Goal: Task Accomplishment & Management: Manage account settings

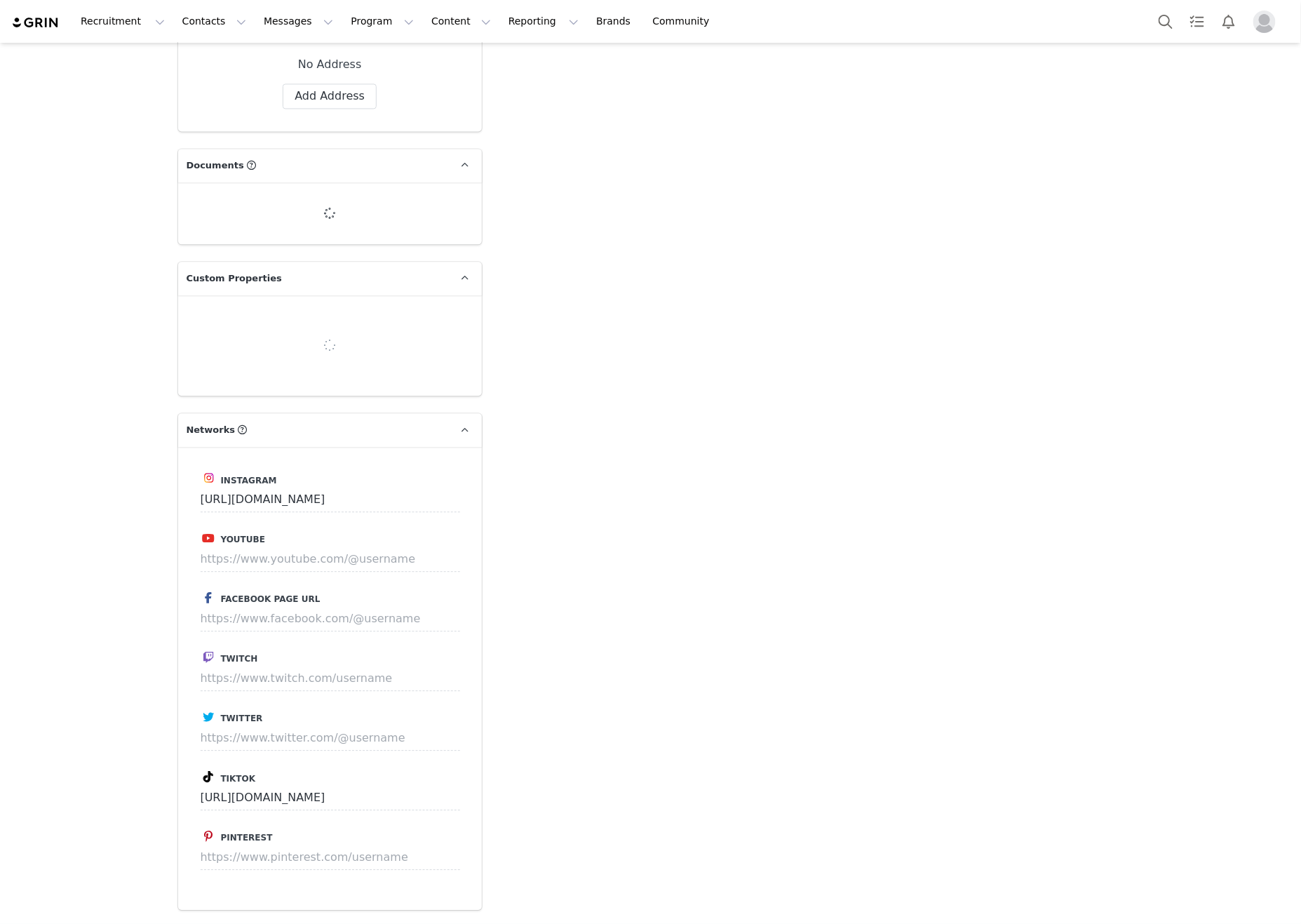
type input "+1 ([GEOGRAPHIC_DATA])"
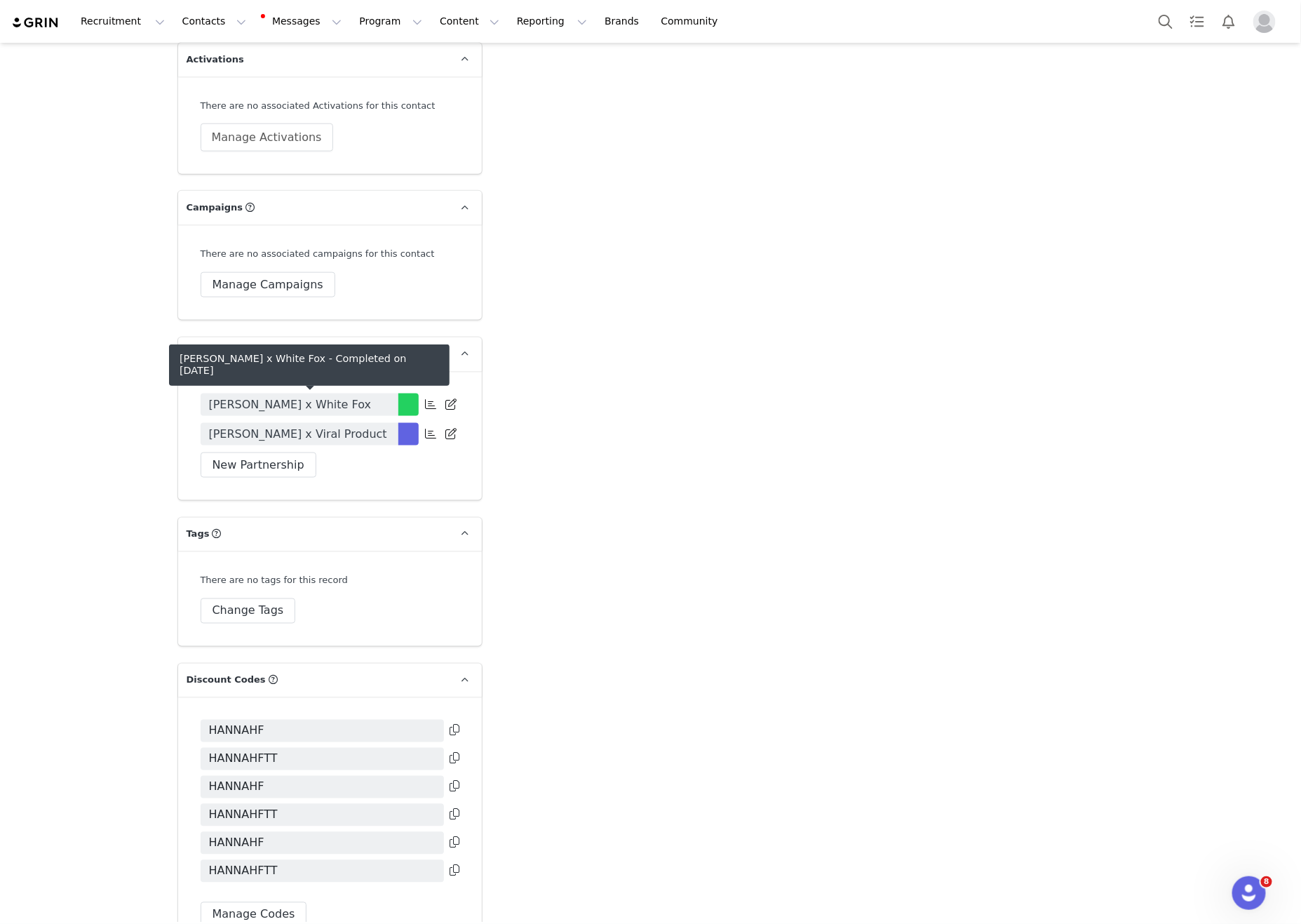
click at [342, 403] on span "[PERSON_NAME] x White Fox" at bounding box center [291, 405] width 163 height 17
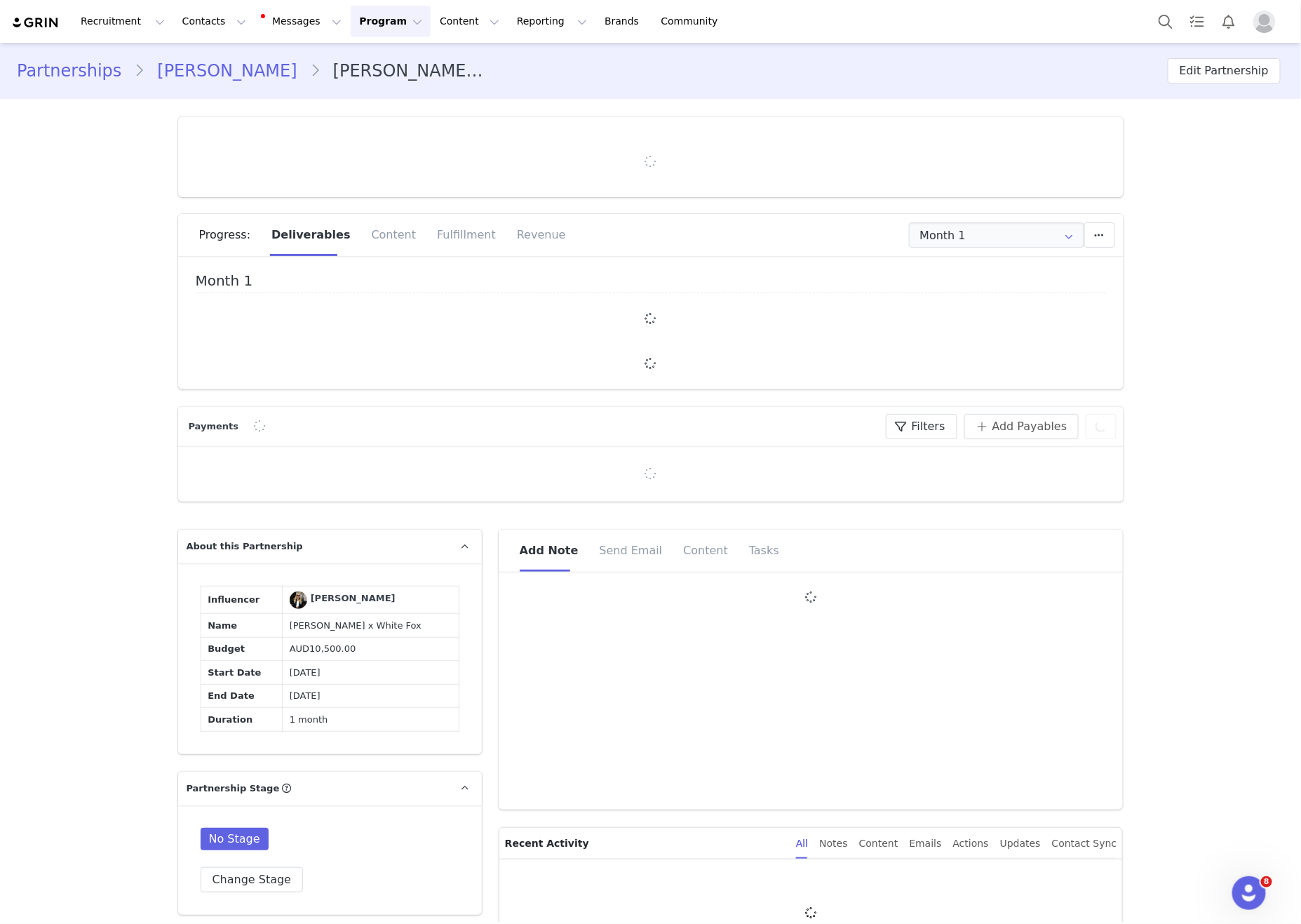
type input "+1 ([GEOGRAPHIC_DATA])"
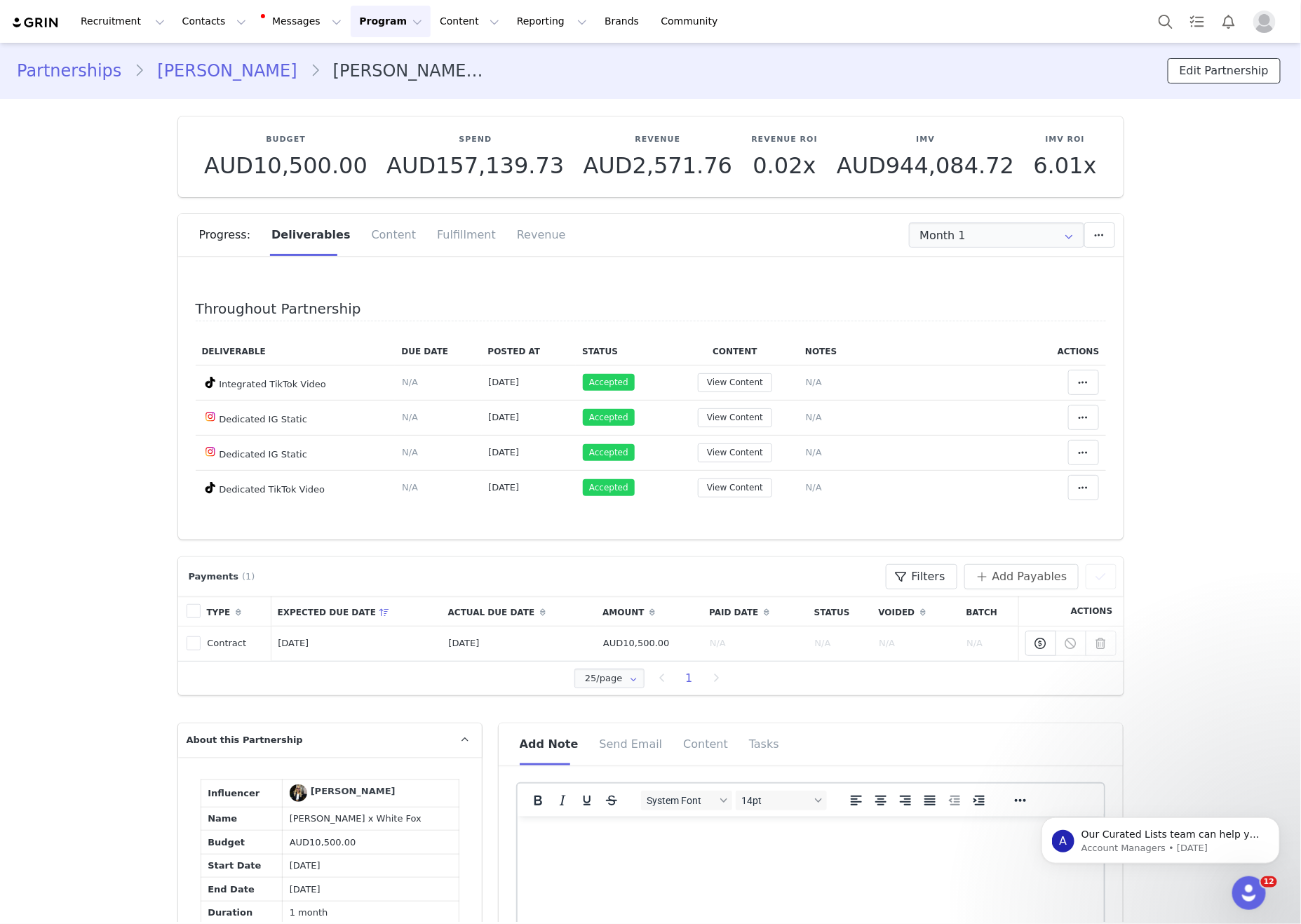
click at [1236, 65] on button "Edit Partnership" at bounding box center [1224, 71] width 113 height 25
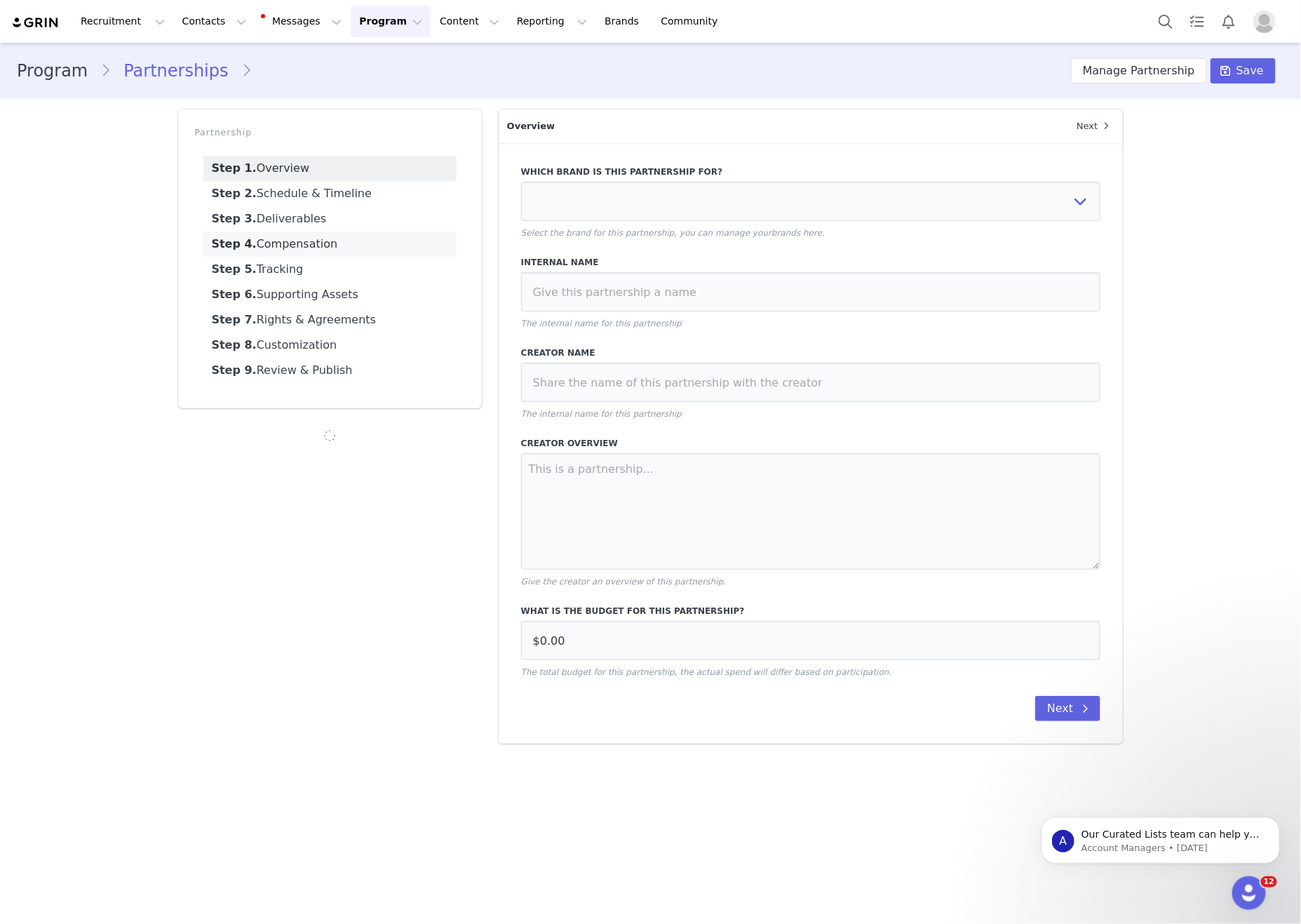
select select
type input "AUD10,500.00"
select select "701c8572-30a2-4a58-9392-cbbd93bb676d"
type input "Hannah Fields x White Fox"
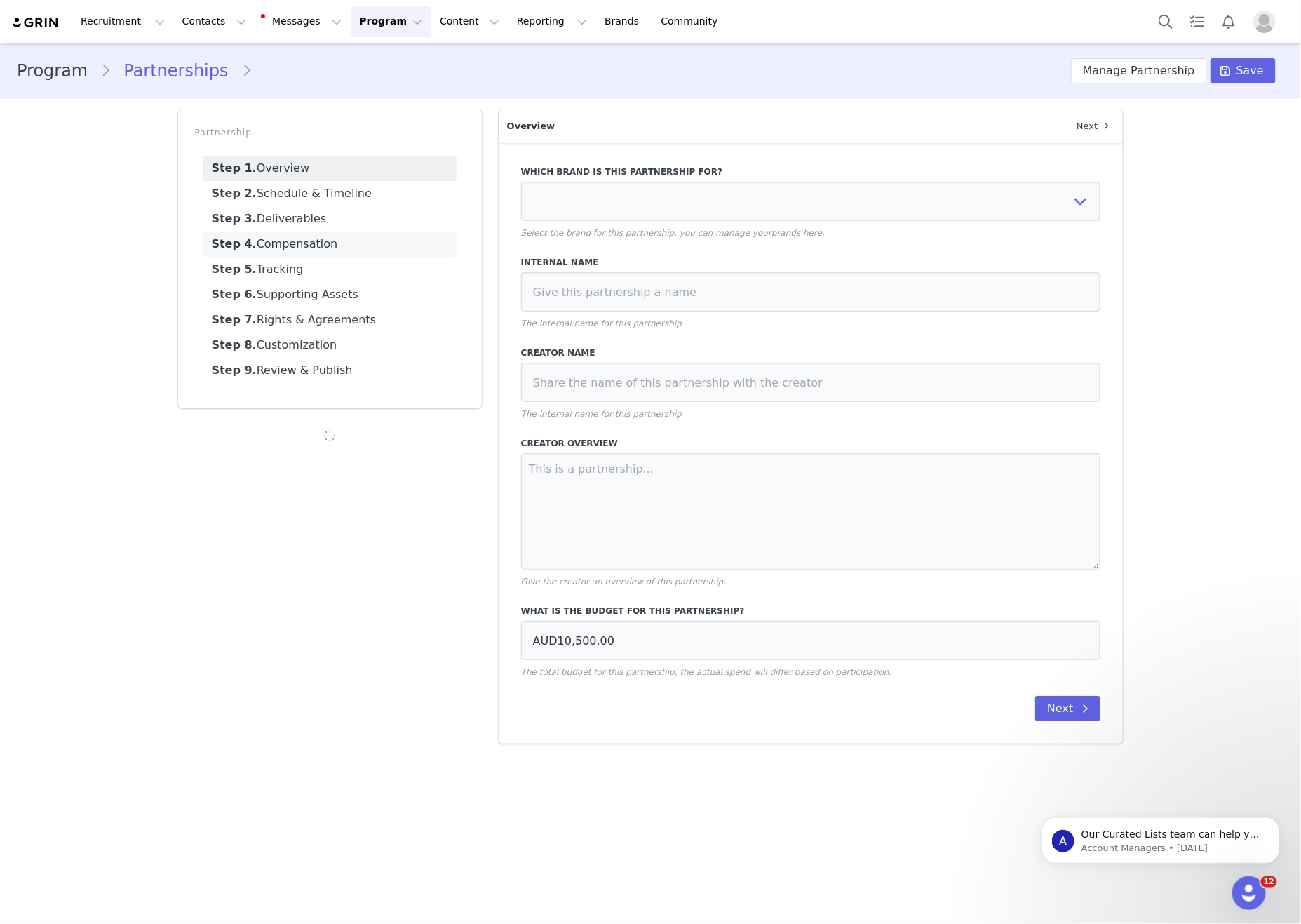
type textarea "2 x Dedicated IG Static 1 x Dedicated TikTok Video 1 x Integrated TikTok Video"
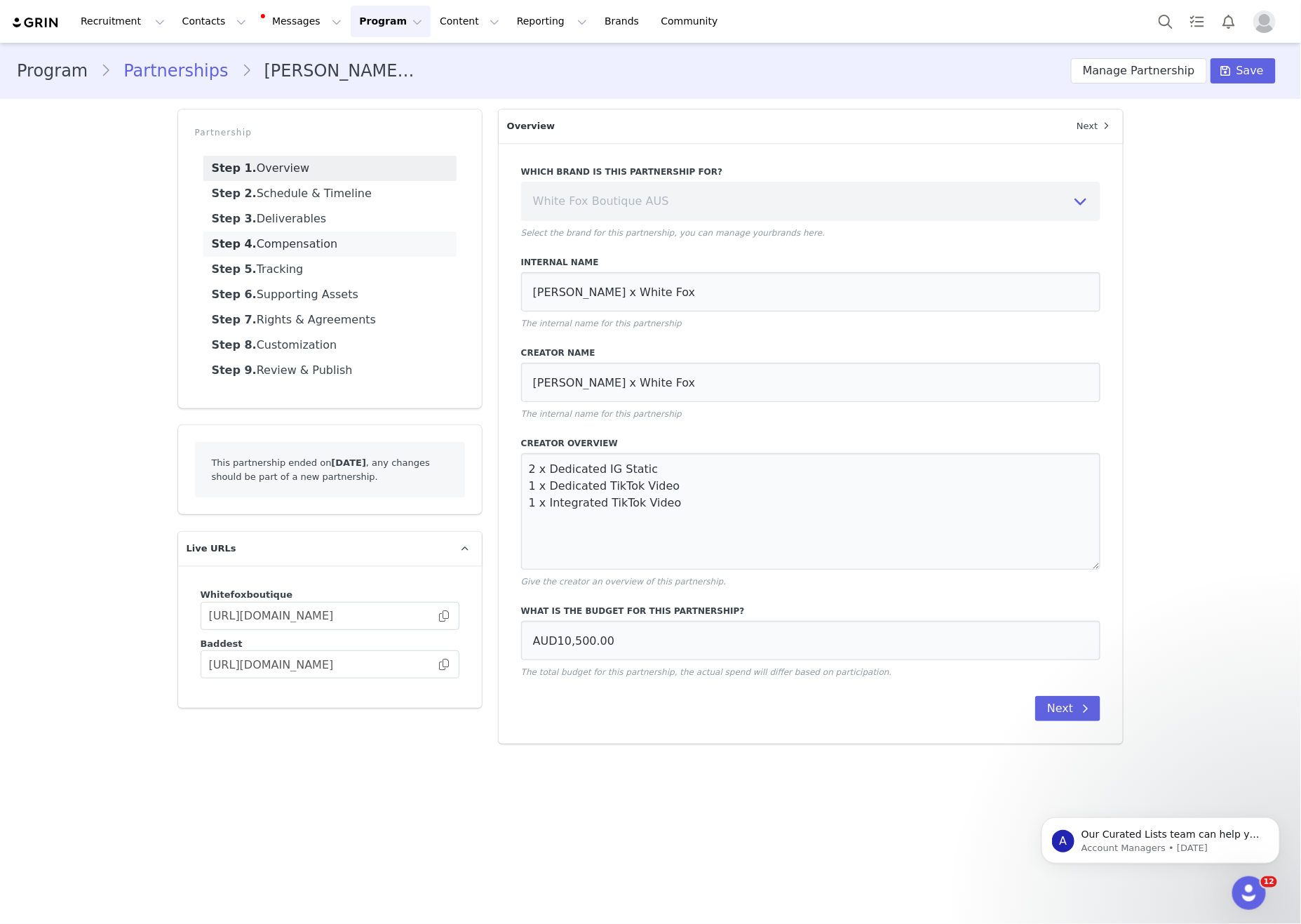
click at [352, 255] on link "Step 4. Compensation" at bounding box center [329, 244] width 253 height 25
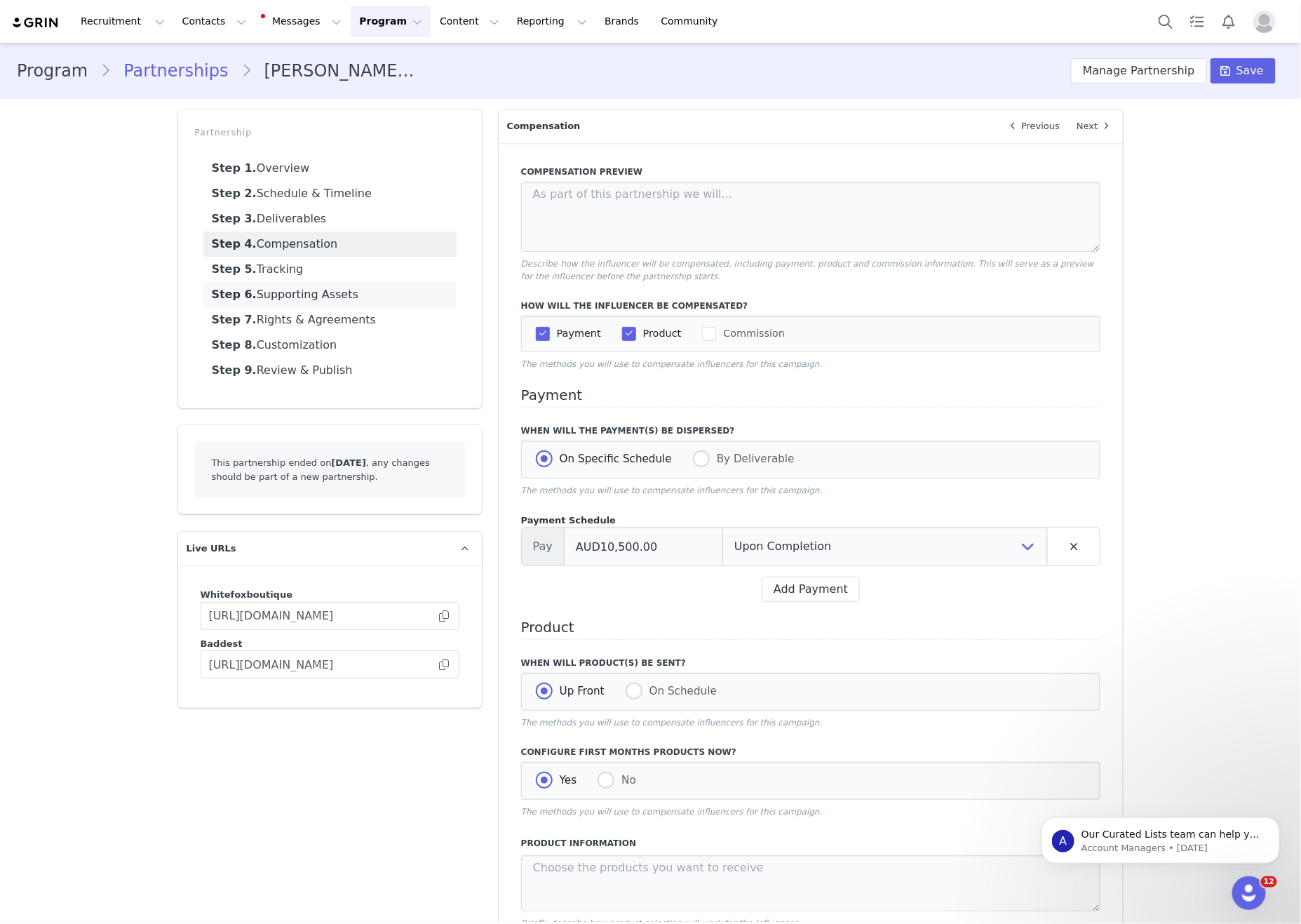
drag, startPoint x: 351, startPoint y: 273, endPoint x: 349, endPoint y: 293, distance: 20.1
click at [351, 273] on link "Step 5. Tracking" at bounding box center [329, 269] width 253 height 25
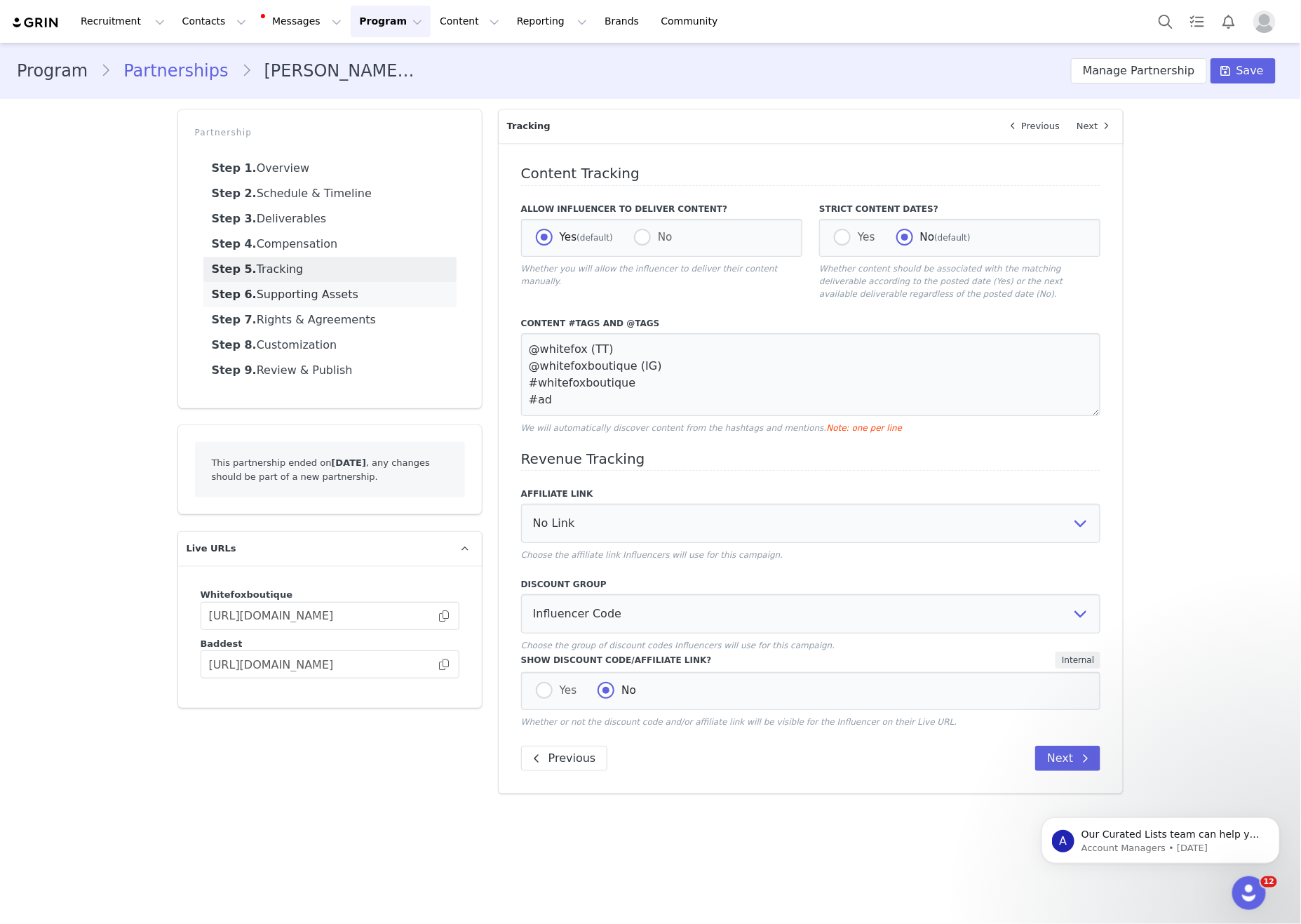
click at [349, 293] on link "Step 6. Supporting Assets" at bounding box center [329, 294] width 253 height 25
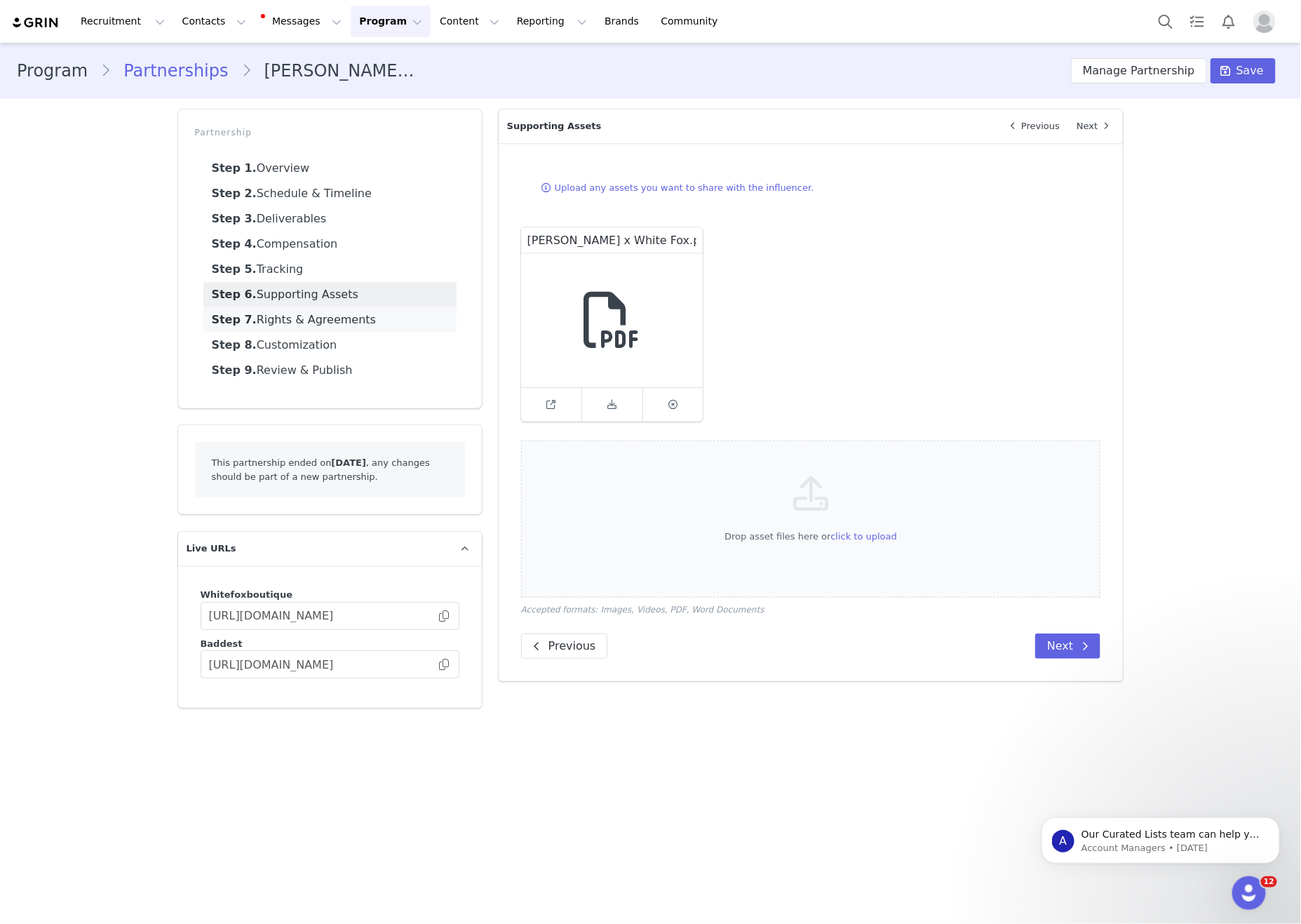
click at [345, 314] on link "Step 7. Rights & Agreements" at bounding box center [329, 319] width 253 height 25
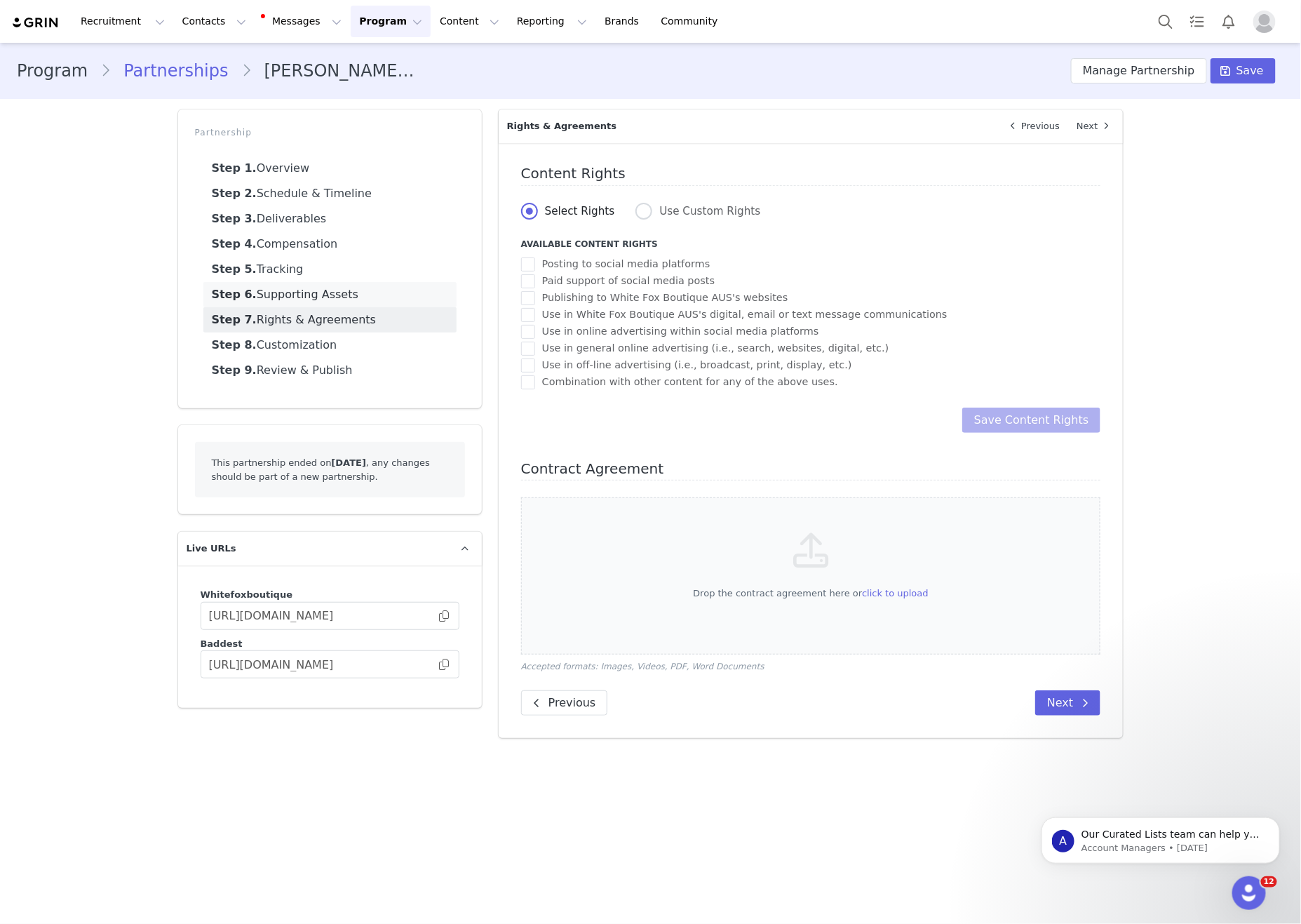
click at [355, 282] on link "Step 6. Supporting Assets" at bounding box center [329, 294] width 253 height 25
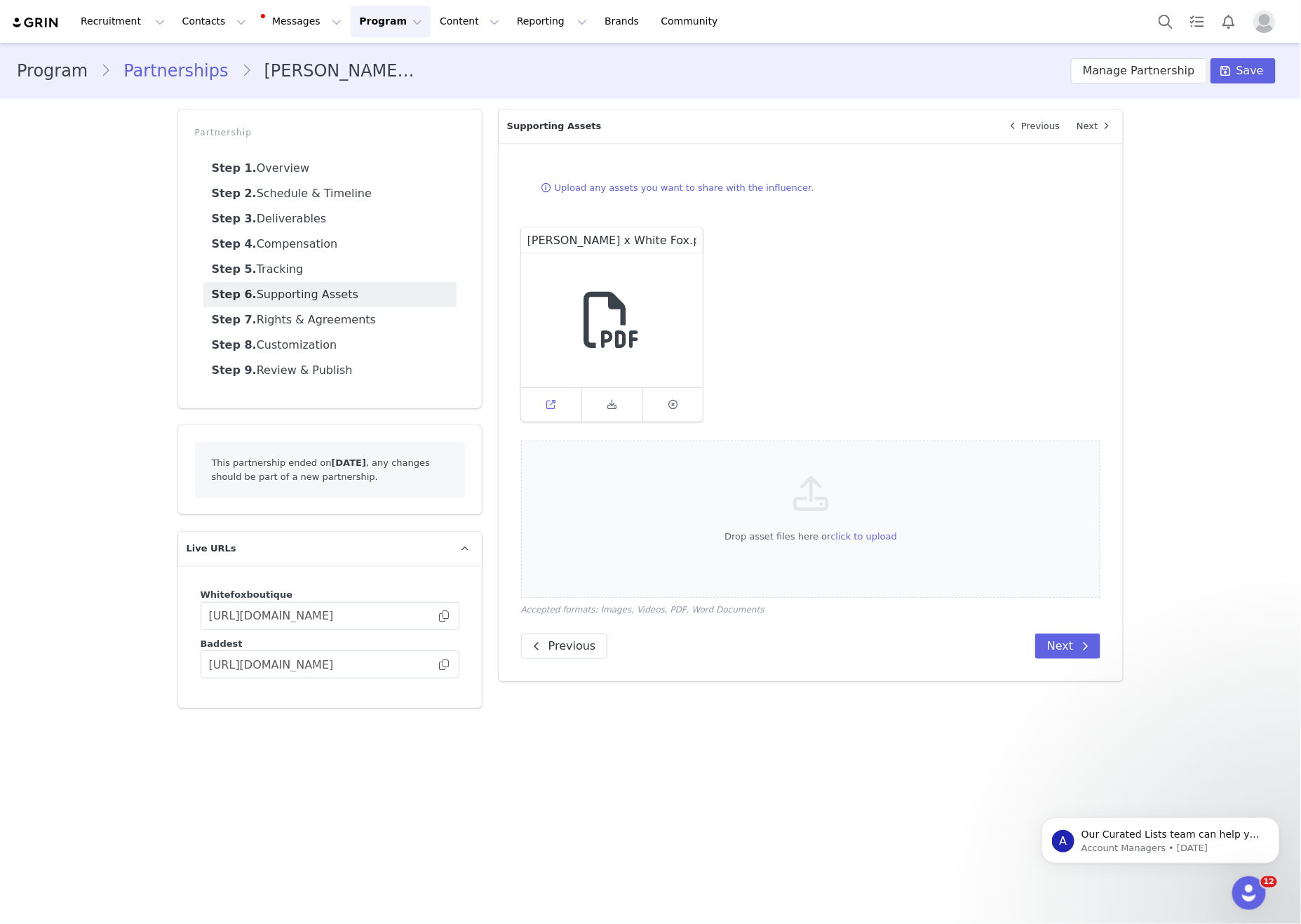
click at [556, 406] on span at bounding box center [552, 405] width 17 height 17
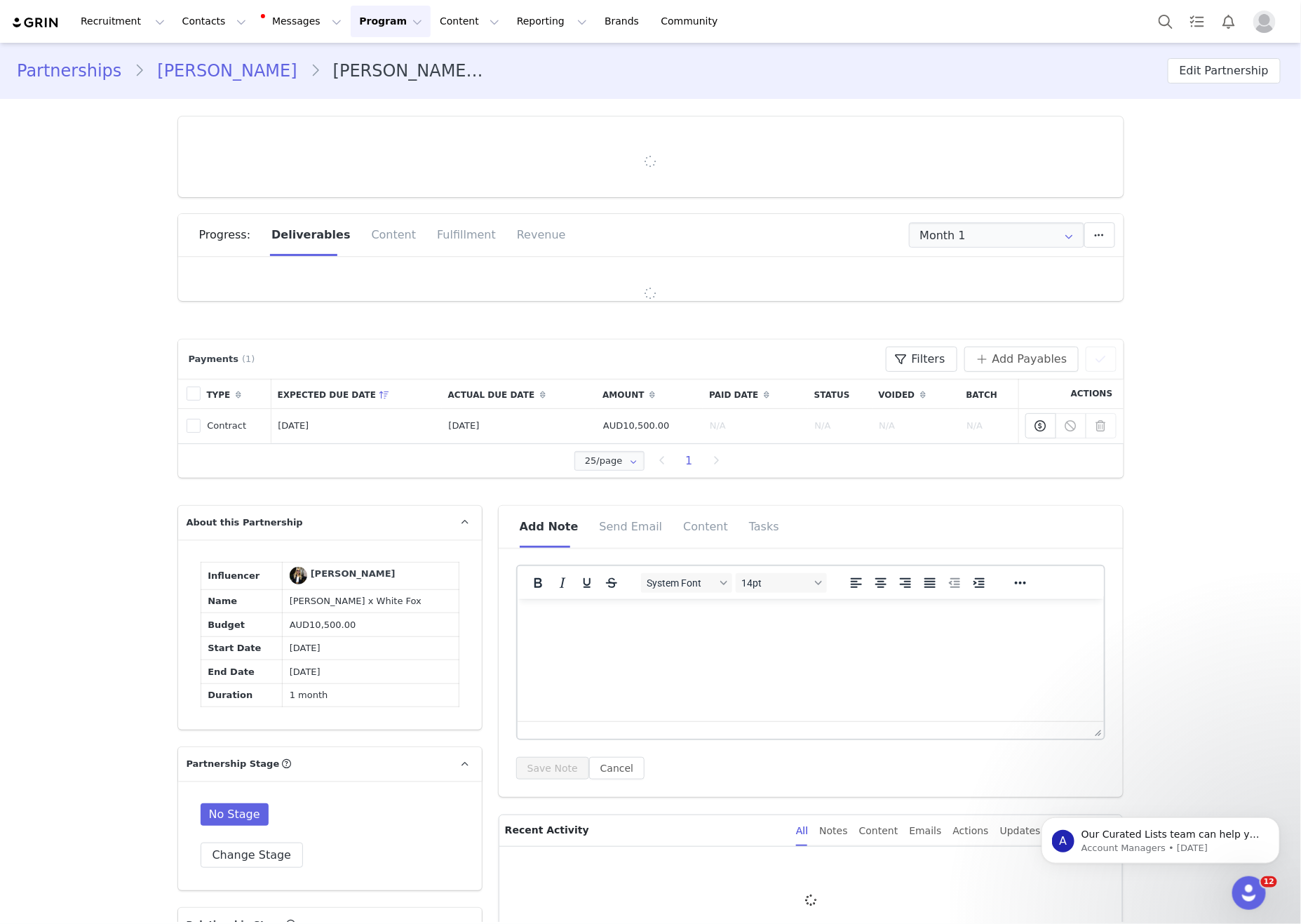
type input "+1 ([GEOGRAPHIC_DATA])"
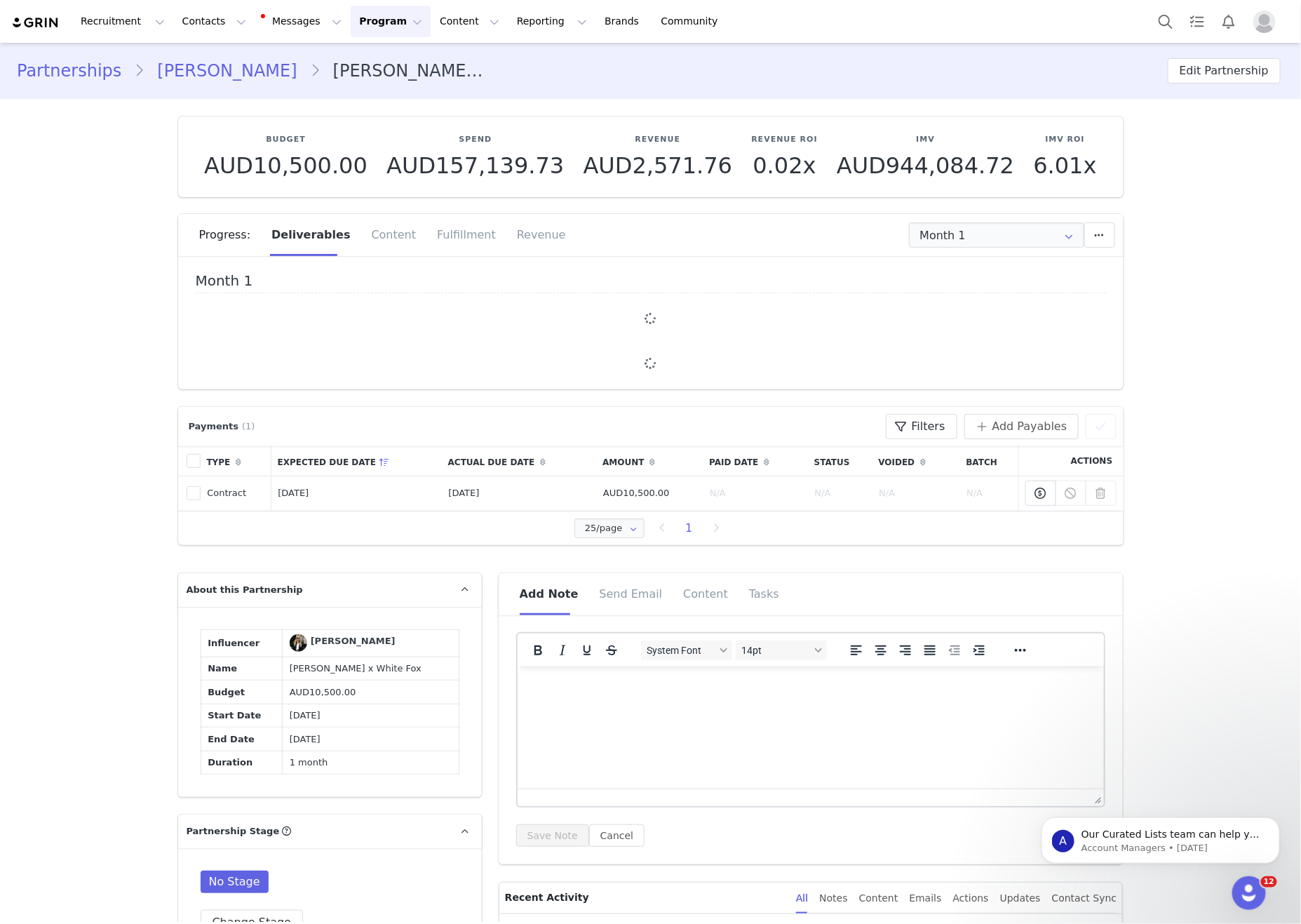
click at [199, 83] on link "Hannah Fields" at bounding box center [227, 71] width 165 height 25
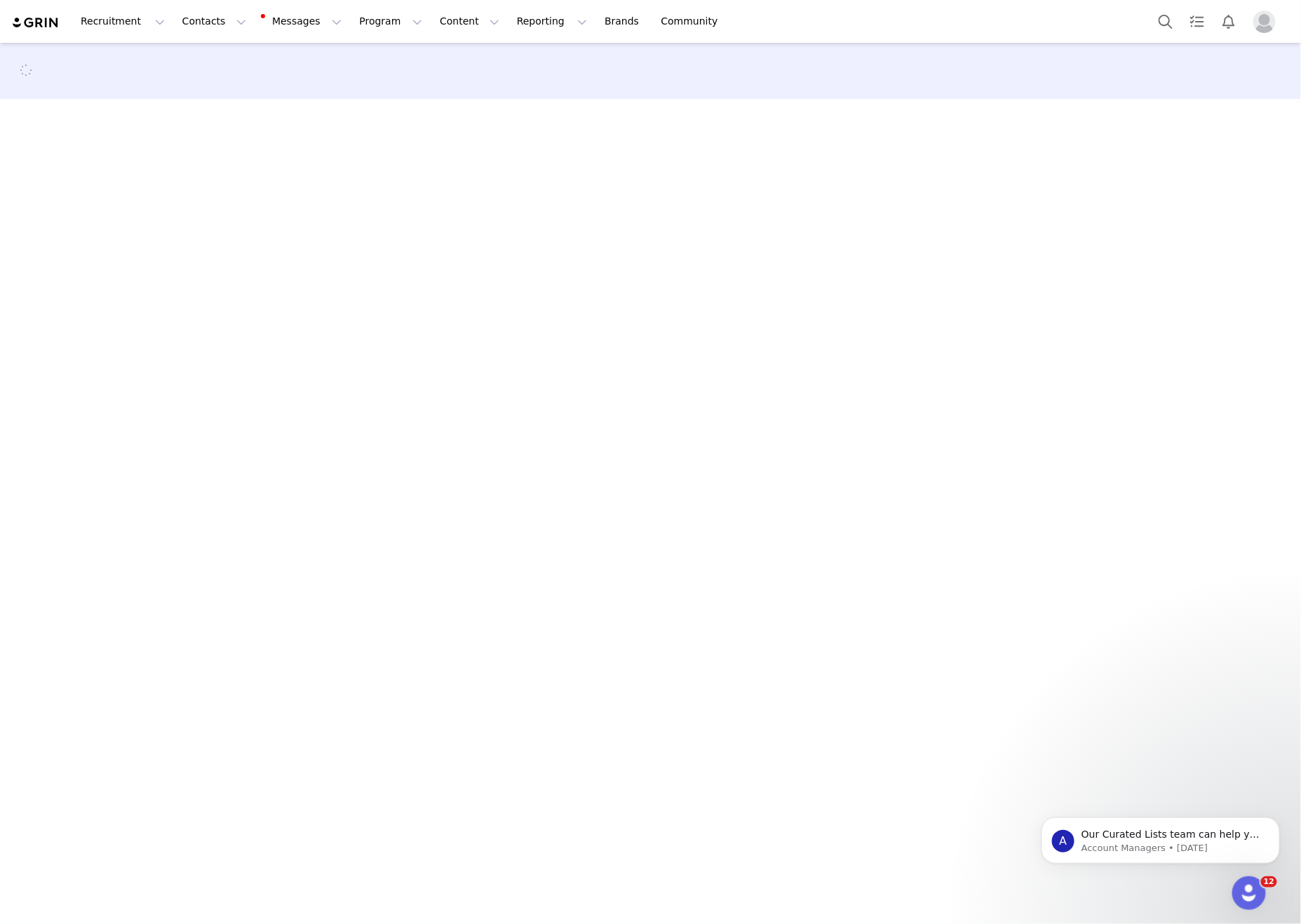
click at [207, 72] on div at bounding box center [650, 70] width 1267 height 21
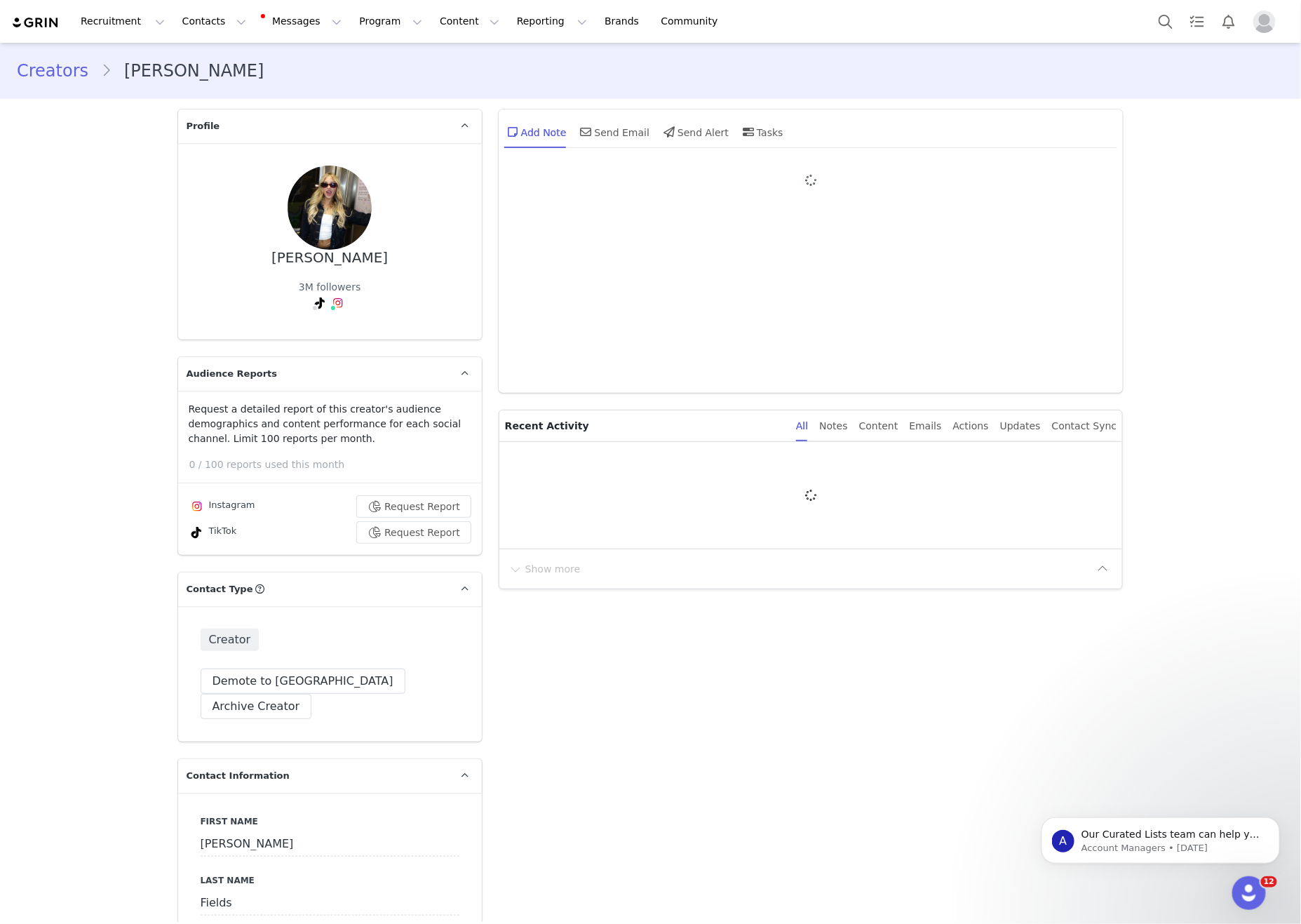
type input "+1 ([GEOGRAPHIC_DATA])"
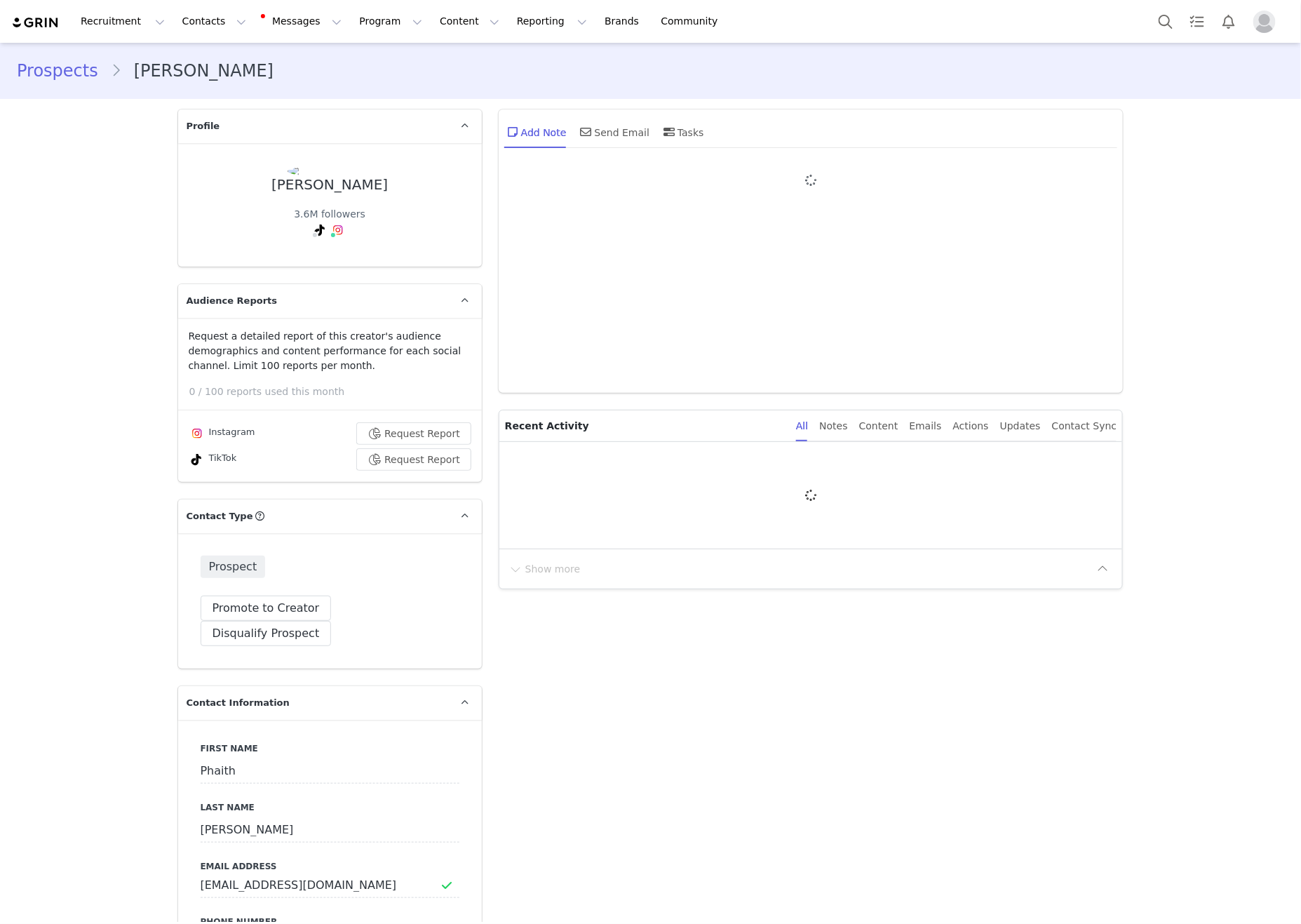
type input "+1 ([GEOGRAPHIC_DATA])"
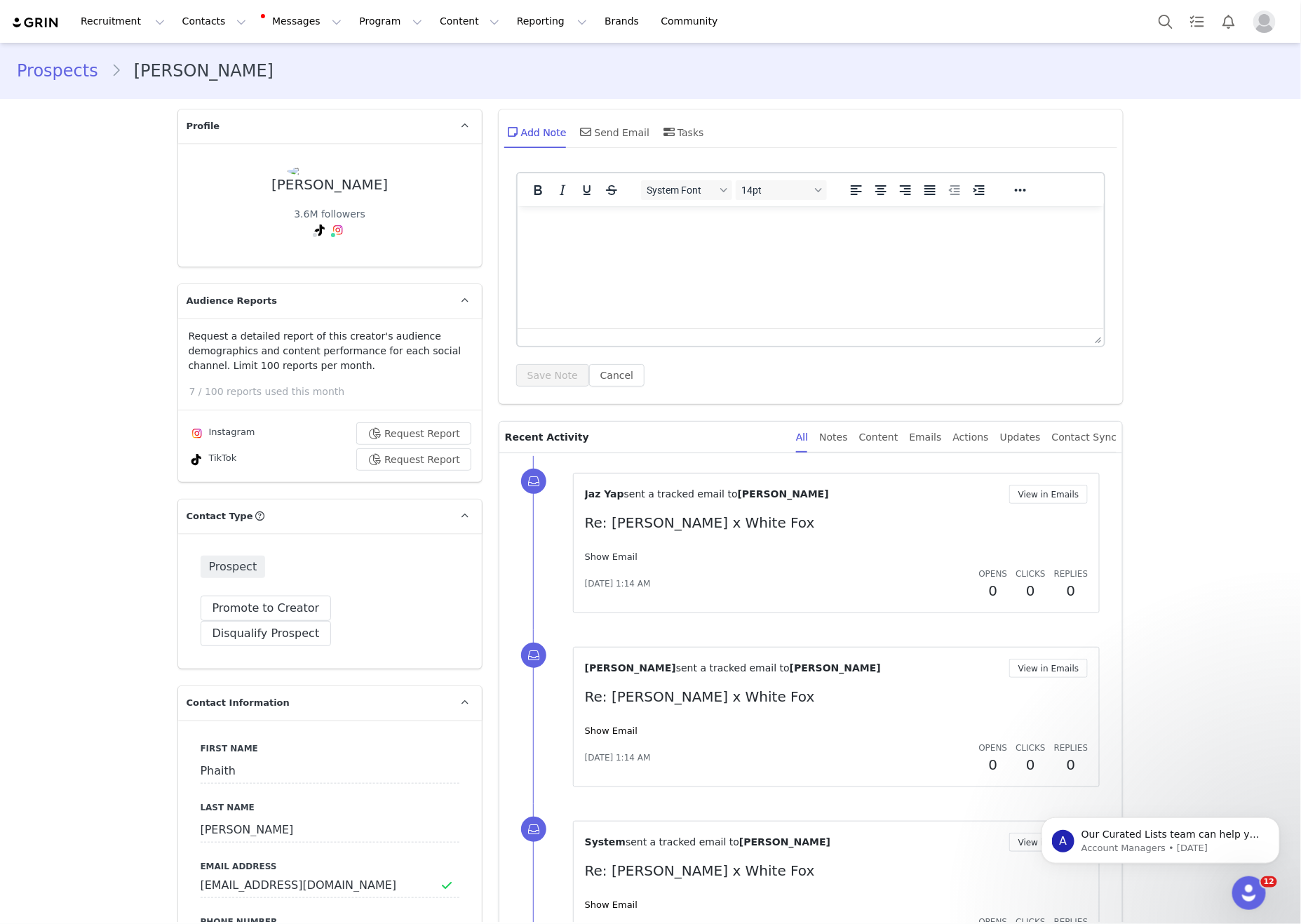
click at [630, 552] on link "Show Email" at bounding box center [611, 557] width 52 height 11
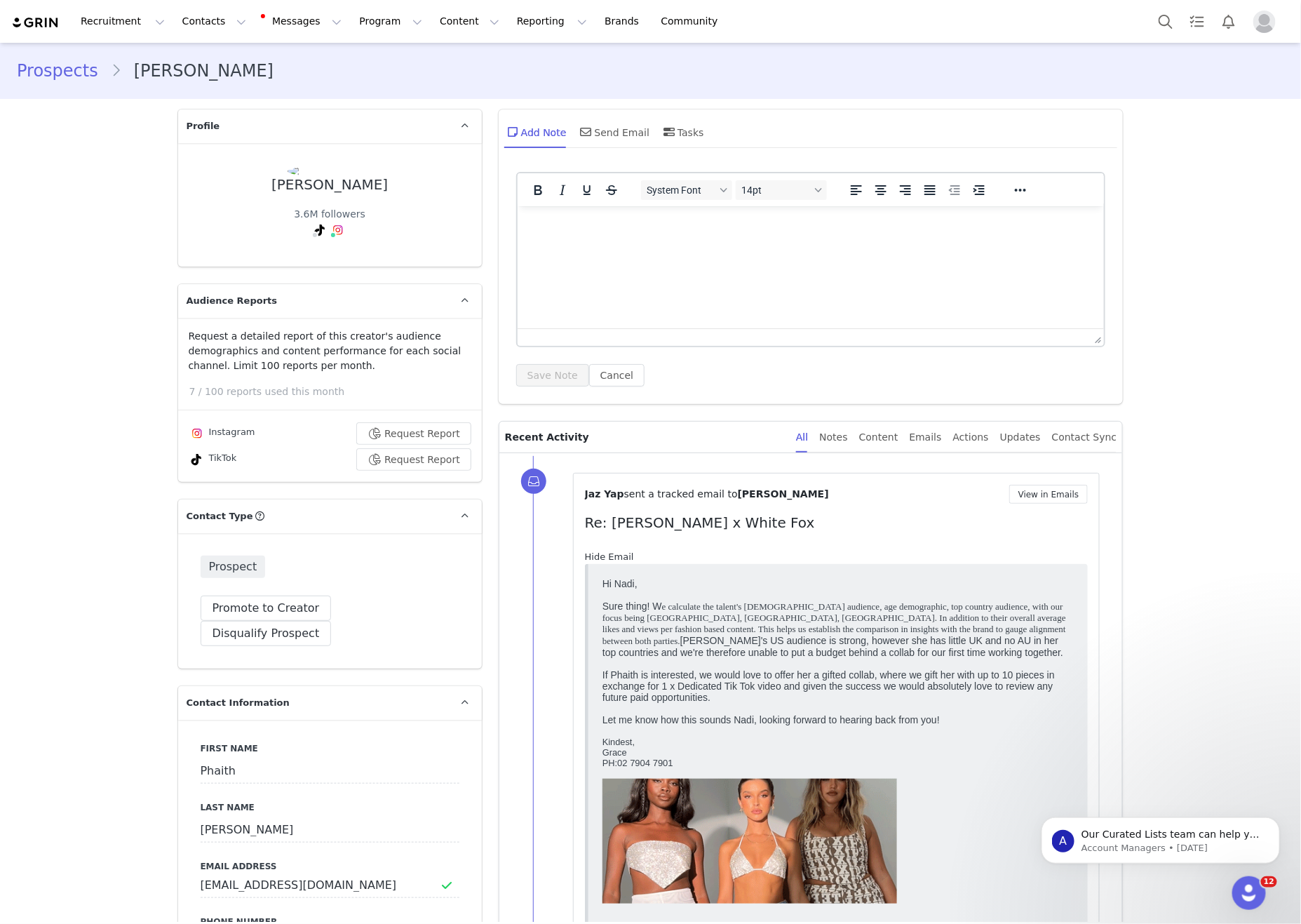
click at [628, 552] on link "Hide Email" at bounding box center [609, 557] width 49 height 11
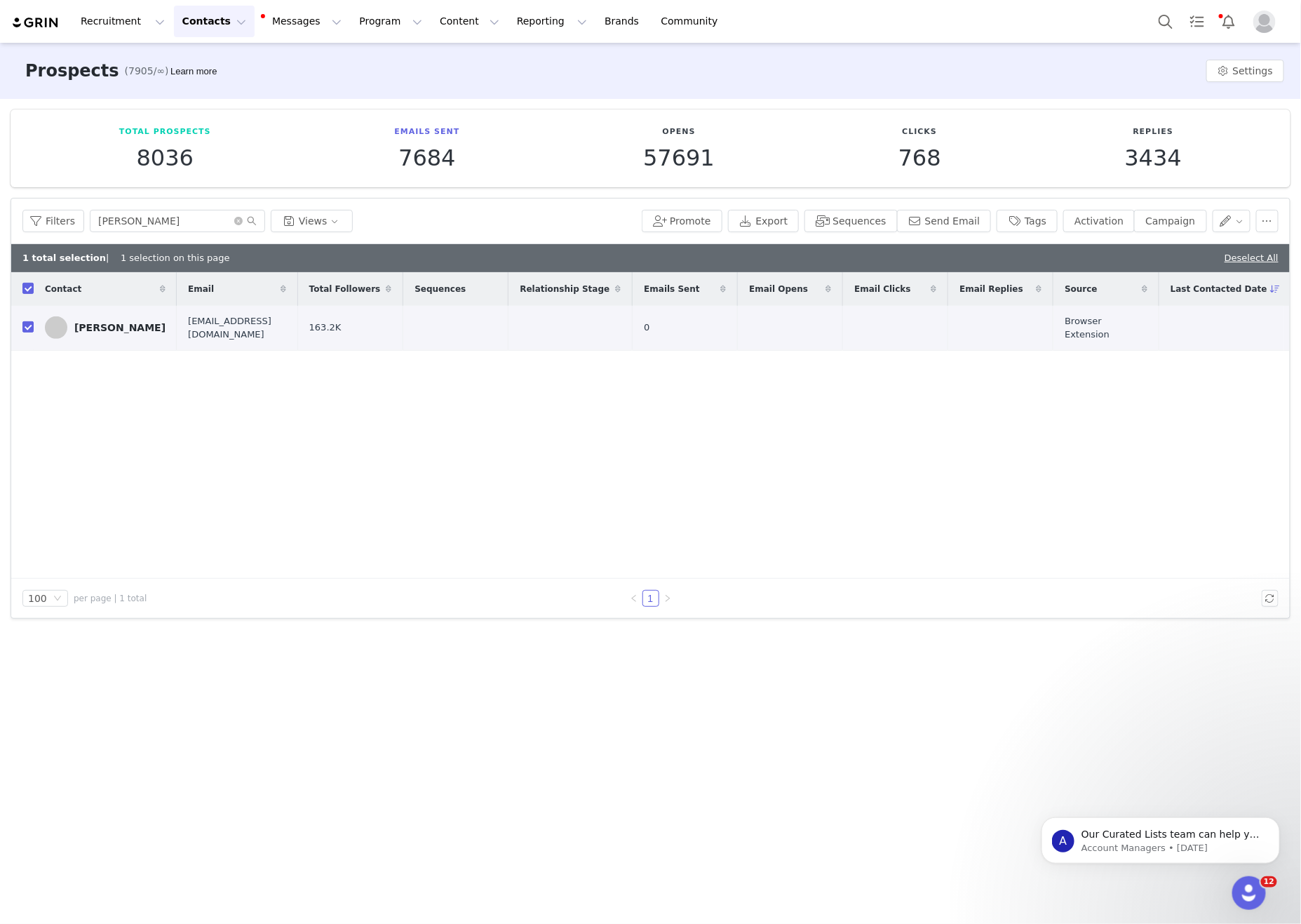
click at [175, 22] on button "Contacts Contacts" at bounding box center [214, 21] width 81 height 32
click at [203, 51] on link "Creators" at bounding box center [219, 62] width 111 height 26
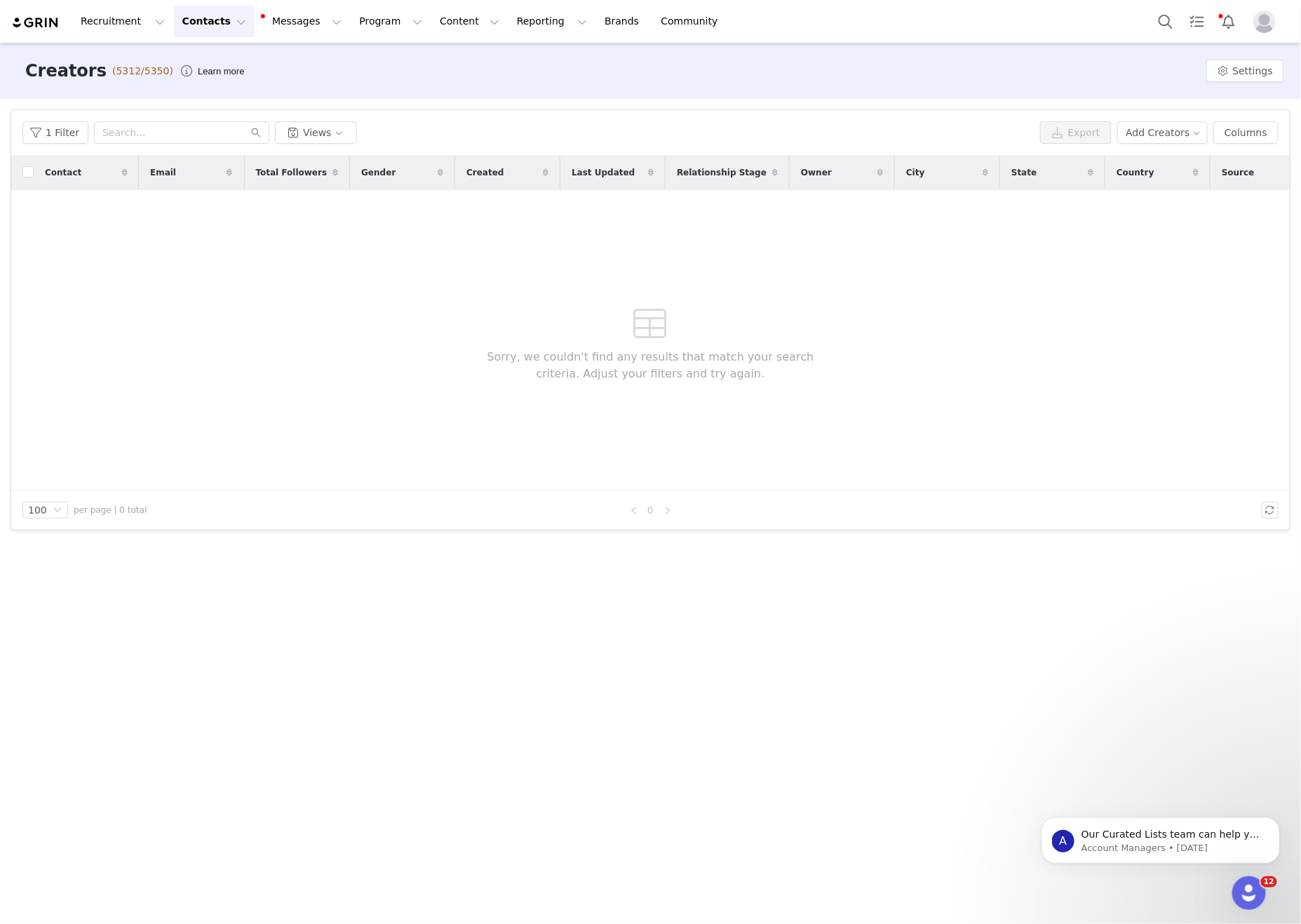
drag, startPoint x: 858, startPoint y: 108, endPoint x: 1290, endPoint y: 99, distance: 432.1
click at [866, 108] on div "Filters Filter Logic And Or Archived Select Owner Select Contact Tag Select Rel…" at bounding box center [650, 320] width 1301 height 442
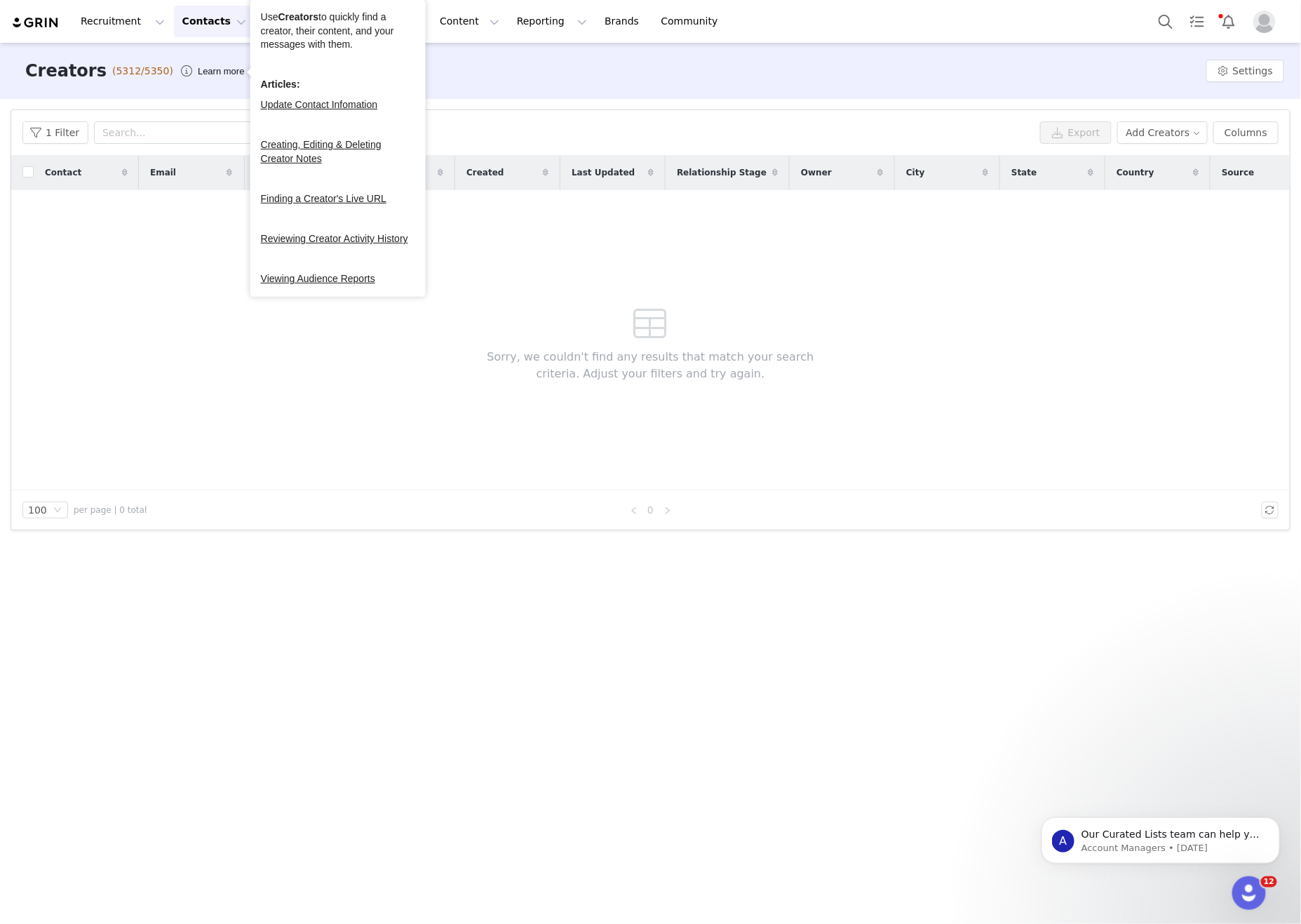
click at [219, 27] on button "Contacts Contacts" at bounding box center [214, 21] width 81 height 32
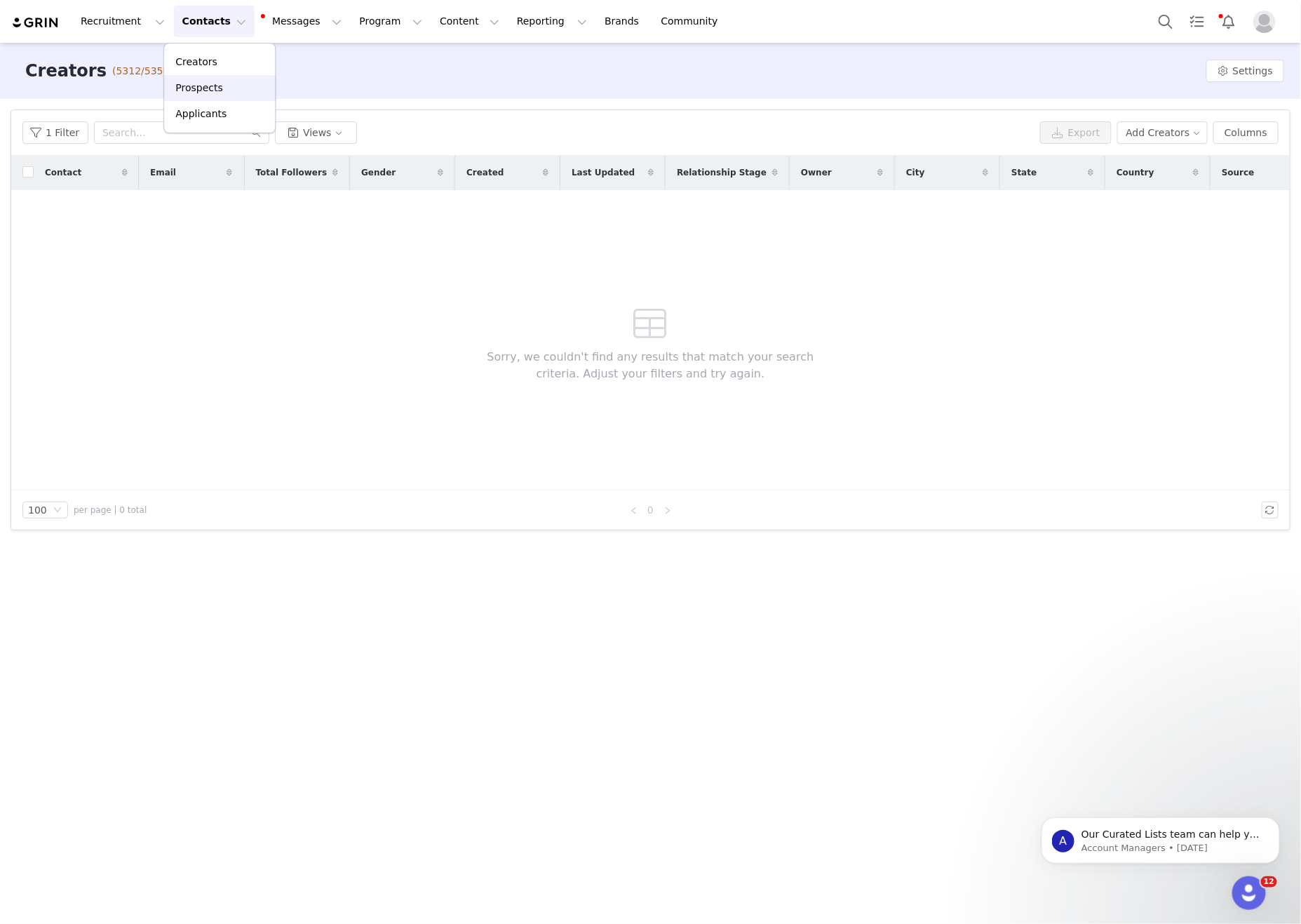
click at [249, 85] on div "Prospects" at bounding box center [219, 88] width 94 height 15
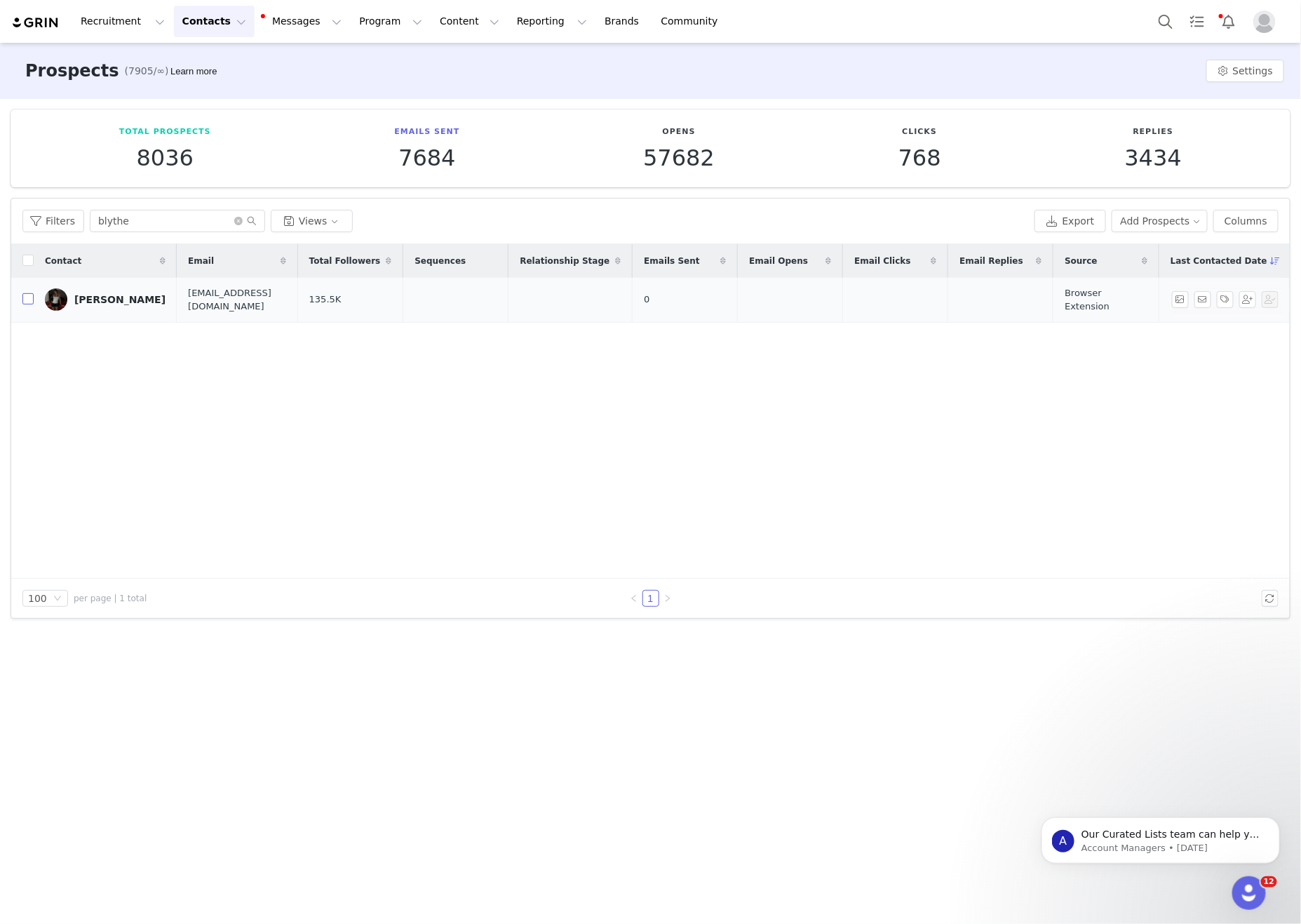
click at [25, 305] on input "checkbox" at bounding box center [28, 299] width 12 height 12
checkbox input "true"
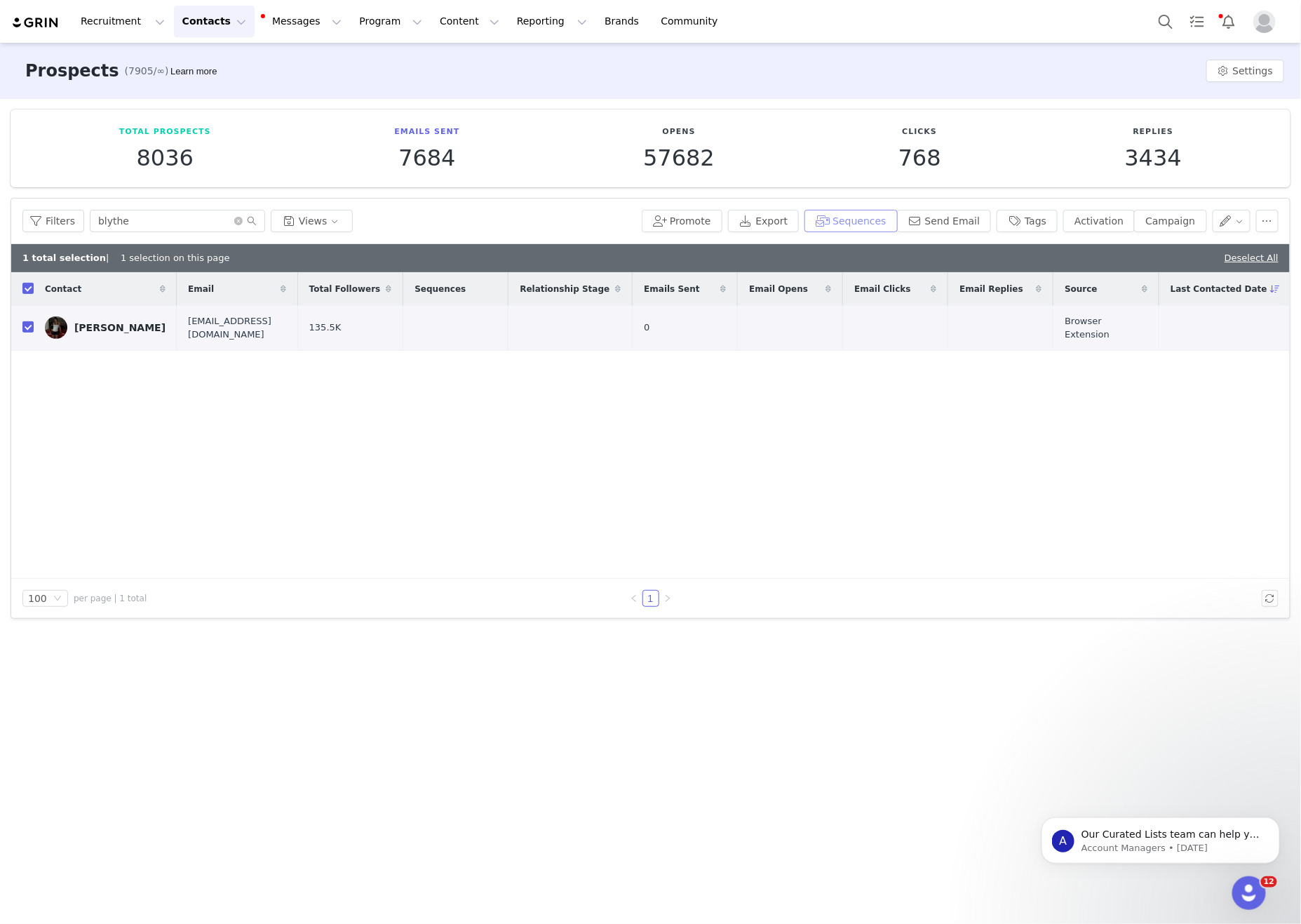
click at [862, 232] on button "Sequences" at bounding box center [851, 221] width 92 height 22
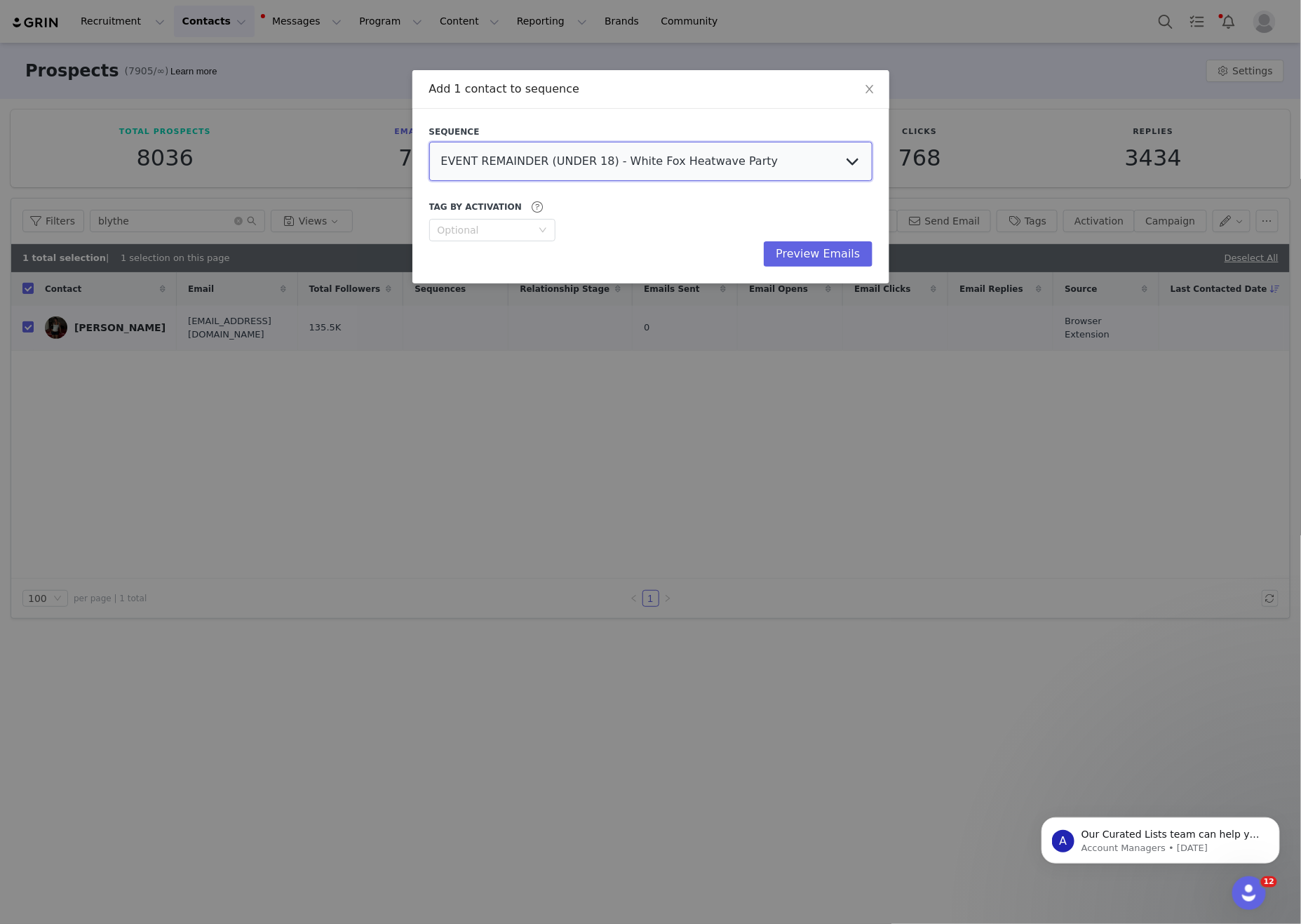
click at [779, 158] on select "EVENT REMAINDER (UNDER 18) - White Fox Heatwave Party EVENT REMAINDER - White F…" at bounding box center [651, 161] width 443 height 39
select select "a4458b06-18f4-4fcd-9b8b-083f60d05f25"
click at [429, 144] on select "EVENT REMAINDER (UNDER 18) - White Fox Heatwave Party EVENT REMAINDER - White F…" at bounding box center [651, 161] width 443 height 39
drag, startPoint x: 828, startPoint y: 233, endPoint x: 829, endPoint y: 243, distance: 10.0
click at [828, 234] on div "Tag by Activation Optional" at bounding box center [651, 220] width 443 height 43
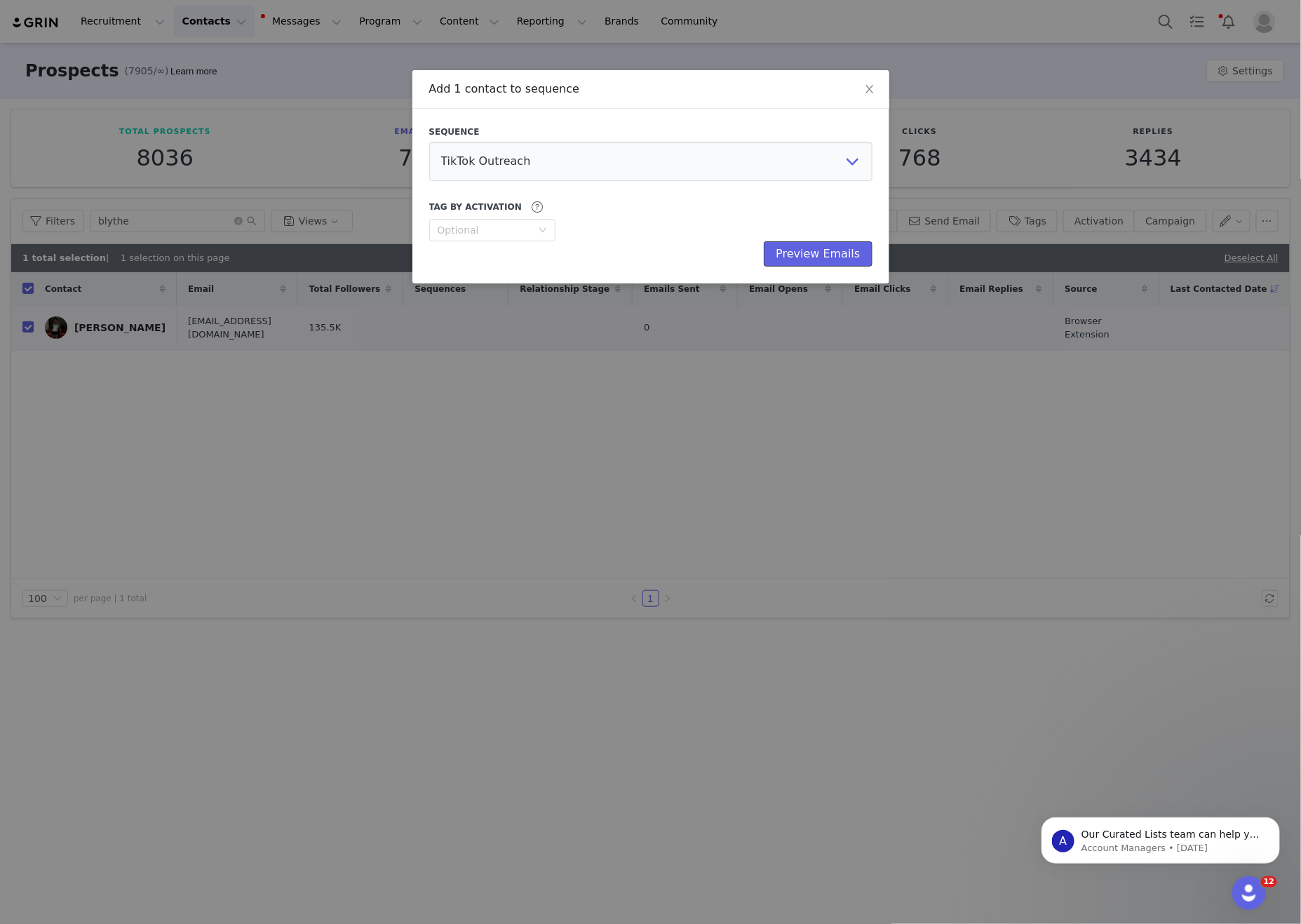
click at [829, 245] on button "Preview Emails" at bounding box center [818, 254] width 108 height 25
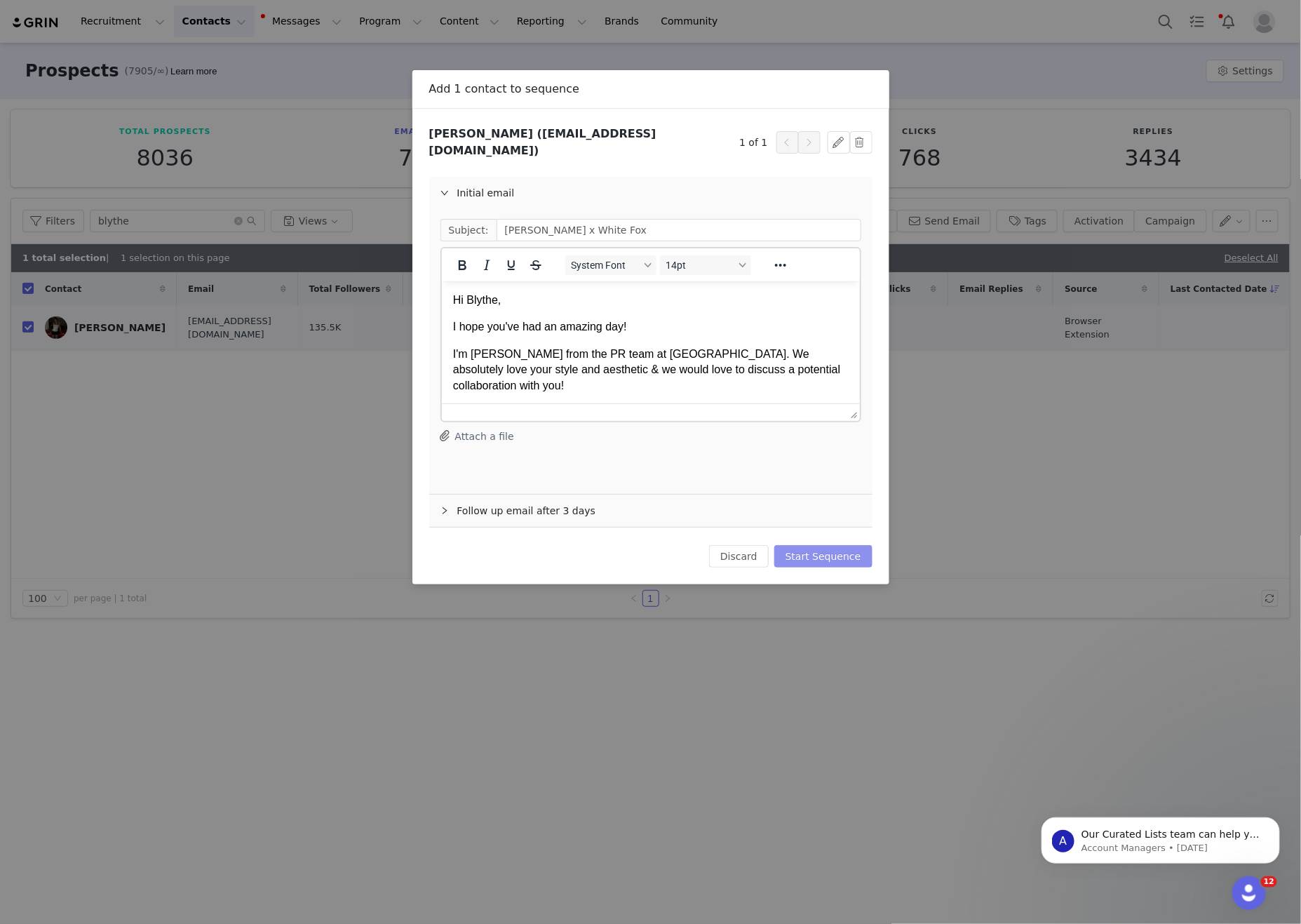
click at [861, 545] on button "Start Sequence" at bounding box center [823, 555] width 98 height 22
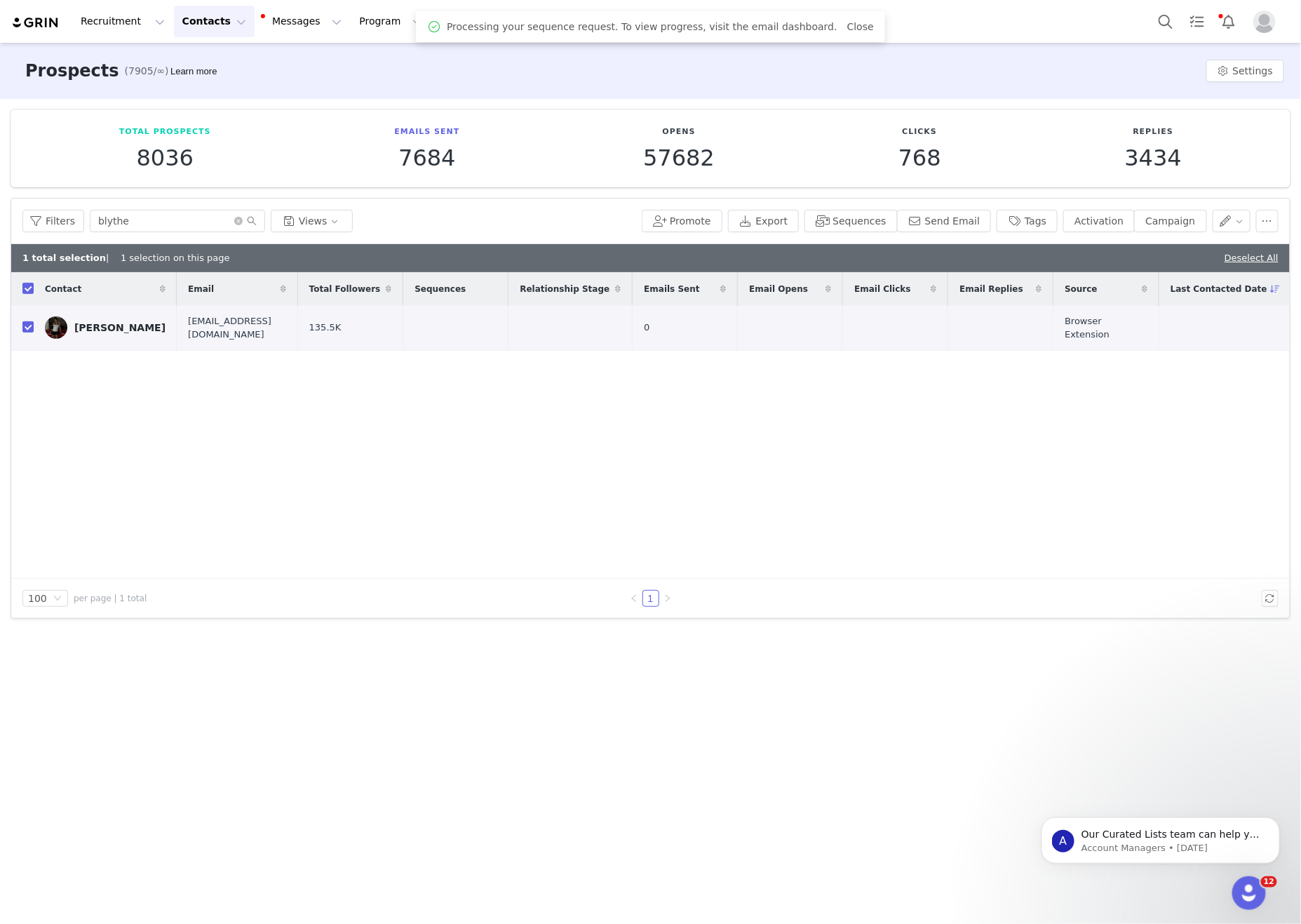
click at [263, 495] on div "Contact Email Total Followers Sequences Relationship Stage Emails Sent Email Op…" at bounding box center [651, 425] width 1279 height 306
click at [669, 399] on div "Contact Email Total Followers Sequences Relationship Stage Emails Sent Email Op…" at bounding box center [651, 425] width 1279 height 306
click at [226, 23] on button "Contacts Contacts" at bounding box center [214, 21] width 81 height 32
click at [214, 58] on p "Creators" at bounding box center [196, 62] width 42 height 15
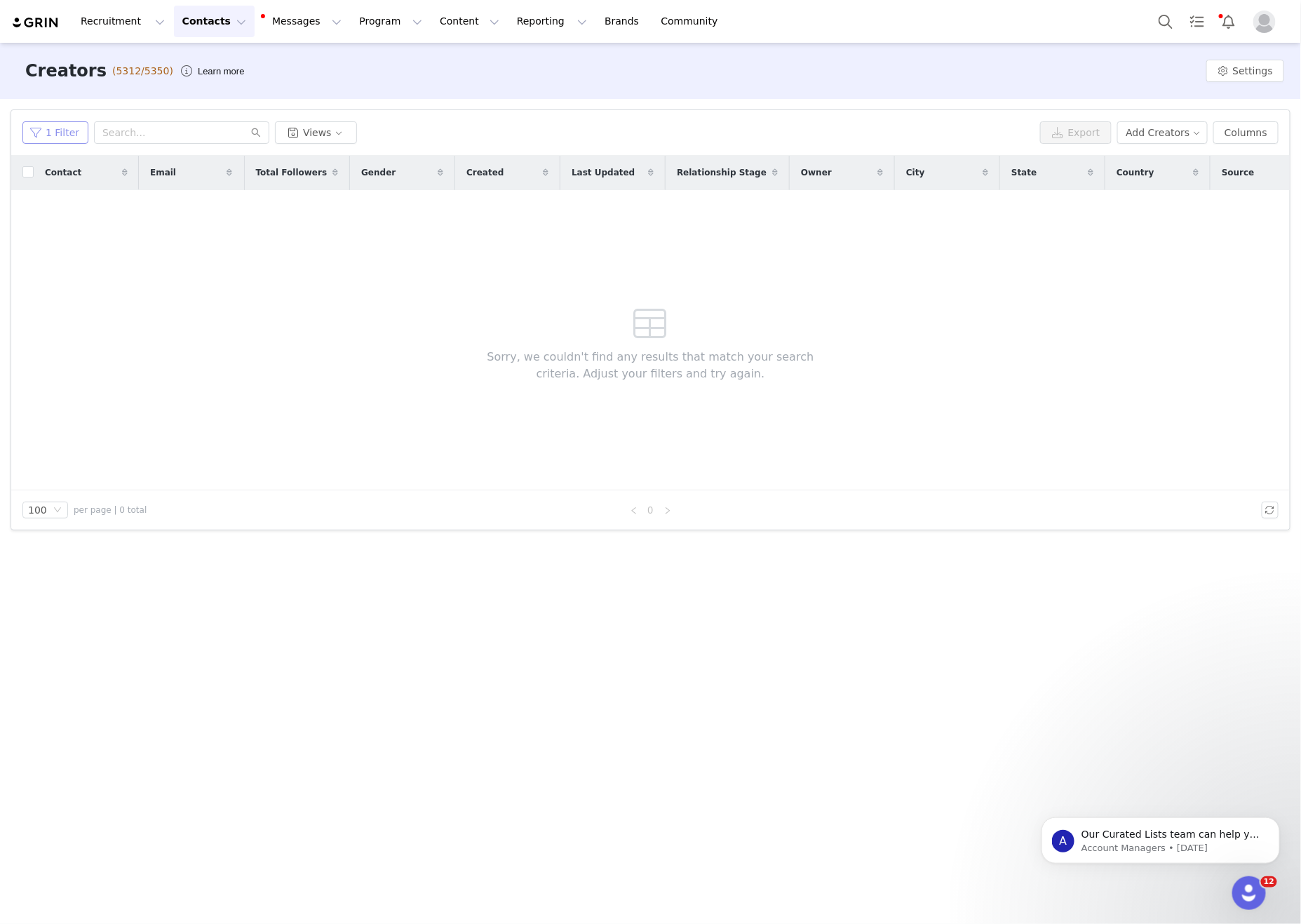
click at [67, 136] on button "1 Filter" at bounding box center [55, 132] width 66 height 22
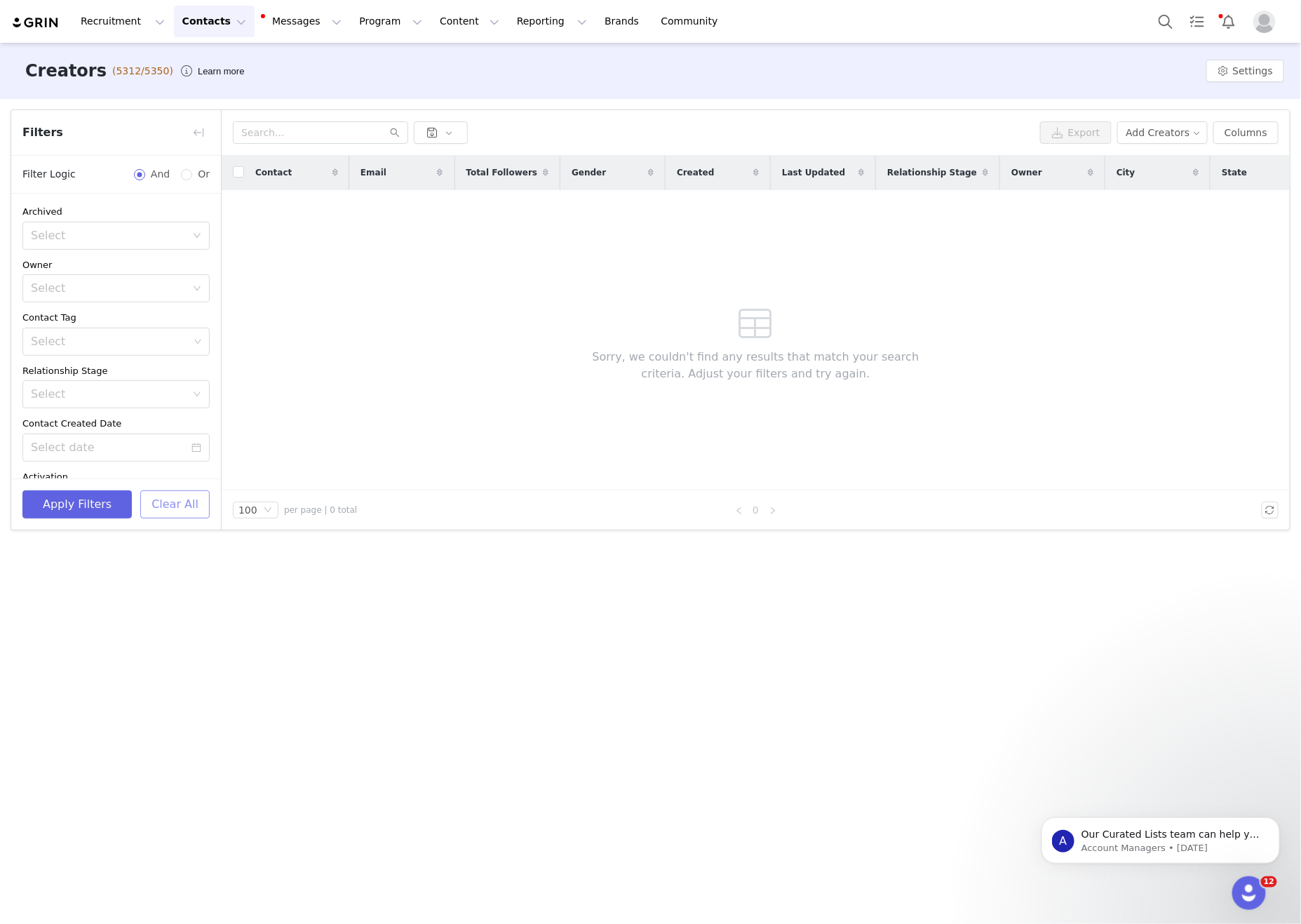
click at [165, 504] on button "Clear All" at bounding box center [175, 504] width 69 height 28
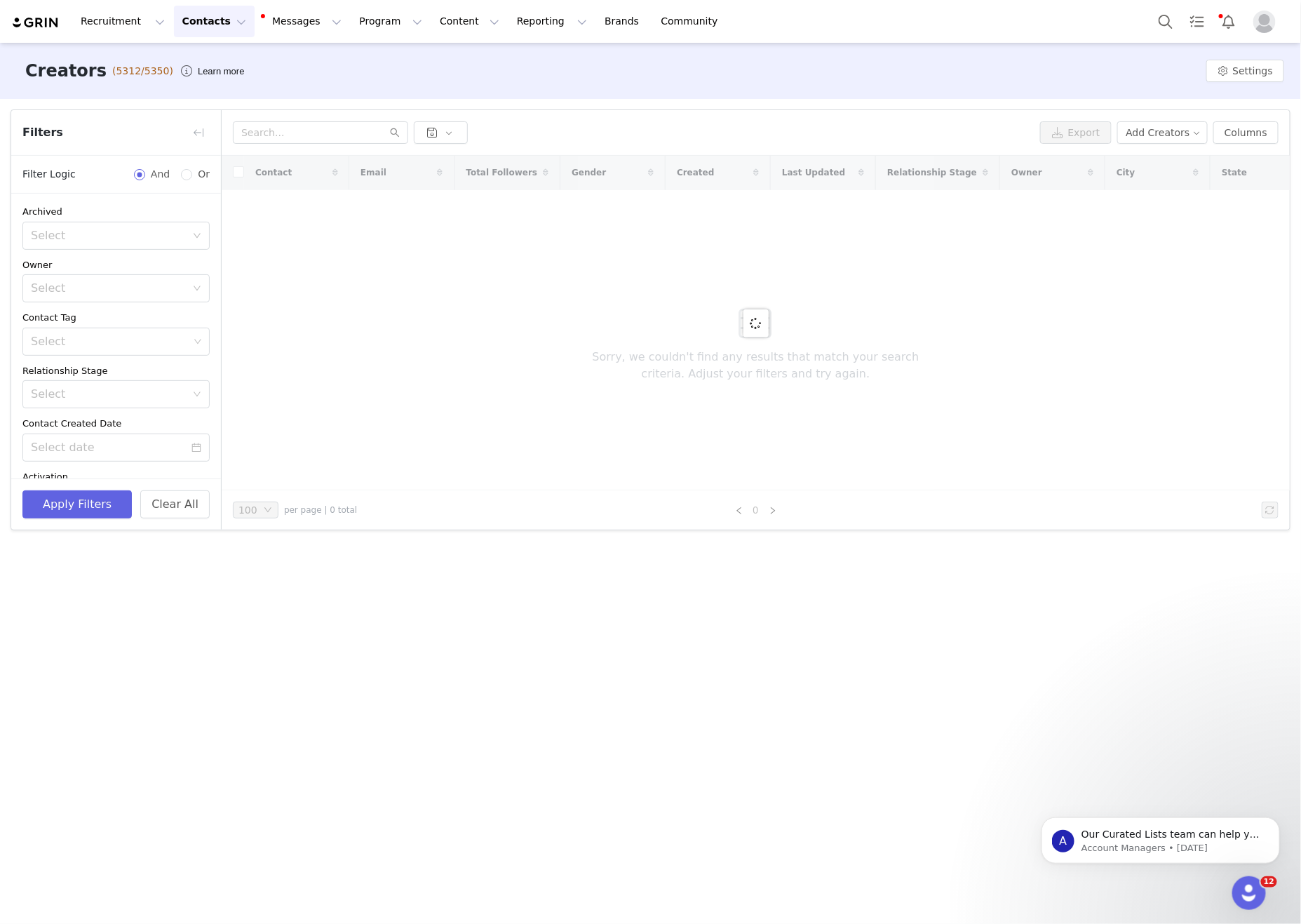
click at [779, 124] on div at bounding box center [634, 132] width 802 height 22
click at [732, 111] on div "Export Add Creators Columns" at bounding box center [756, 132] width 1068 height 45
click at [197, 126] on button "button" at bounding box center [198, 132] width 22 height 22
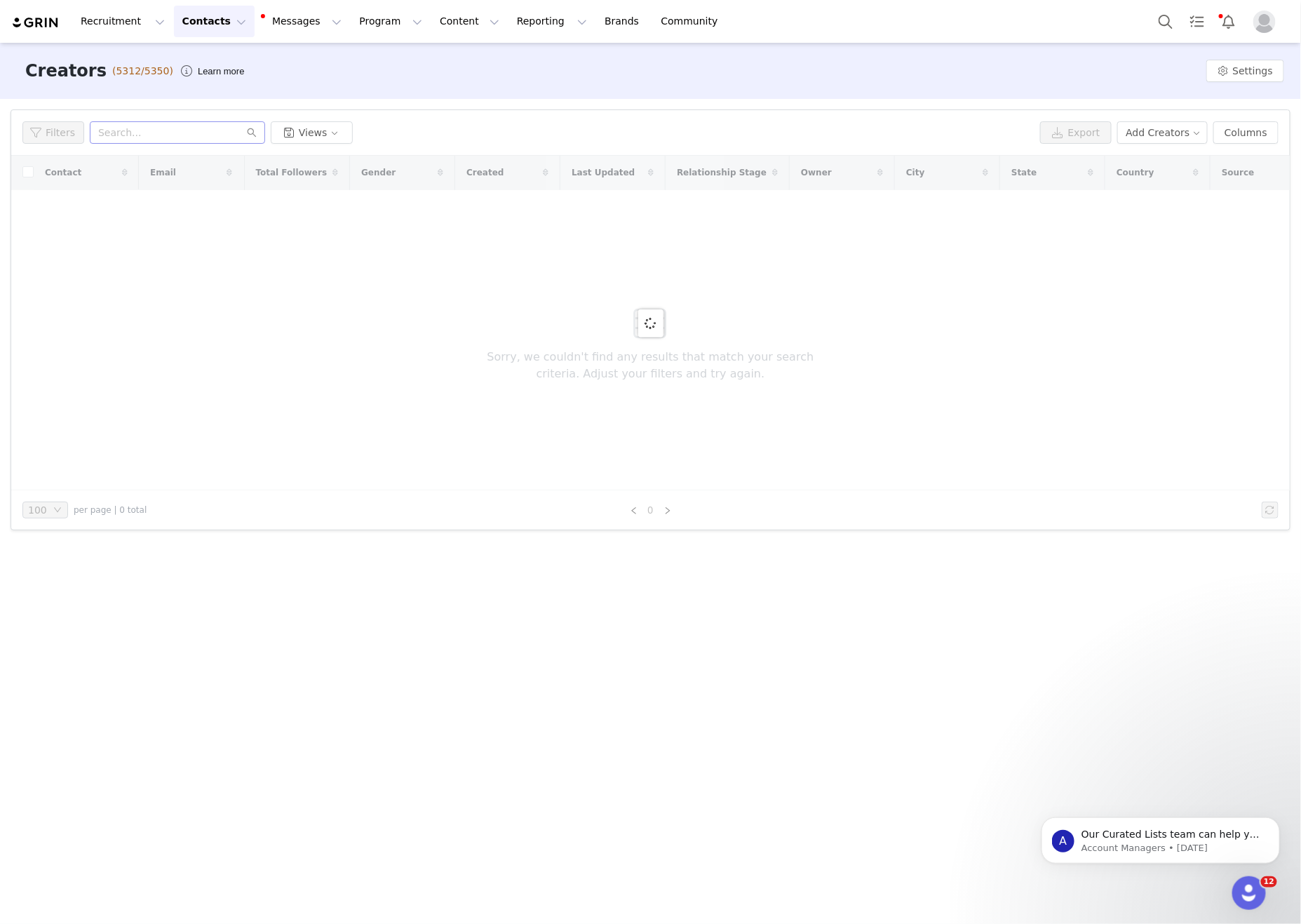
drag, startPoint x: 687, startPoint y: 135, endPoint x: 206, endPoint y: 139, distance: 481.0
click at [686, 135] on div "Filters Views" at bounding box center [529, 132] width 1012 height 22
click at [195, 138] on input "text" at bounding box center [178, 132] width 175 height 22
click at [689, 112] on div "Filters Views Export Add Creators Columns" at bounding box center [651, 132] width 1279 height 45
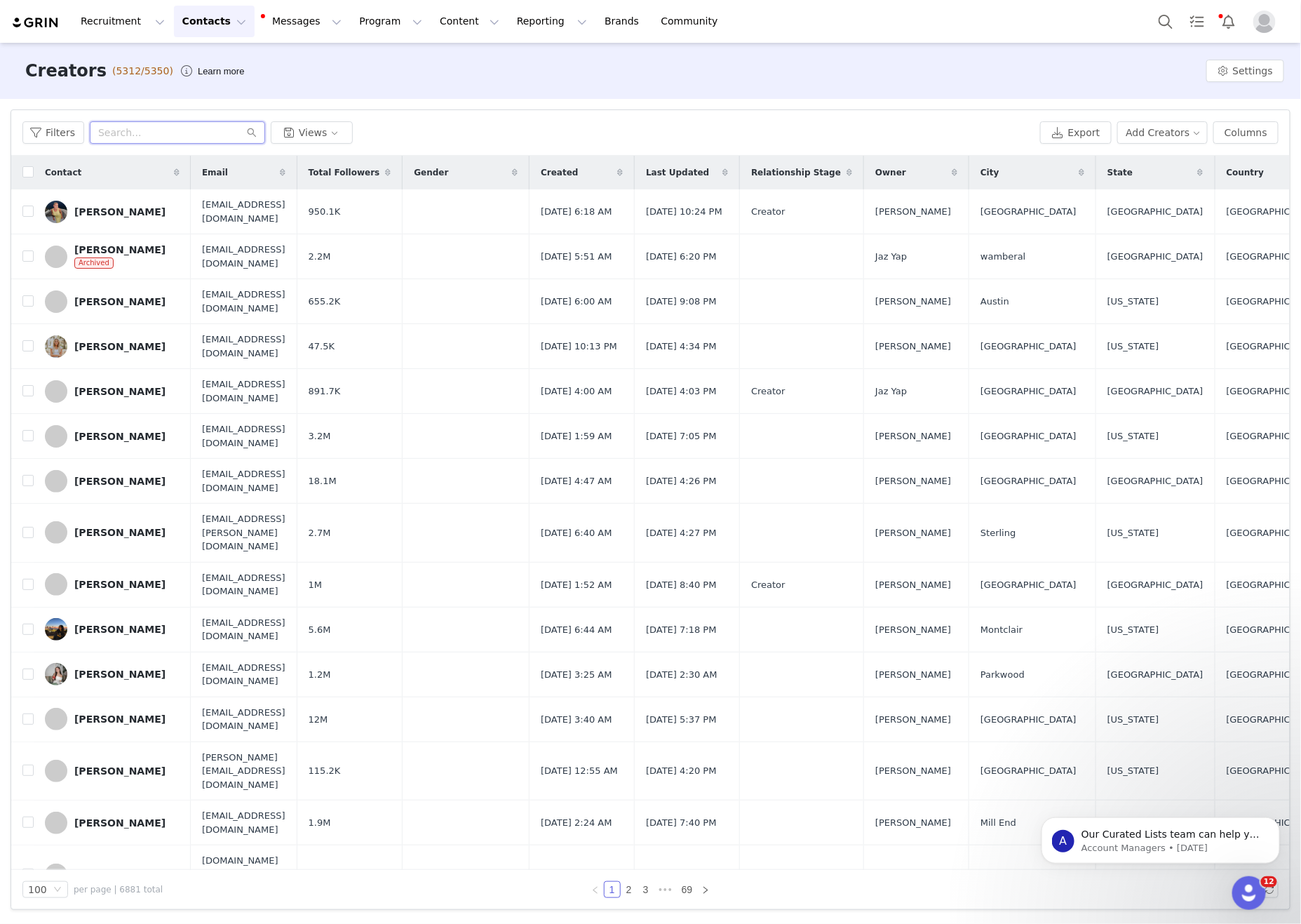
click at [169, 128] on input "text" at bounding box center [178, 132] width 175 height 22
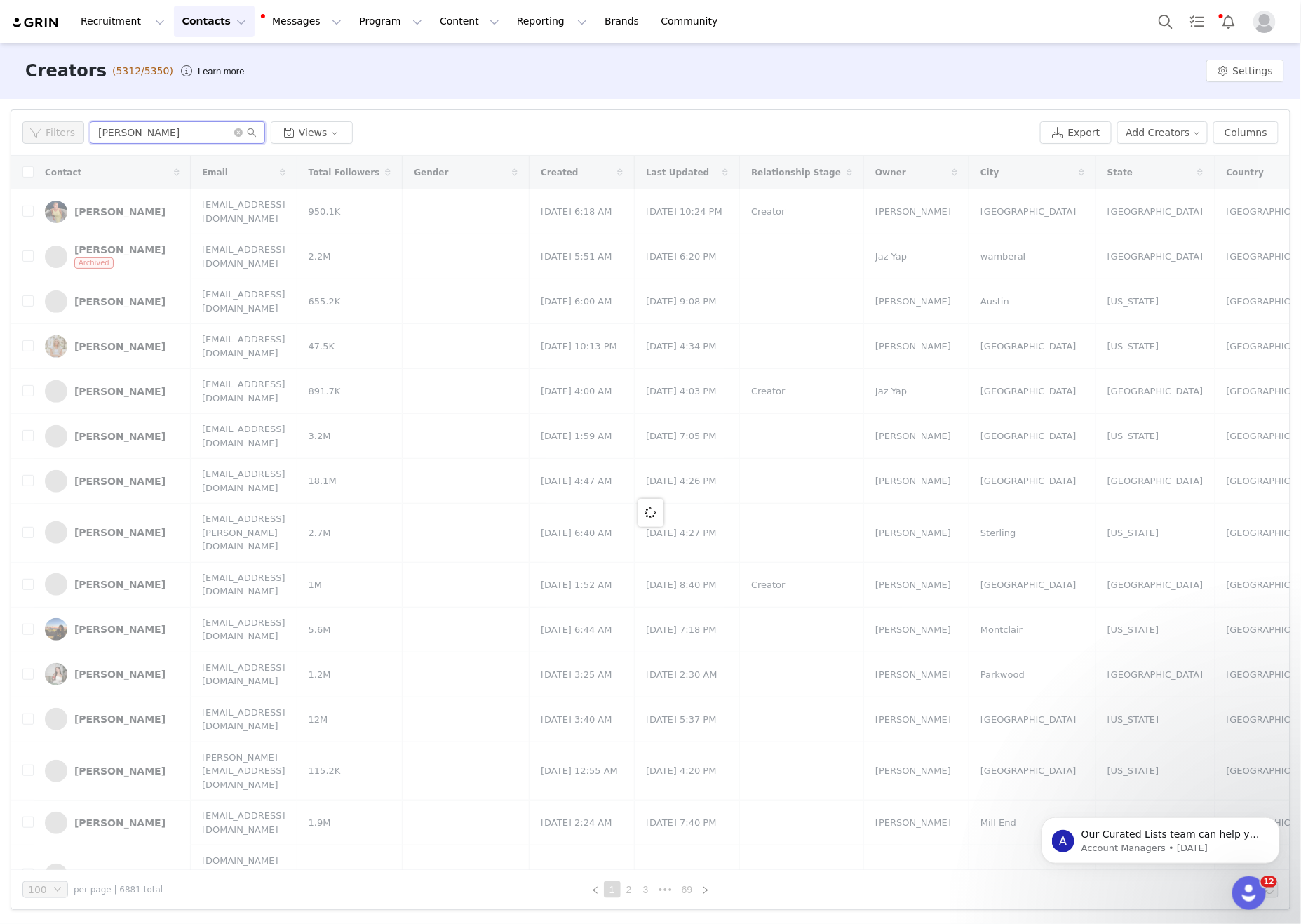
type input "mcknight"
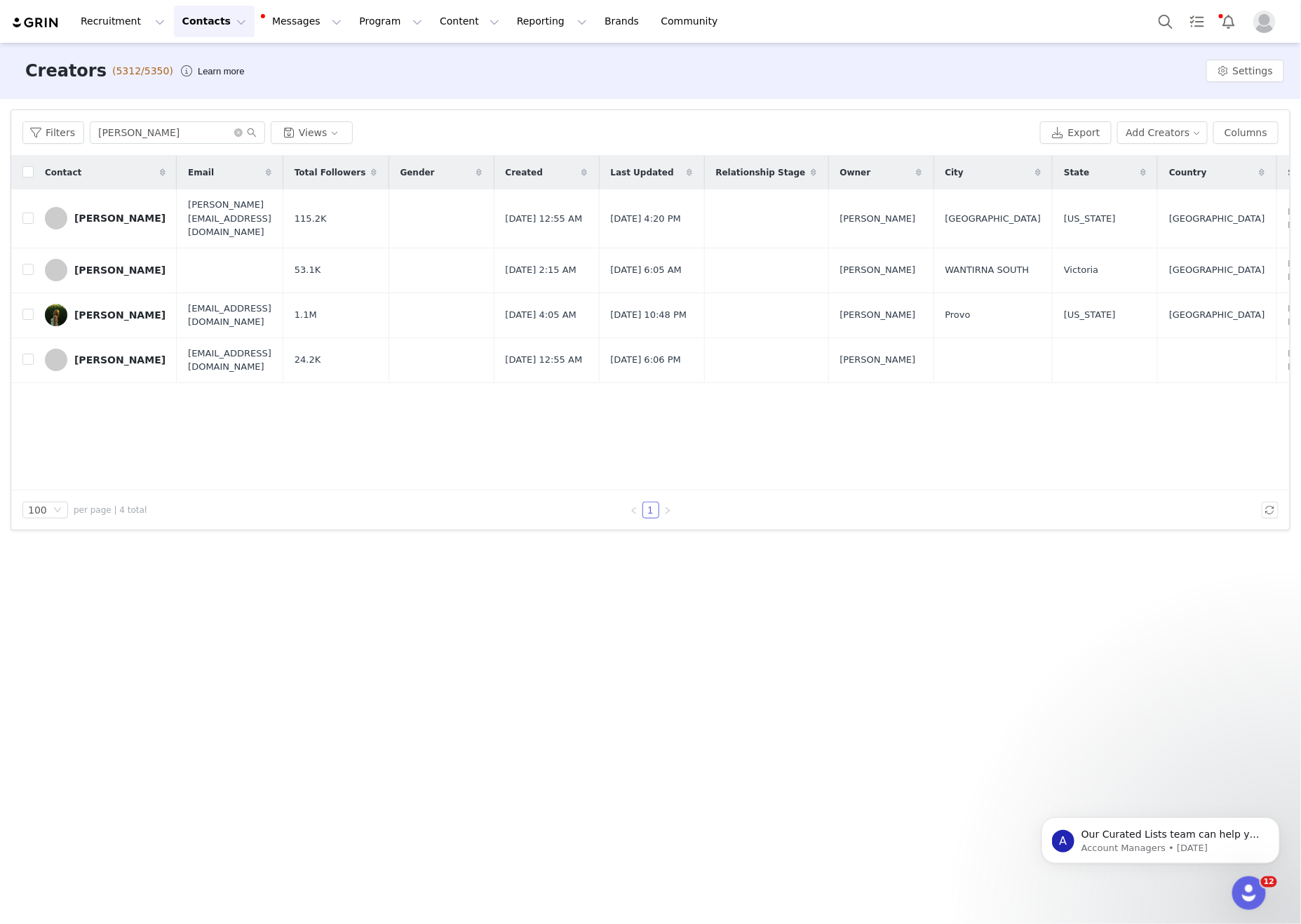
click at [114, 212] on div "Emily McKnight" at bounding box center [120, 218] width 92 height 12
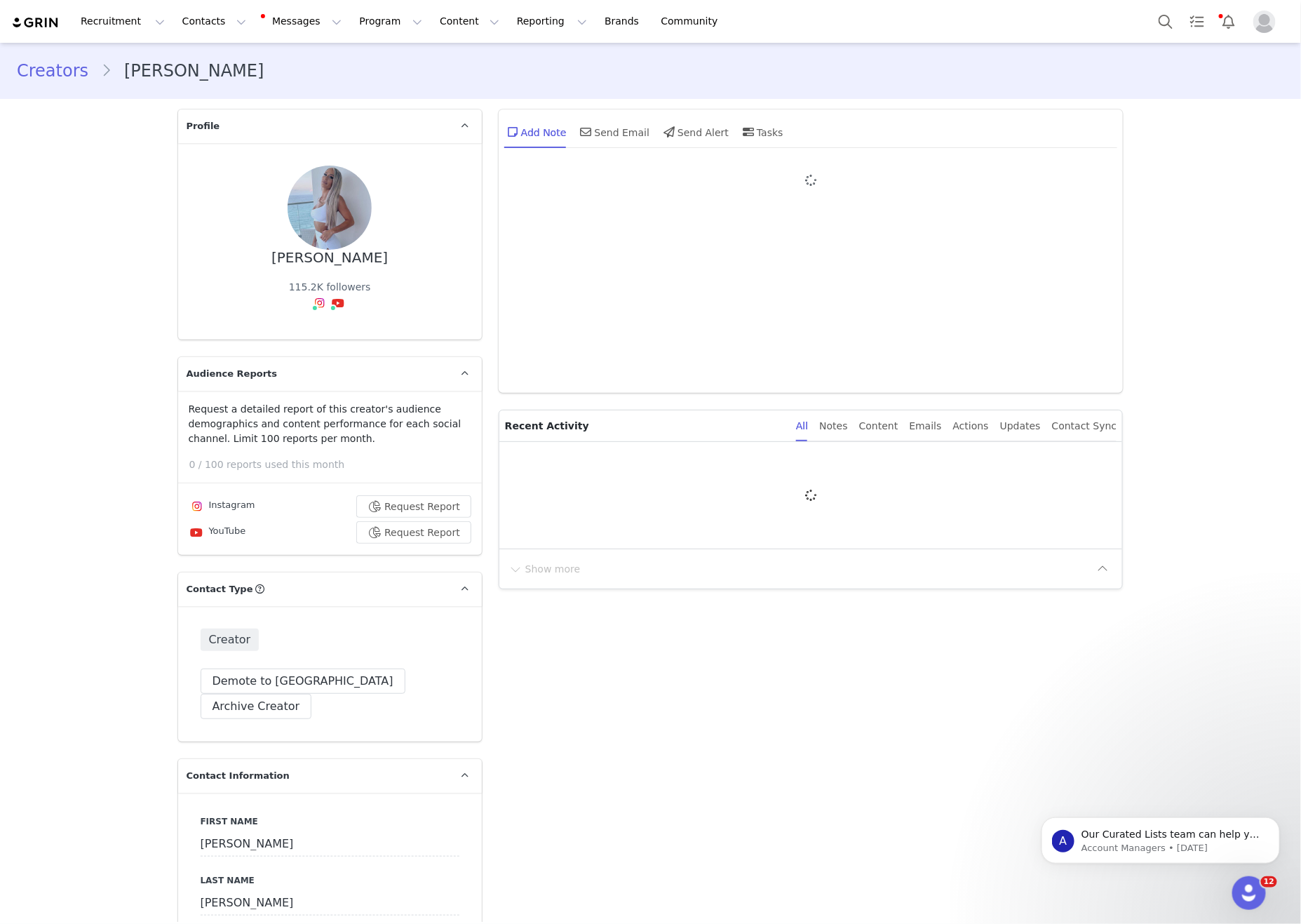
type input "+1 ([GEOGRAPHIC_DATA])"
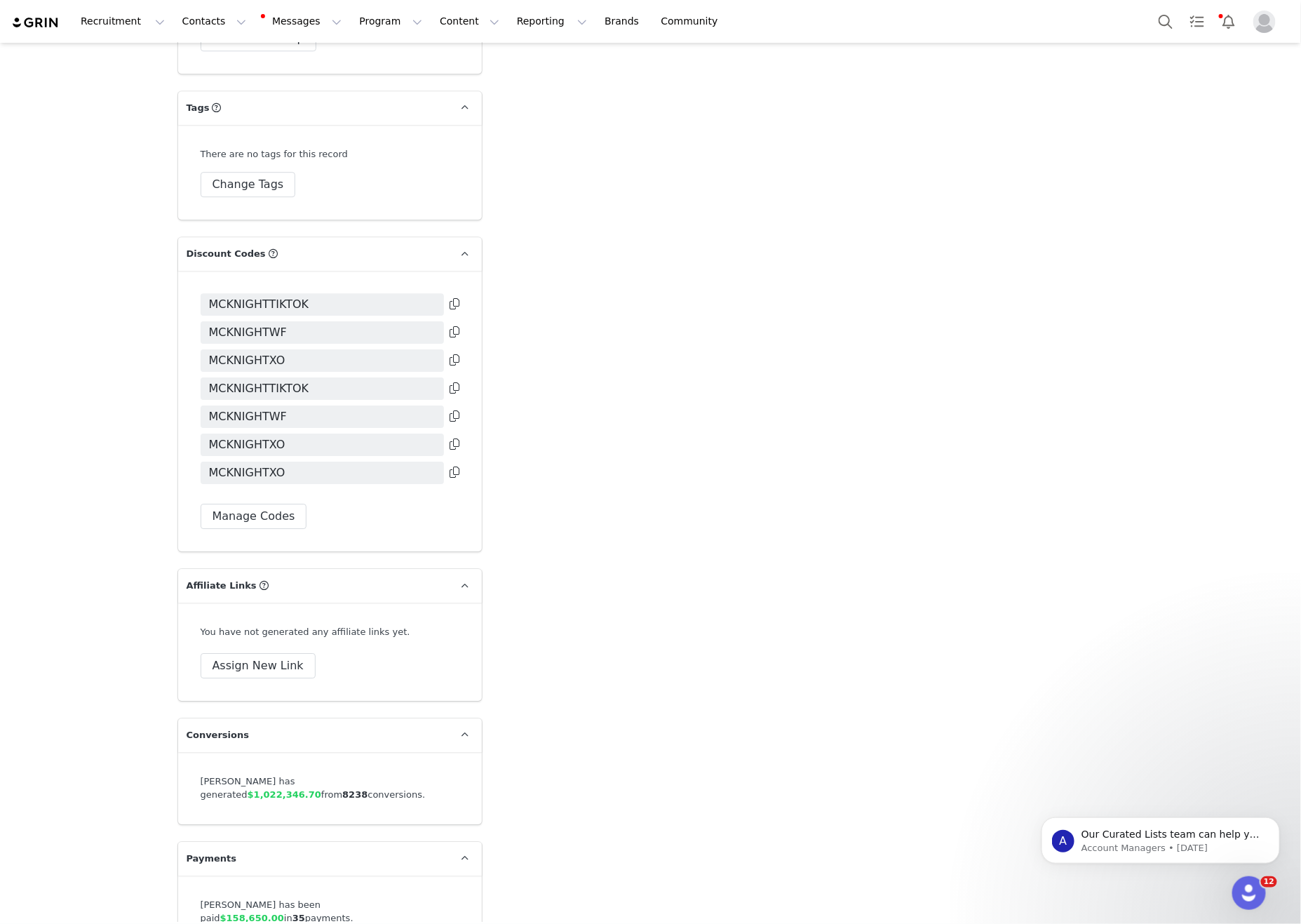
scroll to position [3902, 0]
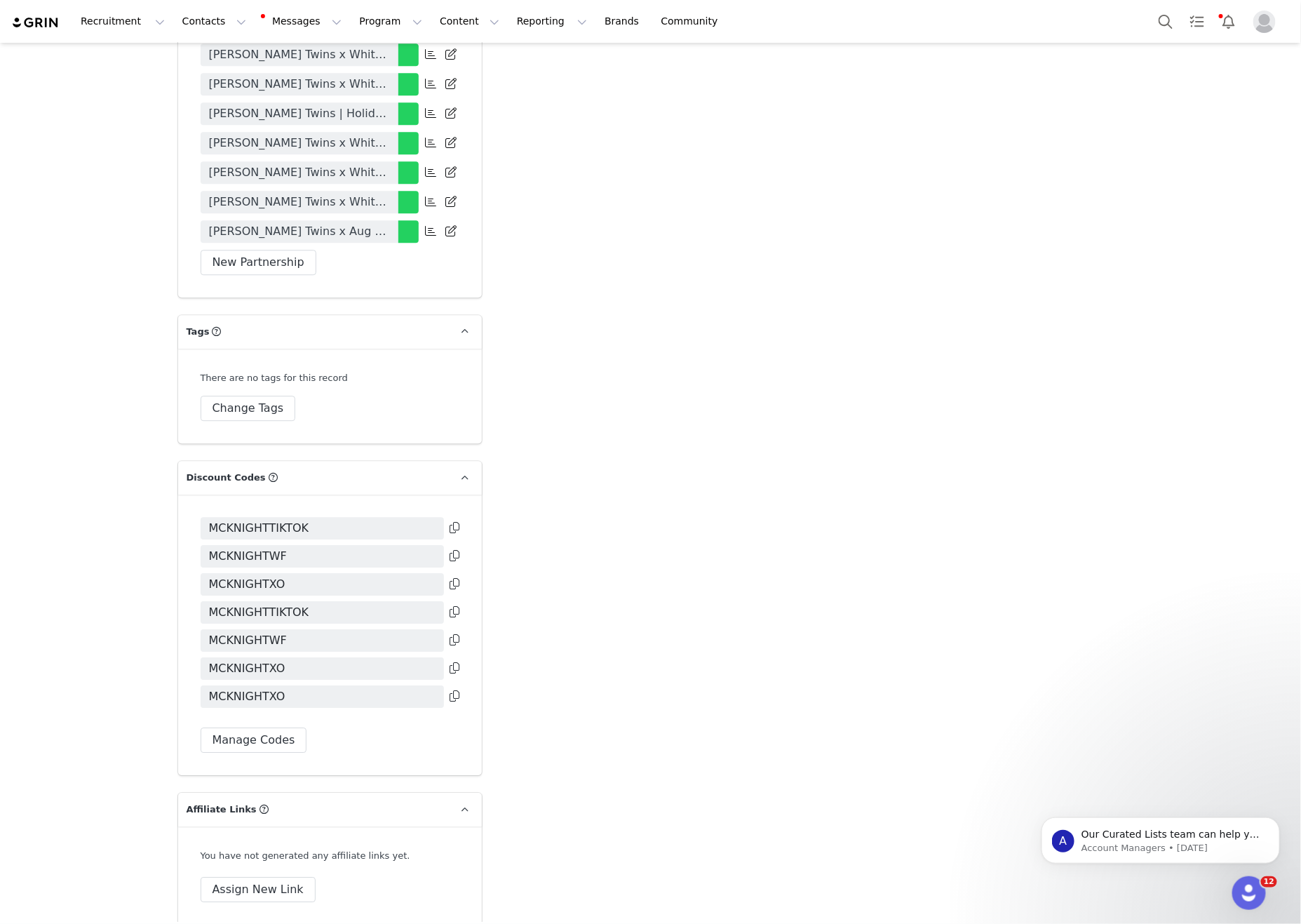
click at [279, 250] on button "New Partnership" at bounding box center [259, 262] width 115 height 25
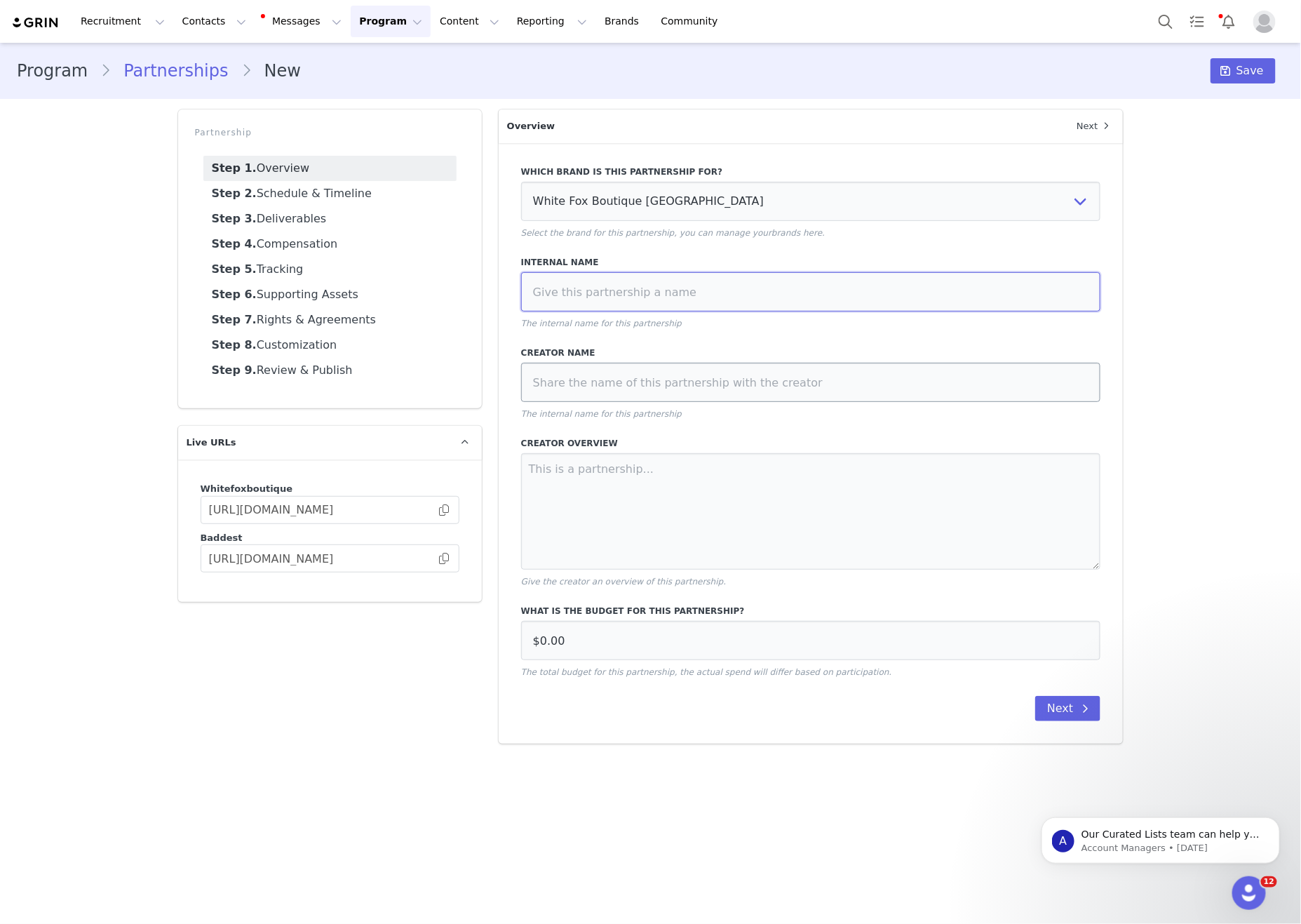
drag, startPoint x: 694, startPoint y: 298, endPoint x: 759, endPoint y: 390, distance: 112.6
click at [694, 298] on input at bounding box center [811, 292] width 580 height 39
paste input "McKnight Twins x White Fox Contract 25/26"
type input "McKnight Twins x White Fox Contract 25/26"
click at [776, 399] on input at bounding box center [811, 382] width 580 height 39
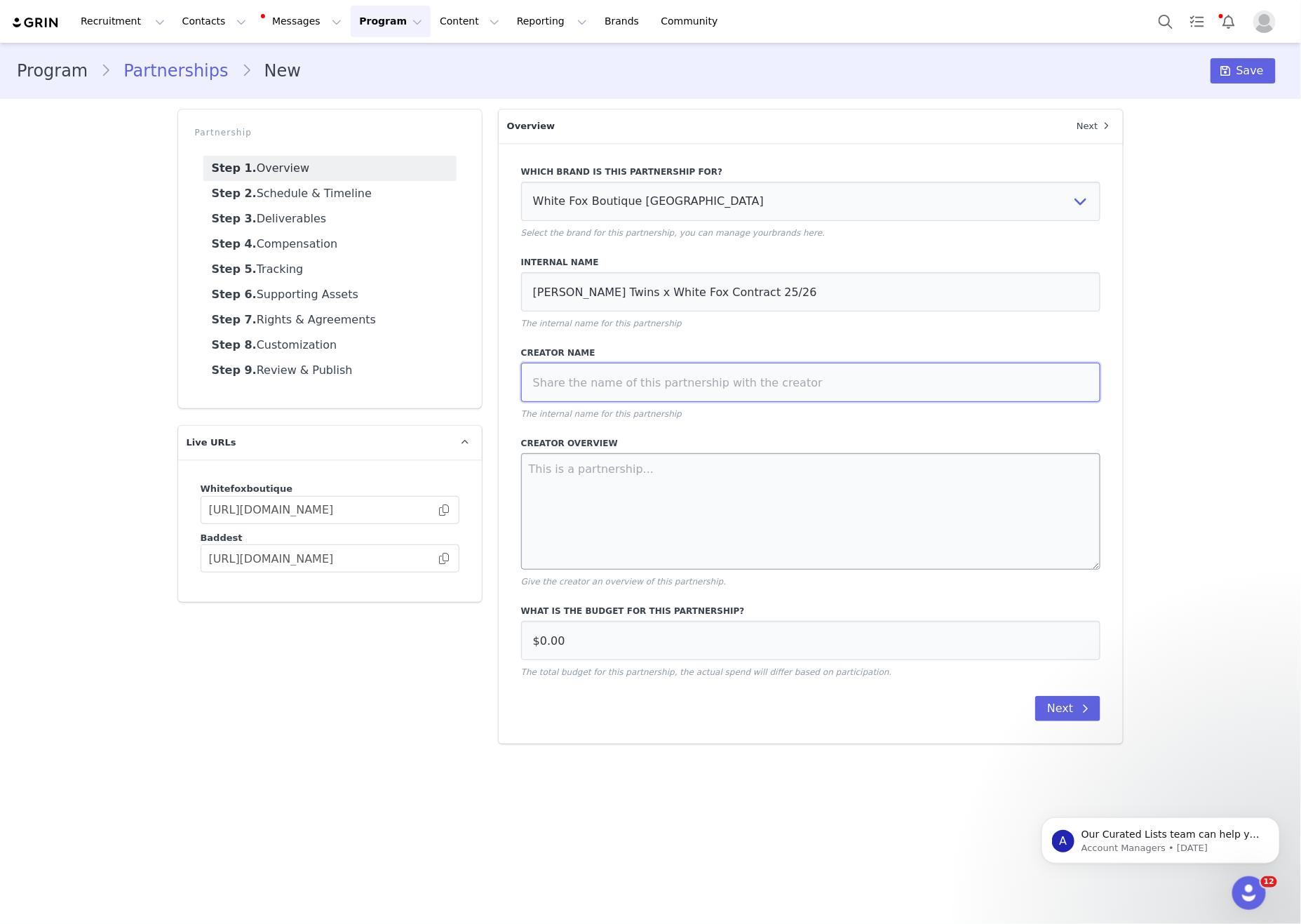
paste input "McKnight Twins x White Fox Contract 25/26"
type input "McKnight Twins x White Fox Contract 25/26"
click at [777, 569] on textarea at bounding box center [811, 511] width 580 height 116
click at [779, 516] on textarea at bounding box center [811, 511] width 580 height 116
paste textarea "12 x Dedicated IG Posts/Reels 12 x IG Story Hauls 4 x Dedicated YouTube Try On …"
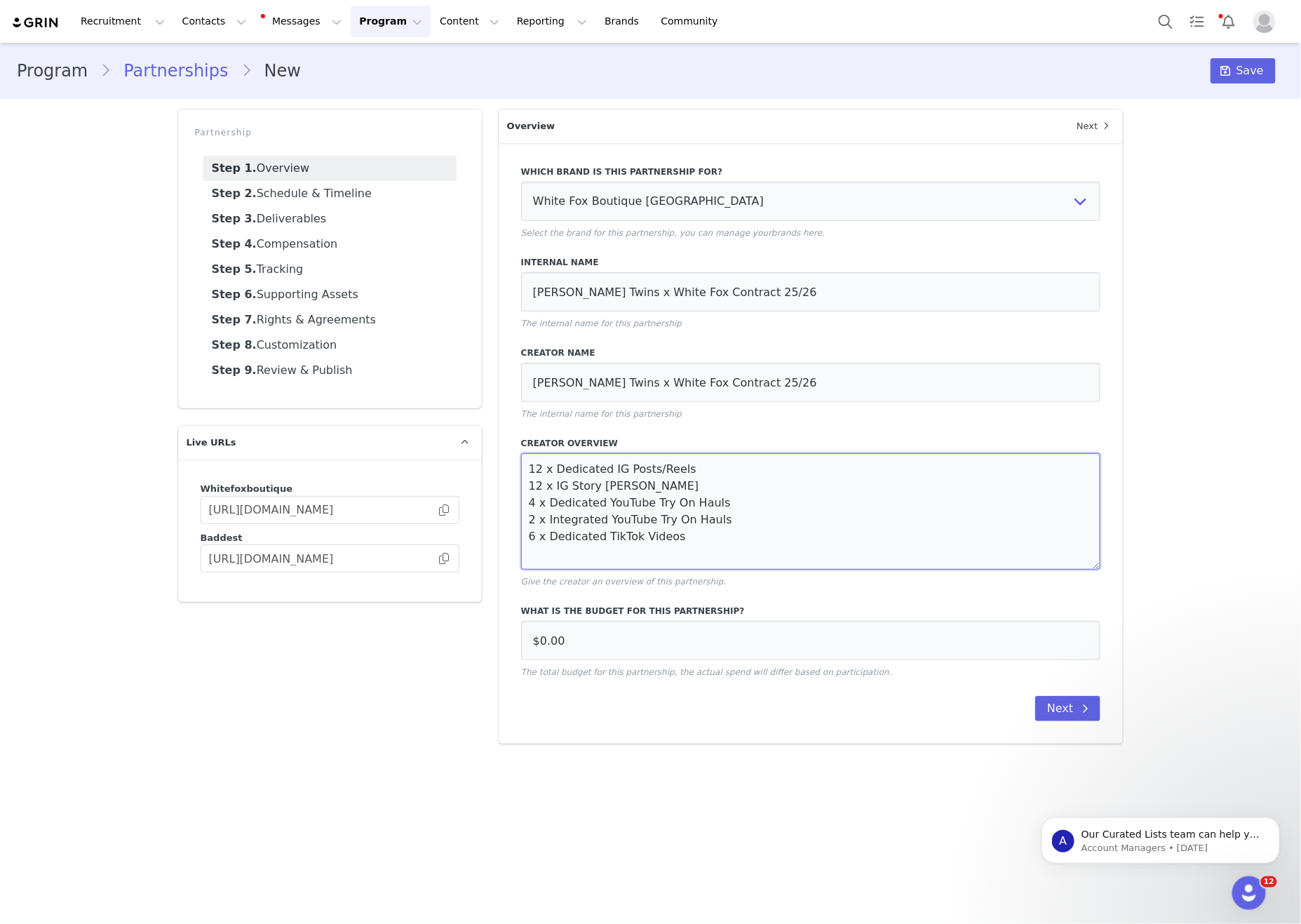
type textarea "12 x Dedicated IG Posts/Reels 12 x IG Story Hauls 4 x Dedicated YouTube Try On …"
drag, startPoint x: 392, startPoint y: 607, endPoint x: 176, endPoint y: 584, distance: 217.2
click at [181, 585] on div "Partnership Step 1. Overview Step 2. Schedule & Timeline Step 3. Deliverables S…" at bounding box center [651, 426] width 962 height 651
type input "$37,800.00"
drag, startPoint x: 669, startPoint y: 683, endPoint x: 956, endPoint y: 711, distance: 288.4
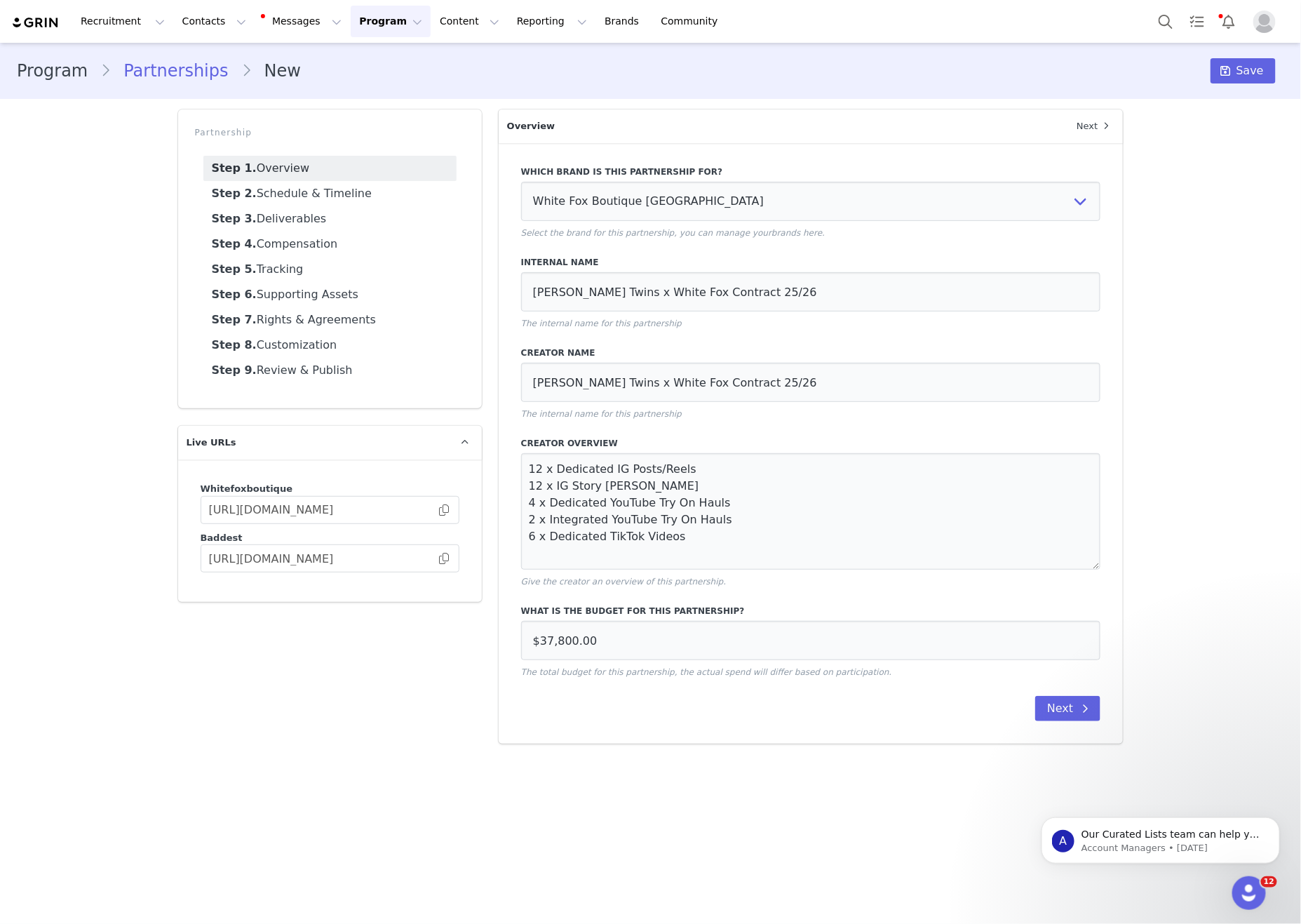
click at [670, 679] on div "What is the budget for this partnership? $37,800.00 The total budget for this p…" at bounding box center [811, 642] width 580 height 74
drag, startPoint x: 1098, startPoint y: 719, endPoint x: 1092, endPoint y: 726, distance: 9.2
click at [1098, 719] on button "Next" at bounding box center [1068, 708] width 65 height 25
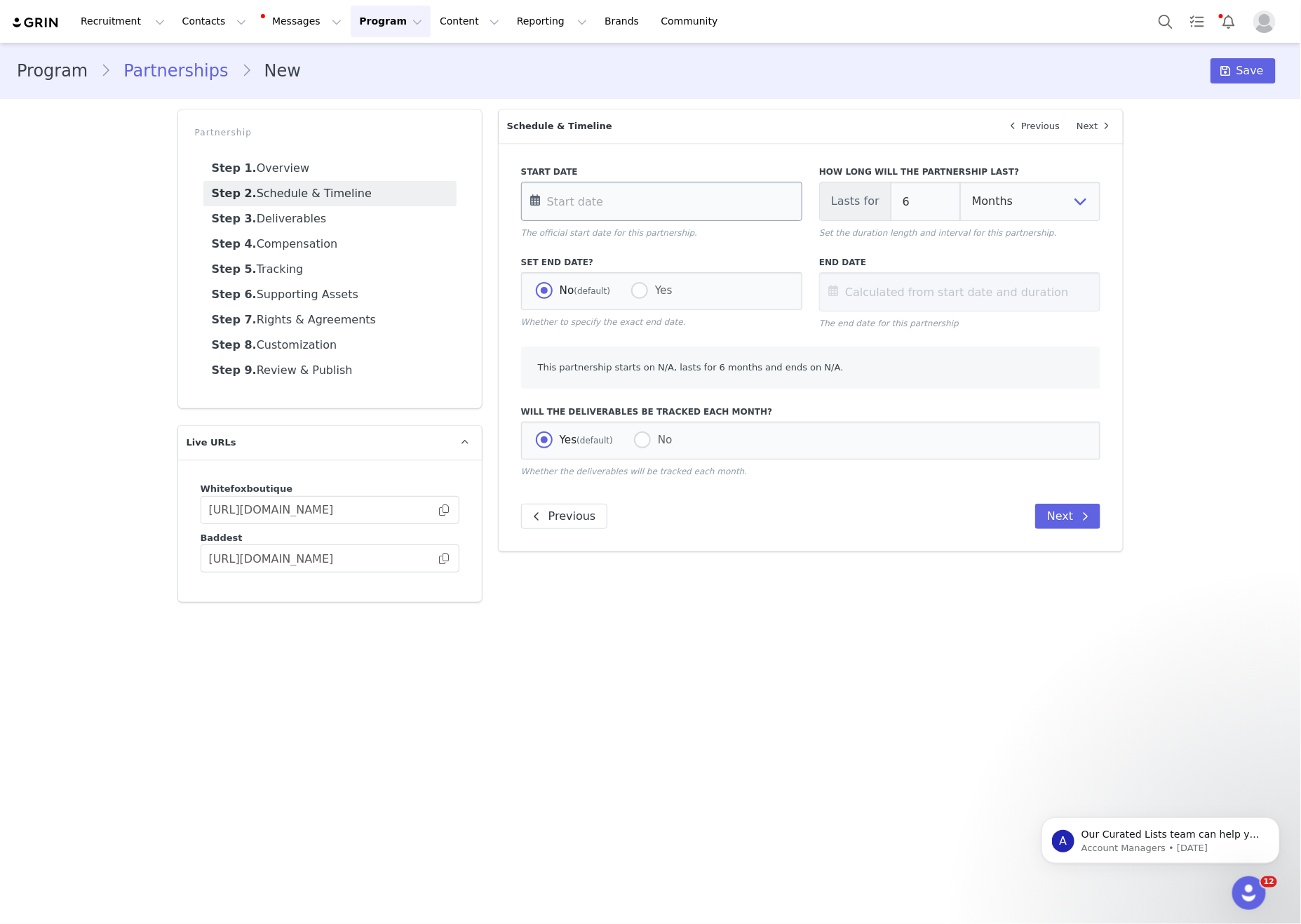
click at [666, 192] on input "text" at bounding box center [662, 201] width 282 height 39
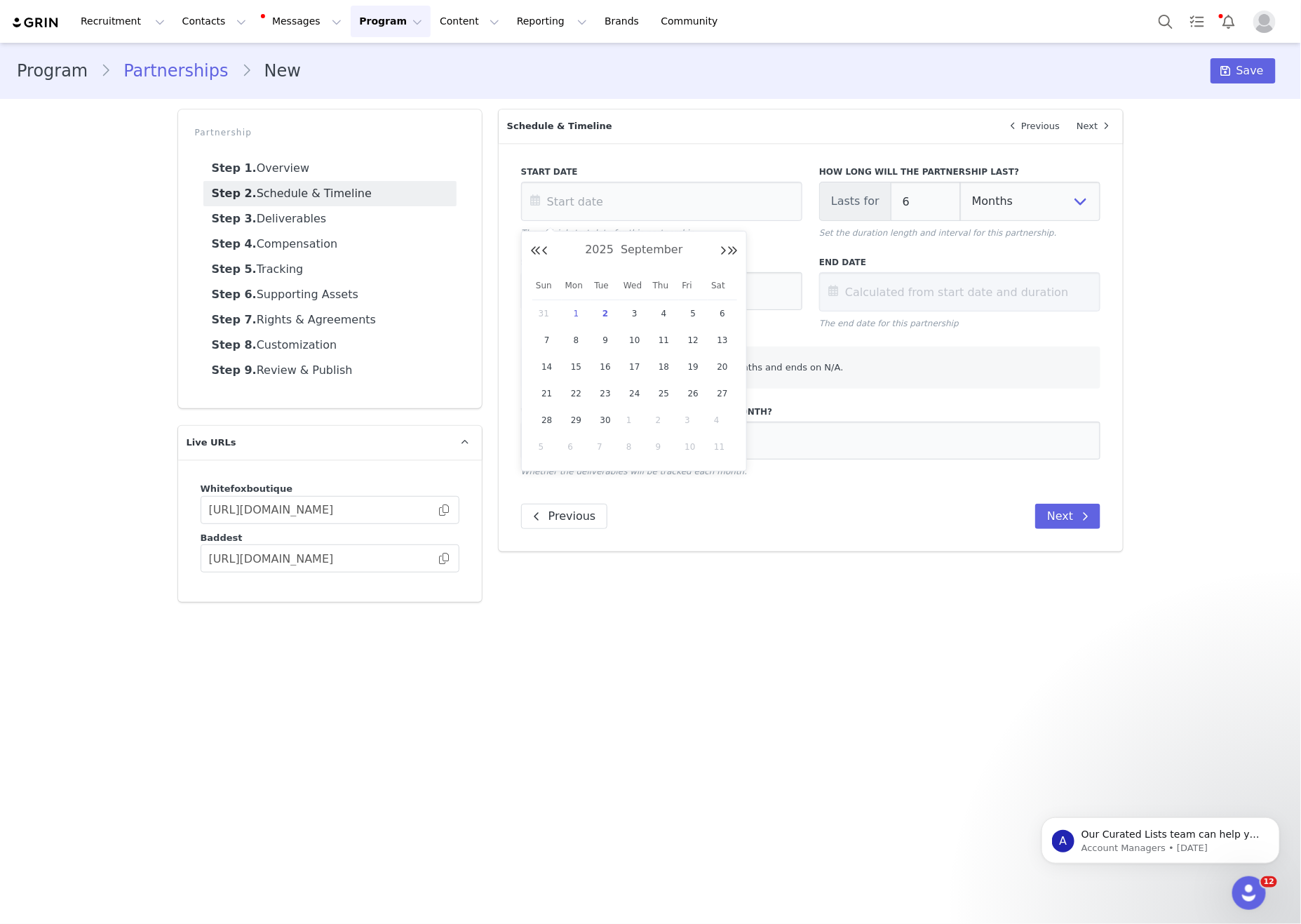
click at [568, 308] on div "1" at bounding box center [576, 313] width 29 height 21
type input "Sep 01 2025"
type input "Mar 01 2026"
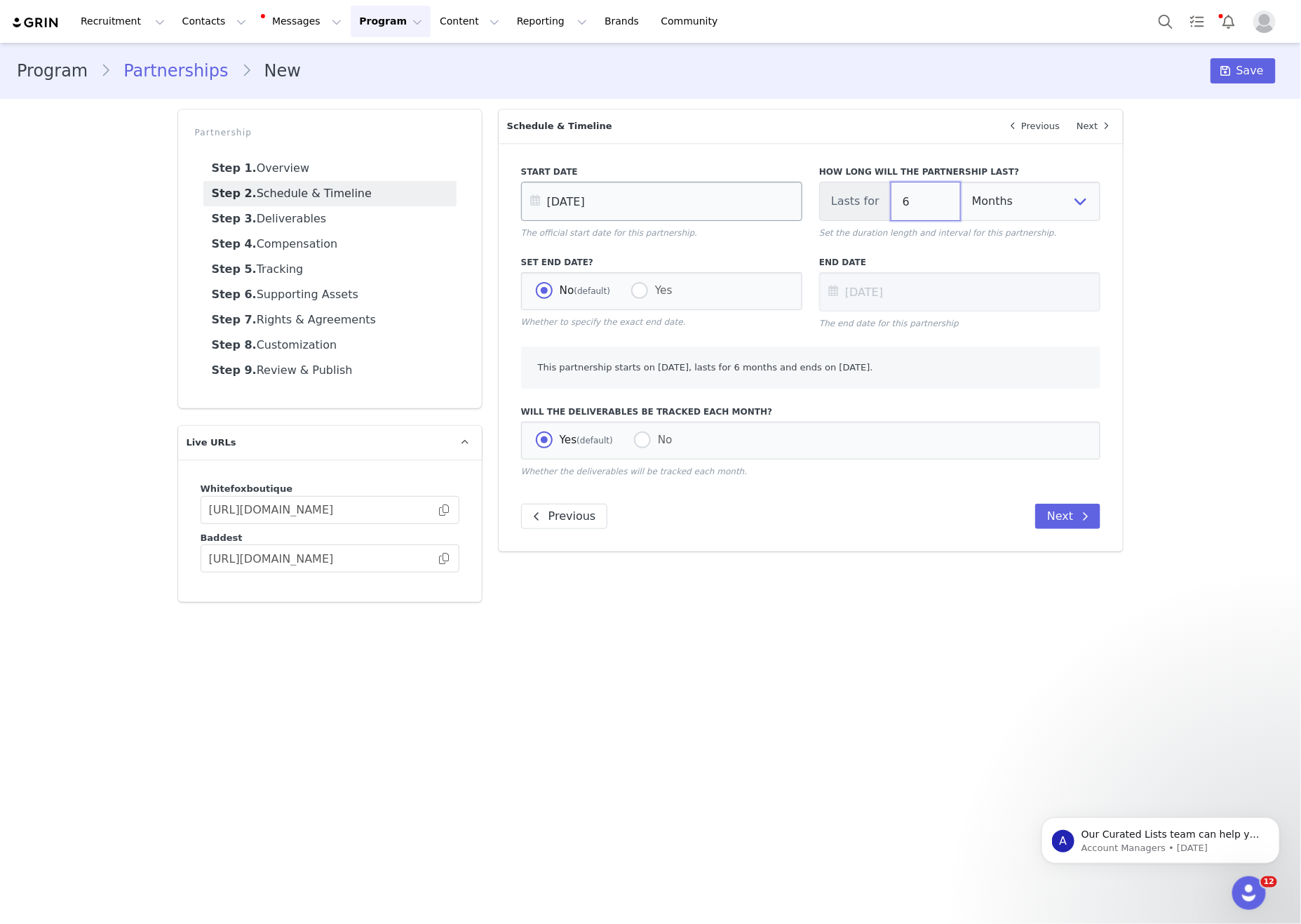
drag, startPoint x: 939, startPoint y: 206, endPoint x: 800, endPoint y: 203, distance: 139.0
click at [799, 201] on div "Start Date Sep 01 2025 The official start date for this partnership. How long w…" at bounding box center [811, 202] width 597 height 91
click at [852, 519] on div "Previous Next" at bounding box center [811, 516] width 580 height 25
click at [1080, 525] on span at bounding box center [1085, 516] width 17 height 17
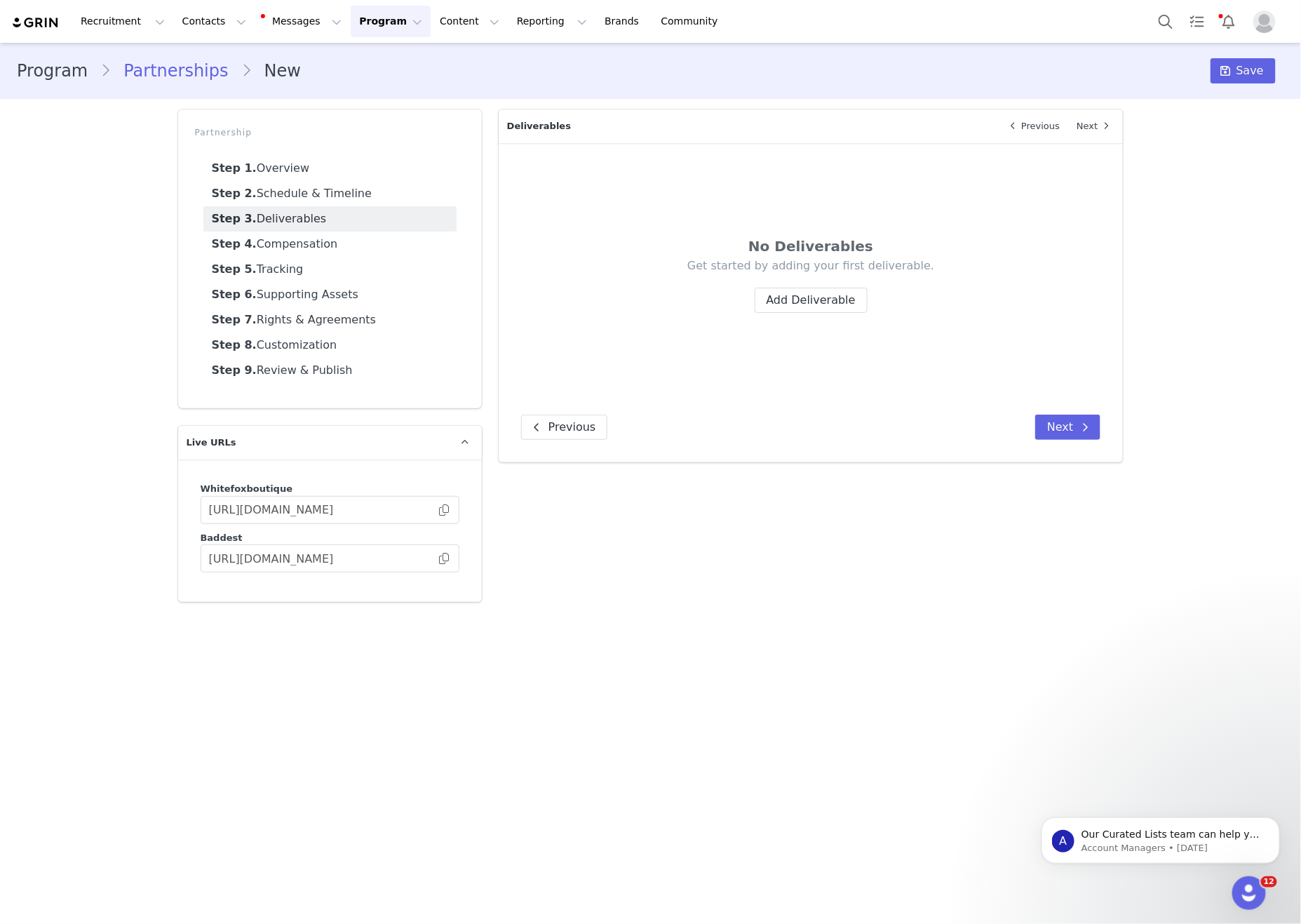
click at [789, 466] on div "Overview Next Which brand is this partnership for? White Fox Boutique USA White…" at bounding box center [811, 355] width 642 height 509
click at [793, 303] on button "Add Deliverable" at bounding box center [811, 300] width 113 height 25
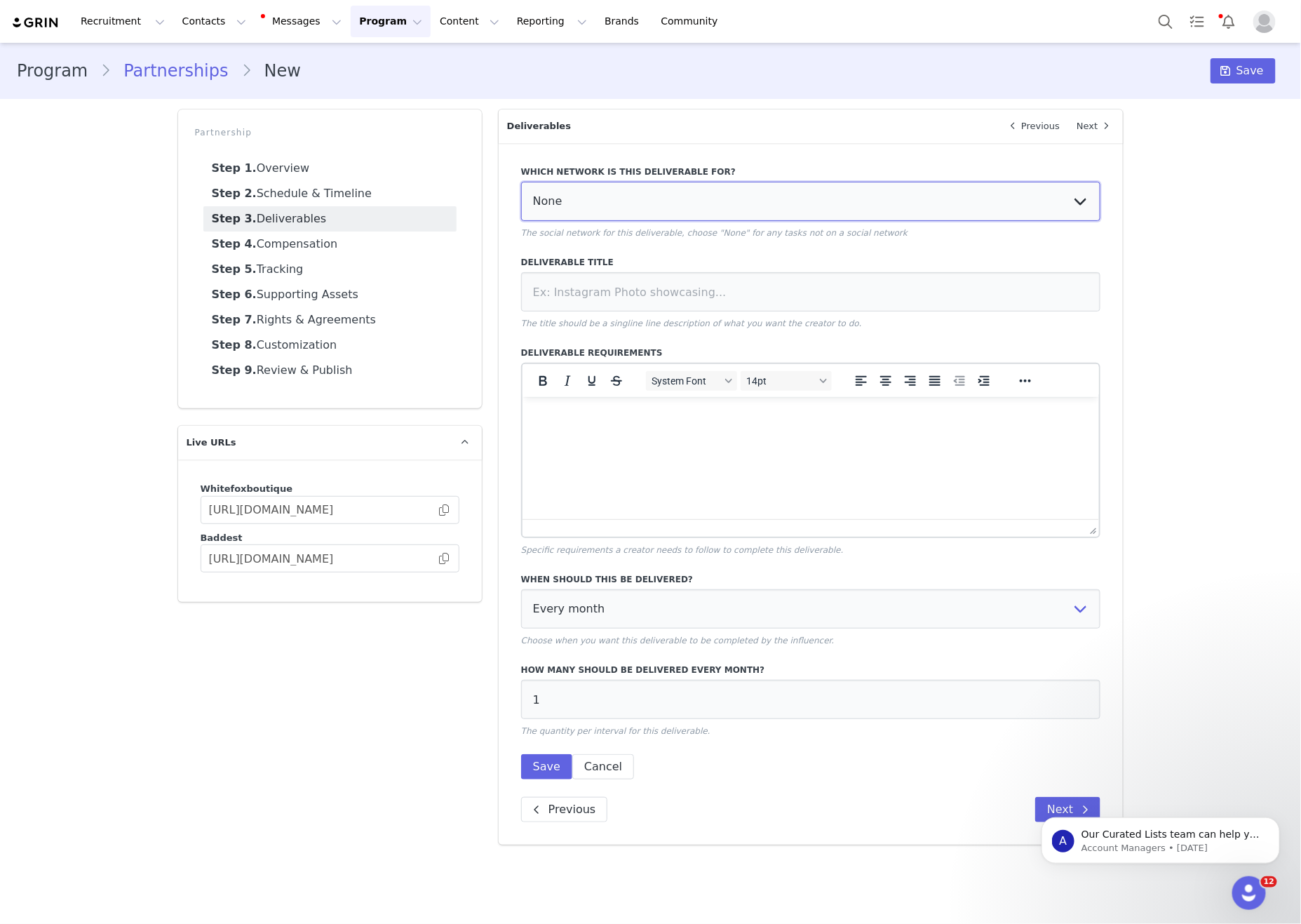
click at [704, 215] on select "None YouTube Twitter Instagram Facebook Twitch TikTok Pinterest" at bounding box center [811, 201] width 580 height 39
drag, startPoint x: 538, startPoint y: 515, endPoint x: 639, endPoint y: 433, distance: 130.1
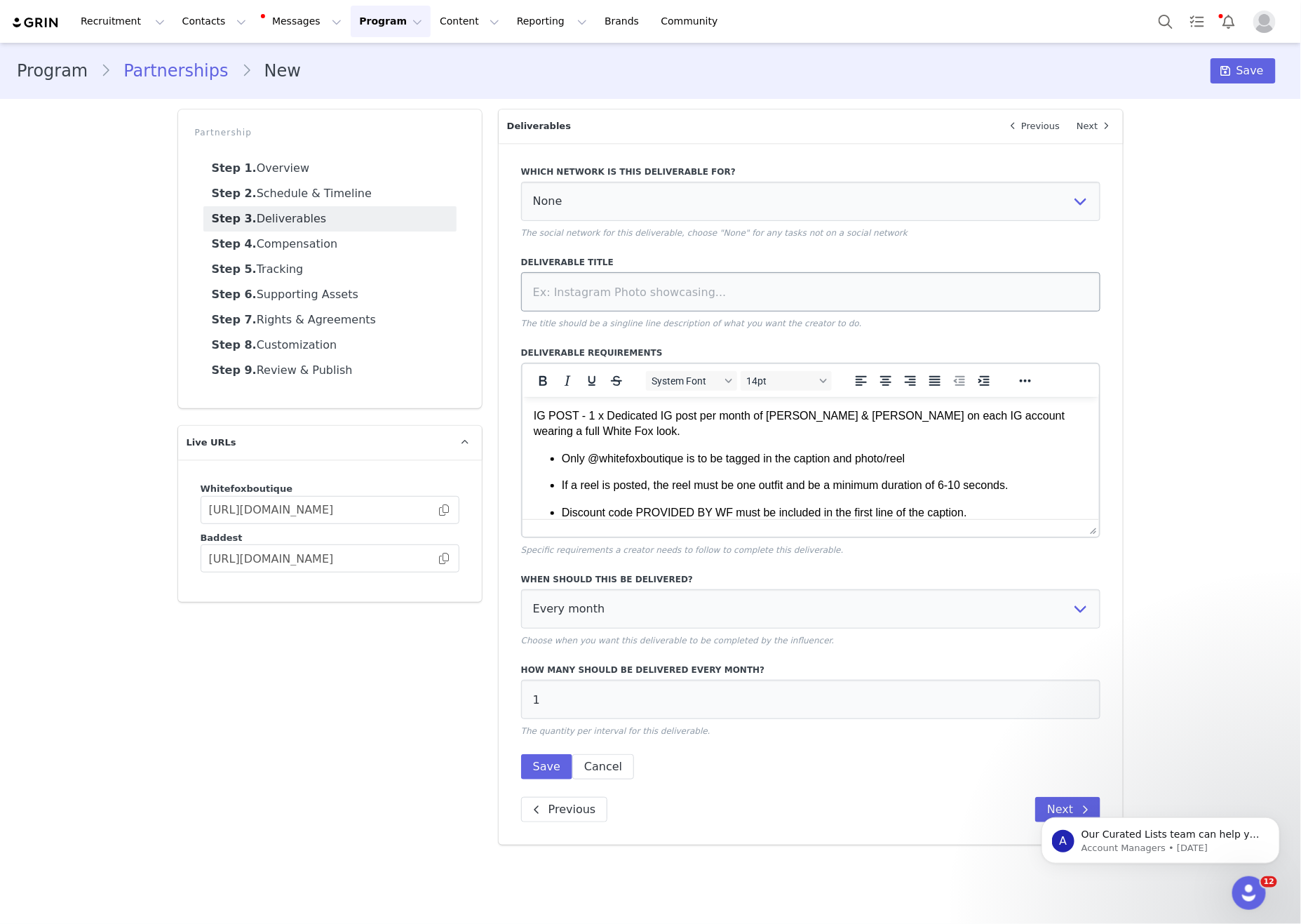
scroll to position [582, 0]
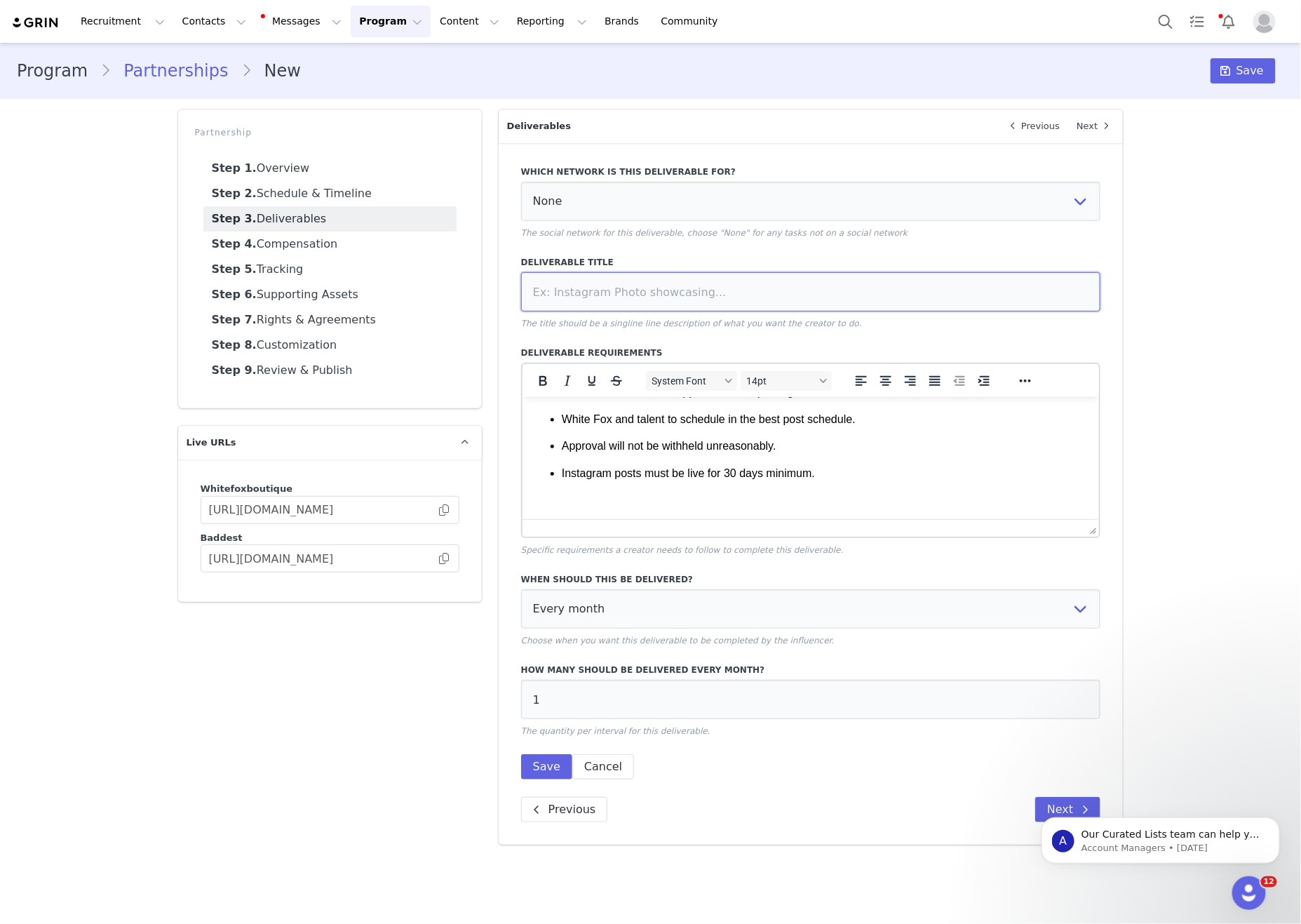
click at [652, 300] on input at bounding box center [811, 292] width 580 height 39
type input "Dedicated IG Post"
click at [799, 207] on select "None YouTube Twitter Instagram Facebook Twitch TikTok Pinterest" at bounding box center [811, 201] width 580 height 39
select select "5"
click at [521, 183] on select "None YouTube Twitter Instagram Facebook Twitch TikTok Pinterest" at bounding box center [811, 201] width 580 height 39
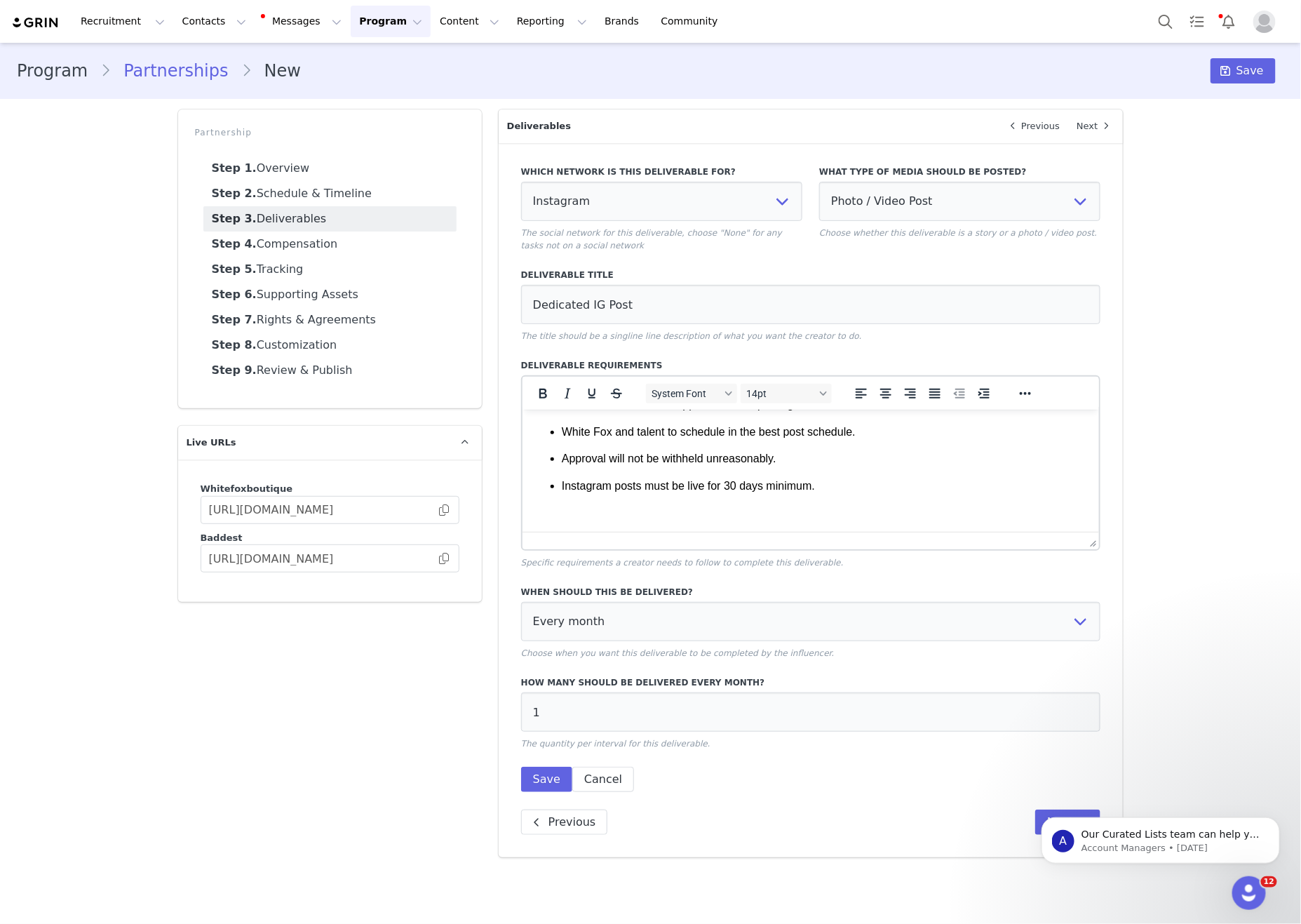
click at [430, 639] on div "Partnership Step 1. Overview Step 2. Schedule & Timeline Step 3. Deliverables S…" at bounding box center [330, 483] width 321 height 765
click at [956, 197] on select "Photo / Video Post Story Text in Bio Highlight Reel" at bounding box center [960, 201] width 282 height 39
select select
click at [819, 183] on select "Photo / Video Post Story Text in Bio Highlight Reel" at bounding box center [960, 201] width 282 height 39
click at [1220, 392] on div "Program Partnerships New Save Partnership Step 1. Overview Step 2. Schedule & T…" at bounding box center [650, 455] width 1301 height 825
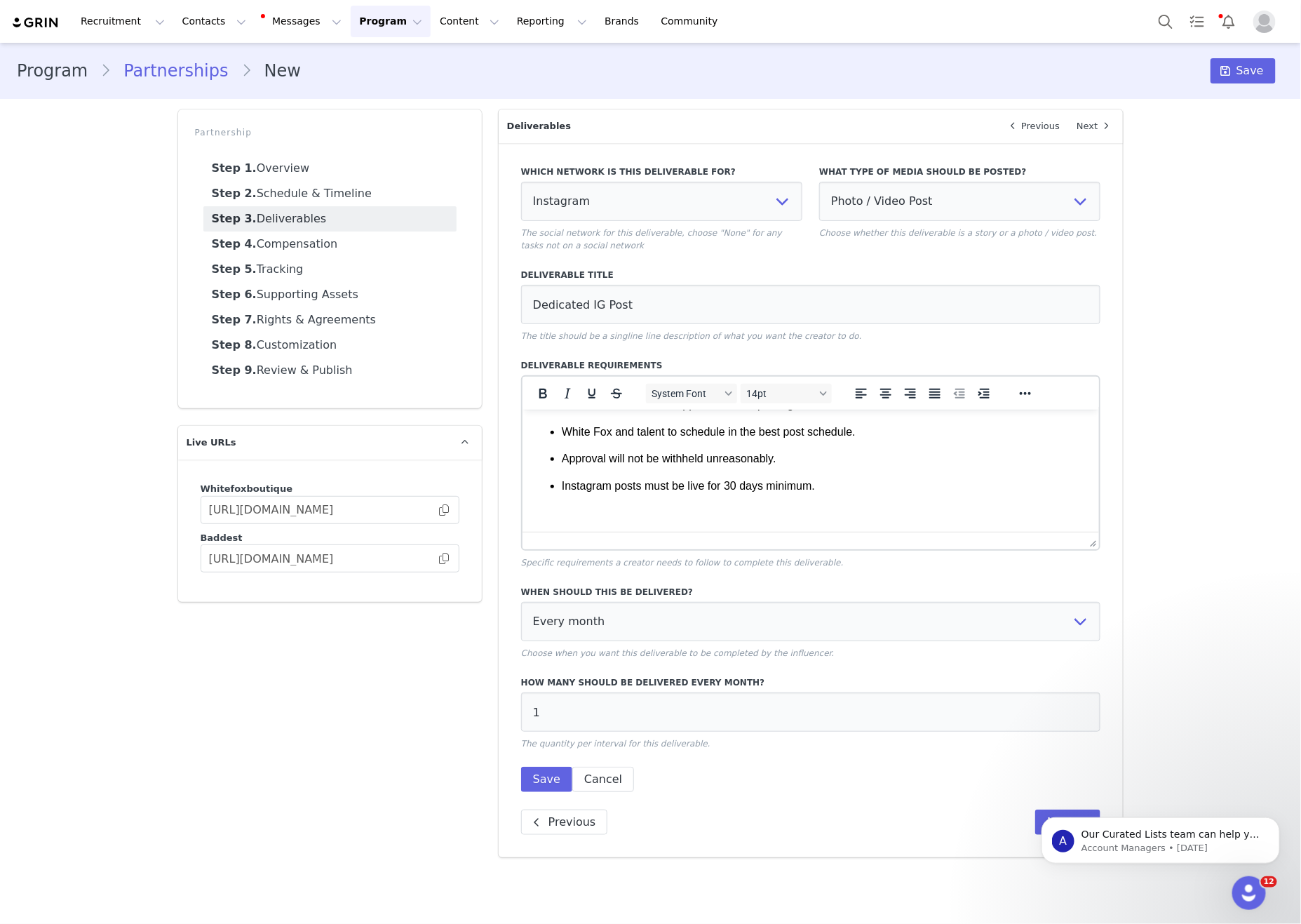
click at [1155, 532] on div "Program Partnerships New Save Partnership Step 1. Overview Step 2. Schedule & T…" at bounding box center [650, 455] width 1301 height 825
drag, startPoint x: 862, startPoint y: 489, endPoint x: 1029, endPoint y: 496, distance: 167.1
click at [865, 490] on body "IG POST - 1 x Dedicated IG post per month of Abby & Emily on each IG account we…" at bounding box center [810, 218] width 555 height 601
click at [1189, 492] on div "Program Partnerships New Save Partnership Step 1. Overview Step 2. Schedule & T…" at bounding box center [650, 455] width 1301 height 825
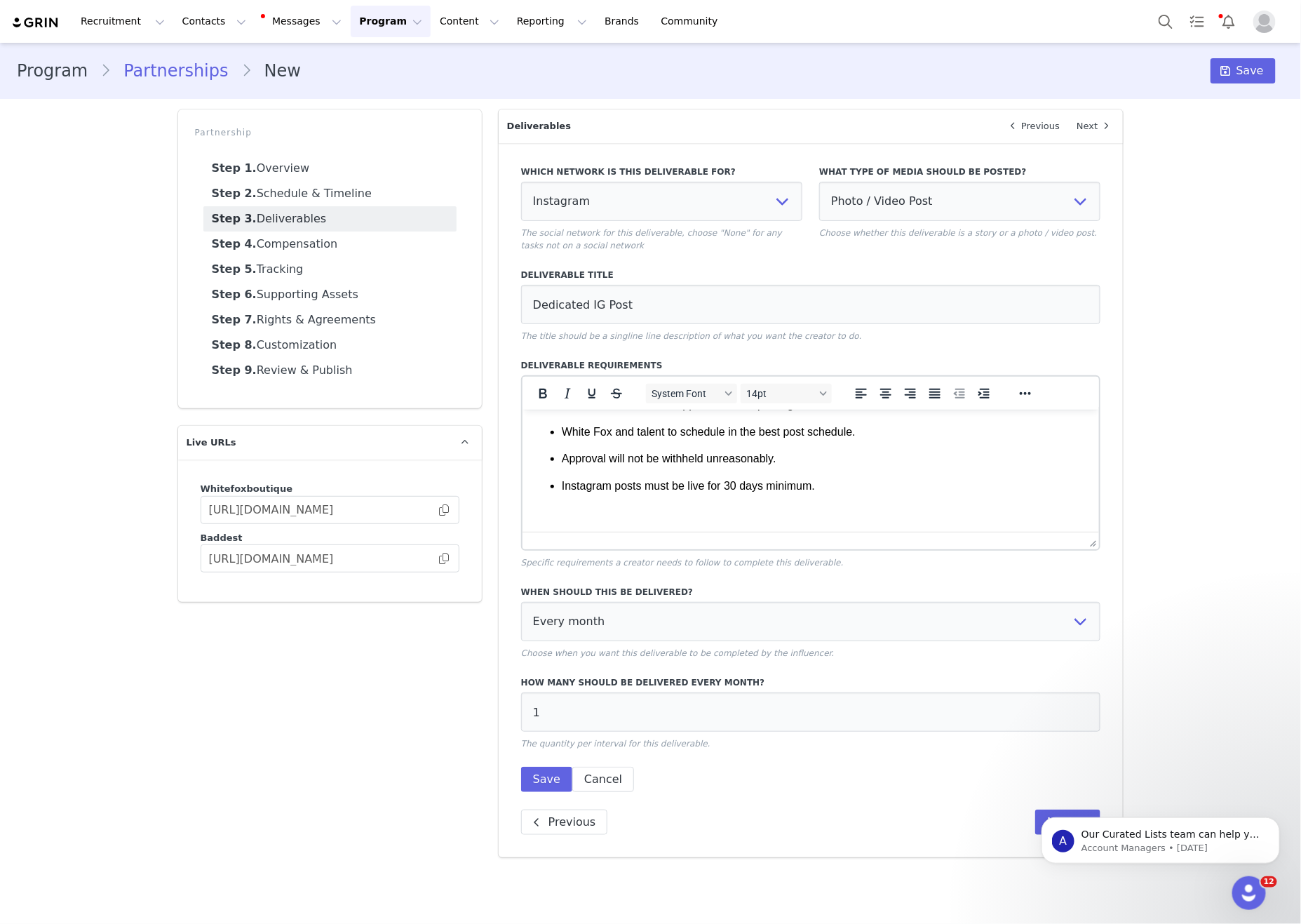
click at [1189, 492] on div "Program Partnerships New Save Partnership Step 1. Overview Step 2. Schedule & T…" at bounding box center [650, 455] width 1301 height 825
click at [365, 753] on div "Partnership Step 1. Overview Step 2. Schedule & Timeline Step 3. Deliverables S…" at bounding box center [330, 483] width 321 height 765
click at [1182, 459] on div "Program Partnerships New Save Partnership Step 1. Overview Step 2. Schedule & T…" at bounding box center [650, 455] width 1301 height 825
click at [890, 504] on p "Rich Text Area. Press ALT-0 for help." at bounding box center [810, 512] width 555 height 15
drag, startPoint x: 444, startPoint y: 686, endPoint x: 826, endPoint y: 325, distance: 525.6
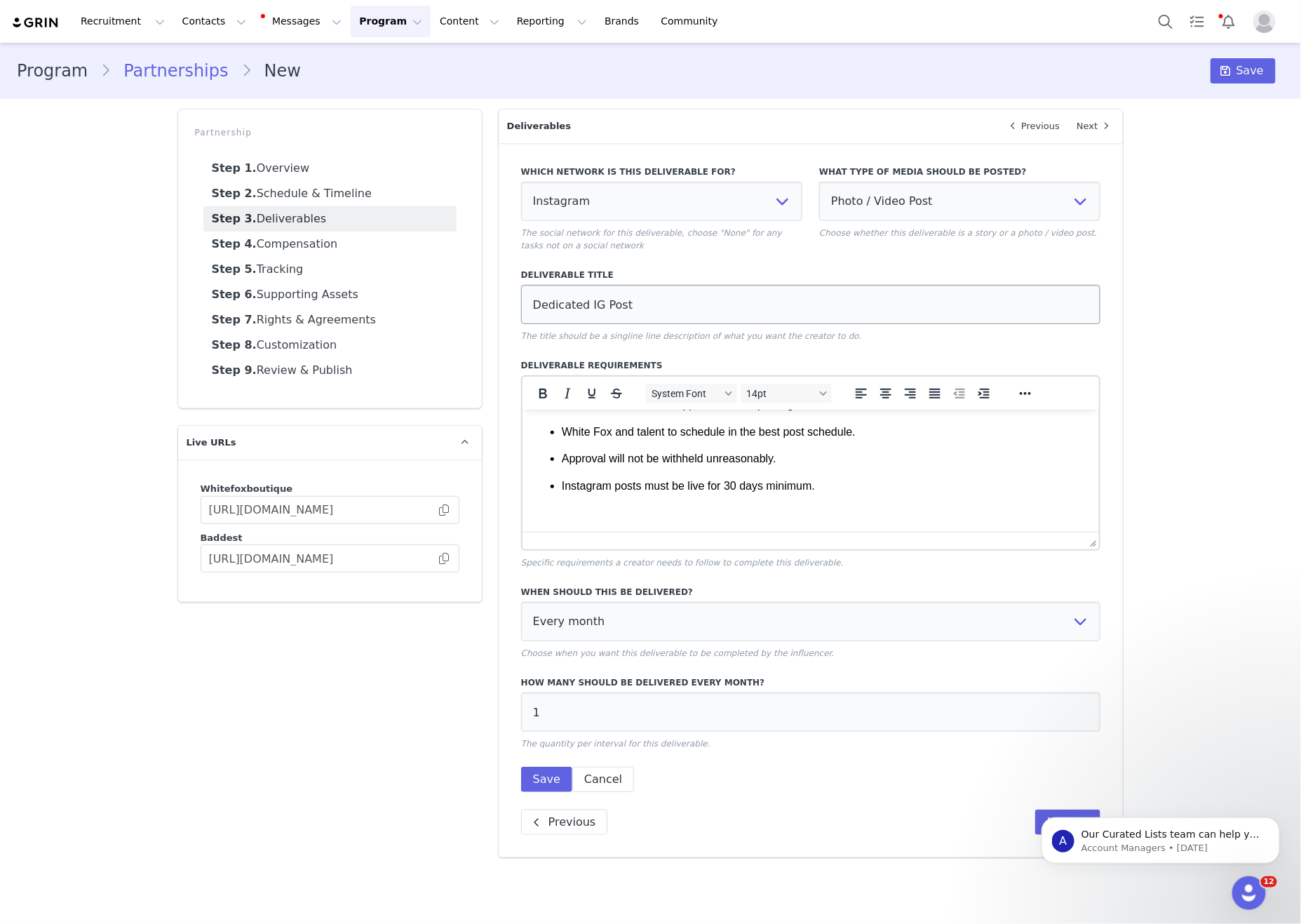
click at [449, 685] on div "Partnership Step 1. Overview Step 2. Schedule & Timeline Step 3. Deliverables S…" at bounding box center [330, 483] width 321 height 765
click at [943, 599] on label "When should this be delivered?" at bounding box center [811, 592] width 580 height 12
click at [552, 792] on button "Save" at bounding box center [546, 779] width 52 height 25
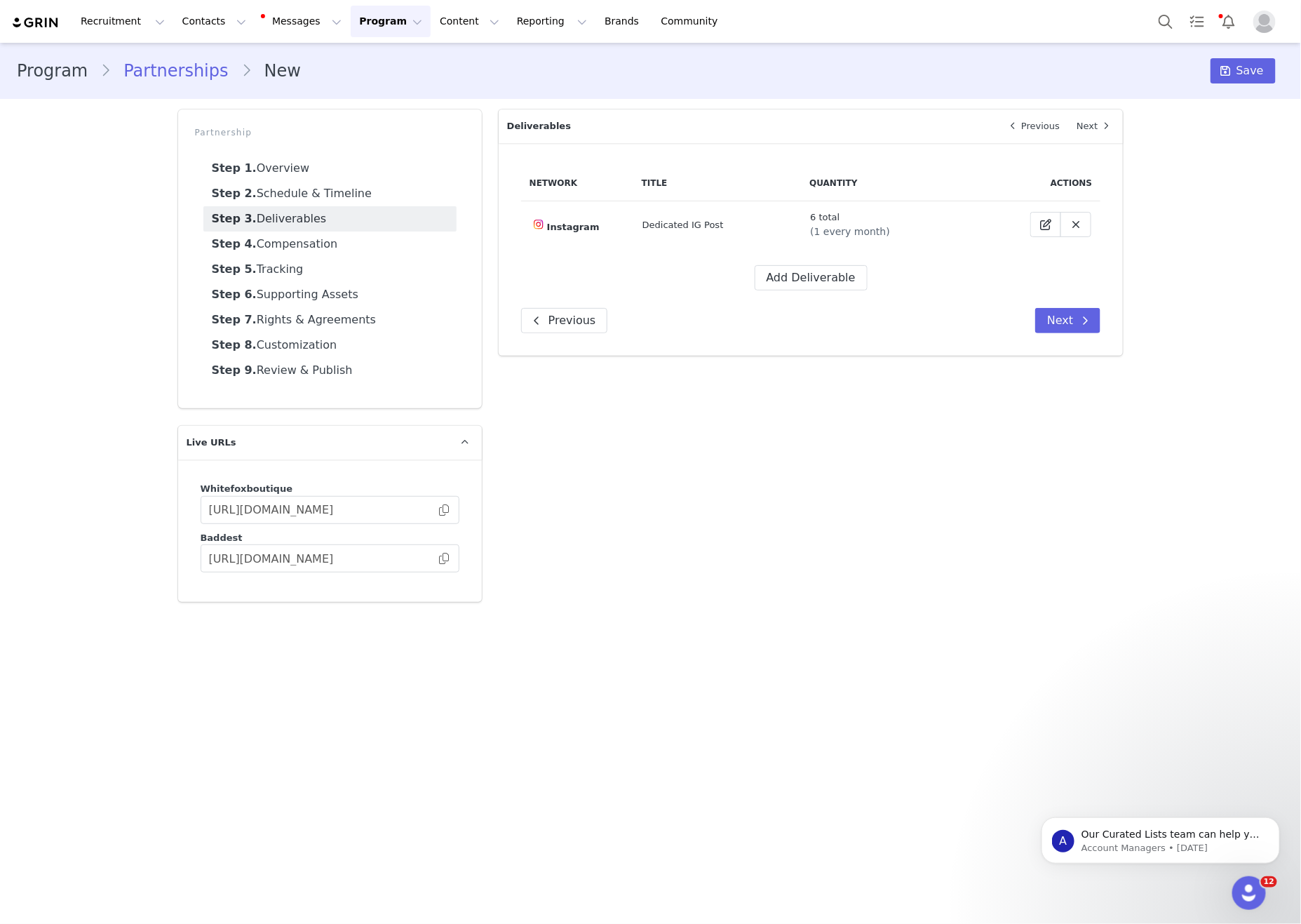
drag, startPoint x: 964, startPoint y: 688, endPoint x: 842, endPoint y: 349, distance: 360.3
click at [963, 687] on main "Program Partnerships New Save Partnership Step 1. Overview Step 2. Schedule & T…" at bounding box center [650, 482] width 1301 height 879
drag, startPoint x: 836, startPoint y: 274, endPoint x: 1168, endPoint y: 339, distance: 338.3
click at [836, 274] on button "Add Deliverable" at bounding box center [811, 278] width 113 height 25
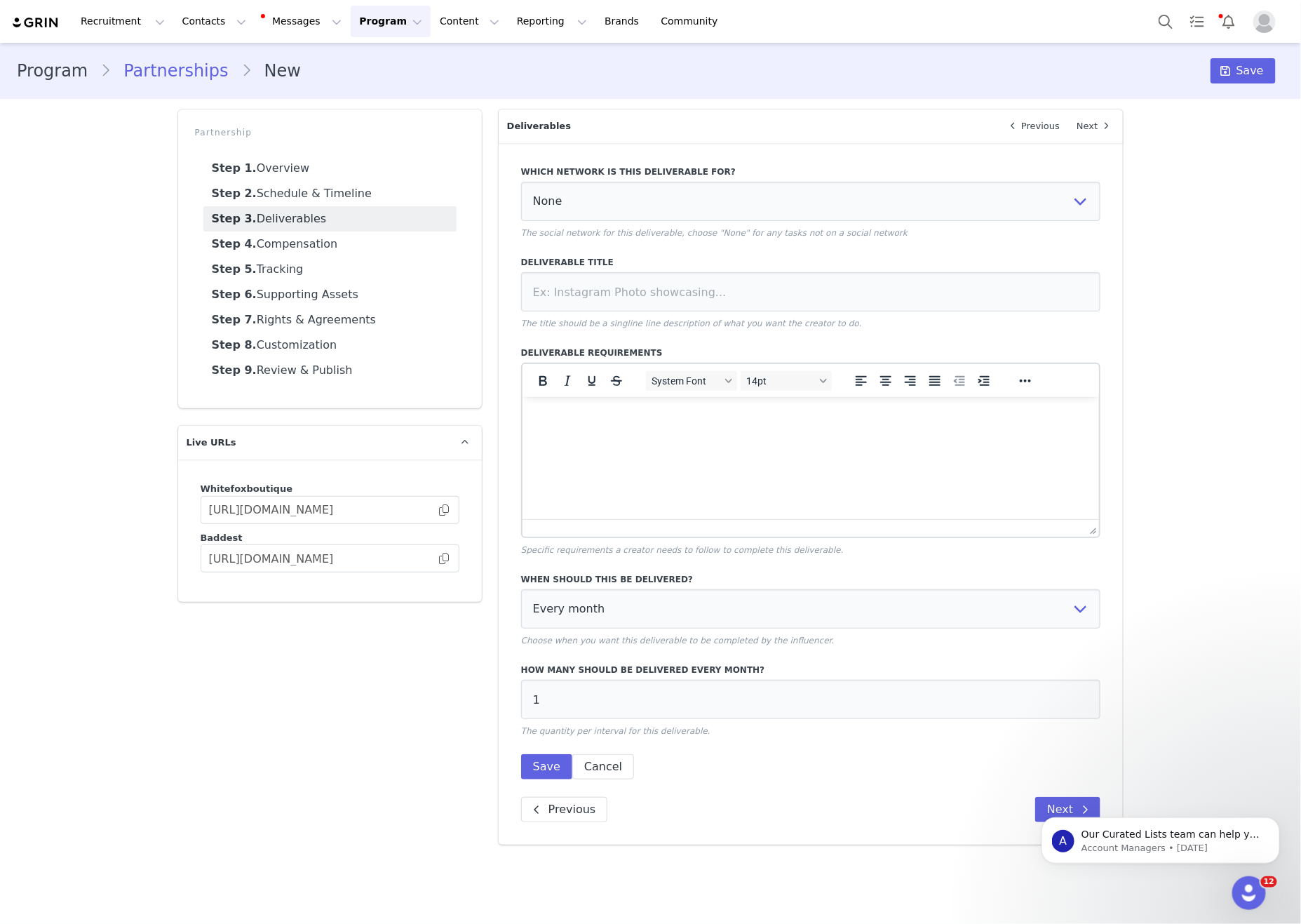
scroll to position [0, 0]
click at [854, 434] on html at bounding box center [810, 415] width 577 height 38
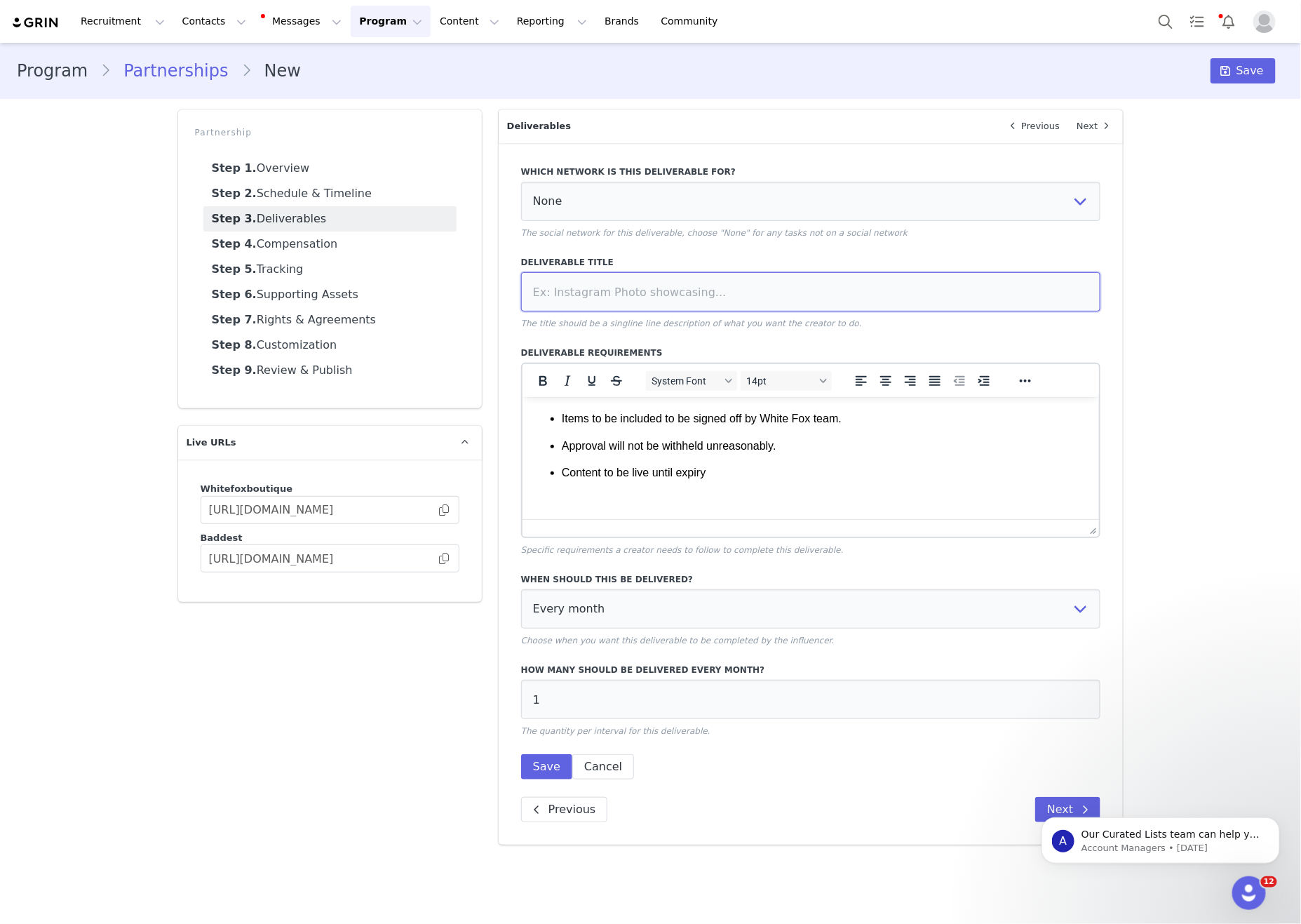
click at [828, 302] on input at bounding box center [811, 292] width 580 height 39
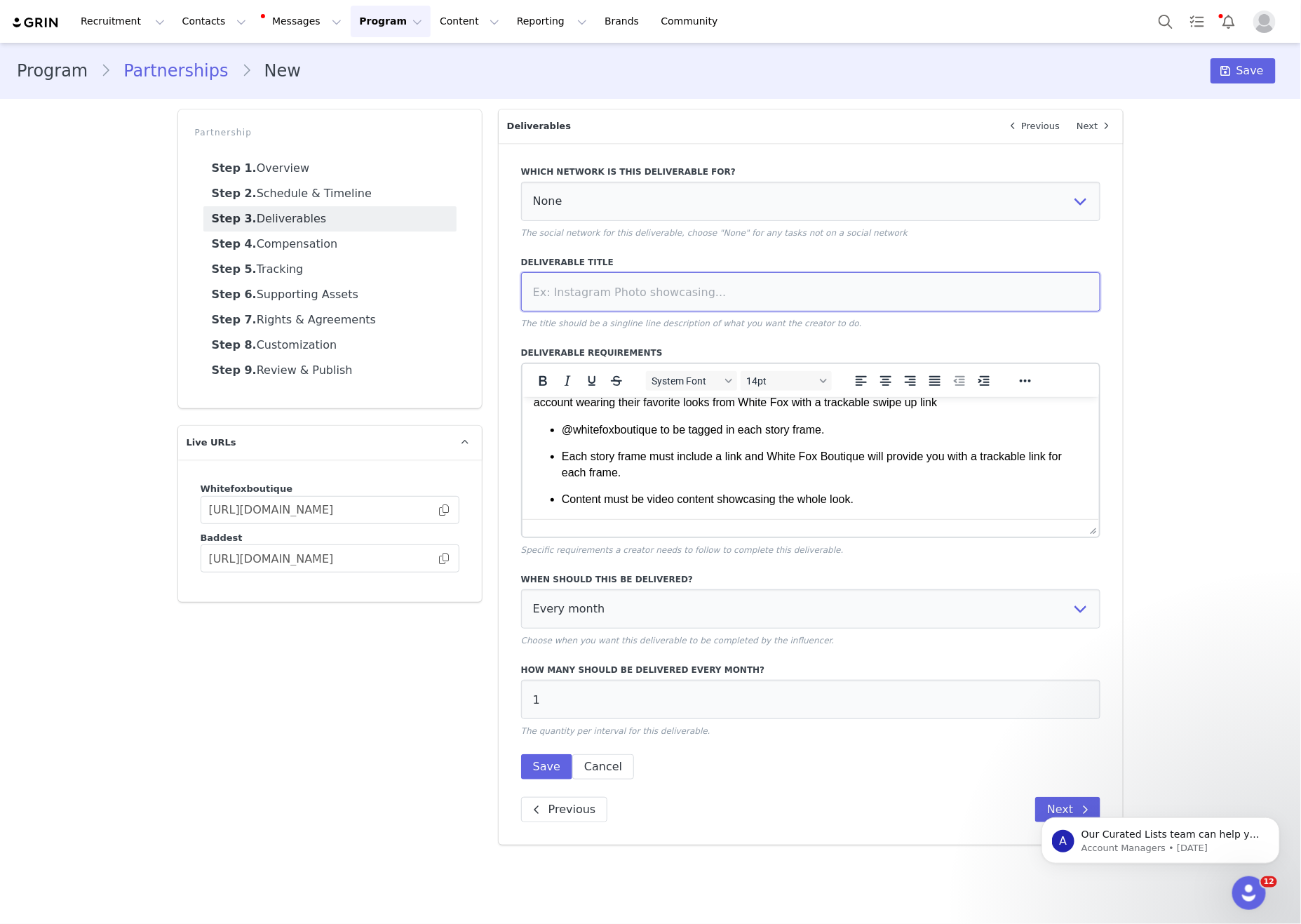
scroll to position [0, 0]
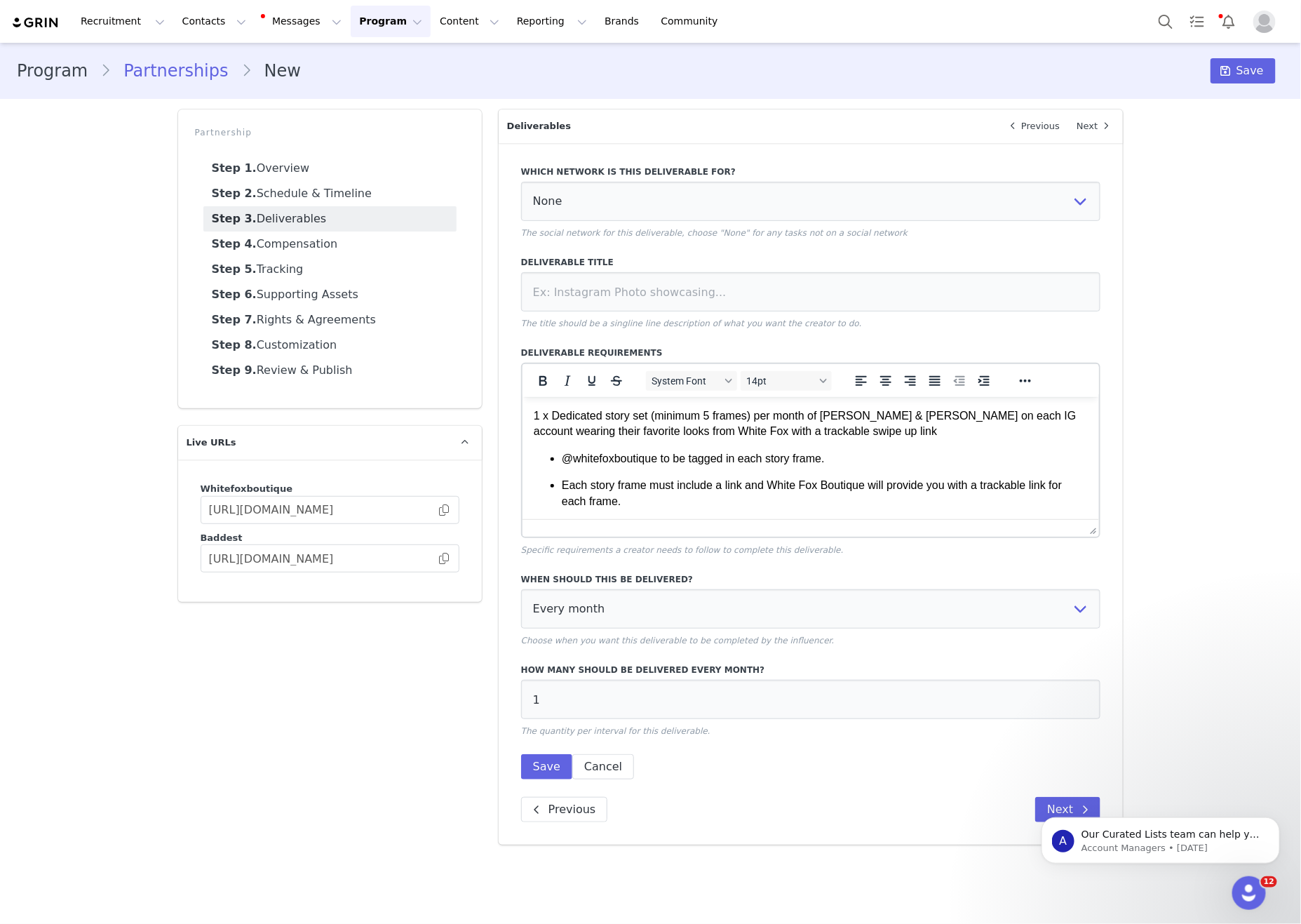
drag, startPoint x: 863, startPoint y: 454, endPoint x: 1210, endPoint y: 723, distance: 439.1
click at [863, 454] on body "1 x Dedicated story set (minimum 5 frames) per month of Abby & Emily on each IG…" at bounding box center [810, 582] width 555 height 348
drag, startPoint x: 689, startPoint y: 290, endPoint x: 726, endPoint y: 292, distance: 37.1
click at [689, 290] on input at bounding box center [811, 292] width 580 height 39
drag, startPoint x: 869, startPoint y: 252, endPoint x: 880, endPoint y: 209, distance: 44.4
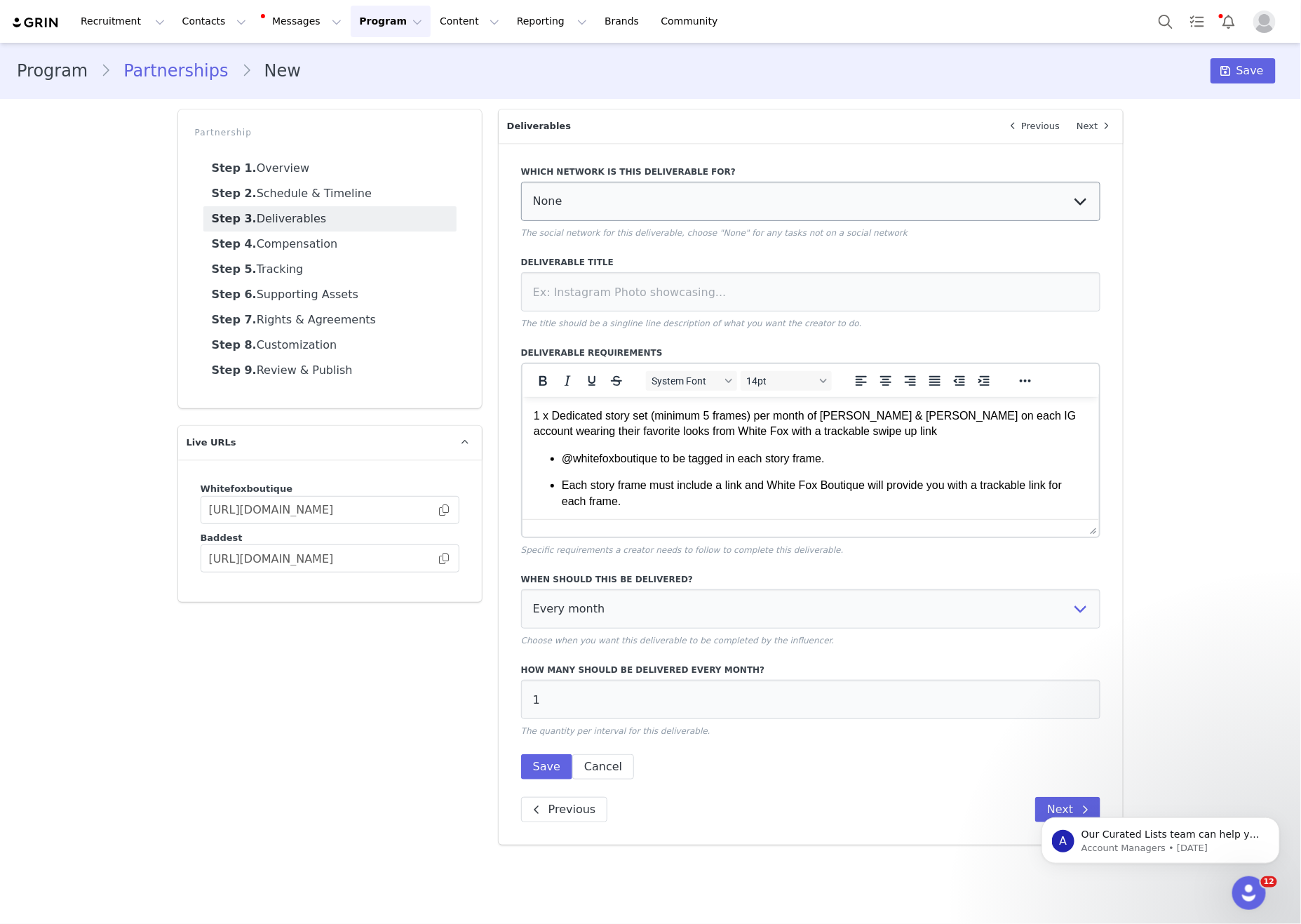
click at [869, 251] on div "Which network is this deliverable for? None YouTube Twitter Instagram Facebook …" at bounding box center [811, 468] width 580 height 622
click at [880, 209] on select "None YouTube Twitter Instagram Facebook Twitch TikTok Pinterest" at bounding box center [811, 201] width 580 height 39
select select "5"
click at [521, 183] on select "None YouTube Twitter Instagram Facebook Twitch TikTok Pinterest" at bounding box center [811, 201] width 580 height 39
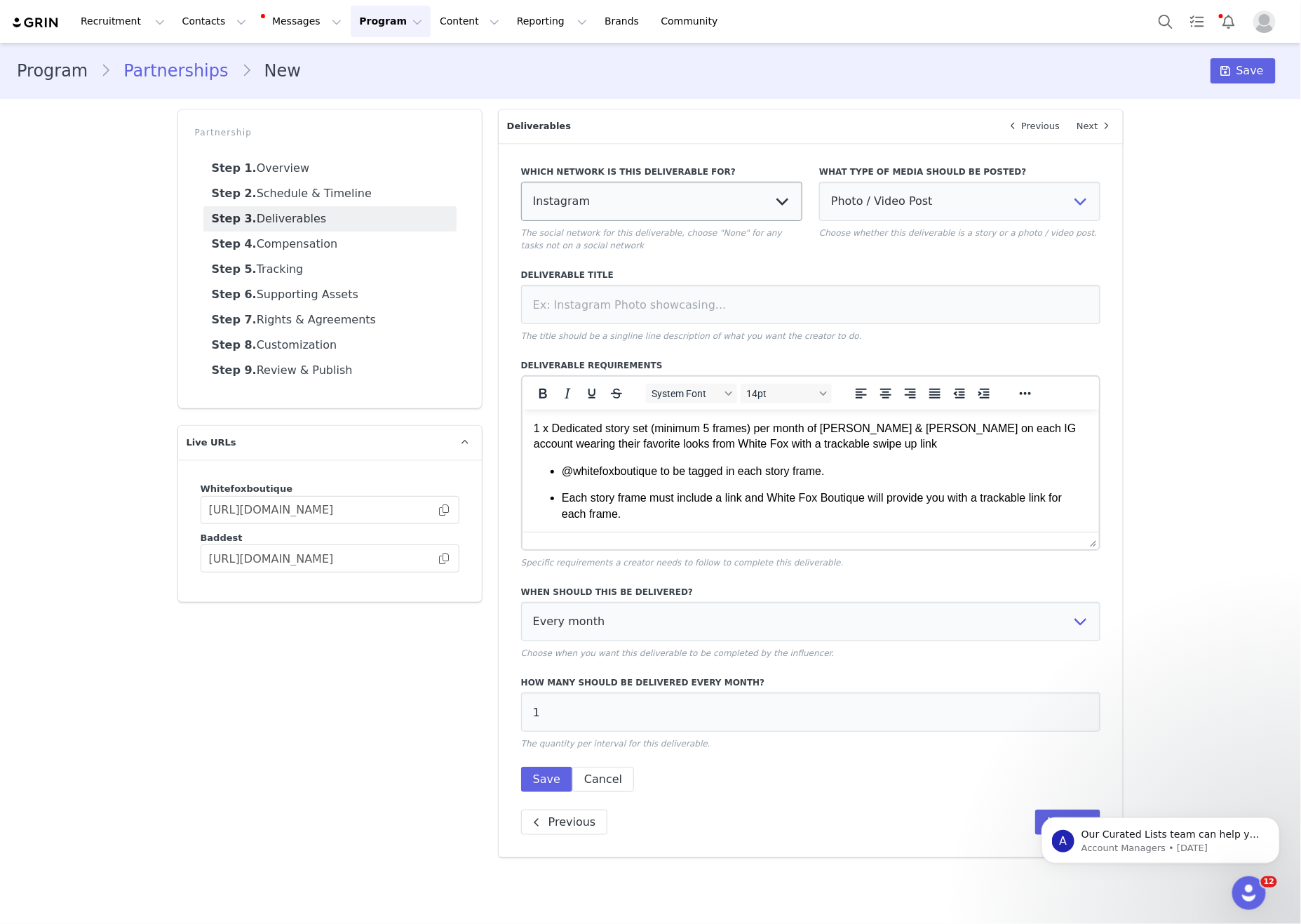
click at [996, 225] on div "What type of media should be posted? Photo / Video Post Story Text in Bio Highl…" at bounding box center [960, 202] width 282 height 74
click at [1009, 205] on select "Photo / Video Post Story Text in Bio Highlight Reel" at bounding box center [960, 201] width 282 height 39
select select "story"
click at [819, 183] on select "Photo / Video Post Story Text in Bio Highlight Reel" at bounding box center [960, 201] width 282 height 39
click at [1152, 269] on div "Program Partnerships New Save Partnership Step 1. Overview Step 2. Schedule & T…" at bounding box center [650, 455] width 1301 height 825
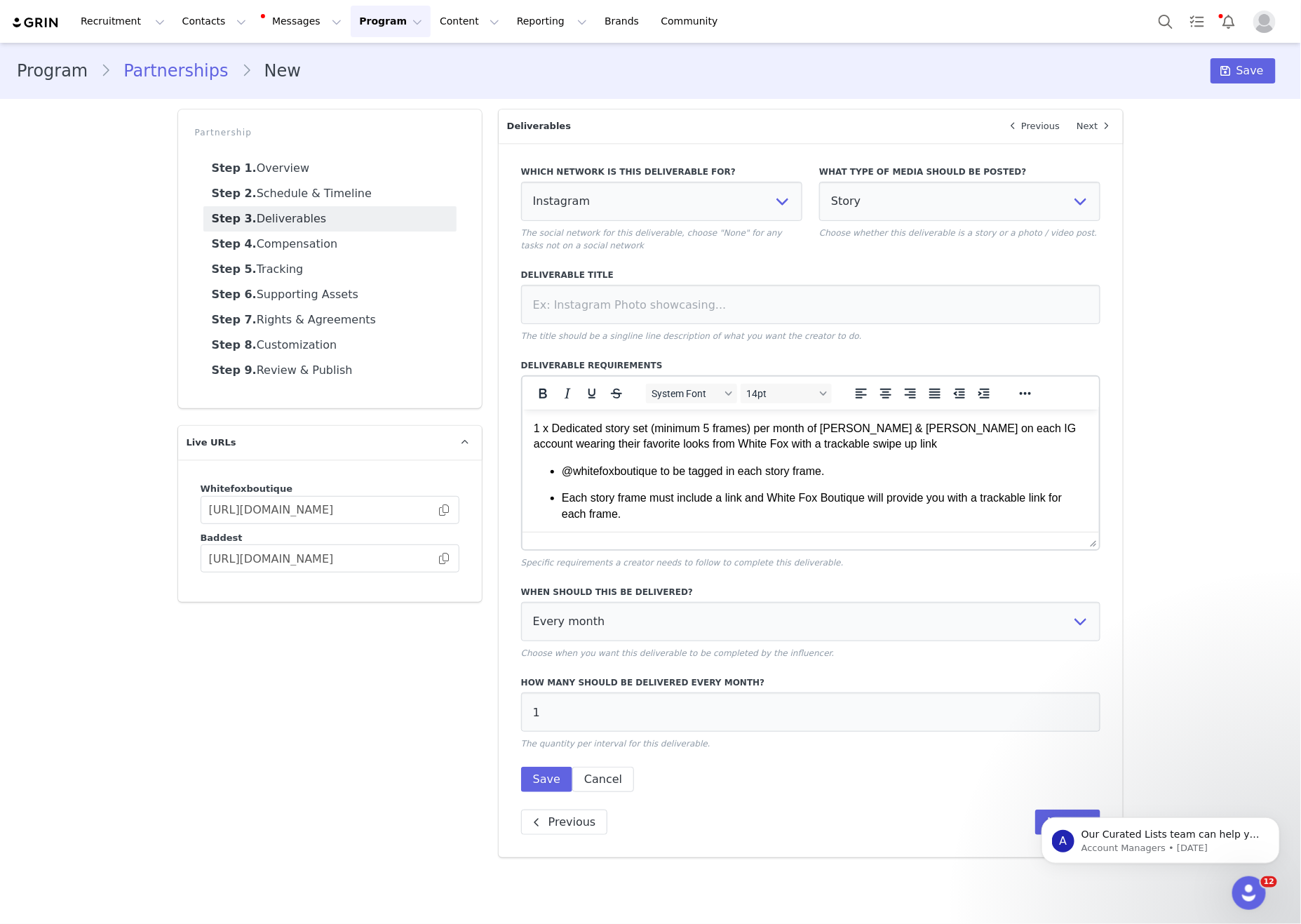
drag, startPoint x: 363, startPoint y: 703, endPoint x: 633, endPoint y: 687, distance: 270.5
click at [364, 703] on div "Partnership Step 1. Overview Step 2. Schedule & Timeline Step 3. Deliverables S…" at bounding box center [330, 483] width 321 height 765
click at [978, 218] on select "Photo / Video Post Story Text in Bio Highlight Reel" at bounding box center [960, 201] width 282 height 39
click at [816, 316] on input at bounding box center [811, 304] width 580 height 39
type input "Dedicated IG Story"
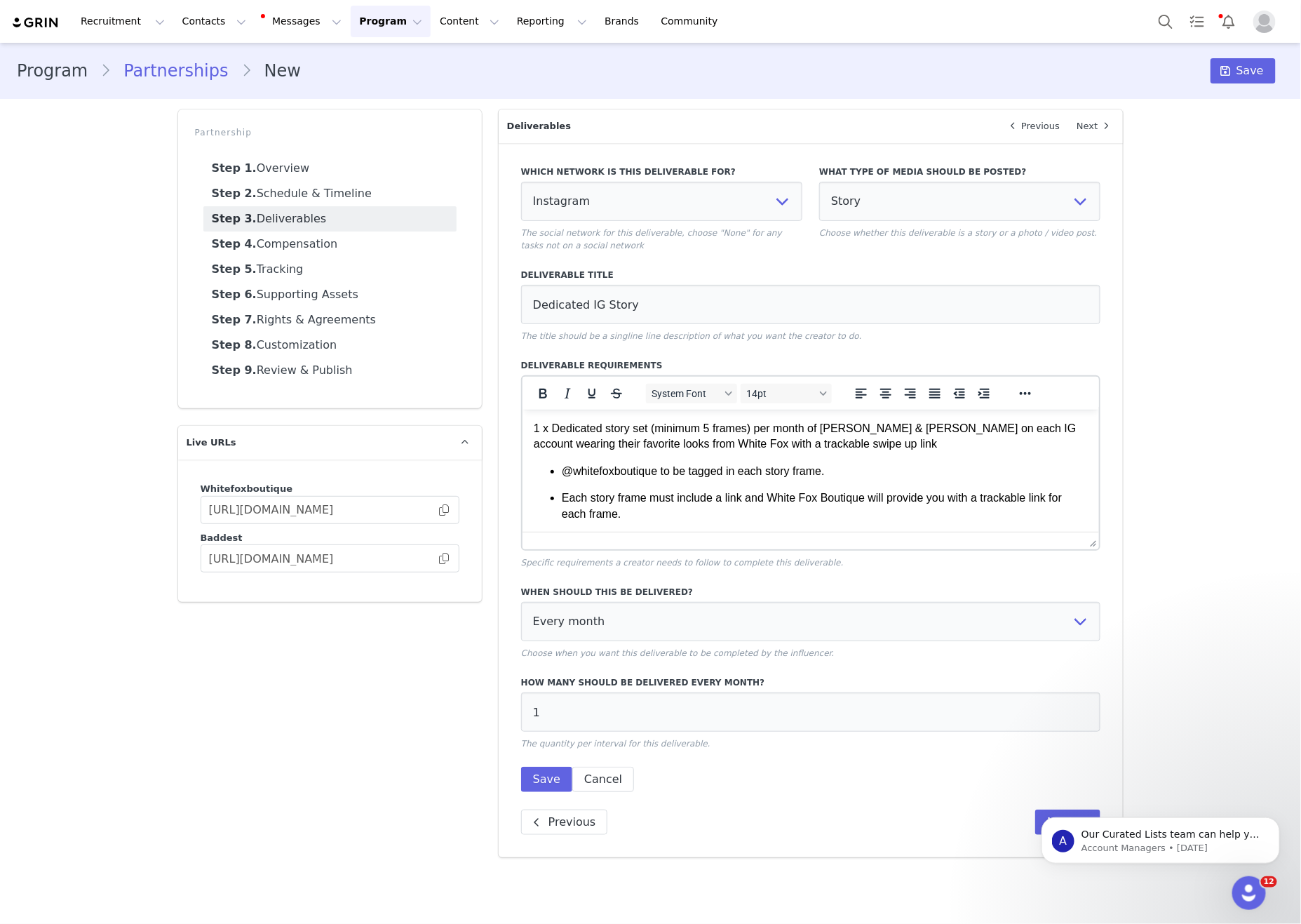
click at [1086, 278] on label "Deliverable Title" at bounding box center [811, 275] width 580 height 12
drag, startPoint x: 365, startPoint y: 685, endPoint x: 402, endPoint y: 685, distance: 37.0
click at [369, 685] on div "Partnership Step 1. Overview Step 2. Schedule & Timeline Step 3. Deliverables S…" at bounding box center [330, 483] width 321 height 765
click at [712, 659] on p "Choose when you want this deliverable to be completed by the influencer." at bounding box center [811, 653] width 580 height 12
click at [556, 792] on button "Save" at bounding box center [546, 779] width 52 height 25
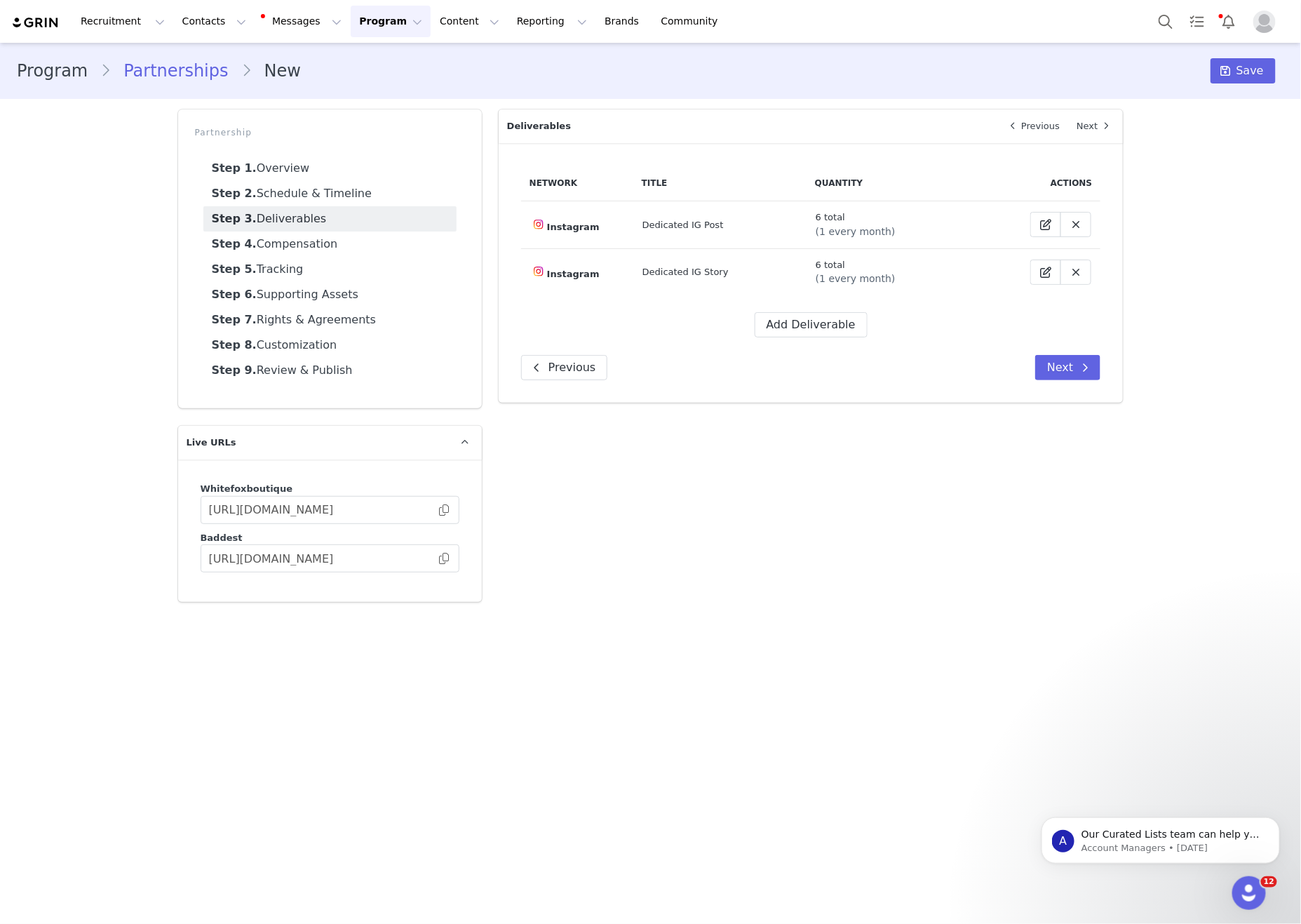
click at [442, 807] on main "Program Partnerships New Save Partnership Step 1. Overview Step 2. Schedule & T…" at bounding box center [650, 482] width 1301 height 879
click at [852, 331] on button "Add Deliverable" at bounding box center [811, 325] width 113 height 25
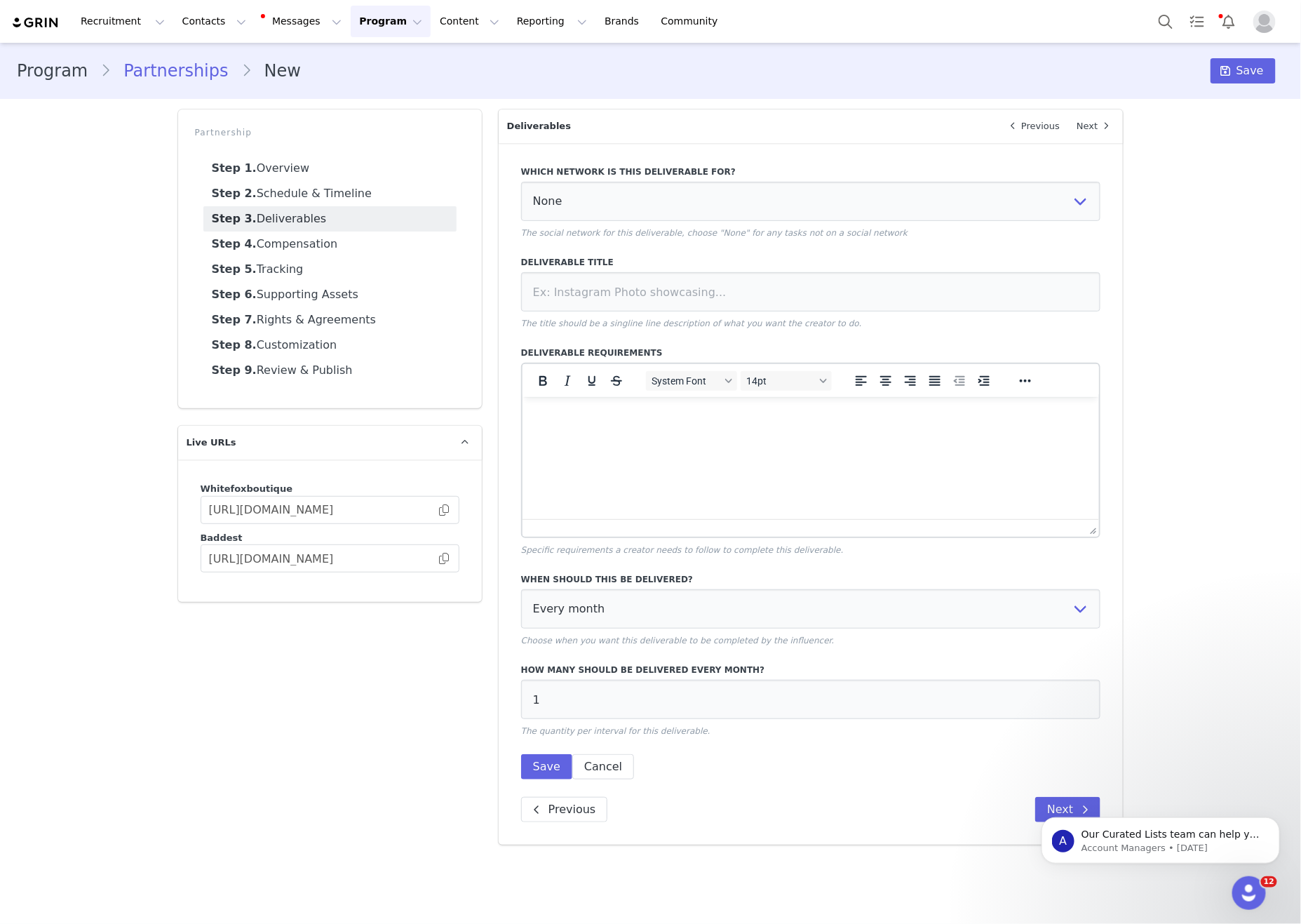
click at [971, 434] on html at bounding box center [810, 415] width 577 height 38
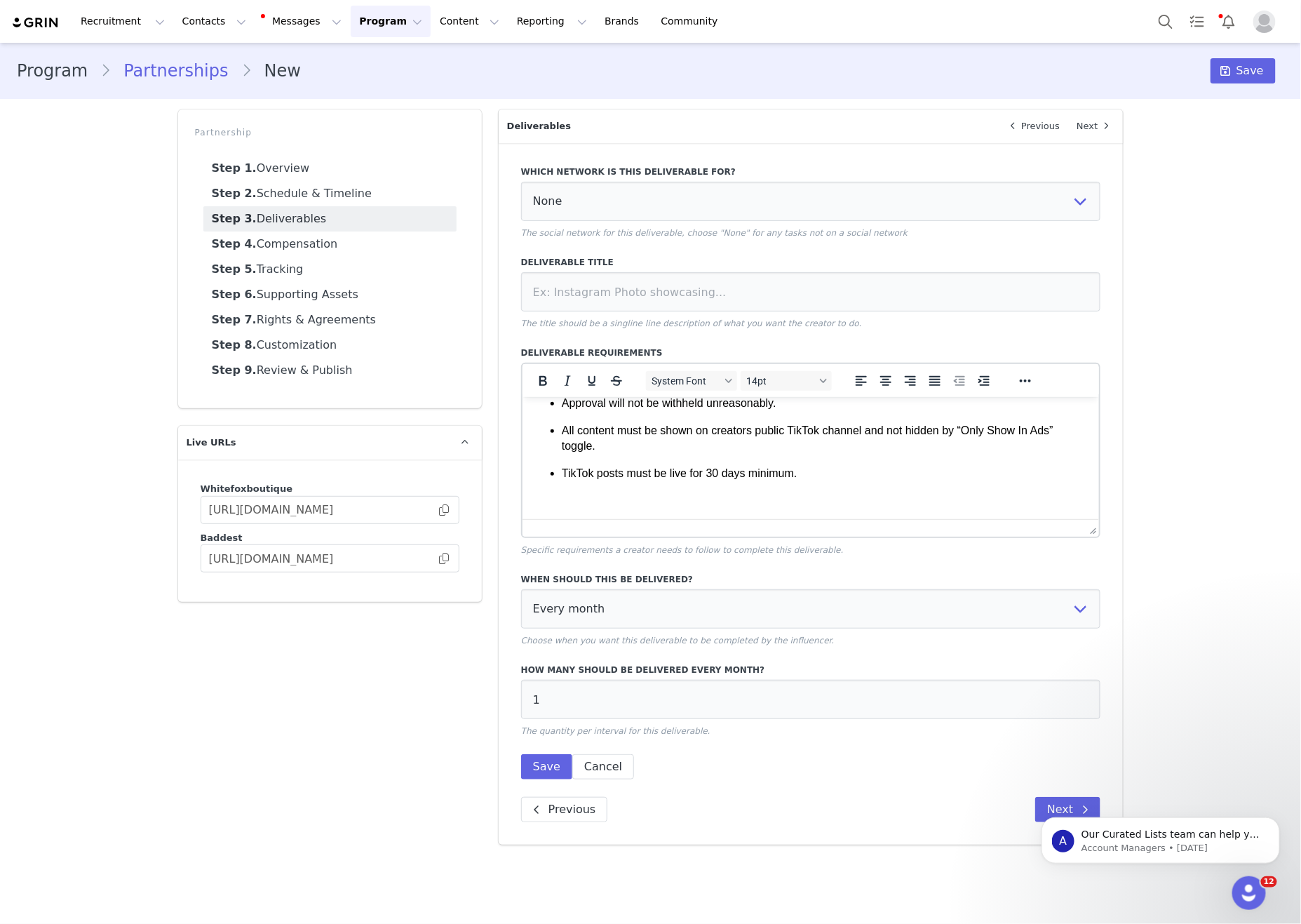
drag, startPoint x: 749, startPoint y: 349, endPoint x: 802, endPoint y: 322, distance: 59.5
click at [749, 349] on div "Which network is this deliverable for? None YouTube Twitter Instagram Facebook …" at bounding box center [811, 468] width 580 height 622
click at [802, 322] on p "The title should be a singline line description of what you want the creator to…" at bounding box center [811, 323] width 580 height 12
click at [696, 463] on ul "Only @whitefox TikTok account to be tagged in the caption. Must feature a full …" at bounding box center [810, 226] width 555 height 509
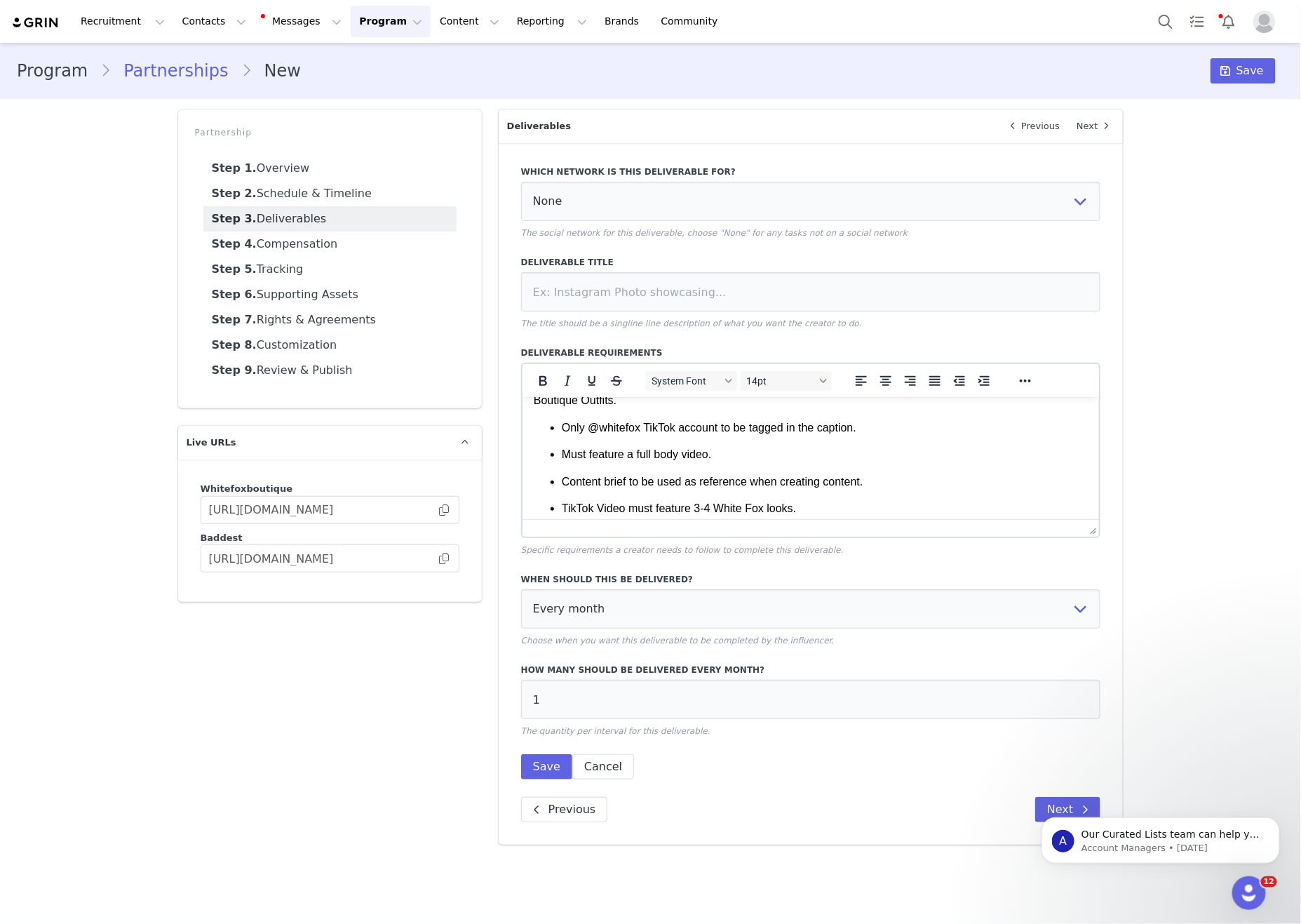
scroll to position [0, 0]
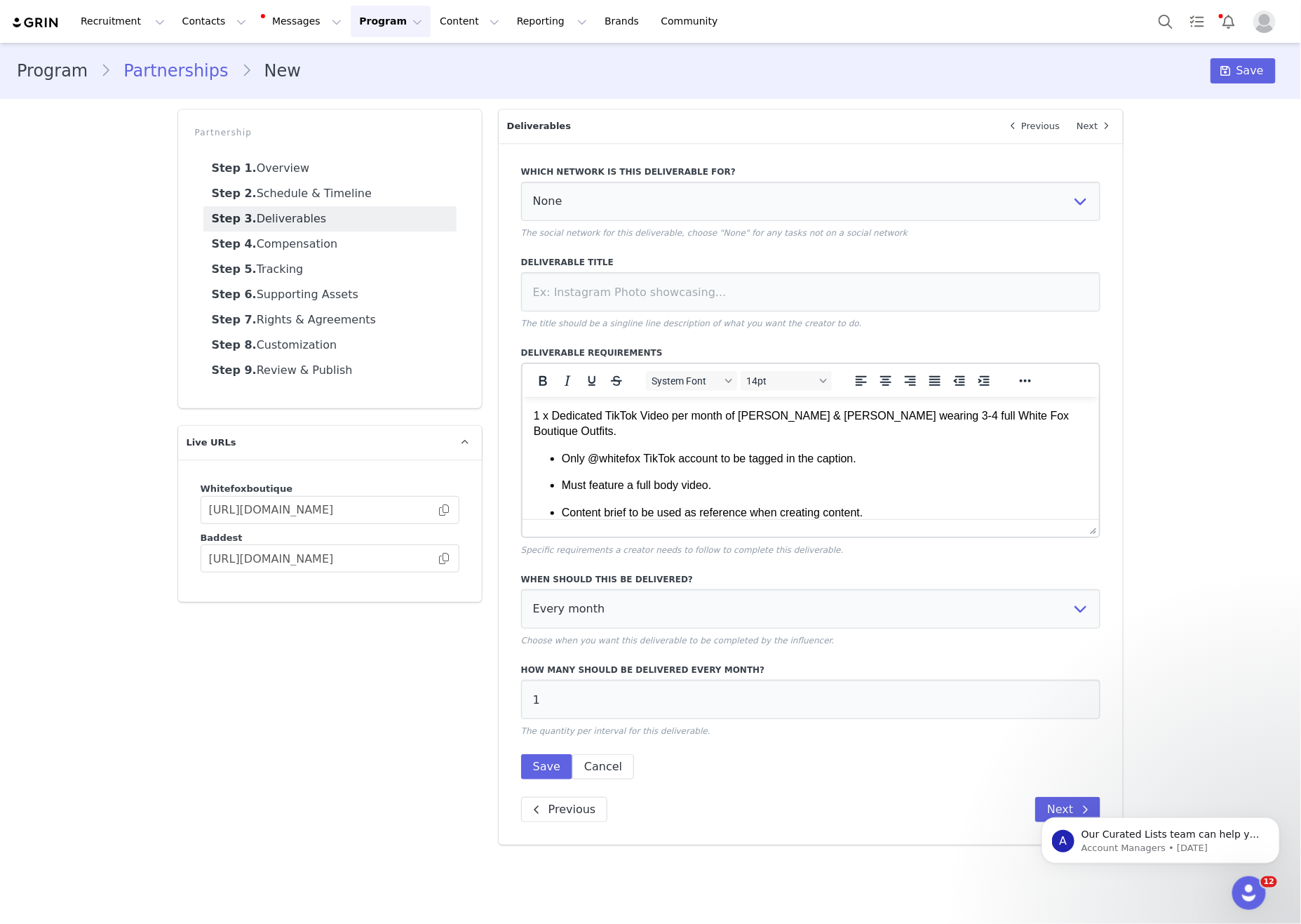
click at [709, 318] on div "Deliverable Title The title should be a singline line description of what you w…" at bounding box center [811, 293] width 580 height 74
click at [716, 310] on input at bounding box center [811, 292] width 580 height 39
type input "Dedicated TikTok Video"
drag, startPoint x: 782, startPoint y: 225, endPoint x: 799, endPoint y: 217, distance: 18.8
click at [783, 225] on div "Which network is this deliverable for? None YouTube Twitter Instagram Facebook …" at bounding box center [811, 202] width 580 height 74
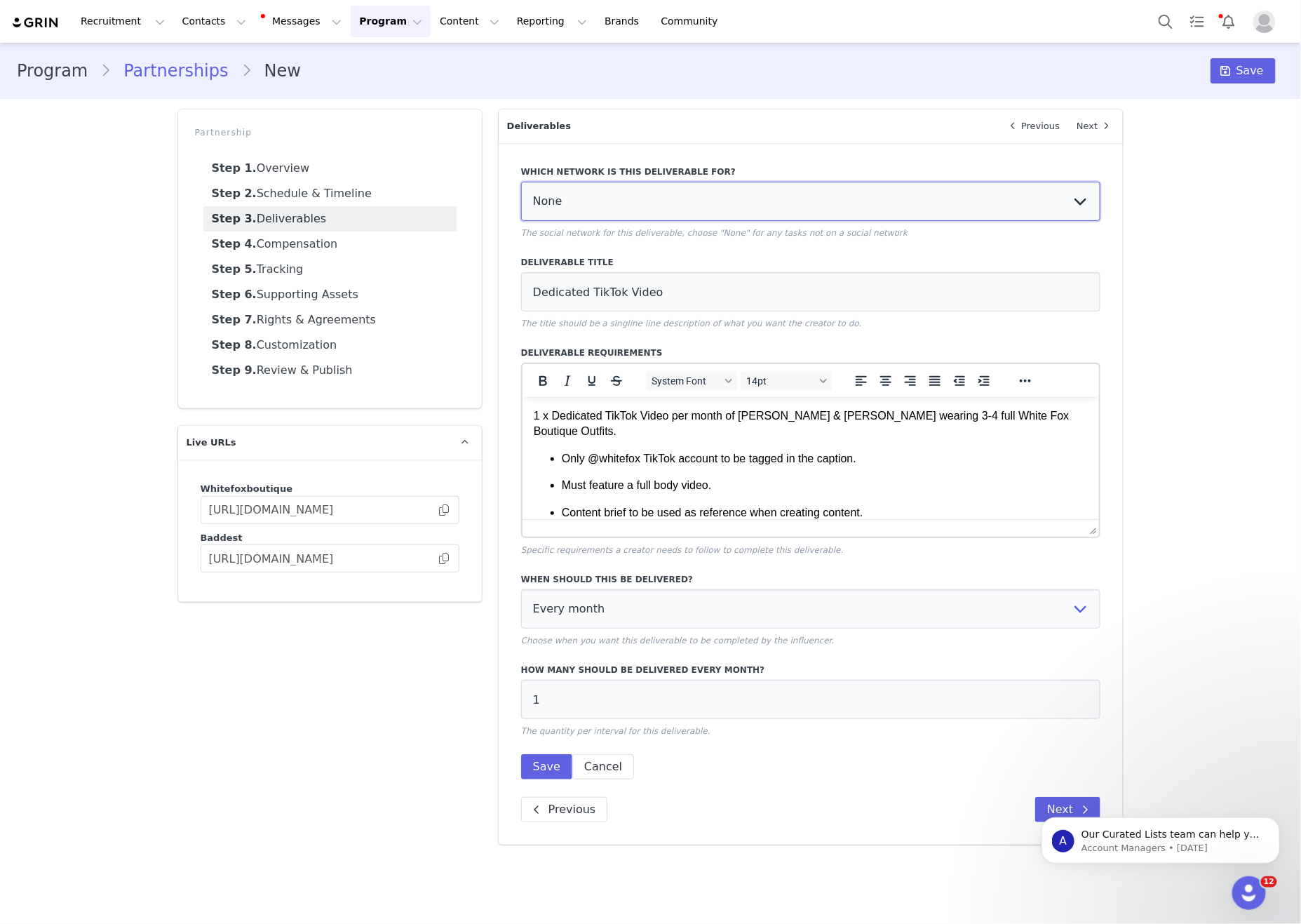
click at [799, 217] on select "None YouTube Twitter Instagram Facebook Twitch TikTok Pinterest" at bounding box center [811, 201] width 580 height 39
select select "9"
click at [521, 183] on select "None YouTube Twitter Instagram Facebook Twitch TikTok Pinterest" at bounding box center [811, 201] width 580 height 39
click at [787, 252] on div "Which network is this deliverable for? None YouTube Twitter Instagram Facebook …" at bounding box center [811, 468] width 580 height 622
drag, startPoint x: 552, startPoint y: 789, endPoint x: 478, endPoint y: 767, distance: 77.2
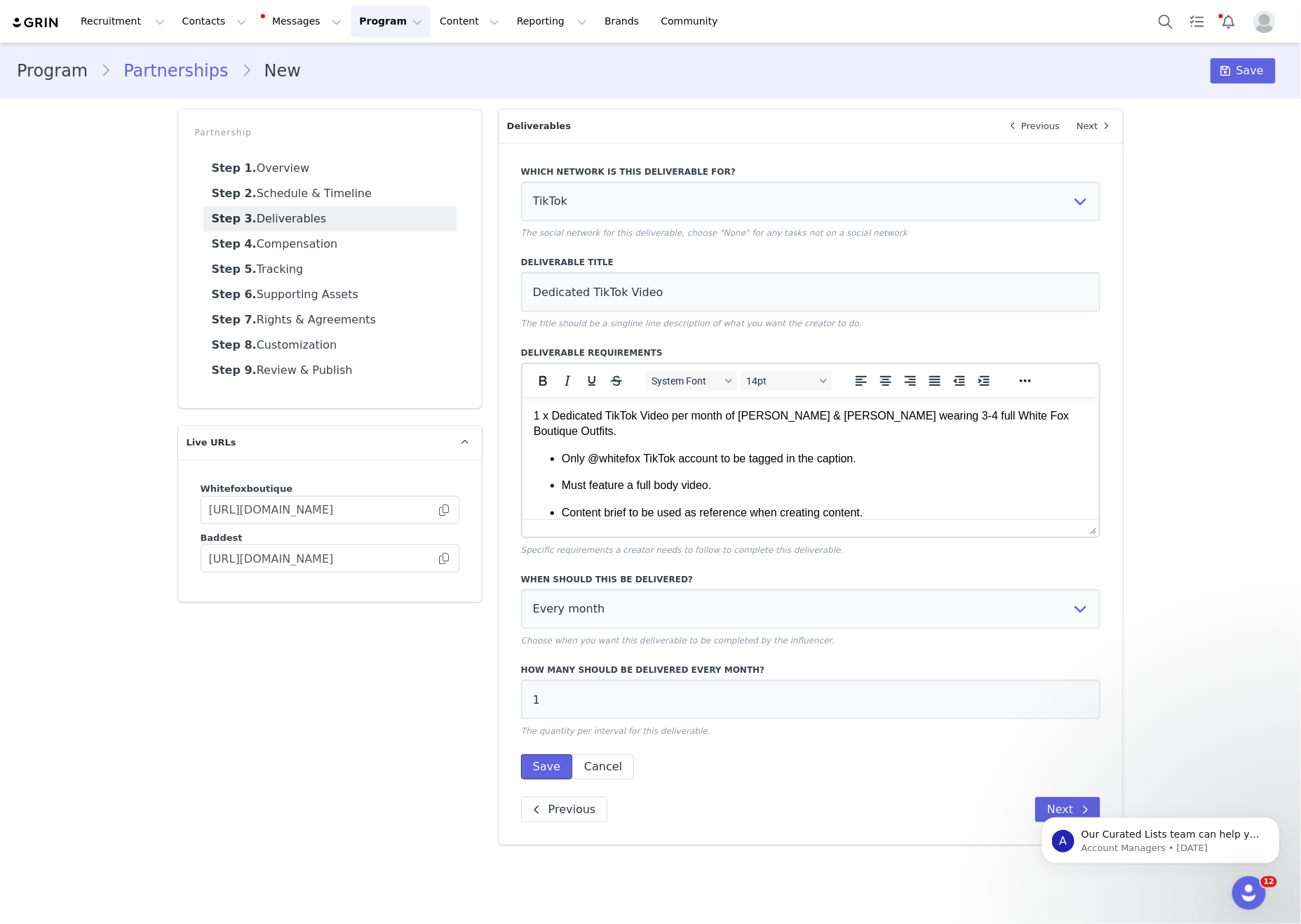
click at [552, 779] on button "Save" at bounding box center [546, 766] width 52 height 25
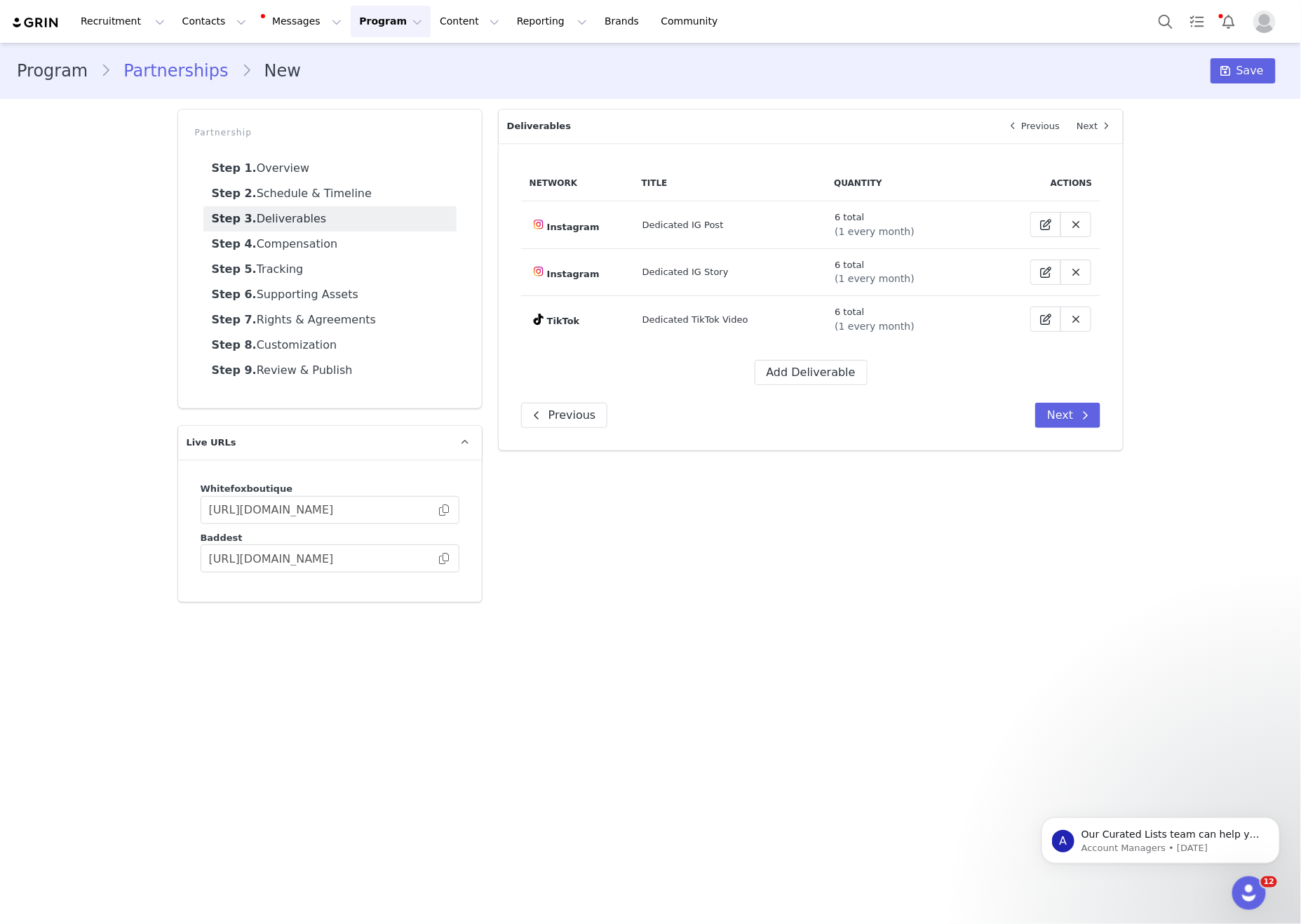
click at [457, 764] on main "Program Partnerships New Save Partnership Step 1. Overview Step 2. Schedule & T…" at bounding box center [650, 482] width 1301 height 879
click at [817, 372] on button "Add Deliverable" at bounding box center [811, 372] width 113 height 25
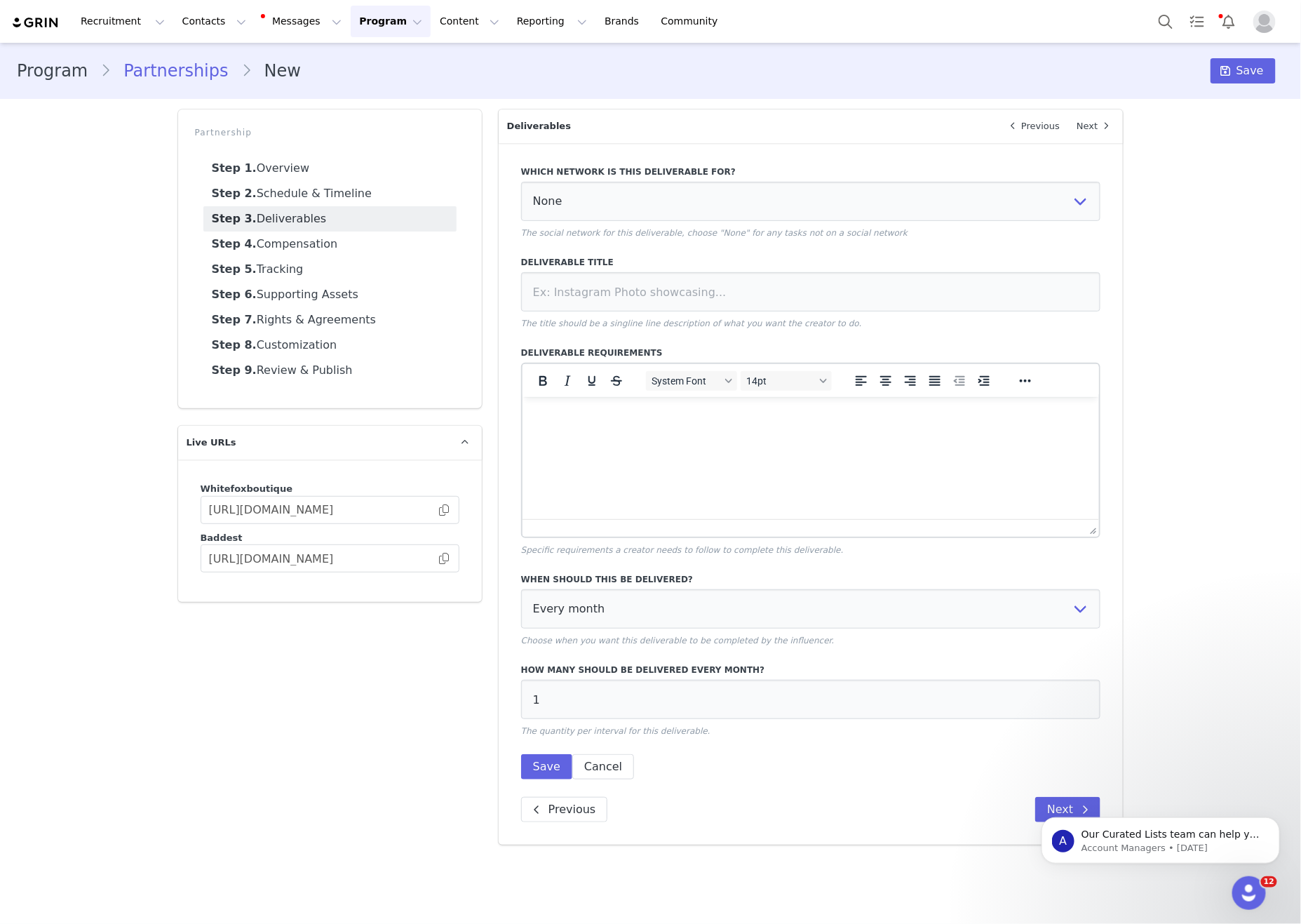
click at [948, 434] on html at bounding box center [810, 415] width 577 height 38
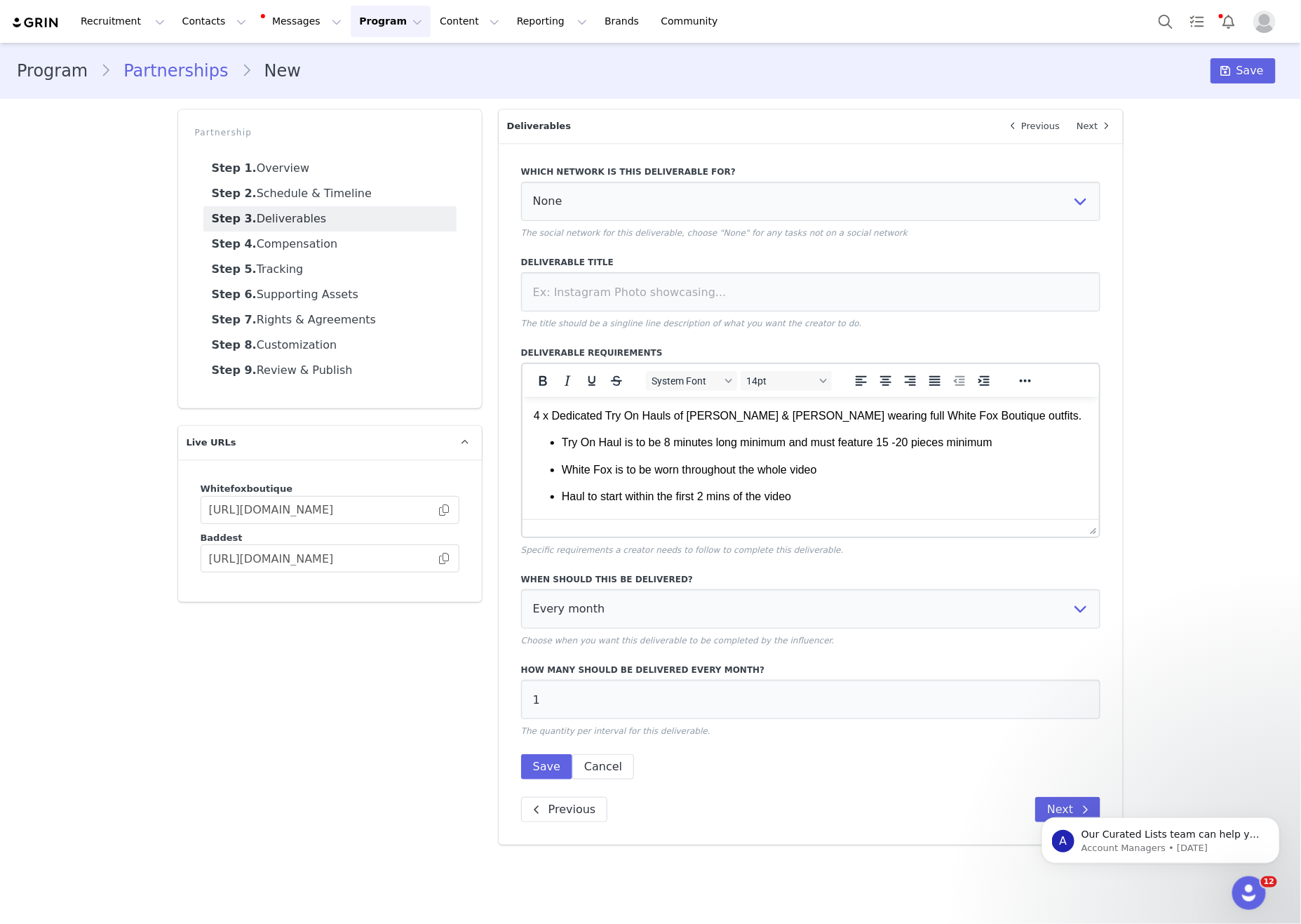
scroll to position [503, 0]
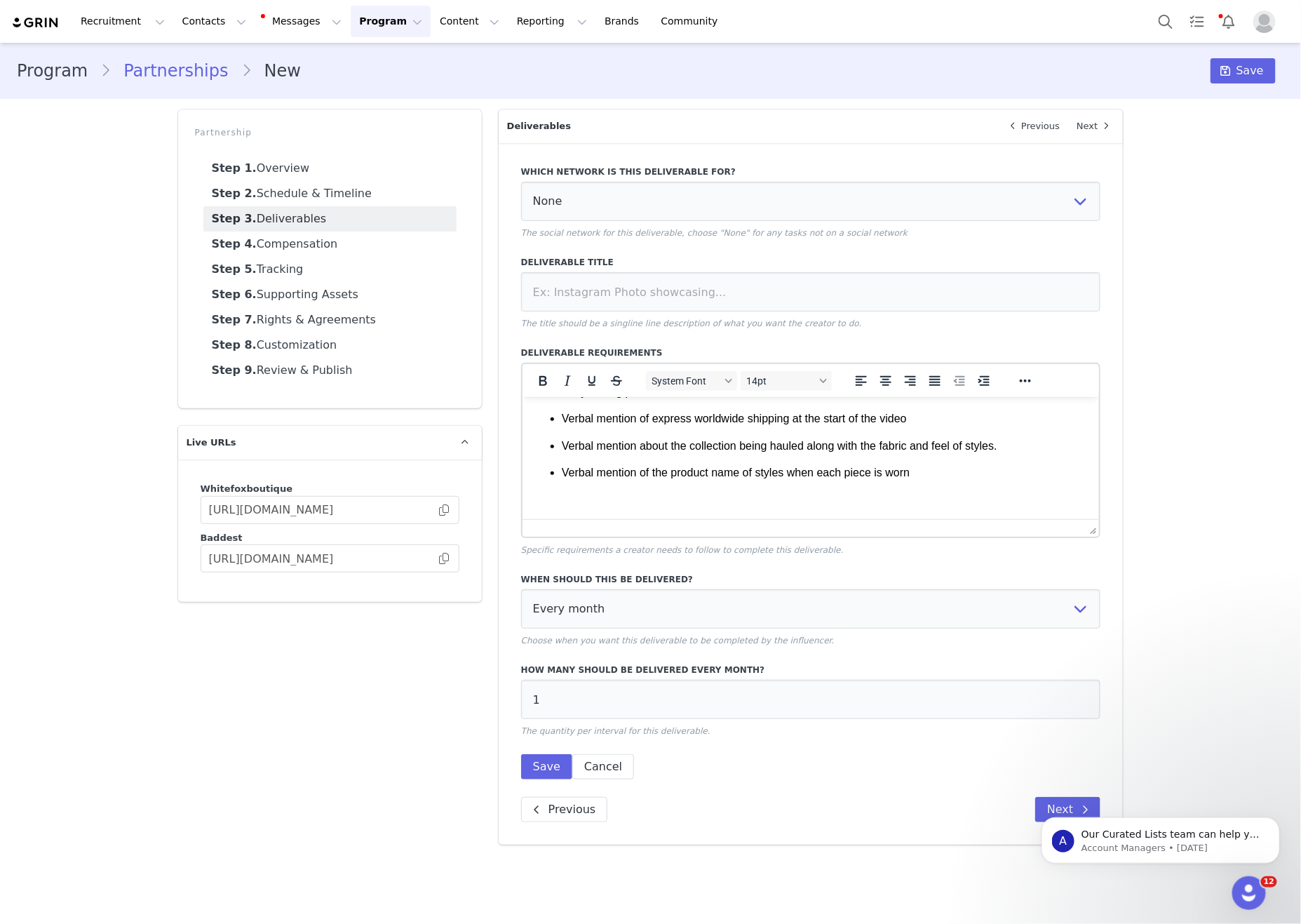
click at [792, 329] on p "The title should be a singline line description of what you want the creator to…" at bounding box center [811, 323] width 580 height 12
click at [809, 307] on input at bounding box center [811, 292] width 580 height 39
type input "Dedicated YouTube Try On Haul"
click at [798, 226] on div "Which network is this deliverable for? None YouTube Twitter Instagram Facebook …" at bounding box center [811, 202] width 580 height 74
click at [813, 212] on select "None YouTube Twitter Instagram Facebook Twitch TikTok Pinterest" at bounding box center [811, 201] width 580 height 39
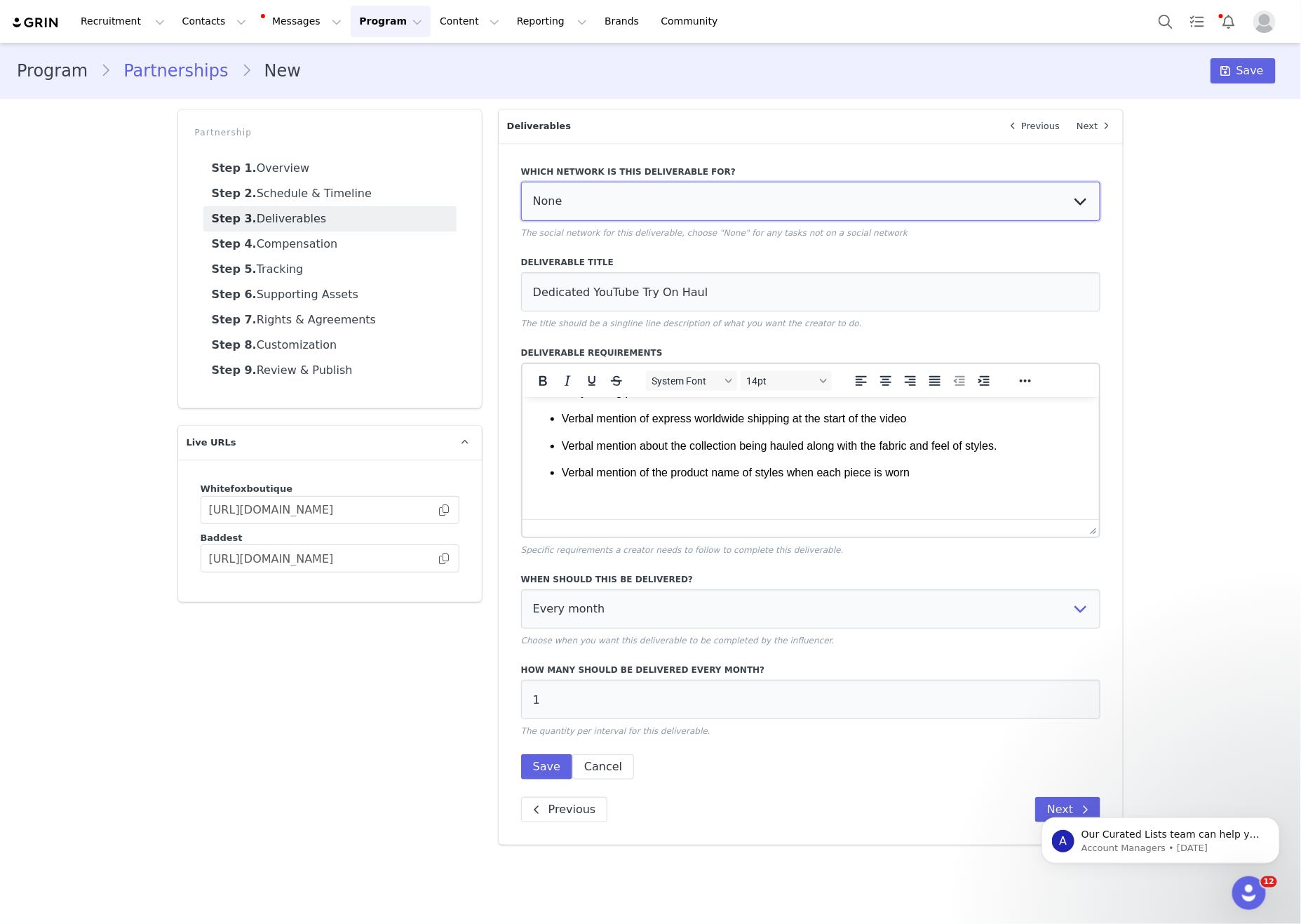
select select "1"
click at [521, 183] on select "None YouTube Twitter Instagram Facebook Twitch TikTok Pinterest" at bounding box center [811, 201] width 580 height 39
click at [723, 629] on select "Every month Every other month In specific months Throughout partnership" at bounding box center [811, 609] width 580 height 39
select select "throughout"
click at [521, 603] on select "Every month Every other month In specific months Throughout partnership" at bounding box center [811, 609] width 580 height 39
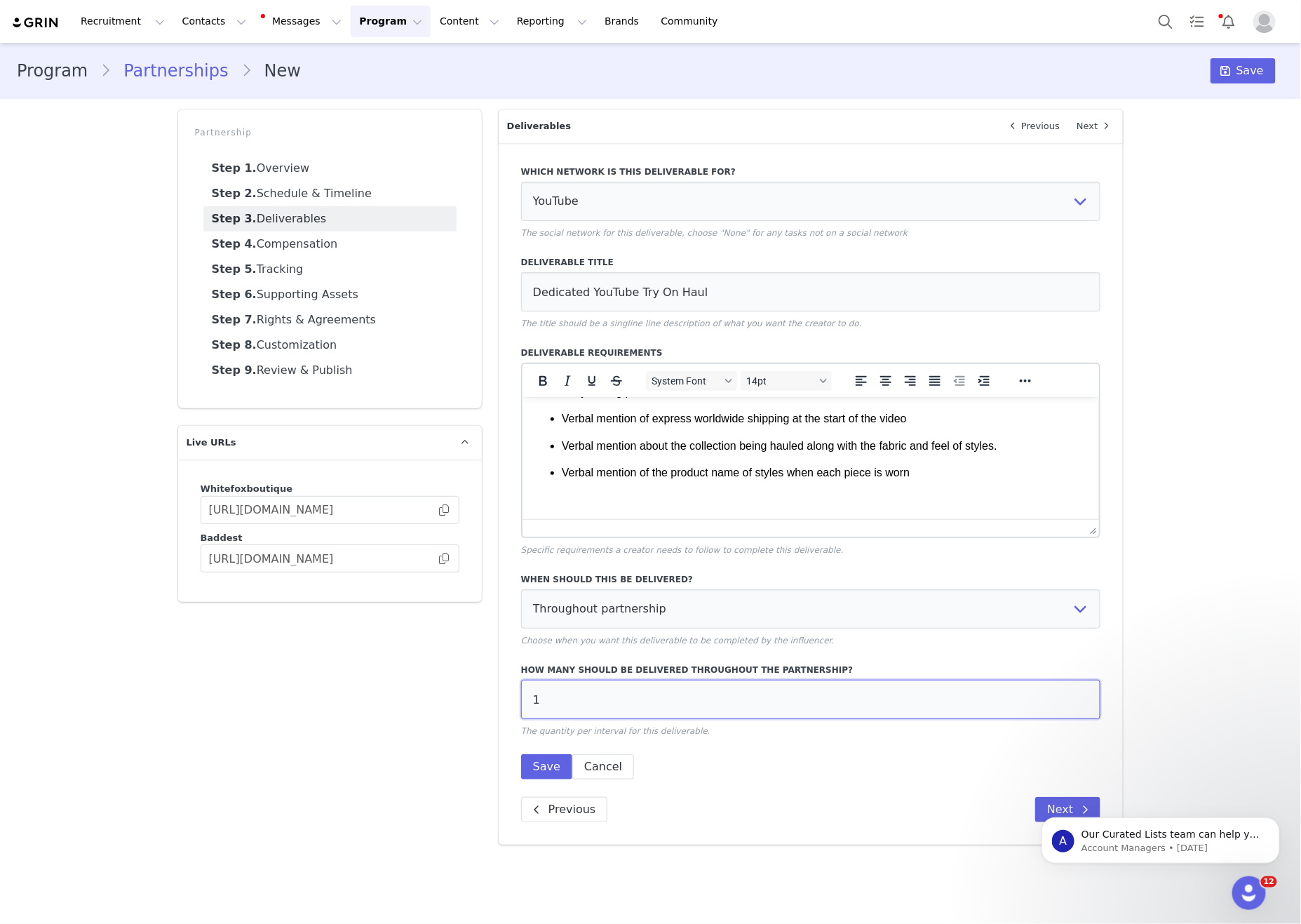
drag, startPoint x: 691, startPoint y: 718, endPoint x: 320, endPoint y: 686, distance: 372.4
click at [325, 686] on div "Partnership Step 1. Overview Step 2. Schedule & Timeline Step 3. Deliverables S…" at bounding box center [651, 476] width 962 height 752
type input "4"
click at [546, 779] on button "Save" at bounding box center [546, 766] width 52 height 25
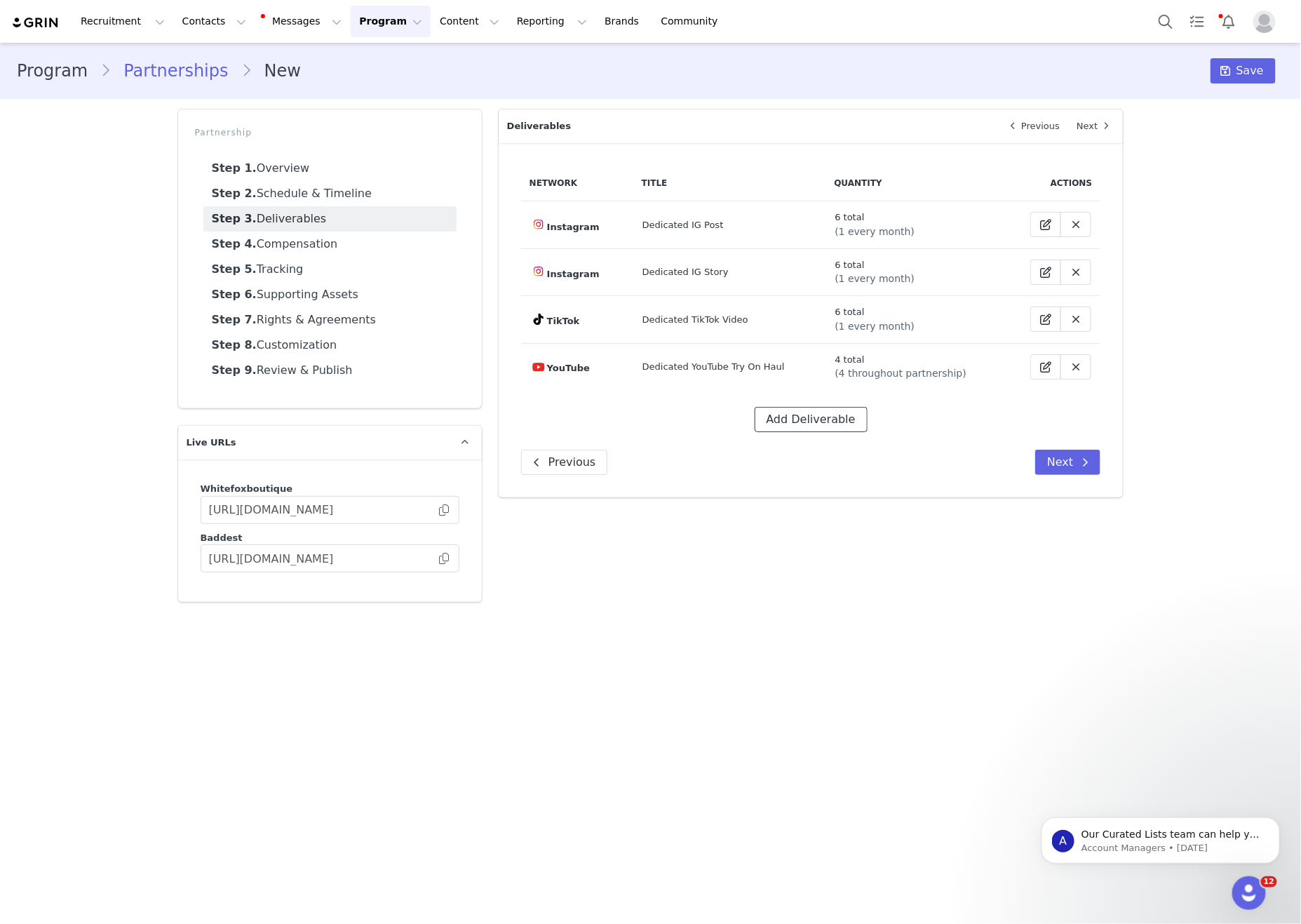
click at [777, 425] on button "Add Deliverable" at bounding box center [811, 419] width 113 height 25
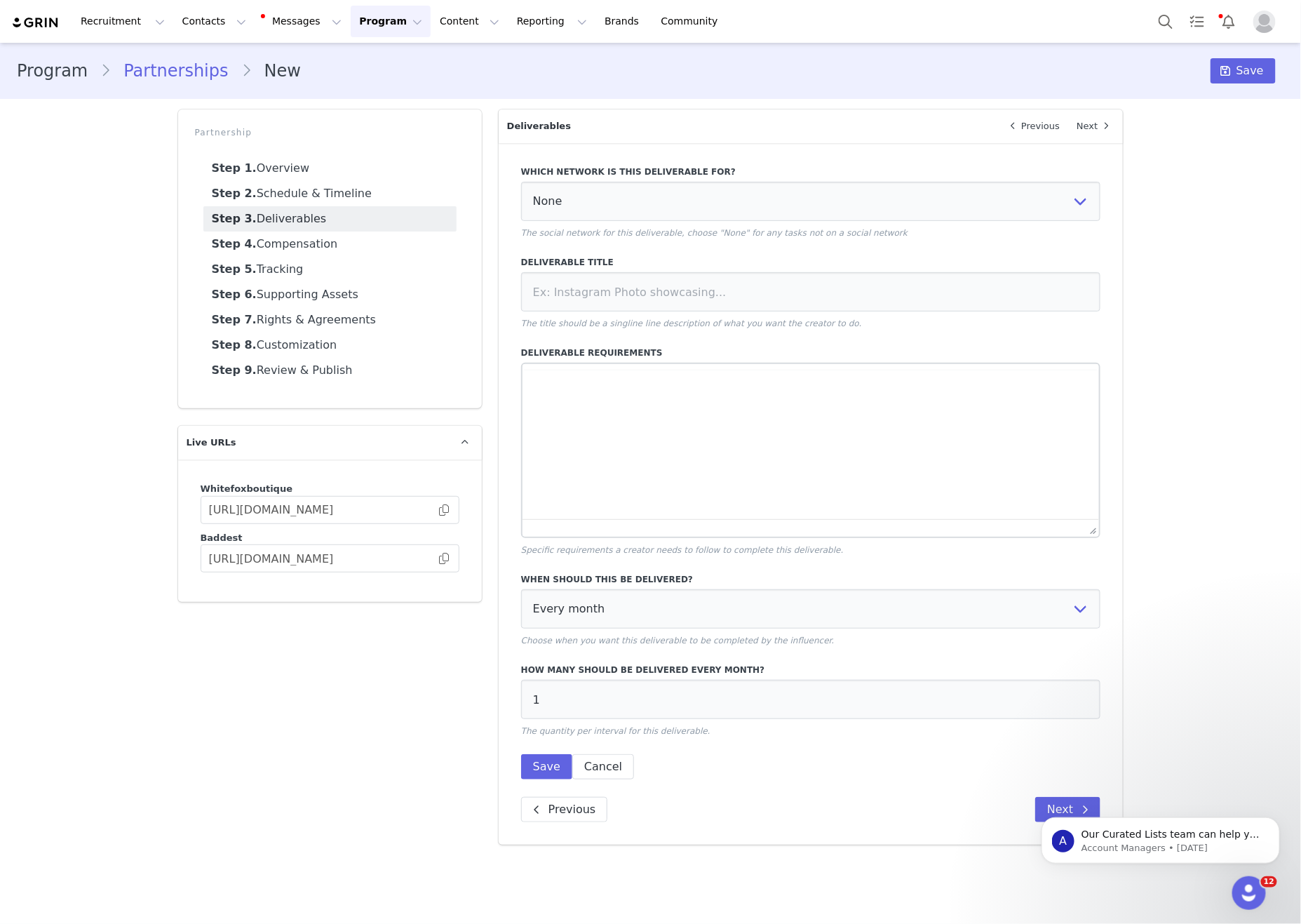
scroll to position [0, 0]
click at [796, 427] on html at bounding box center [810, 415] width 577 height 38
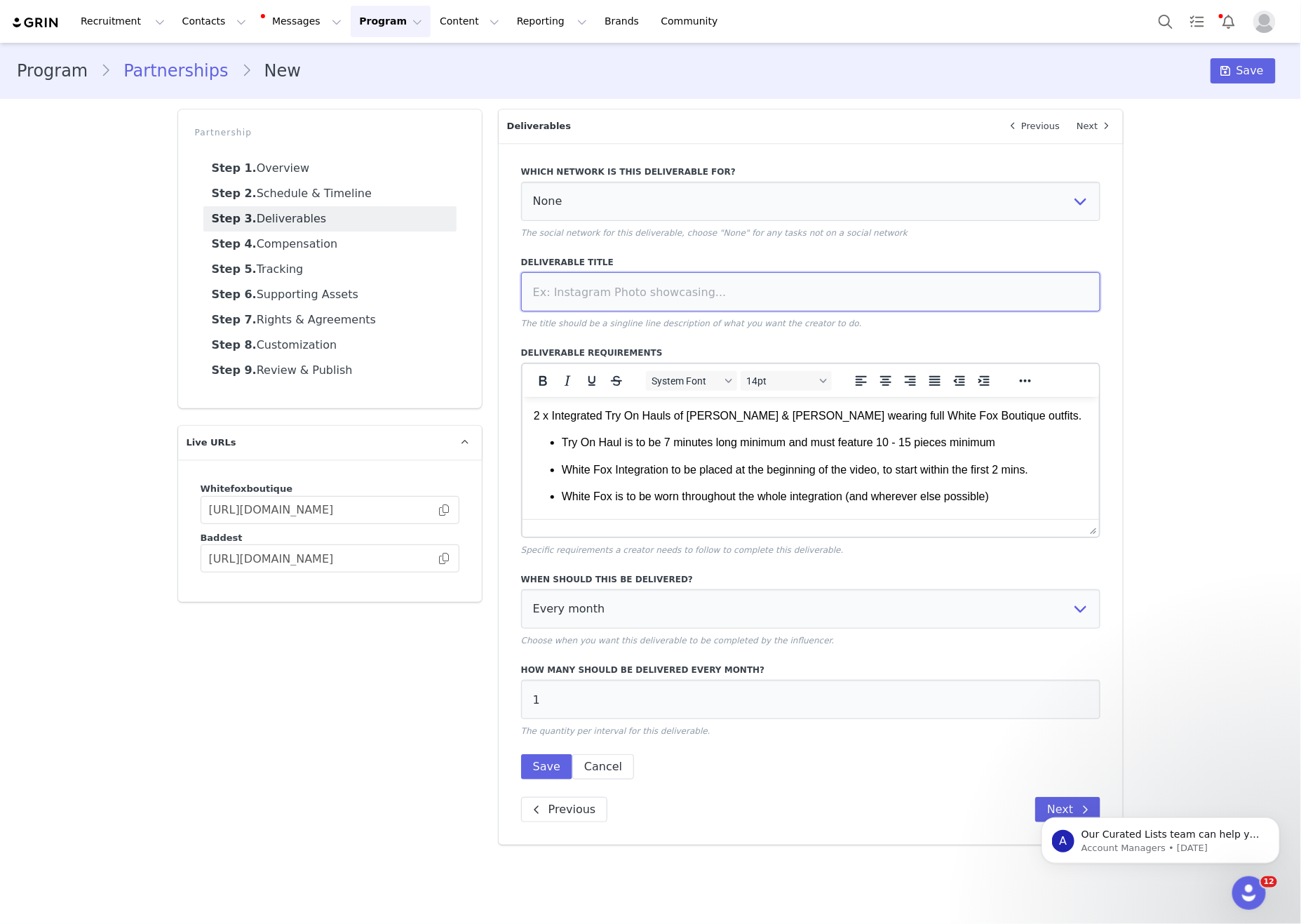
click at [770, 304] on input at bounding box center [811, 292] width 580 height 39
click at [584, 303] on input "Integrated Try On Haul" at bounding box center [811, 292] width 580 height 39
type input "Integrated YouTube Try On Haul"
click at [686, 220] on select "None YouTube Twitter Instagram Facebook Twitch TikTok Pinterest" at bounding box center [811, 201] width 580 height 39
select select "1"
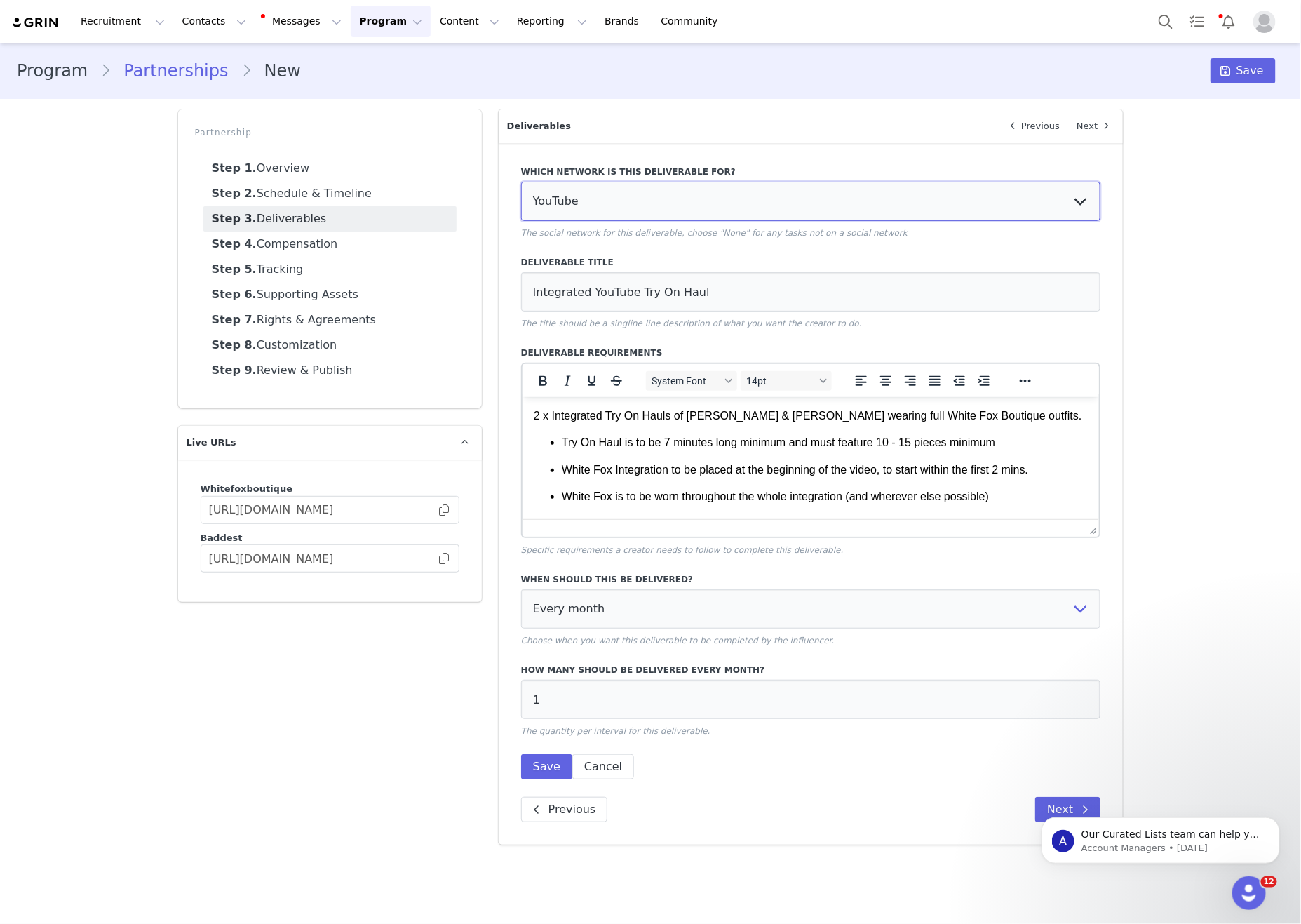
click at [521, 183] on select "None YouTube Twitter Instagram Facebook Twitch TikTok Pinterest" at bounding box center [811, 201] width 580 height 39
click at [764, 616] on select "Every month Every other month In specific months Throughout partnership" at bounding box center [811, 609] width 580 height 39
select select "throughout"
click at [521, 603] on select "Every month Every other month In specific months Throughout partnership" at bounding box center [811, 609] width 580 height 39
drag, startPoint x: 649, startPoint y: 711, endPoint x: 459, endPoint y: 762, distance: 196.7
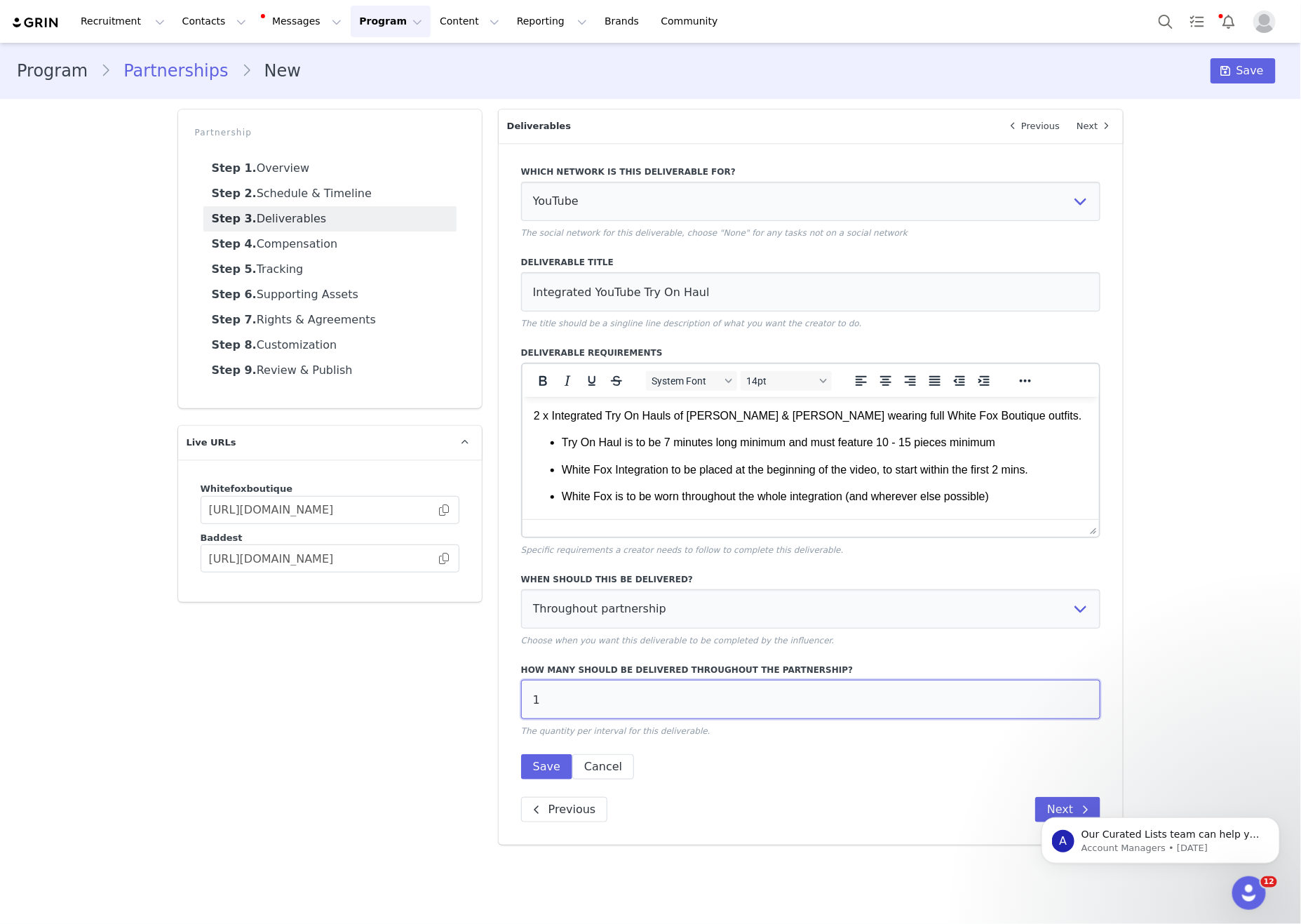
click at [409, 712] on div "Partnership Step 1. Overview Step 2. Schedule & Timeline Step 3. Deliverables S…" at bounding box center [651, 476] width 962 height 752
type input "2"
click at [559, 779] on button "Save" at bounding box center [546, 766] width 52 height 25
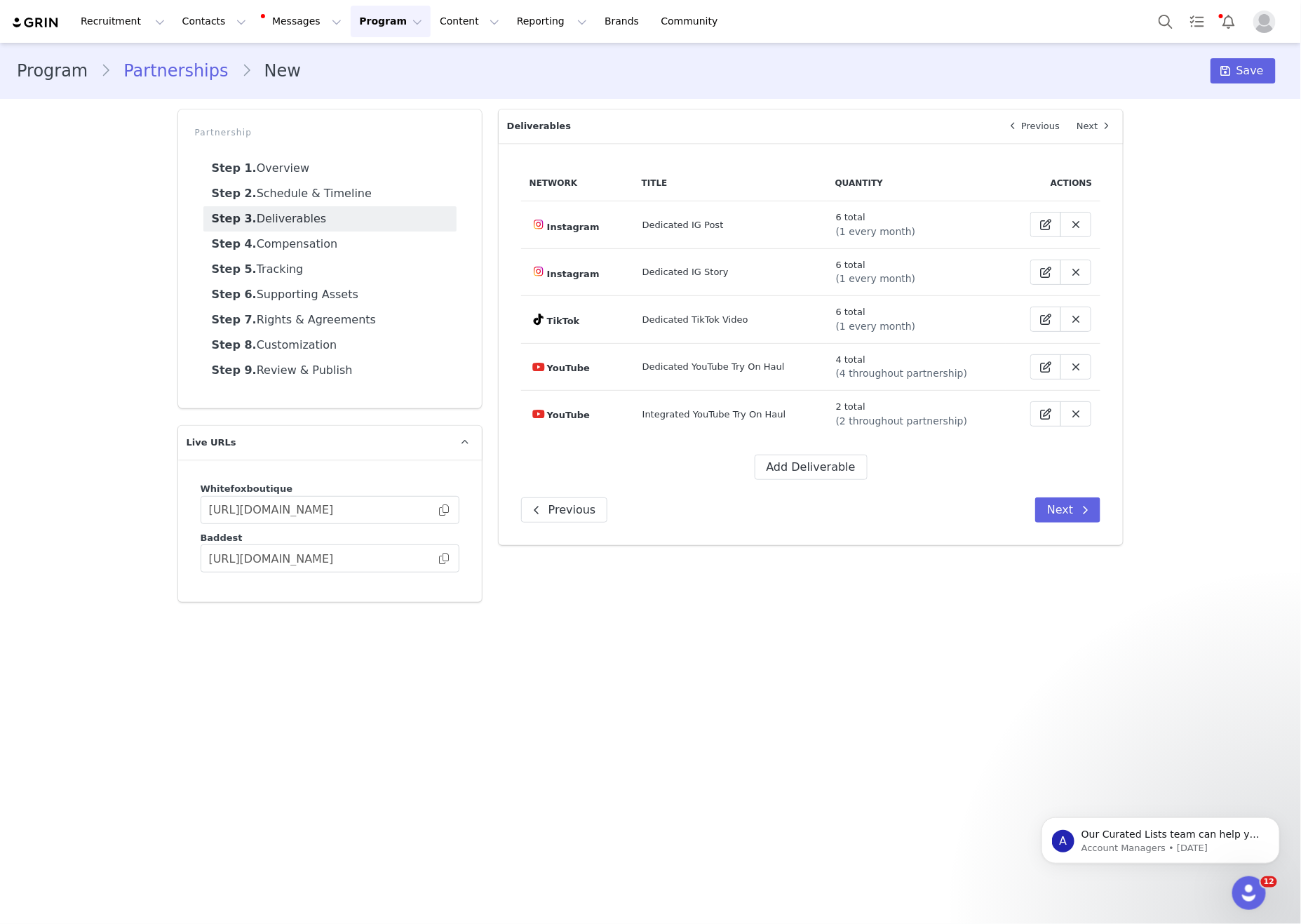
drag, startPoint x: 416, startPoint y: 792, endPoint x: 750, endPoint y: 531, distance: 423.9
click at [416, 792] on main "Program Partnerships New Save Partnership Step 1. Overview Step 2. Schedule & T…" at bounding box center [650, 482] width 1301 height 879
drag, startPoint x: 867, startPoint y: 622, endPoint x: 1092, endPoint y: 496, distance: 257.9
click at [875, 615] on main "Program Partnerships New Save Partnership Step 1. Overview Step 2. Schedule & T…" at bounding box center [650, 482] width 1301 height 879
click at [1111, 485] on div "Network Title Quantity Actions Instagram Dedicated IG Post 6 total (1 every mon…" at bounding box center [811, 344] width 625 height 402
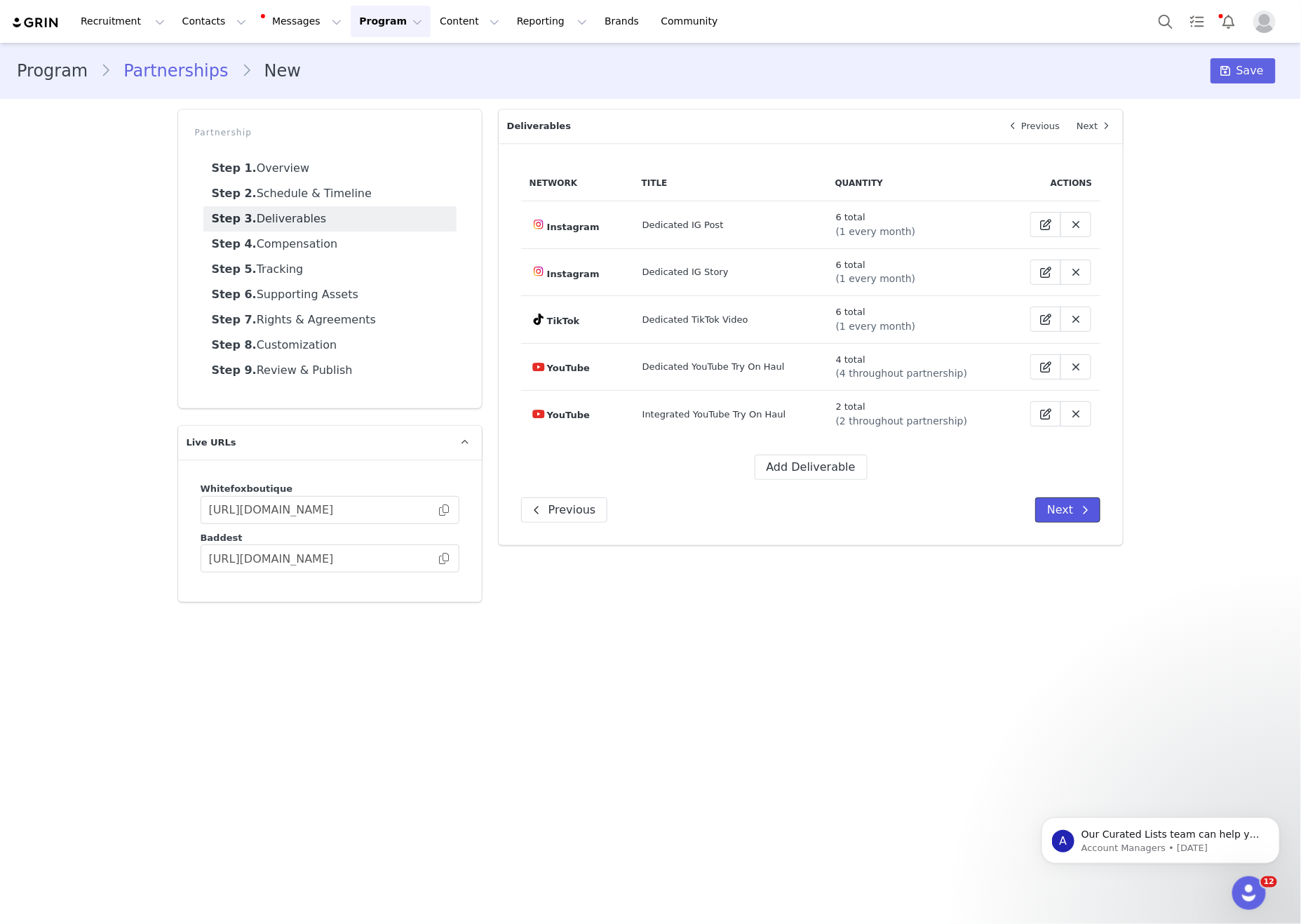
click at [1089, 505] on span at bounding box center [1085, 510] width 17 height 17
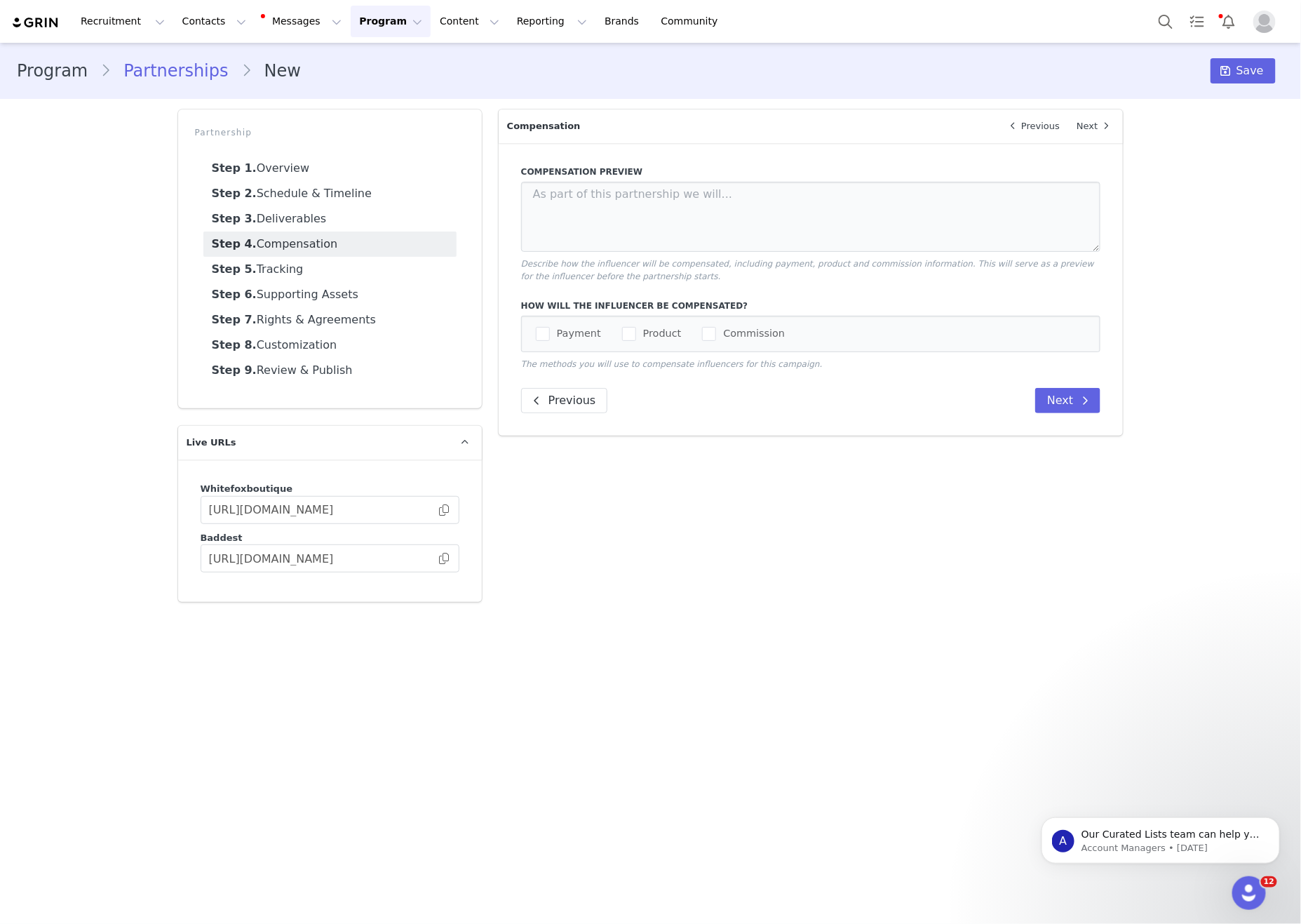
drag, startPoint x: 647, startPoint y: 345, endPoint x: 609, endPoint y: 345, distance: 38.0
click at [640, 340] on span "Product" at bounding box center [659, 333] width 45 height 13
click at [636, 327] on input "Product" at bounding box center [636, 327] width 0 height 0
drag, startPoint x: 552, startPoint y: 342, endPoint x: 564, endPoint y: 345, distance: 12.4
click at [554, 340] on span "Payment" at bounding box center [575, 333] width 52 height 13
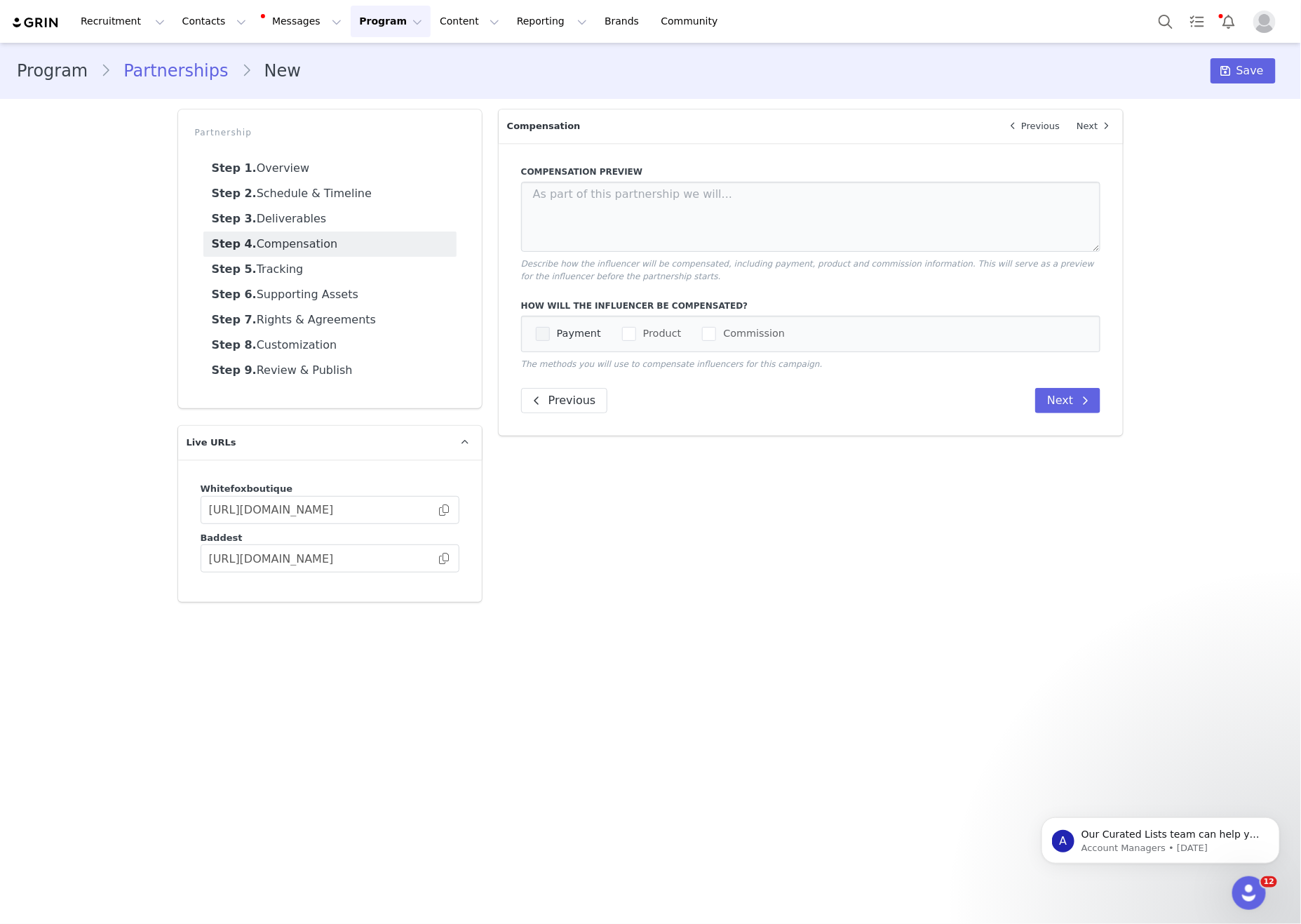
click at [550, 327] on input "Payment" at bounding box center [550, 327] width 0 height 0
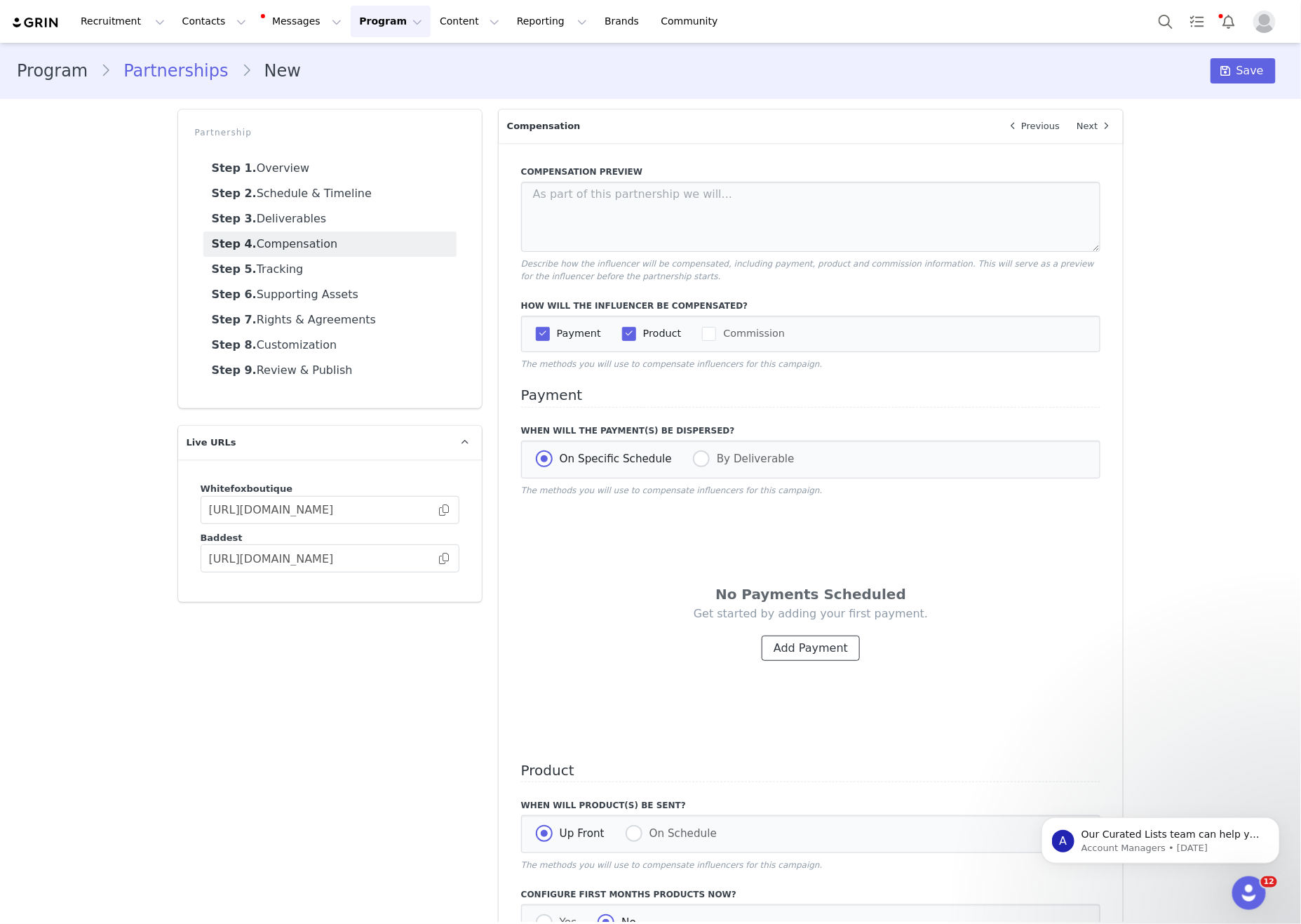
click at [813, 658] on button "Add Payment" at bounding box center [811, 648] width 98 height 25
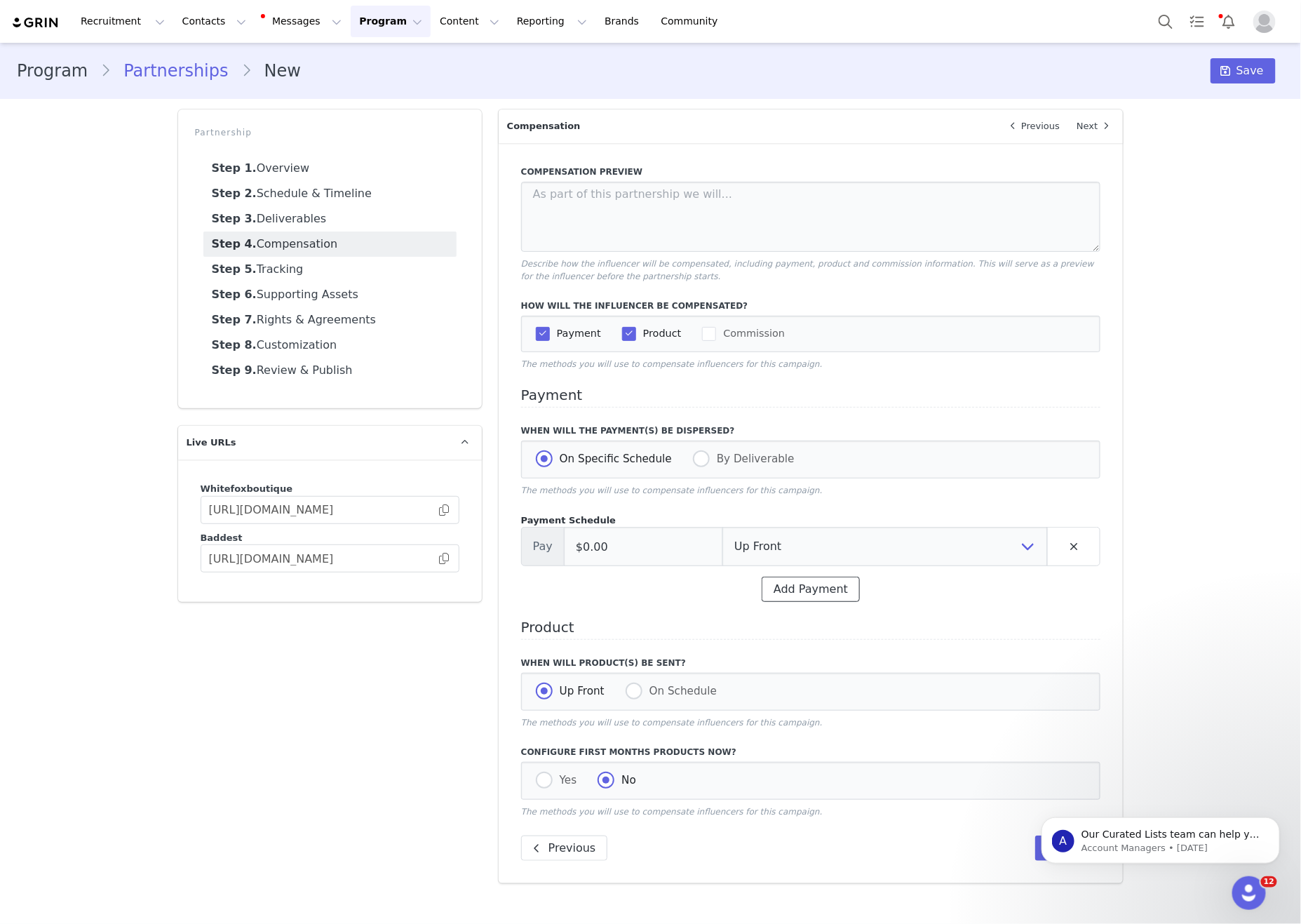
click at [822, 602] on button "Add Payment" at bounding box center [811, 589] width 98 height 25
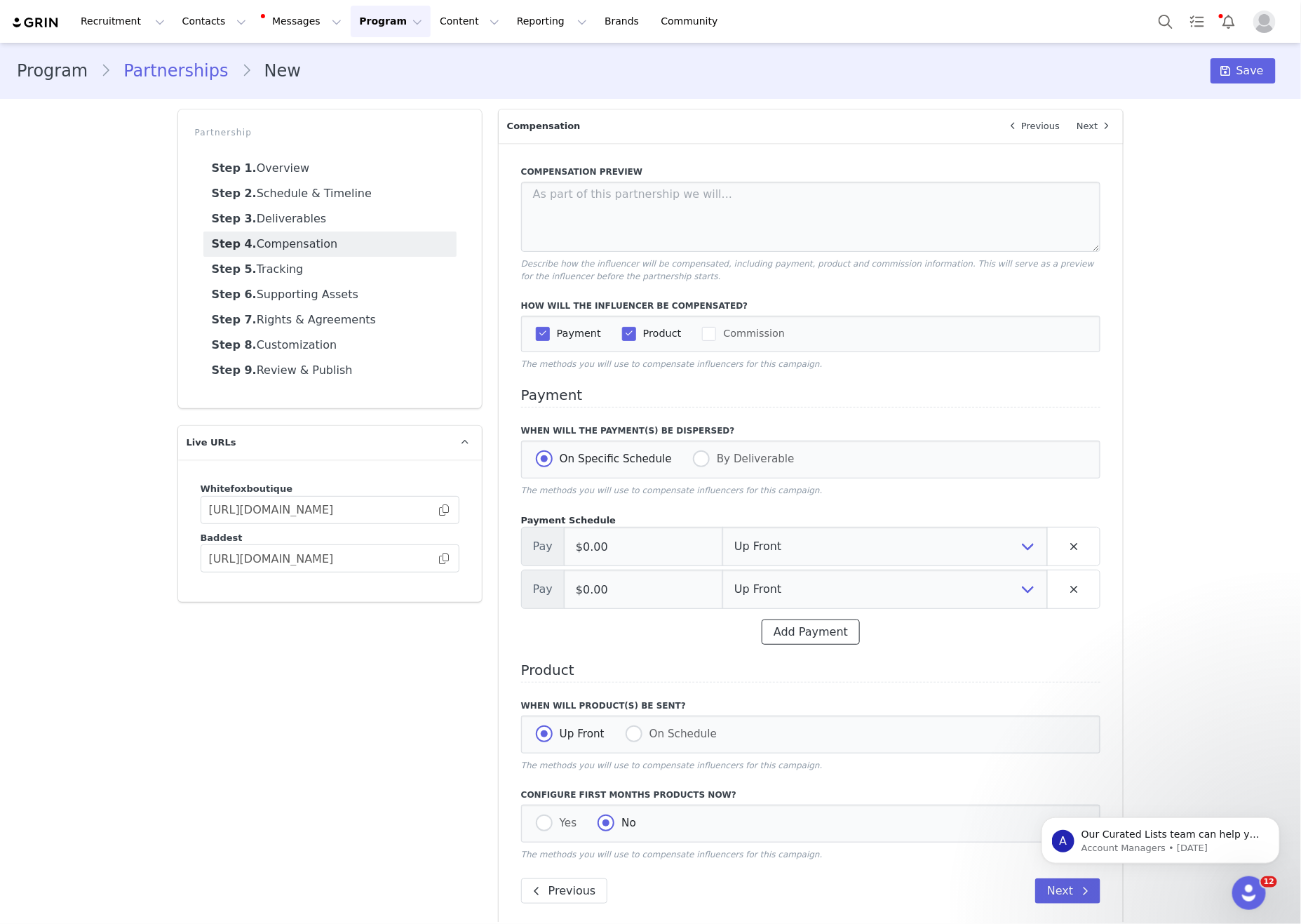
click at [821, 645] on button "Add Payment" at bounding box center [811, 632] width 98 height 25
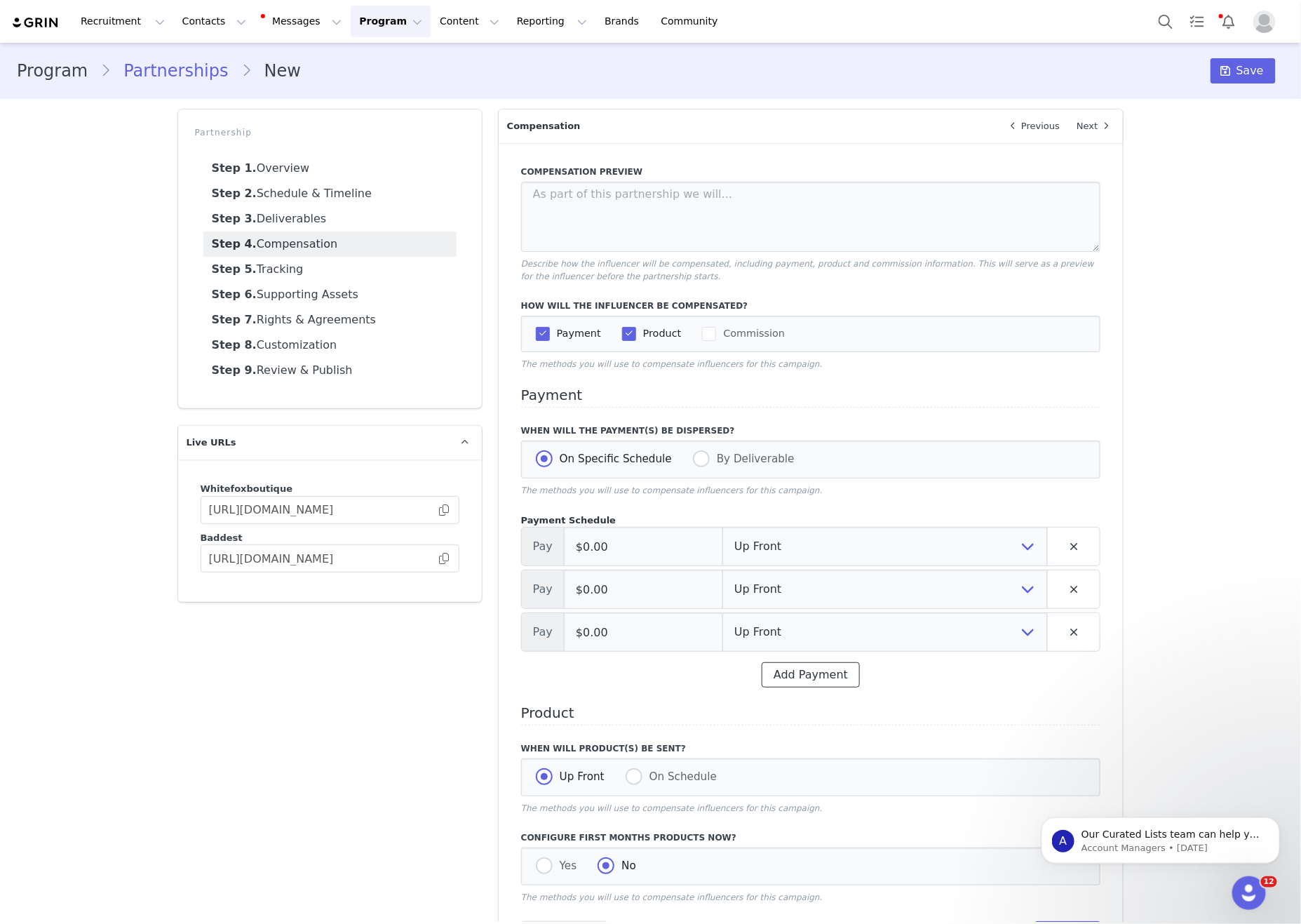
click at [800, 682] on button "Add Payment" at bounding box center [811, 675] width 98 height 25
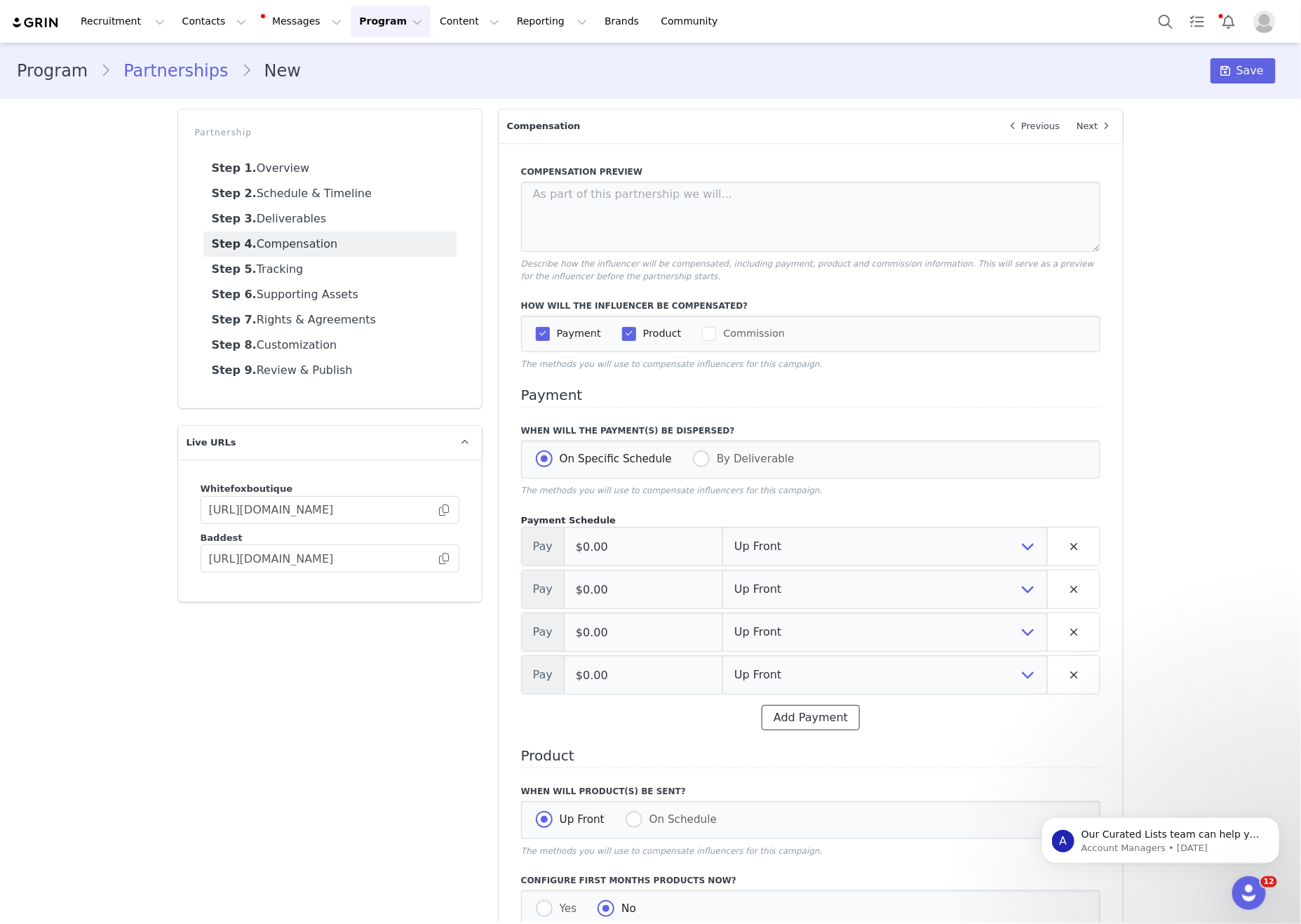
click at [810, 730] on button "Add Payment" at bounding box center [811, 717] width 98 height 25
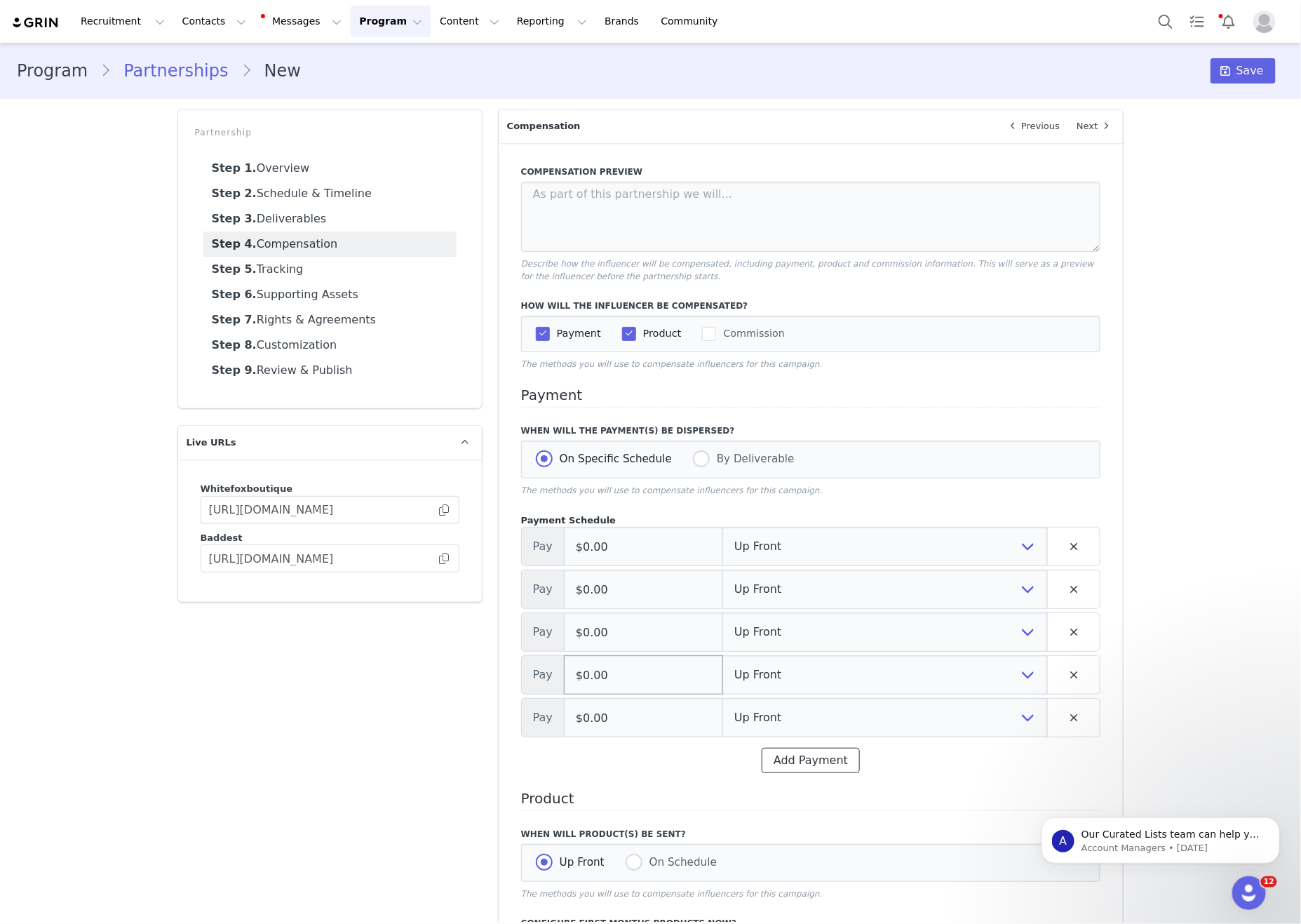
drag, startPoint x: 813, startPoint y: 772, endPoint x: 693, endPoint y: 687, distance: 147.1
click at [813, 772] on button "Add Payment" at bounding box center [811, 760] width 98 height 25
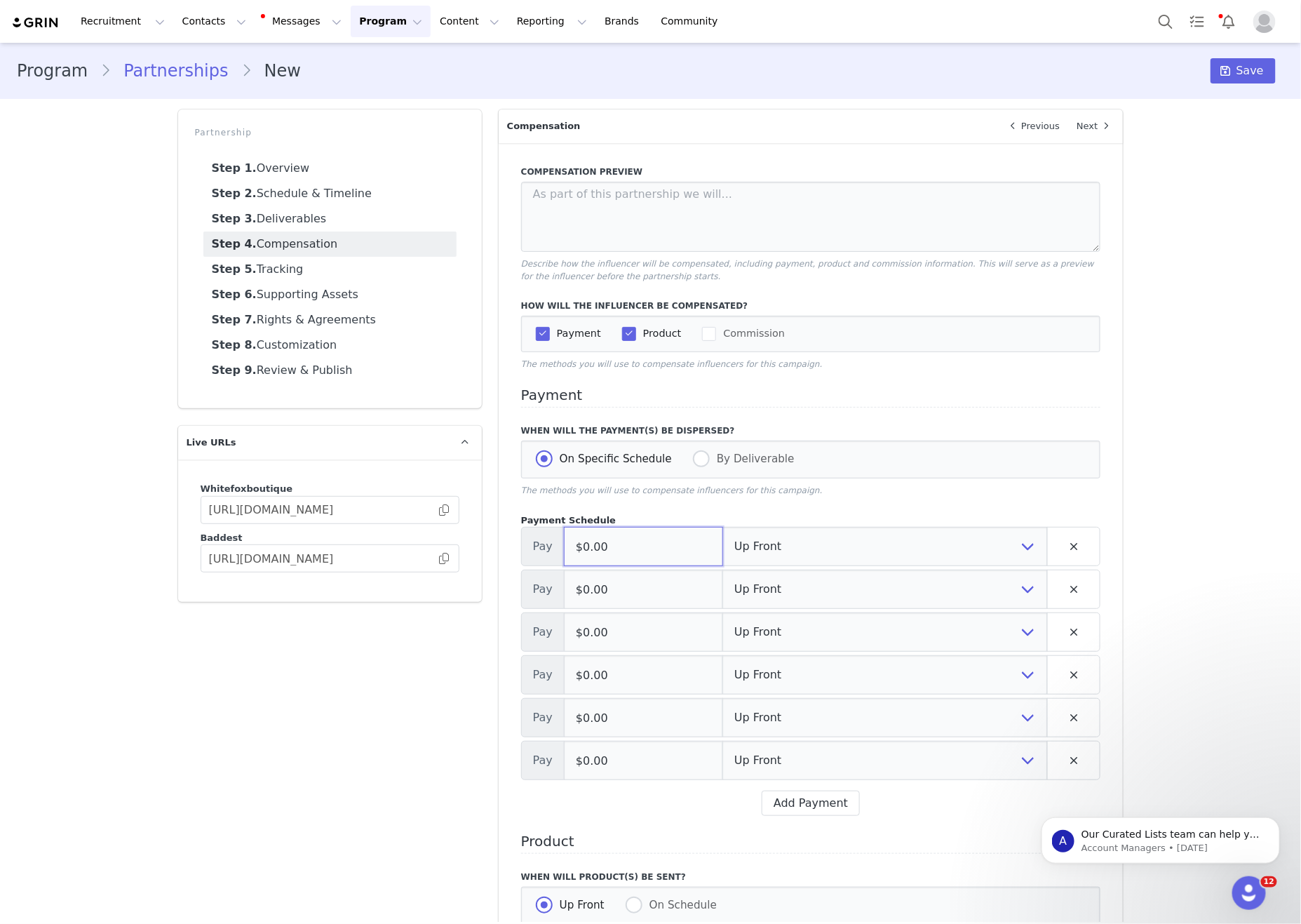
drag, startPoint x: 663, startPoint y: 550, endPoint x: 1139, endPoint y: 551, distance: 476.0
click at [663, 550] on input "$0.00" at bounding box center [643, 546] width 159 height 39
drag, startPoint x: 647, startPoint y: 566, endPoint x: 422, endPoint y: 556, distance: 225.2
click at [415, 560] on div "Partnership Step 1. Overview Step 2. Schedule & Timeline Step 3. Deliverables S…" at bounding box center [651, 603] width 962 height 1005
drag, startPoint x: 652, startPoint y: 562, endPoint x: 413, endPoint y: 566, distance: 239.0
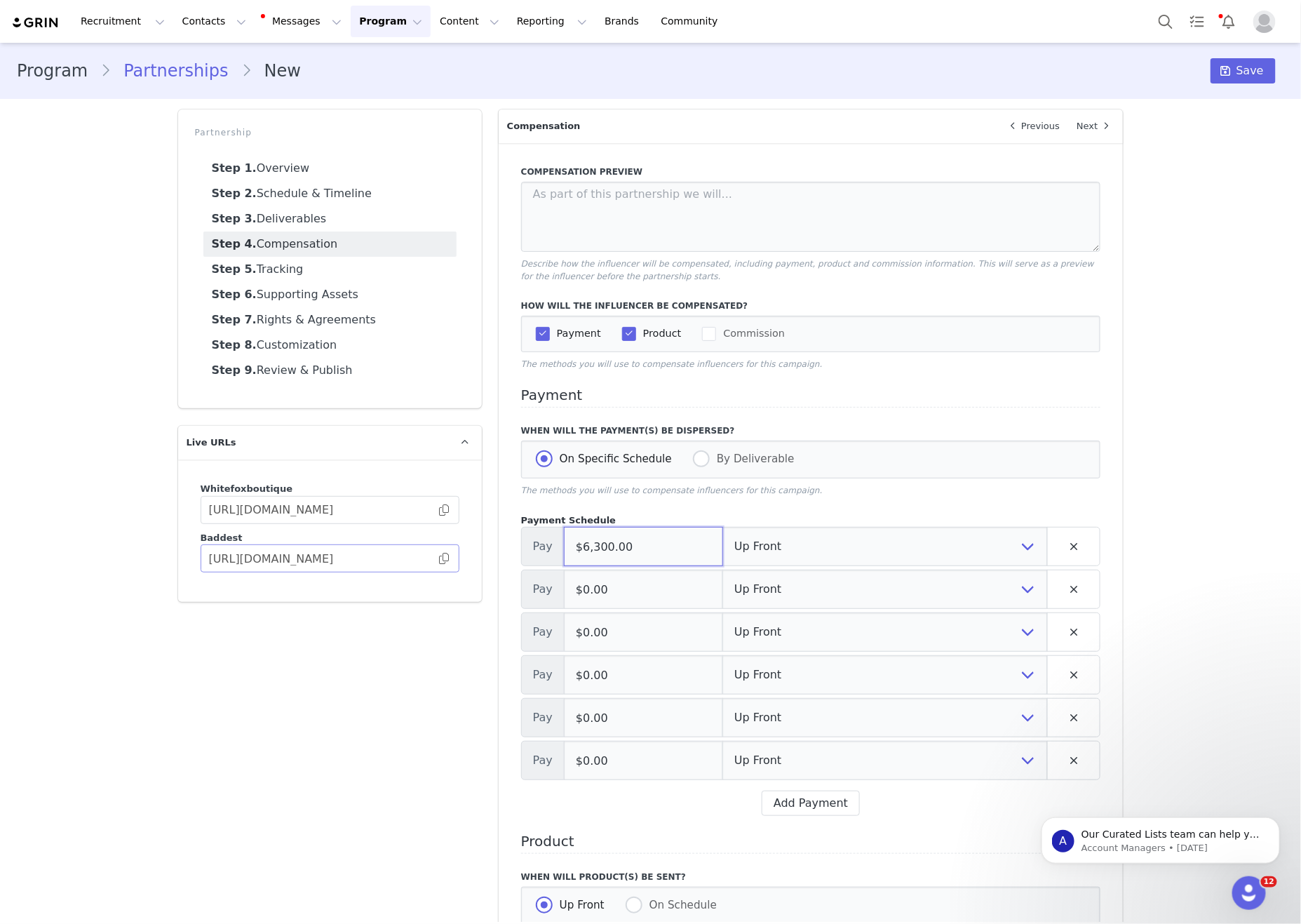
click at [401, 556] on div "Partnership Step 1. Overview Step 2. Schedule & Timeline Step 3. Deliverables S…" at bounding box center [651, 603] width 962 height 1005
type input "$6,300.00"
drag, startPoint x: 639, startPoint y: 609, endPoint x: 646, endPoint y: 653, distance: 44.6
click at [433, 594] on div "Partnership Step 1. Overview Step 2. Schedule & Timeline Step 3. Deliverables S…" at bounding box center [651, 603] width 962 height 1005
paste input "6,30"
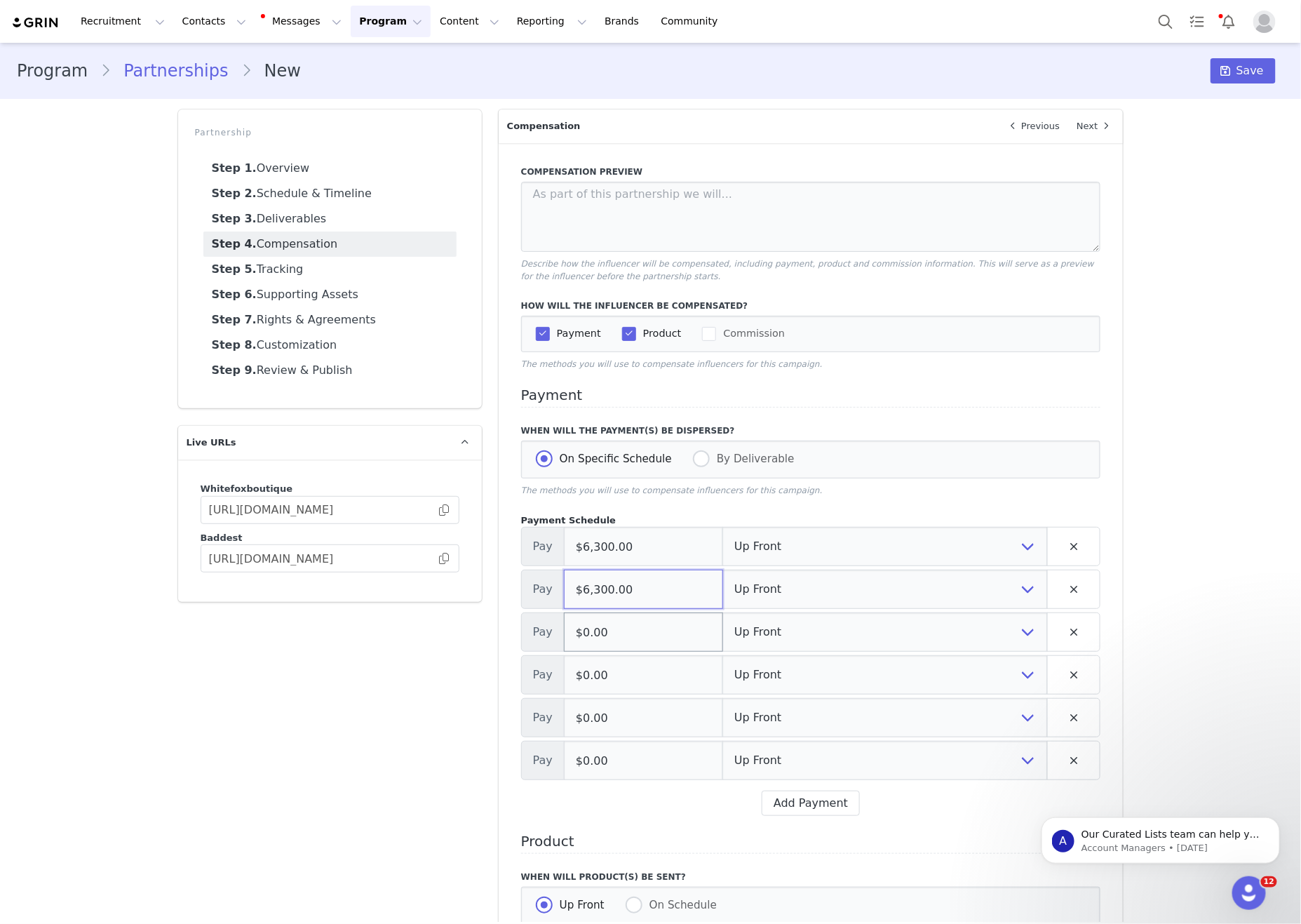
type input "$6,300.00"
drag, startPoint x: 672, startPoint y: 638, endPoint x: 386, endPoint y: 655, distance: 286.5
click at [398, 646] on div "Partnership Step 1. Overview Step 2. Schedule & Timeline Step 3. Deliverables S…" at bounding box center [651, 603] width 962 height 1005
paste input "6,300,00"
drag, startPoint x: 670, startPoint y: 655, endPoint x: 658, endPoint y: 710, distance: 56.3
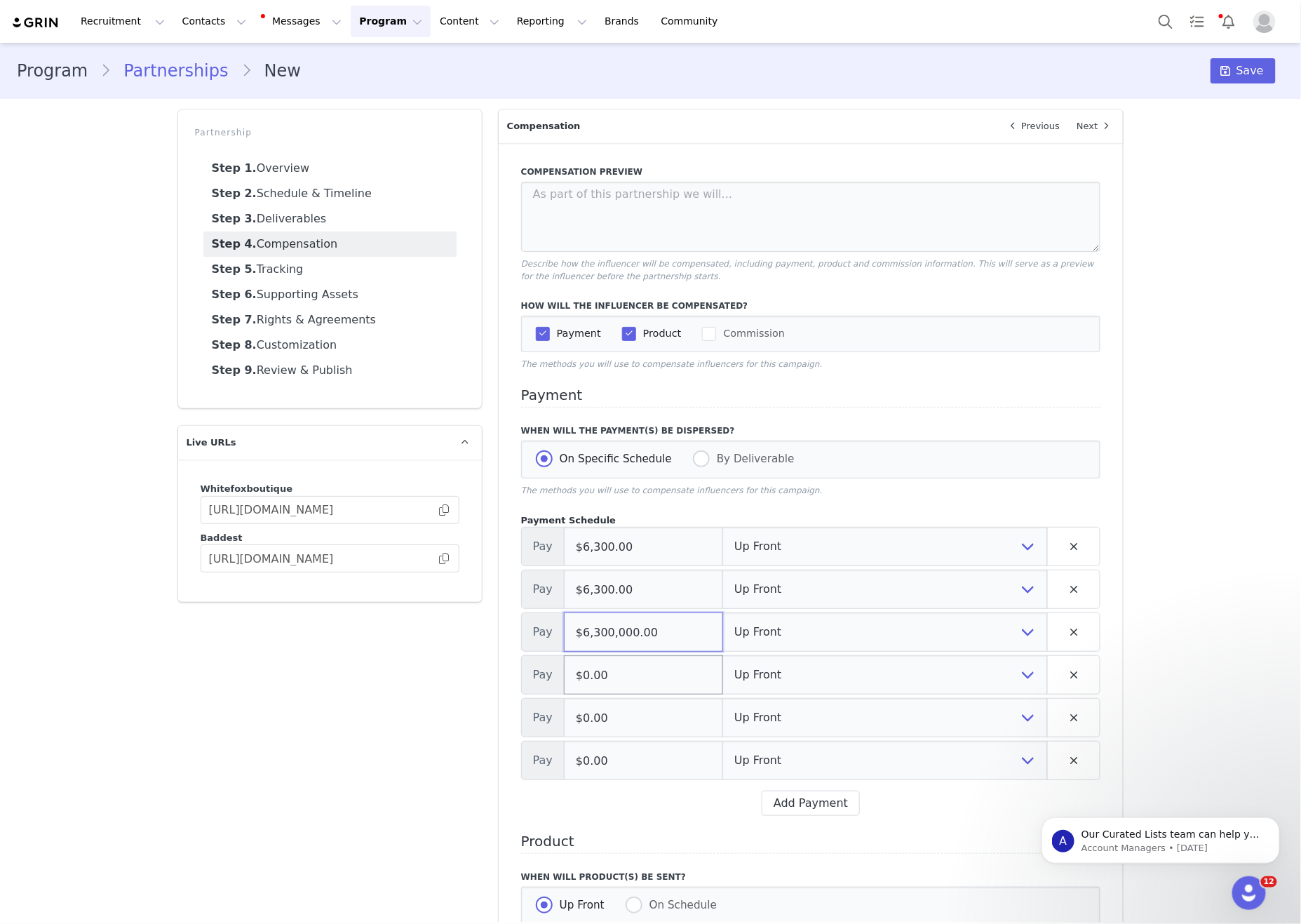
click at [426, 642] on div "Partnership Step 1. Overview Step 2. Schedule & Timeline Step 3. Deliverables S…" at bounding box center [651, 603] width 962 height 1005
paste input "tel"
type input "$6,300.00"
drag, startPoint x: 416, startPoint y: 667, endPoint x: 545, endPoint y: 712, distance: 136.6
click at [356, 666] on div "Partnership Step 1. Overview Step 2. Schedule & Timeline Step 3. Deliverables S…" at bounding box center [651, 603] width 962 height 1005
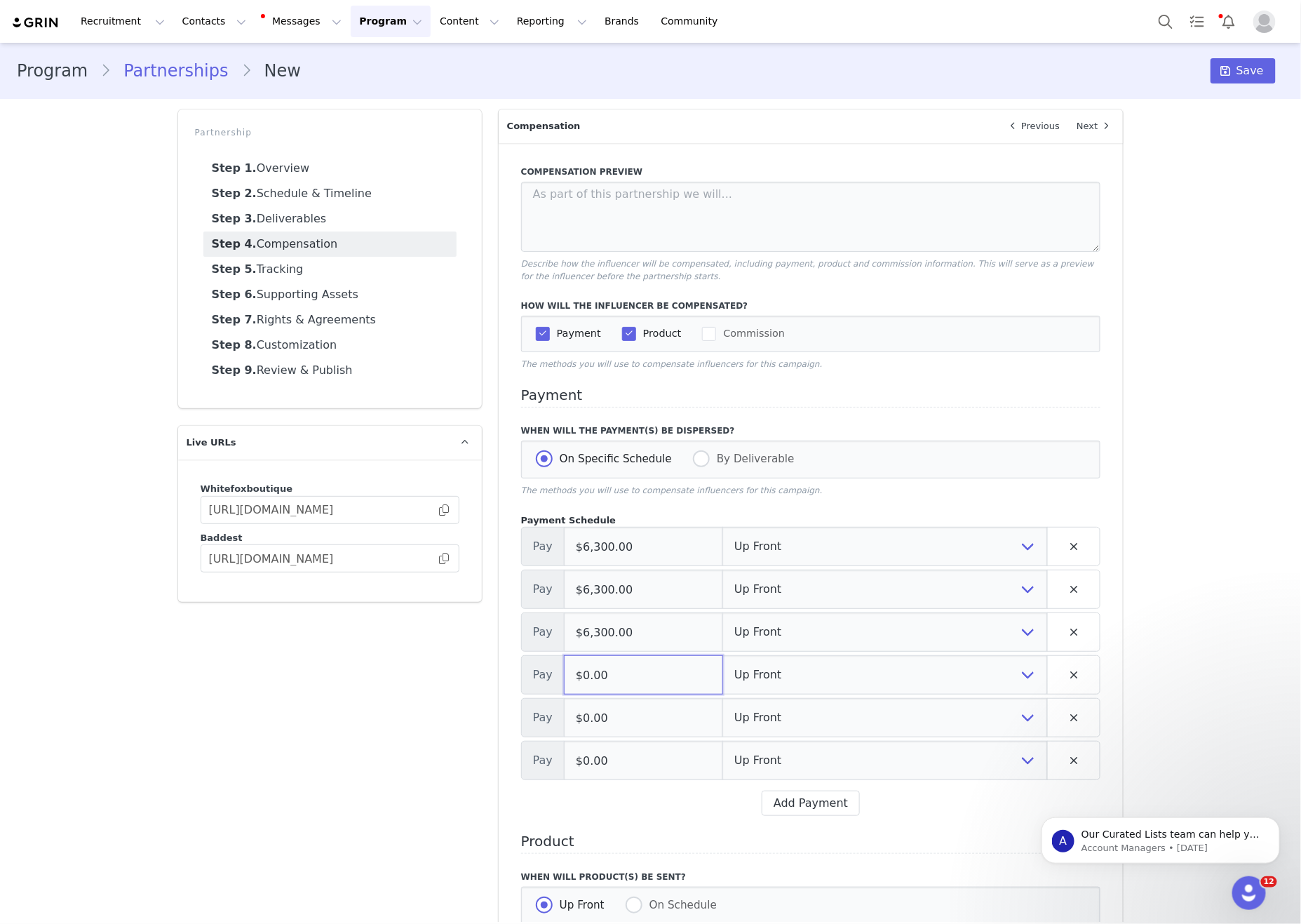
paste input "6,30"
type input "$6,300.00"
drag, startPoint x: 659, startPoint y: 726, endPoint x: 545, endPoint y: 719, distance: 114.2
click at [489, 707] on div "Partnership Step 1. Overview Step 2. Schedule & Timeline Step 3. Deliverables S…" at bounding box center [651, 603] width 962 height 1005
paste input "6,300,00"
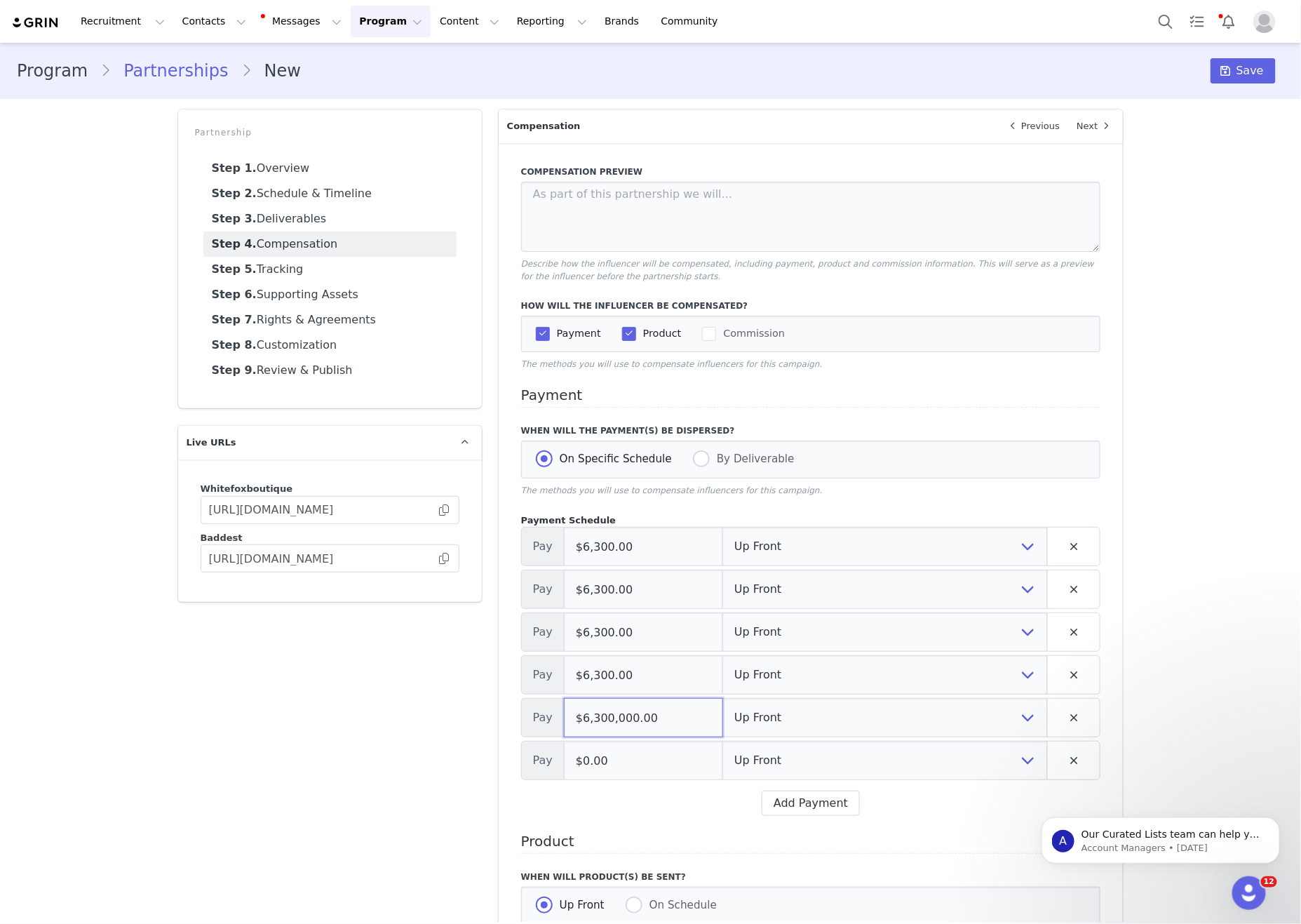
paste input "tel"
drag, startPoint x: 662, startPoint y: 732, endPoint x: 471, endPoint y: 726, distance: 191.1
click at [471, 726] on div "Partnership Step 1. Overview Step 2. Schedule & Timeline Step 3. Deliverables S…" at bounding box center [651, 603] width 962 height 1005
type input "$6,300.00"
paste input "6,30"
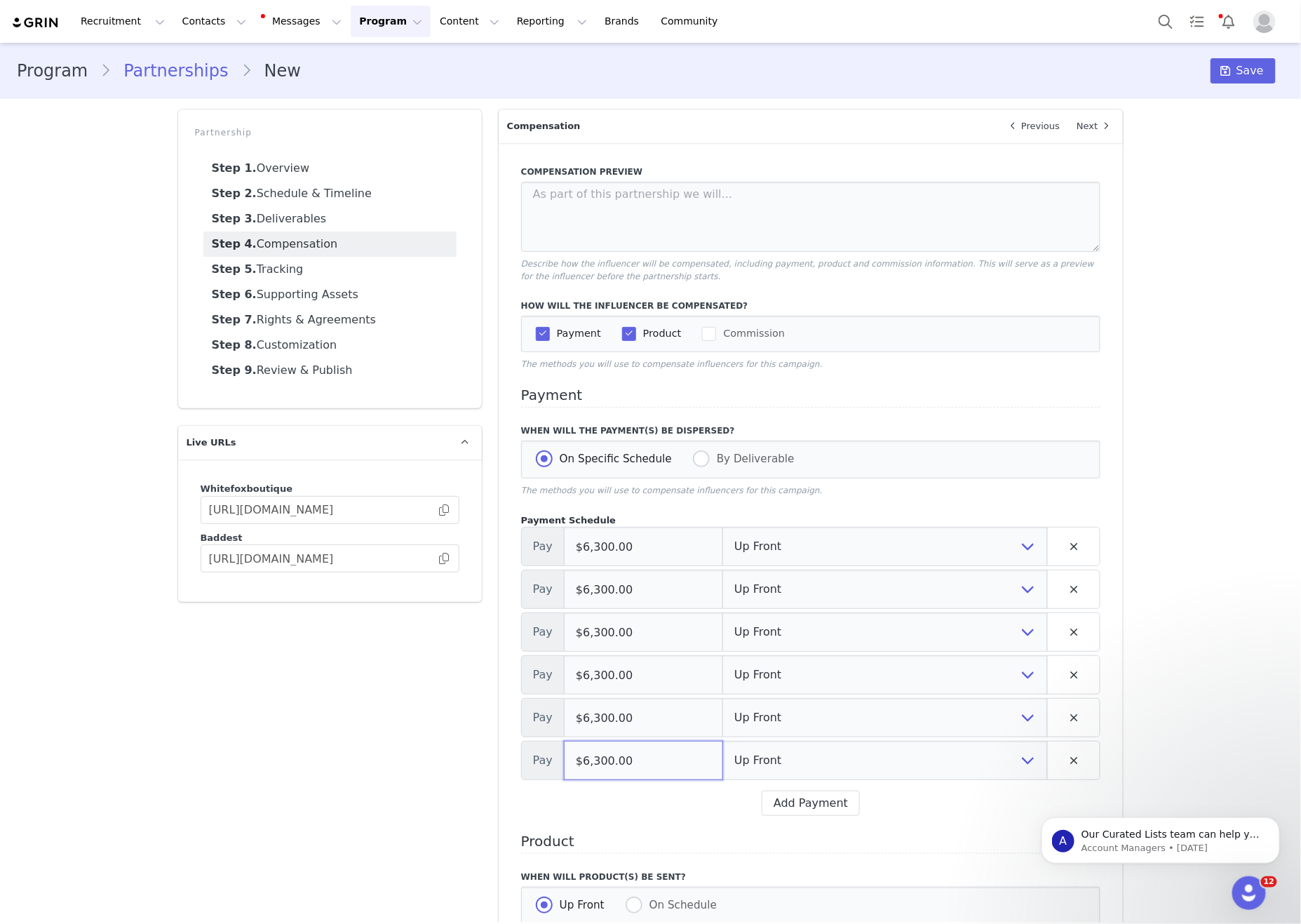
drag, startPoint x: 695, startPoint y: 790, endPoint x: 392, endPoint y: 799, distance: 303.1
click at [455, 778] on div "Partnership Step 1. Overview Step 2. Schedule & Timeline Step 3. Deliverables S…" at bounding box center [651, 603] width 962 height 1005
type input "$6,300.00"
drag, startPoint x: 392, startPoint y: 799, endPoint x: 422, endPoint y: 796, distance: 30.1
click at [392, 799] on div "Partnership Step 1. Overview Step 2. Schedule & Timeline Step 3. Deliverables S…" at bounding box center [330, 603] width 321 height 1005
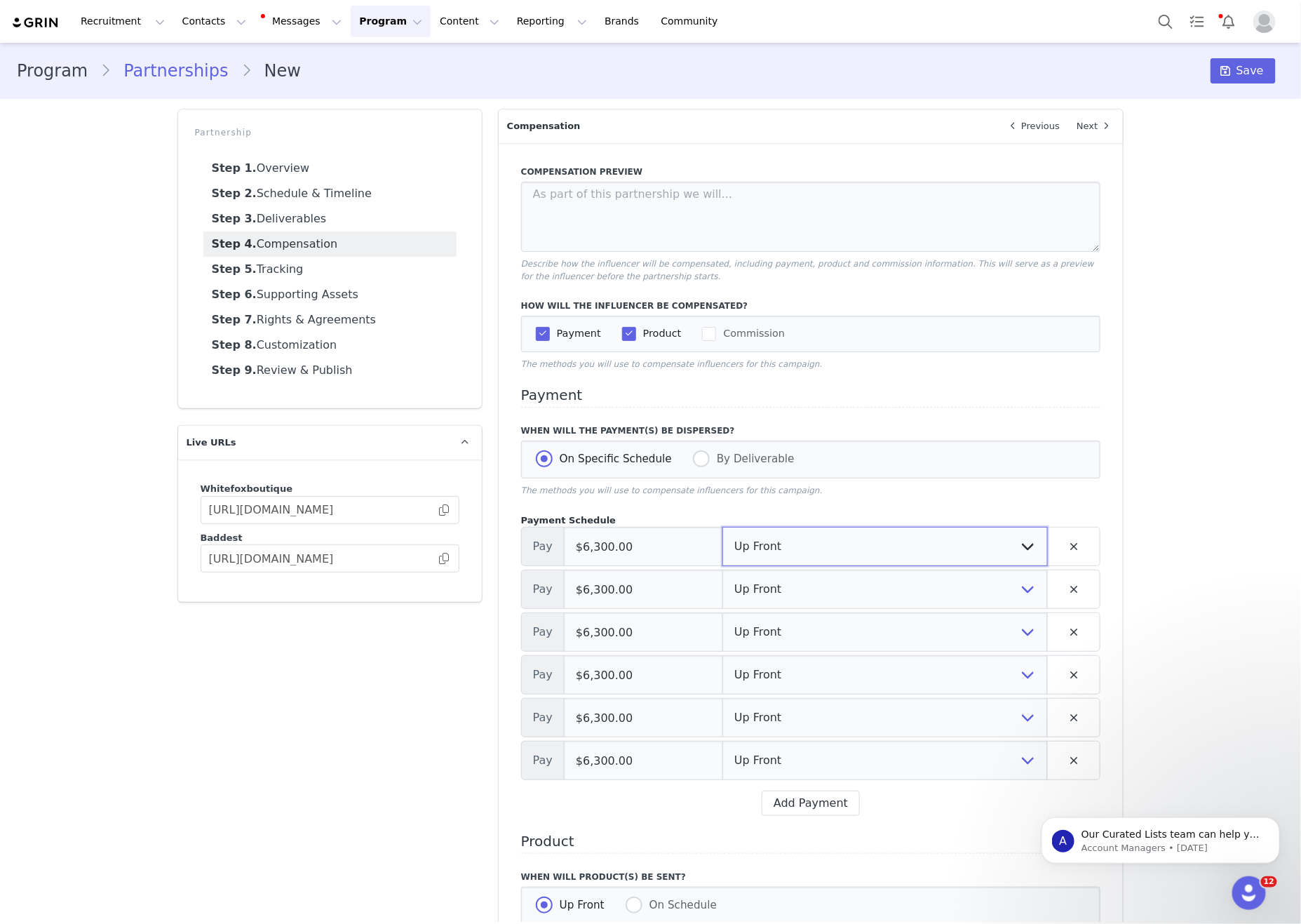
click at [811, 558] on select "Up Front Month 1 Month 2 Month 3 Month 4 Month 5 Month 6 Upon Completion" at bounding box center [885, 546] width 325 height 39
select select "1"
click at [722, 544] on select "Up Front Month 1 Month 2 Month 3 Month 4 Month 5 Month 6 Upon Completion" at bounding box center [885, 546] width 325 height 39
click at [812, 605] on select "Up Front Month 1 Month 2 Month 3 Month 4 Month 5 Month 6 Upon Completion" at bounding box center [885, 589] width 325 height 39
select select "2"
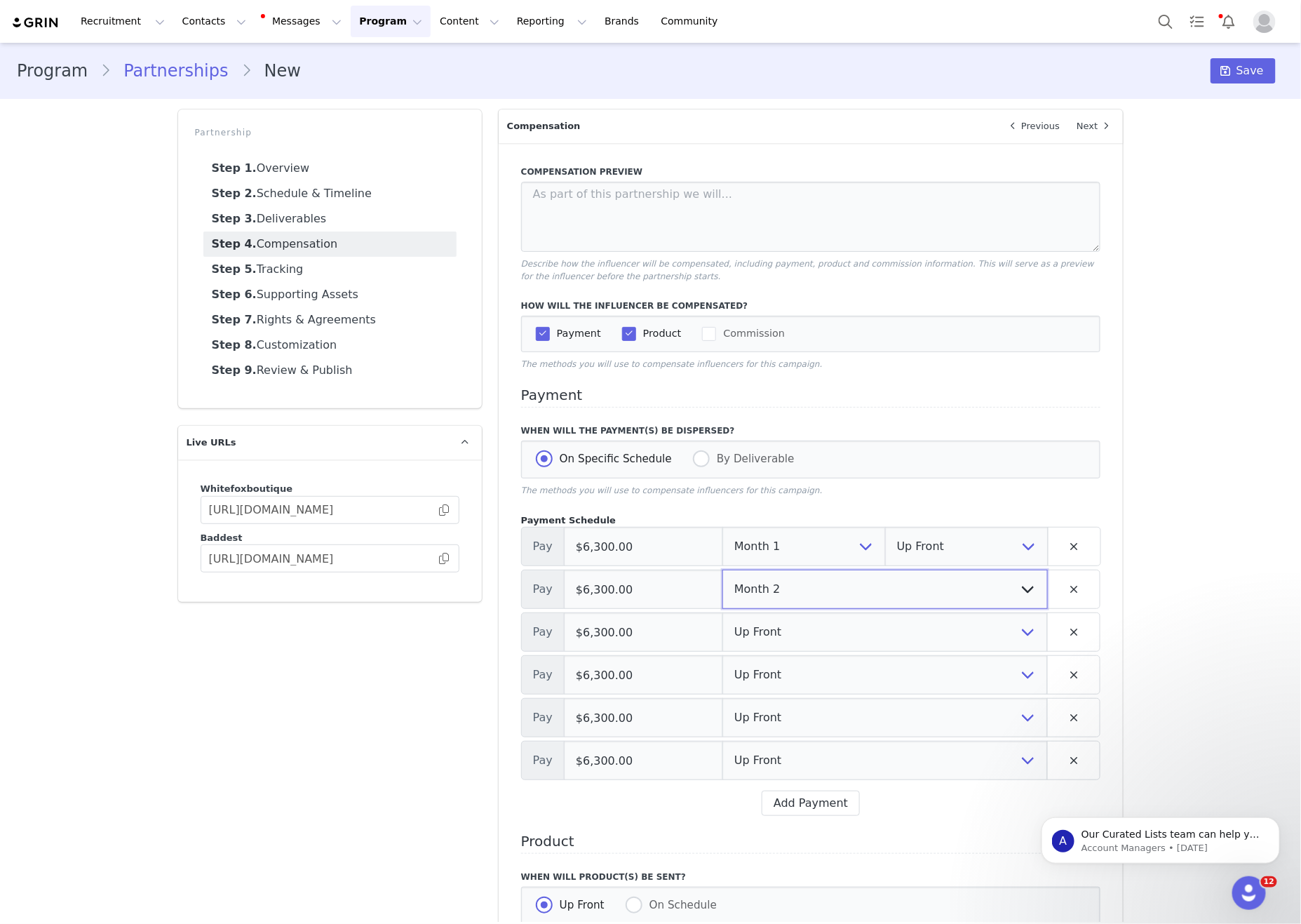
click at [722, 587] on select "Up Front Month 1 Month 2 Month 3 Month 4 Month 5 Month 6 Upon Completion" at bounding box center [885, 589] width 325 height 39
click at [767, 643] on select "Up Front Month 1 Month 2 Month 3 Month 4 Month 5 Month 6 Upon Completion" at bounding box center [885, 632] width 325 height 39
select select "3"
click at [722, 630] on select "Up Front Month 1 Month 2 Month 3 Month 4 Month 5 Month 6 Upon Completion" at bounding box center [885, 632] width 325 height 39
click at [789, 685] on select "Up Front Month 1 Month 2 Month 3 Month 4 Month 5 Month 6 Upon Completion" at bounding box center [885, 675] width 325 height 39
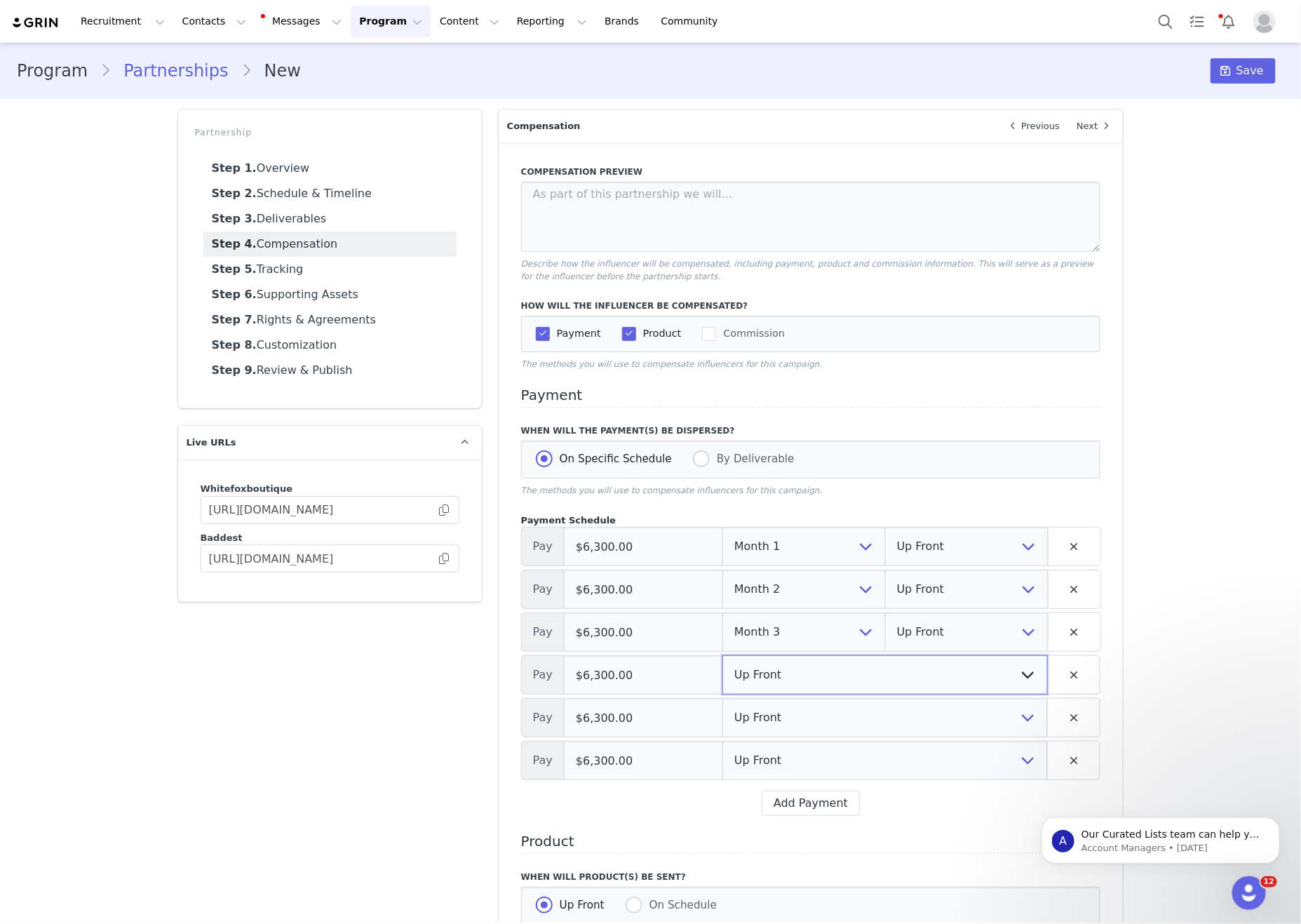
select select "4"
click at [722, 672] on select "Up Front Month 1 Month 2 Month 3 Month 4 Month 5 Month 6 Upon Completion" at bounding box center [885, 675] width 325 height 39
click at [814, 737] on select "Up Front Month 1 Month 2 Month 3 Month 4 Month 5 Month 6 Upon Completion" at bounding box center [885, 717] width 325 height 39
select select "5"
click at [722, 716] on select "Up Front Month 1 Month 2 Month 3 Month 4 Month 5 Month 6 Upon Completion" at bounding box center [885, 717] width 325 height 39
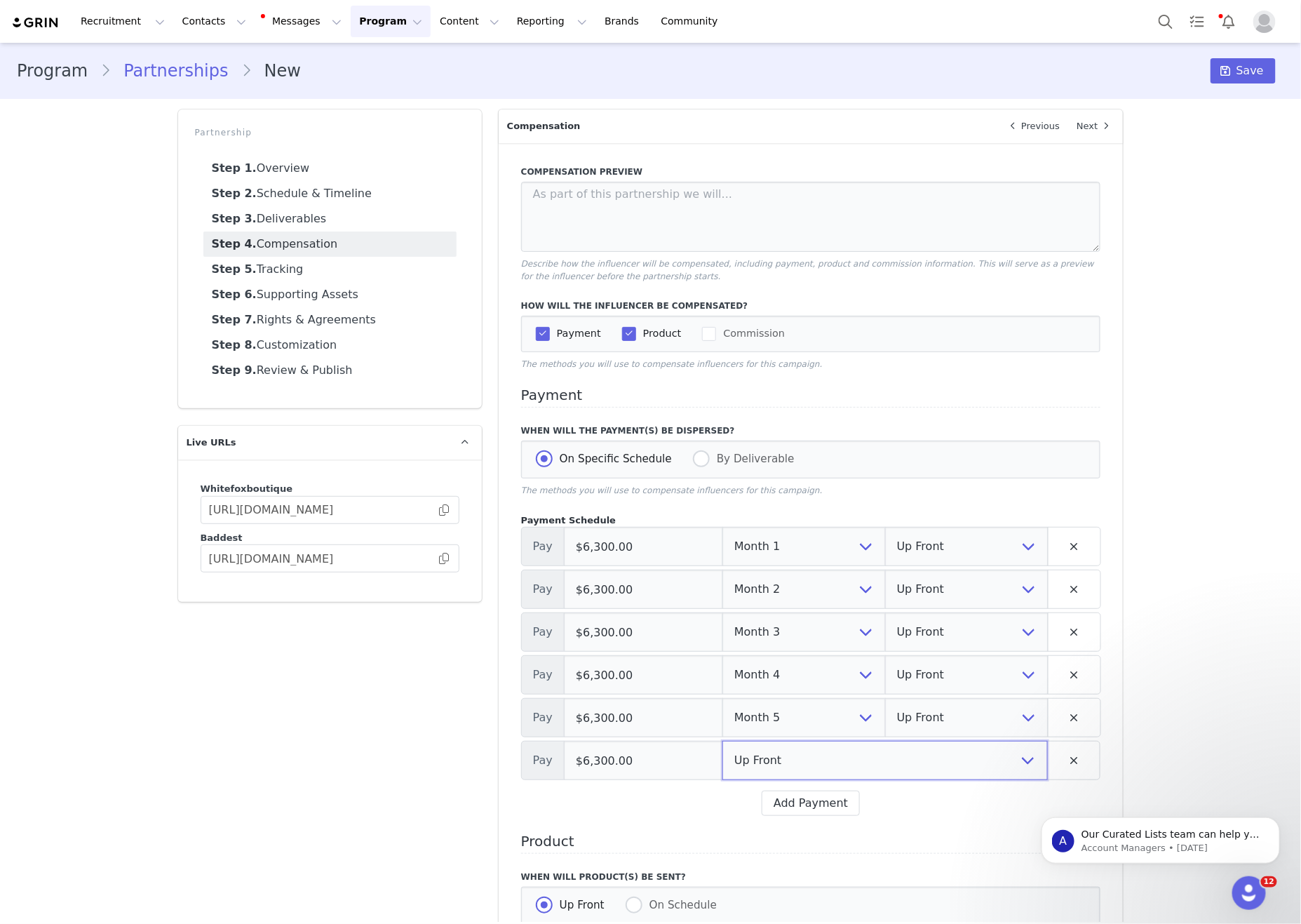
click at [805, 780] on select "Up Front Month 1 Month 2 Month 3 Month 4 Month 5 Month 6 Upon Completion" at bounding box center [885, 760] width 325 height 39
select select "6"
click at [722, 759] on select "Up Front Month 1 Month 2 Month 3 Month 4 Month 5 Month 6 Upon Completion" at bounding box center [885, 760] width 325 height 39
click at [965, 566] on select "Up Front Upon Completion" at bounding box center [967, 546] width 163 height 39
select select "upon_completion"
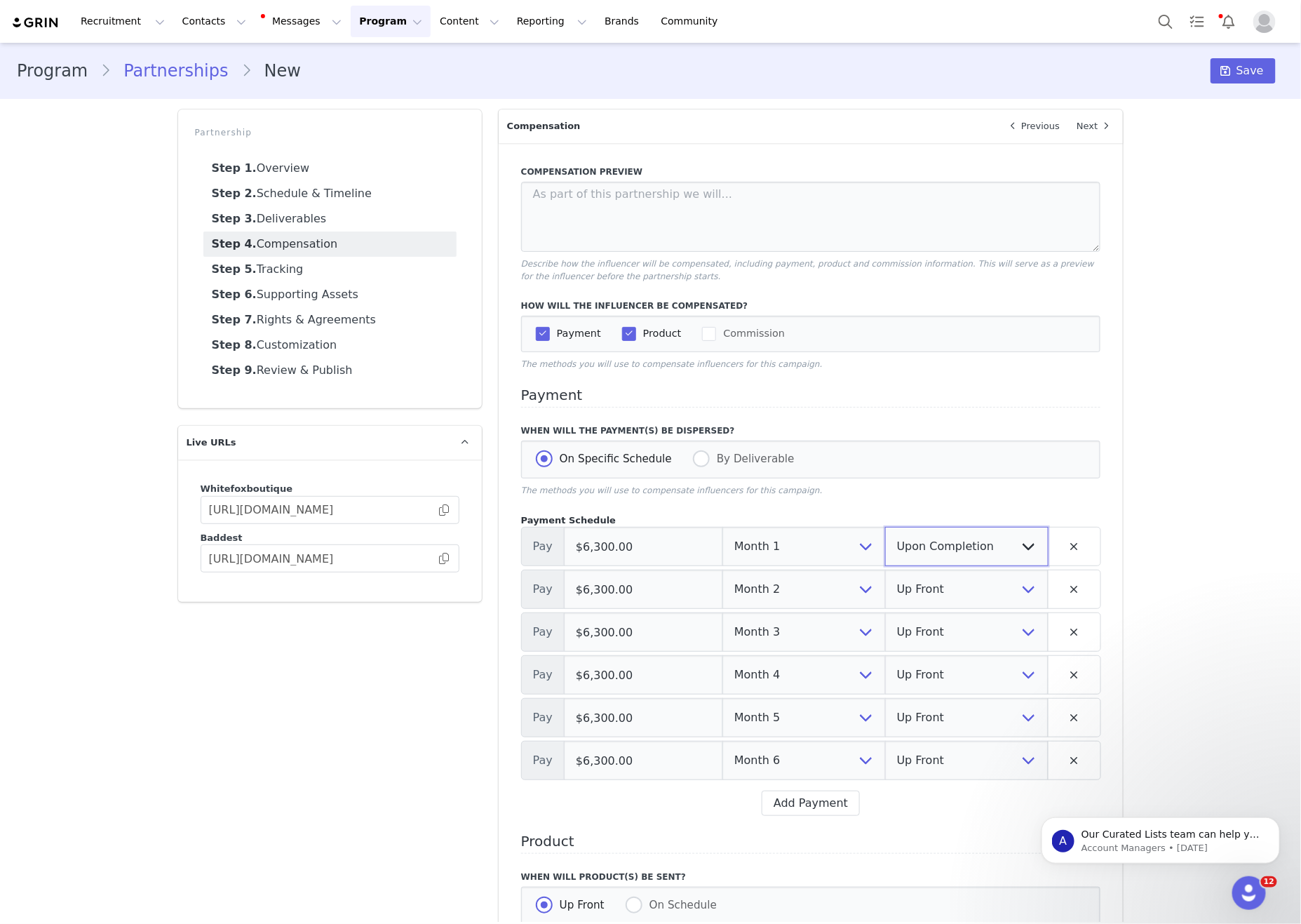
click at [886, 544] on select "Up Front Upon Completion" at bounding box center [967, 546] width 163 height 39
click at [979, 599] on select "Up Front Upon Completion" at bounding box center [967, 589] width 163 height 39
select select "upon_completion"
click at [886, 587] on select "Up Front Upon Completion" at bounding box center [967, 589] width 163 height 39
click at [997, 592] on select "Up Front Upon Completion" at bounding box center [967, 589] width 163 height 39
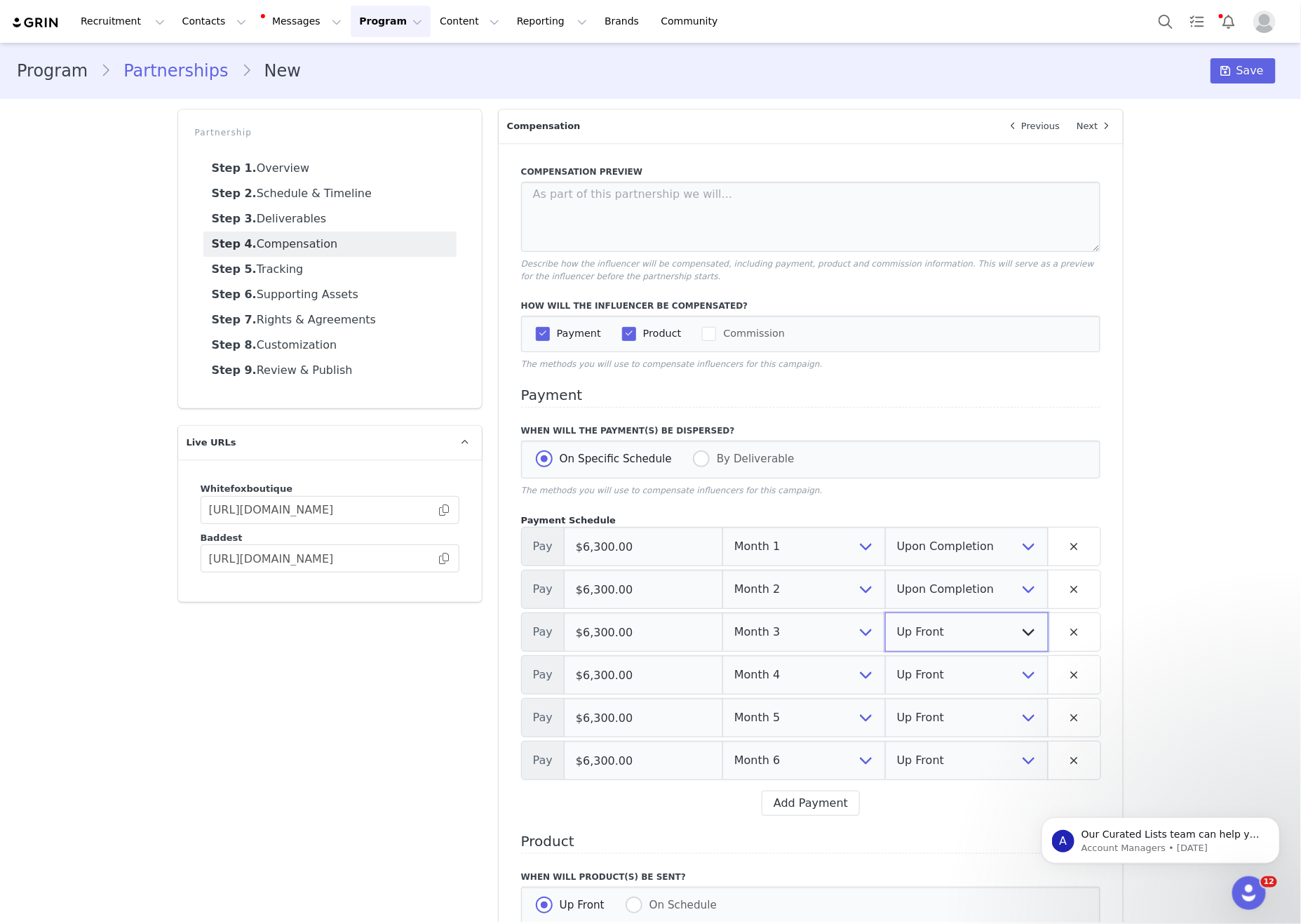
click at [982, 652] on select "Up Front Upon Completion" at bounding box center [967, 632] width 163 height 39
select select "upon_completion"
click at [886, 630] on select "Up Front Upon Completion" at bounding box center [967, 632] width 163 height 39
click at [977, 691] on select "Up Front Upon Completion" at bounding box center [967, 675] width 163 height 39
select select "upon_completion"
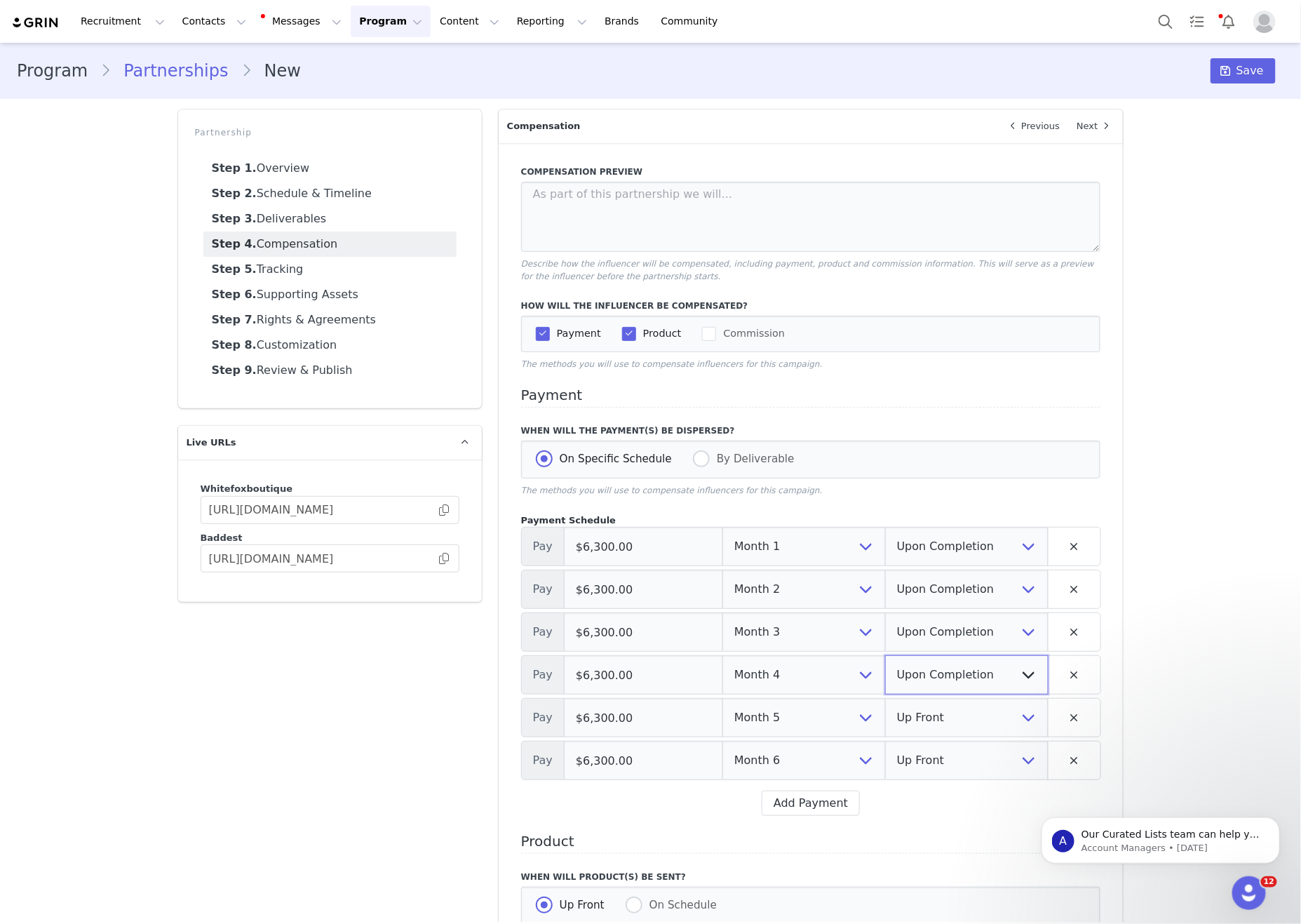
click at [886, 672] on select "Up Front Upon Completion" at bounding box center [967, 675] width 163 height 39
drag, startPoint x: 977, startPoint y: 691, endPoint x: 979, endPoint y: 736, distance: 45.0
click at [979, 736] on select "Up Front Upon Completion" at bounding box center [967, 717] width 163 height 39
select select "upon_completion"
click at [886, 716] on select "Up Front Upon Completion" at bounding box center [967, 717] width 163 height 39
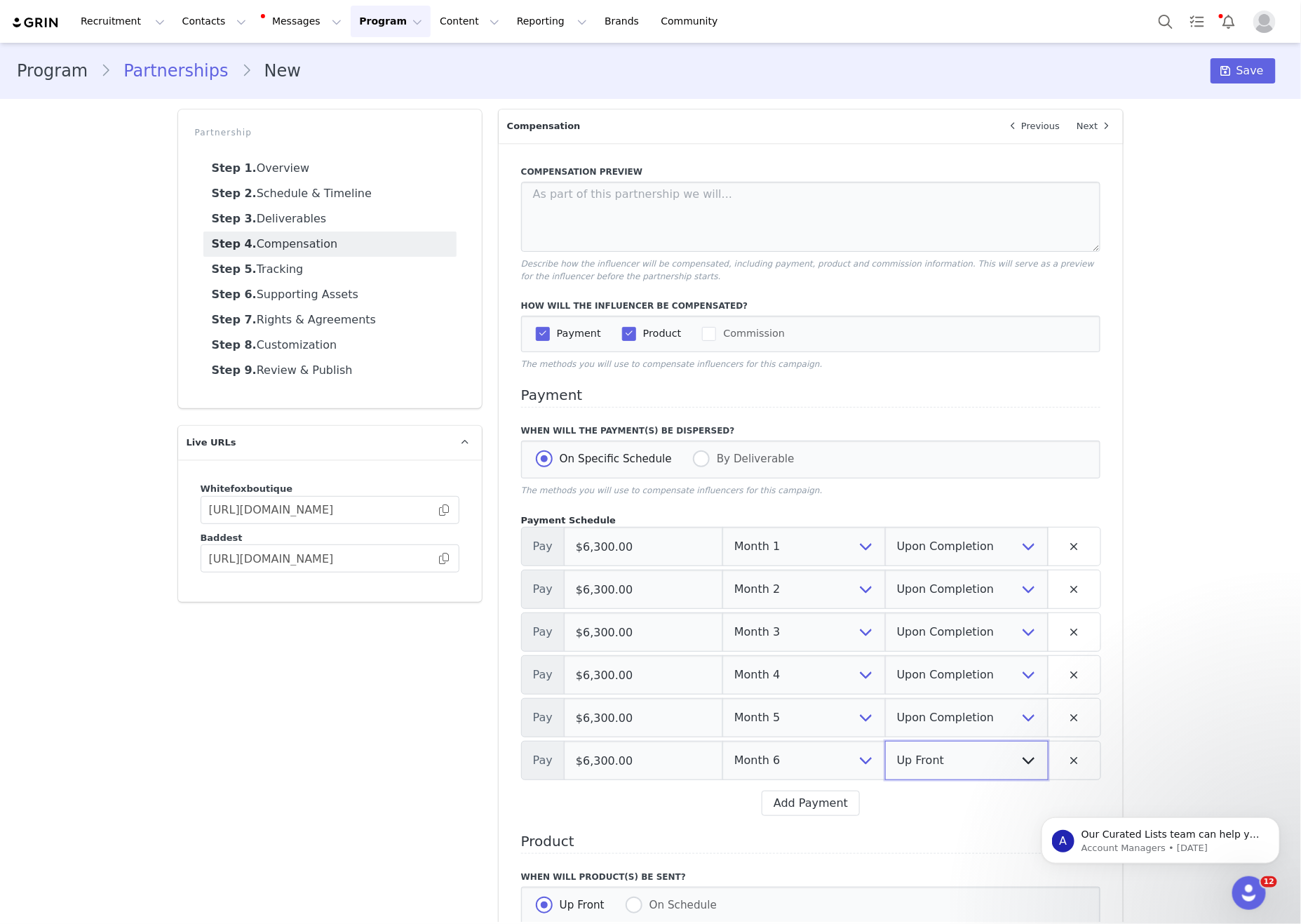
click at [946, 773] on select "Up Front Upon Completion" at bounding box center [967, 760] width 163 height 39
select select "upon_completion"
click at [886, 759] on select "Up Front Upon Completion" at bounding box center [967, 760] width 163 height 39
click at [1204, 733] on div "Program Partnerships New Save Partnership Step 1. Overview Step 2. Schedule & T…" at bounding box center [650, 575] width 1301 height 1065
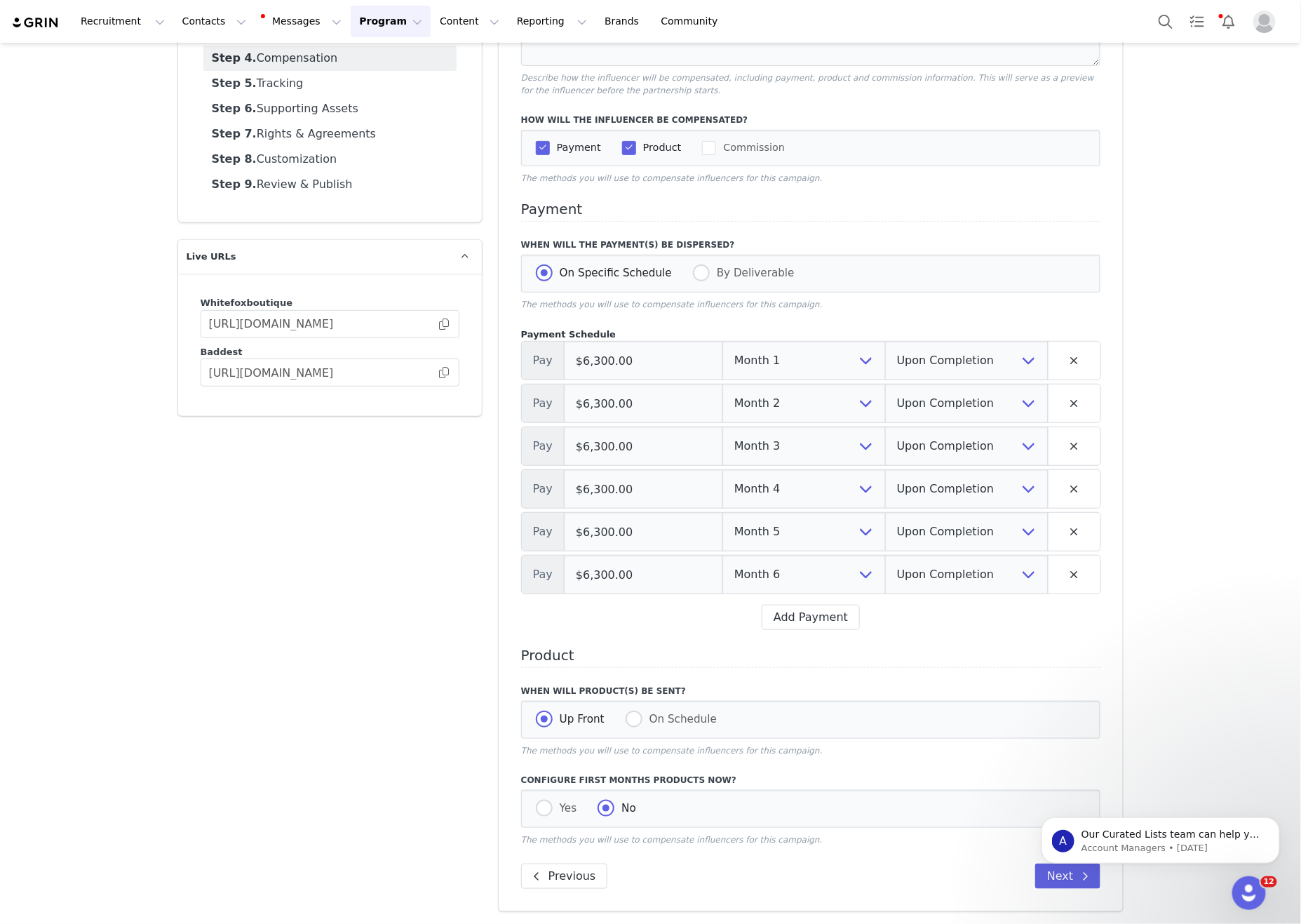
drag, startPoint x: 473, startPoint y: 645, endPoint x: 477, endPoint y: 660, distance: 15.5
click at [473, 645] on div "Partnership Step 1. Overview Step 2. Schedule & Timeline Step 3. Deliverables S…" at bounding box center [330, 418] width 321 height 1005
drag, startPoint x: 563, startPoint y: 806, endPoint x: 568, endPoint y: 799, distance: 8.6
click at [565, 804] on span "Yes" at bounding box center [565, 808] width 25 height 12
click at [552, 804] on input "Yes" at bounding box center [545, 809] width 17 height 18
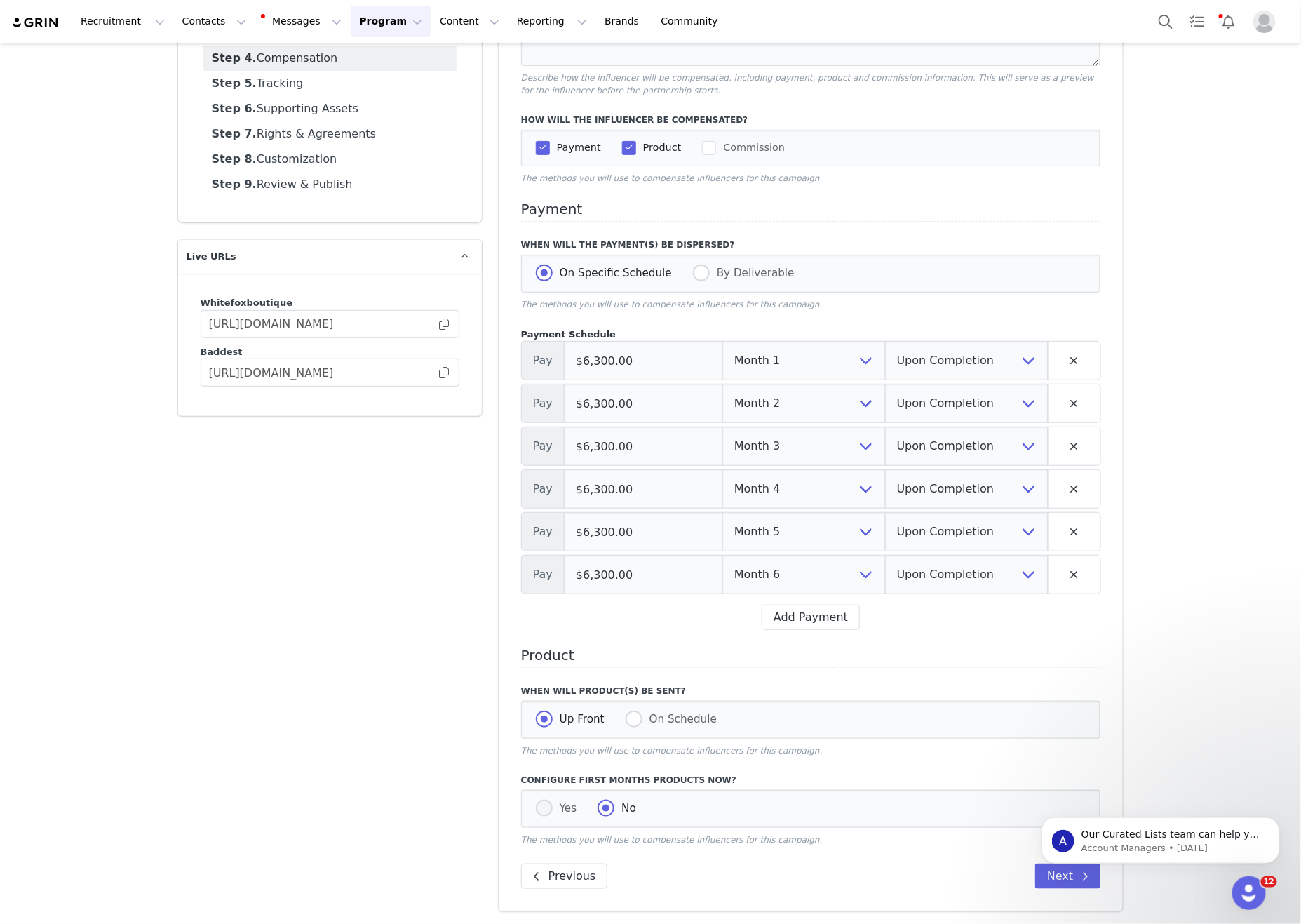
radio input "true"
radio input "false"
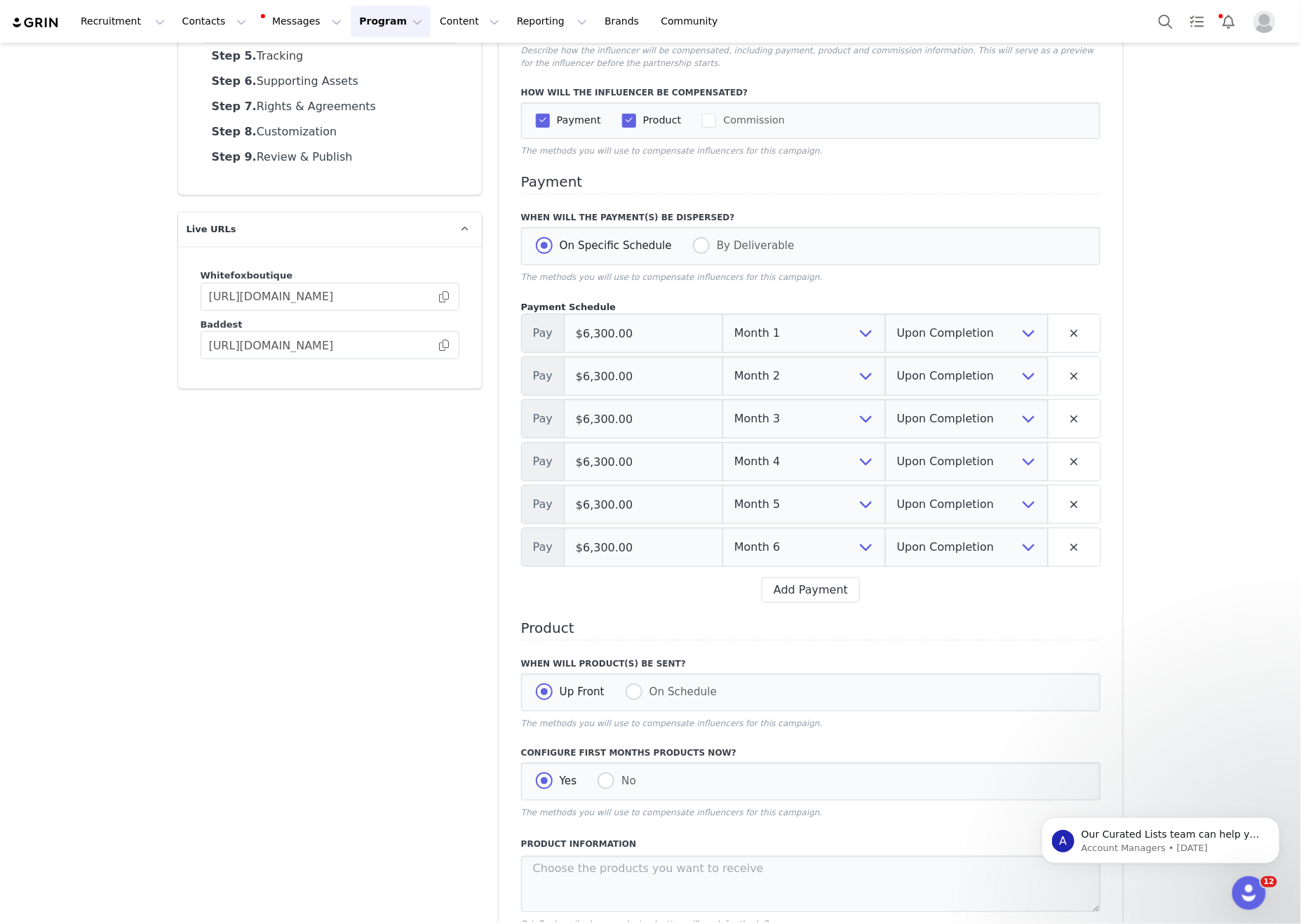
scroll to position [682, 0]
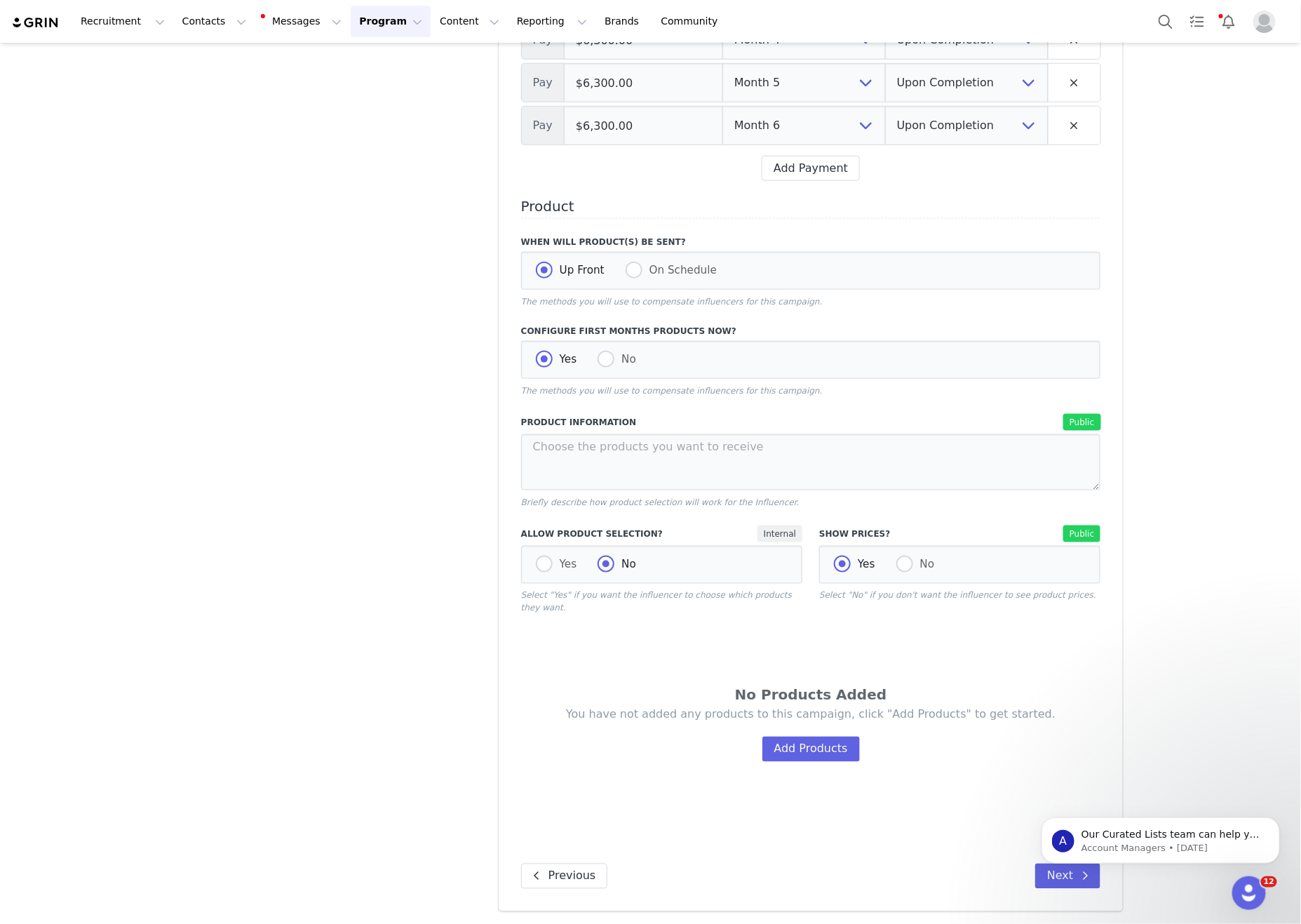
click at [538, 574] on div "Yes No" at bounding box center [662, 564] width 282 height 38
click at [543, 570] on div "Yes No" at bounding box center [662, 564] width 282 height 38
click at [572, 558] on span "Yes" at bounding box center [565, 564] width 25 height 12
click at [552, 555] on input "Yes" at bounding box center [545, 565] width 17 height 18
radio input "true"
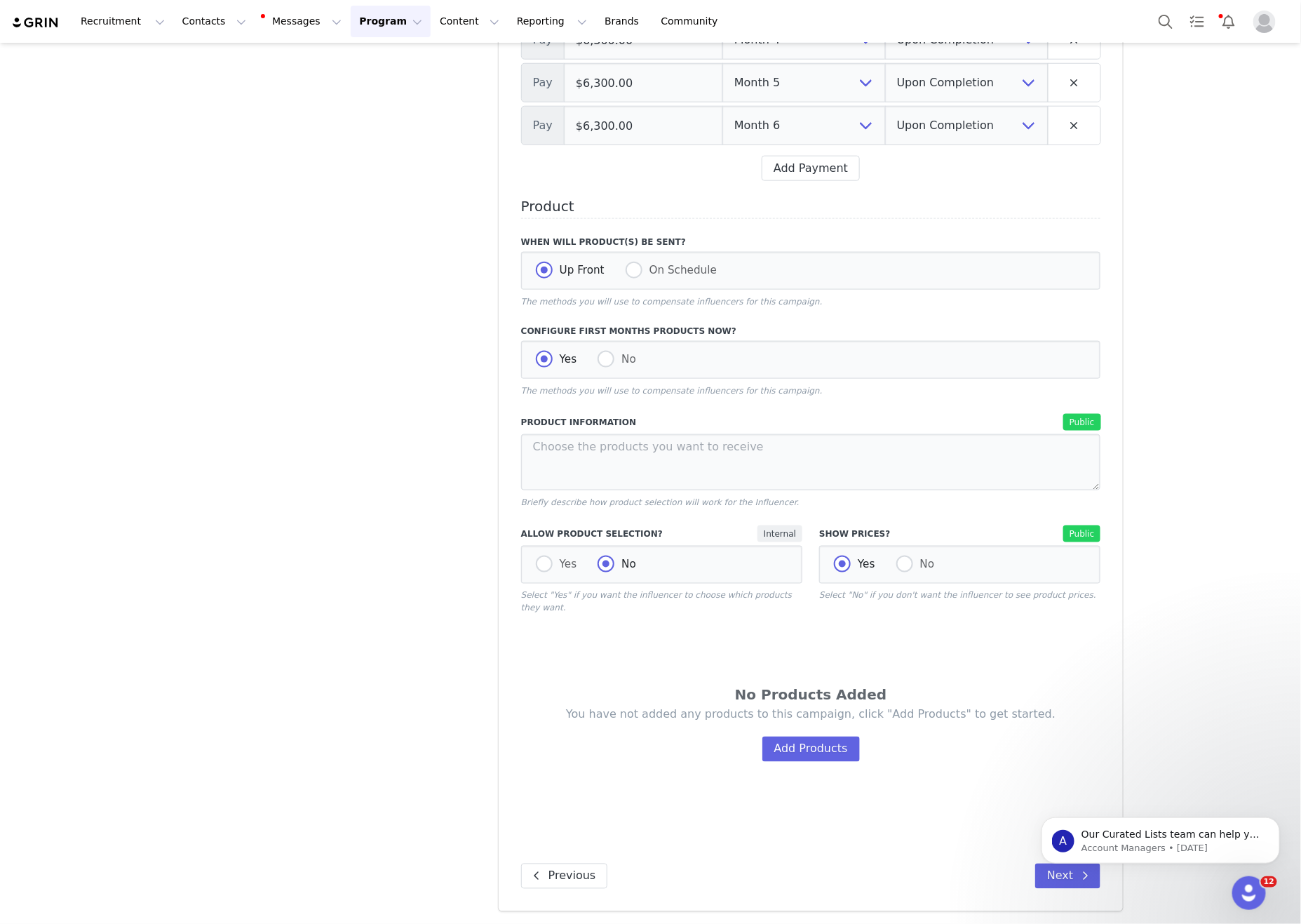
radio input "false"
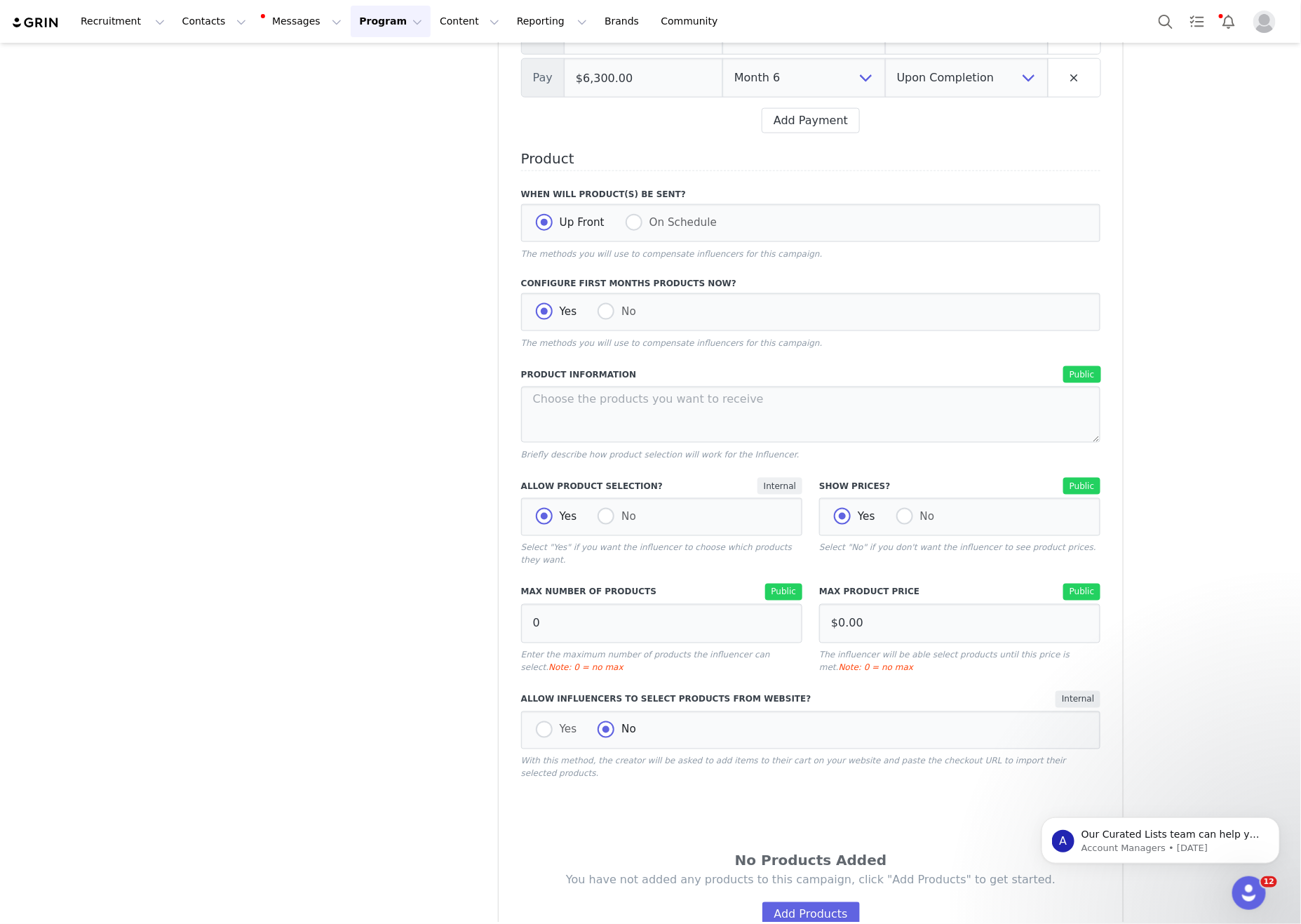
drag, startPoint x: 474, startPoint y: 554, endPoint x: 549, endPoint y: 595, distance: 85.5
click at [474, 554] on div "Partnership Step 1. Overview Step 2. Schedule & Timeline Step 3. Deliverables S…" at bounding box center [330, 252] width 321 height 1666
drag, startPoint x: 655, startPoint y: 669, endPoint x: 1082, endPoint y: 671, distance: 427.0
click at [656, 643] on input "0" at bounding box center [662, 623] width 282 height 39
drag, startPoint x: 823, startPoint y: 664, endPoint x: 453, endPoint y: 636, distance: 371.1
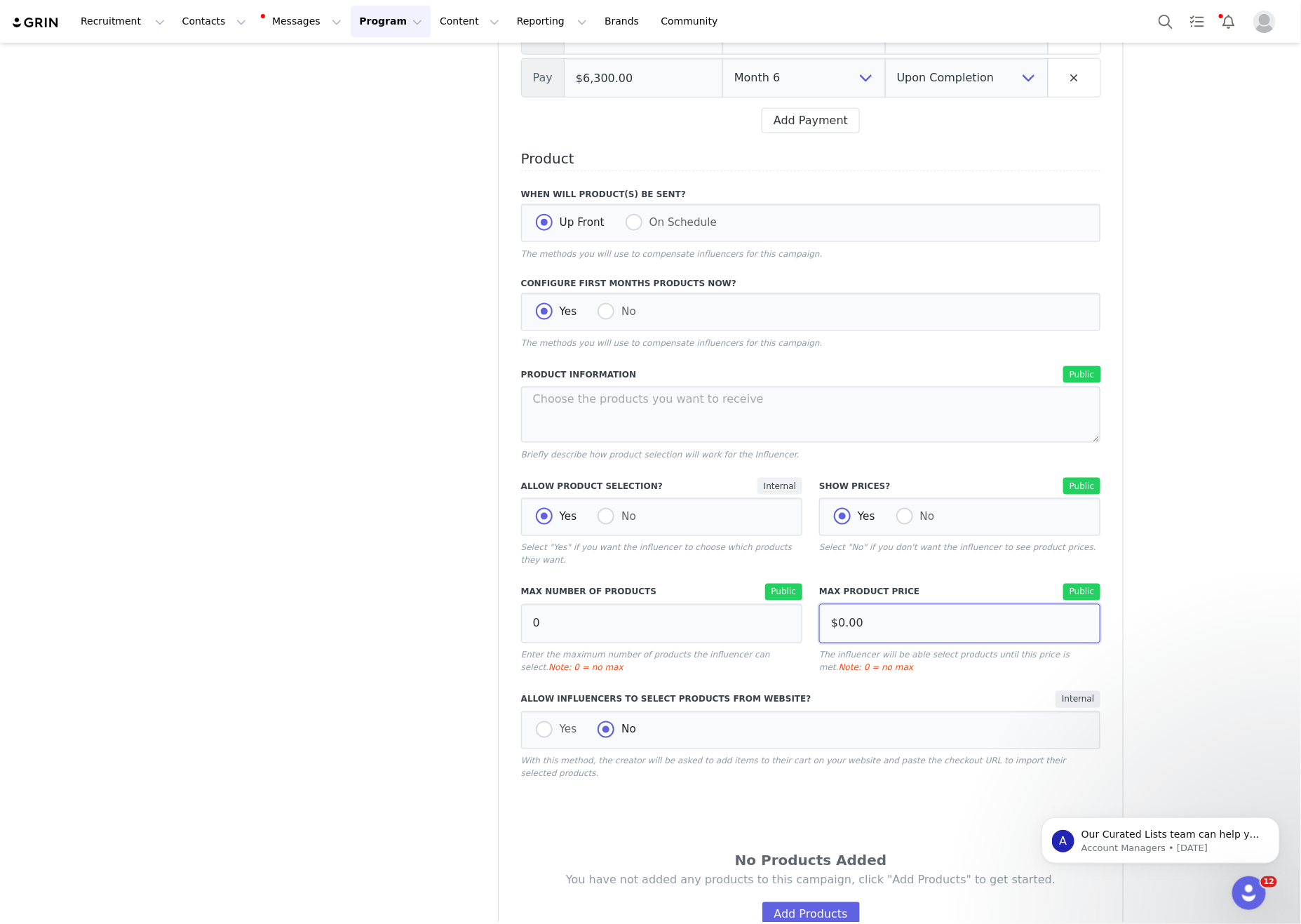
click at [489, 632] on div "Partnership Step 1. Overview Step 2. Schedule & Timeline Step 3. Deliverables S…" at bounding box center [651, 252] width 962 height 1666
type input "$0.00"
click at [312, 592] on div "Partnership Step 1. Overview Step 2. Schedule & Timeline Step 3. Deliverables S…" at bounding box center [330, 252] width 321 height 1666
drag, startPoint x: 621, startPoint y: 697, endPoint x: 666, endPoint y: 679, distance: 48.5
click at [625, 674] on div "Max Number of Products Public 0 Enter the maximum number of products the influe…" at bounding box center [662, 629] width 282 height 91
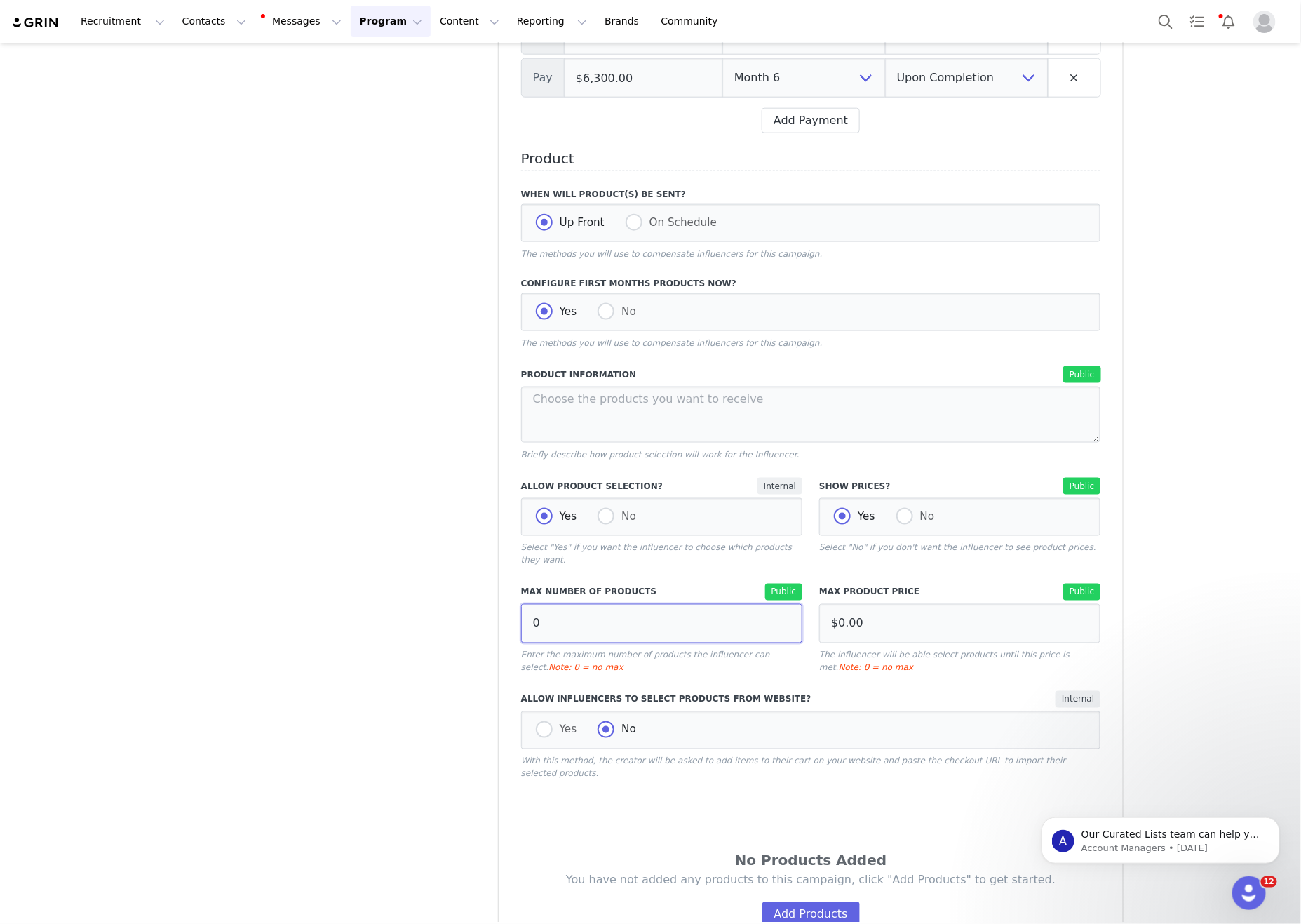
drag, startPoint x: 666, startPoint y: 679, endPoint x: 338, endPoint y: 654, distance: 329.0
click at [345, 654] on div "Partnership Step 1. Overview Step 2. Schedule & Timeline Step 3. Deliverables S…" at bounding box center [651, 252] width 962 height 1666
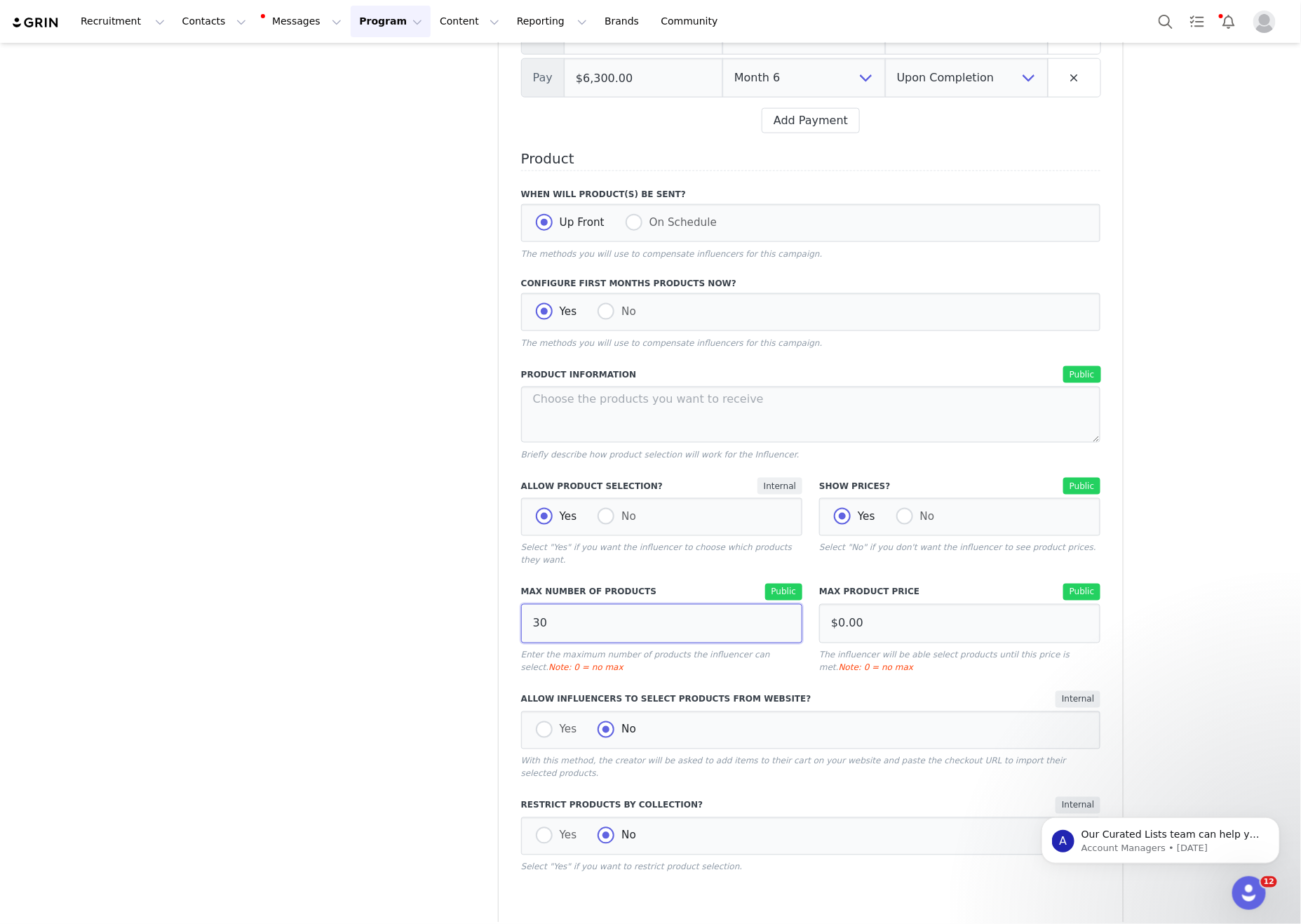
type input "30"
drag, startPoint x: 338, startPoint y: 653, endPoint x: 606, endPoint y: 762, distance: 289.3
click at [339, 655] on div "Partnership Step 1. Overview Step 2. Schedule & Timeline Step 3. Deliverables S…" at bounding box center [330, 298] width 321 height 1760
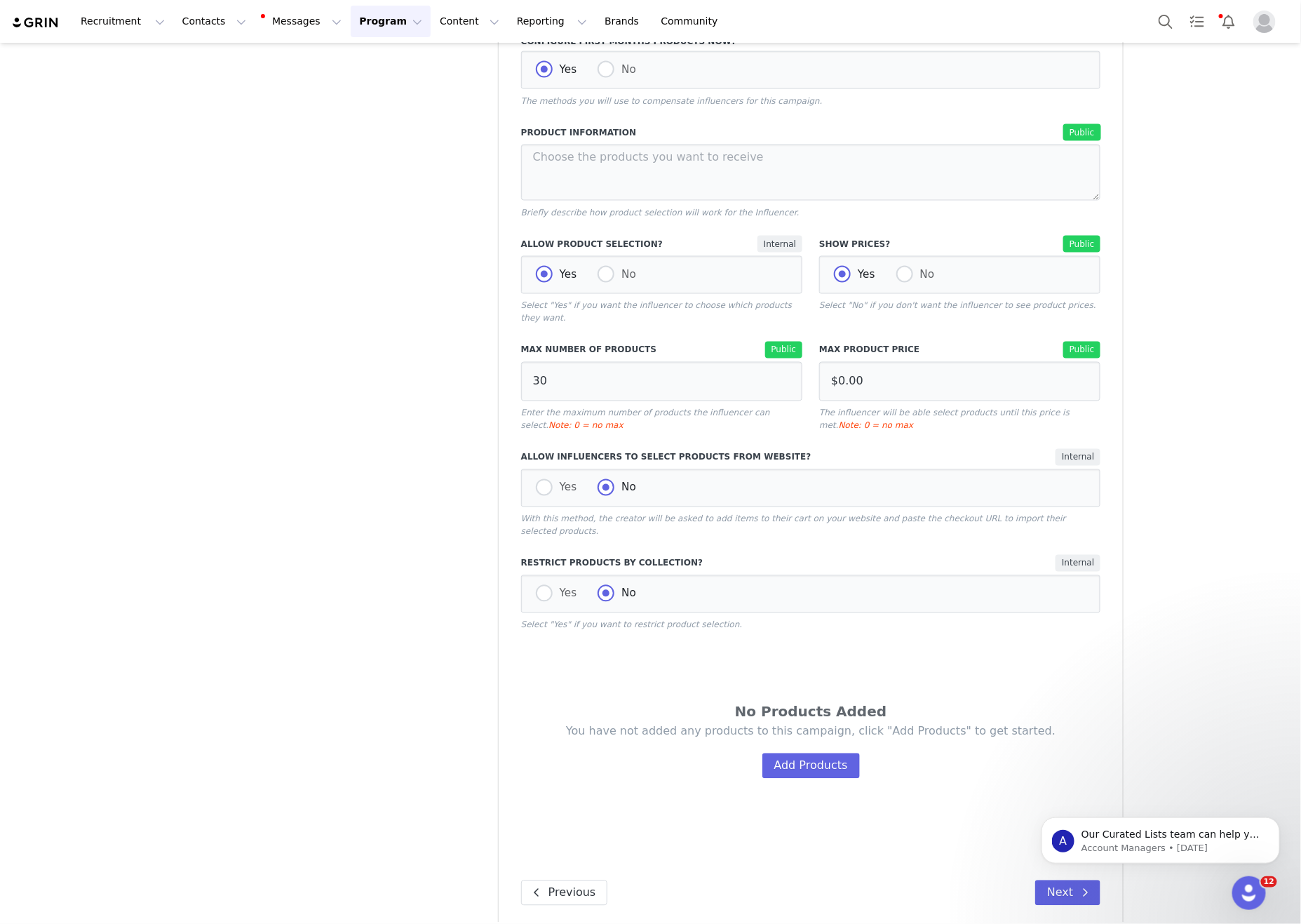
scroll to position [1008, 0]
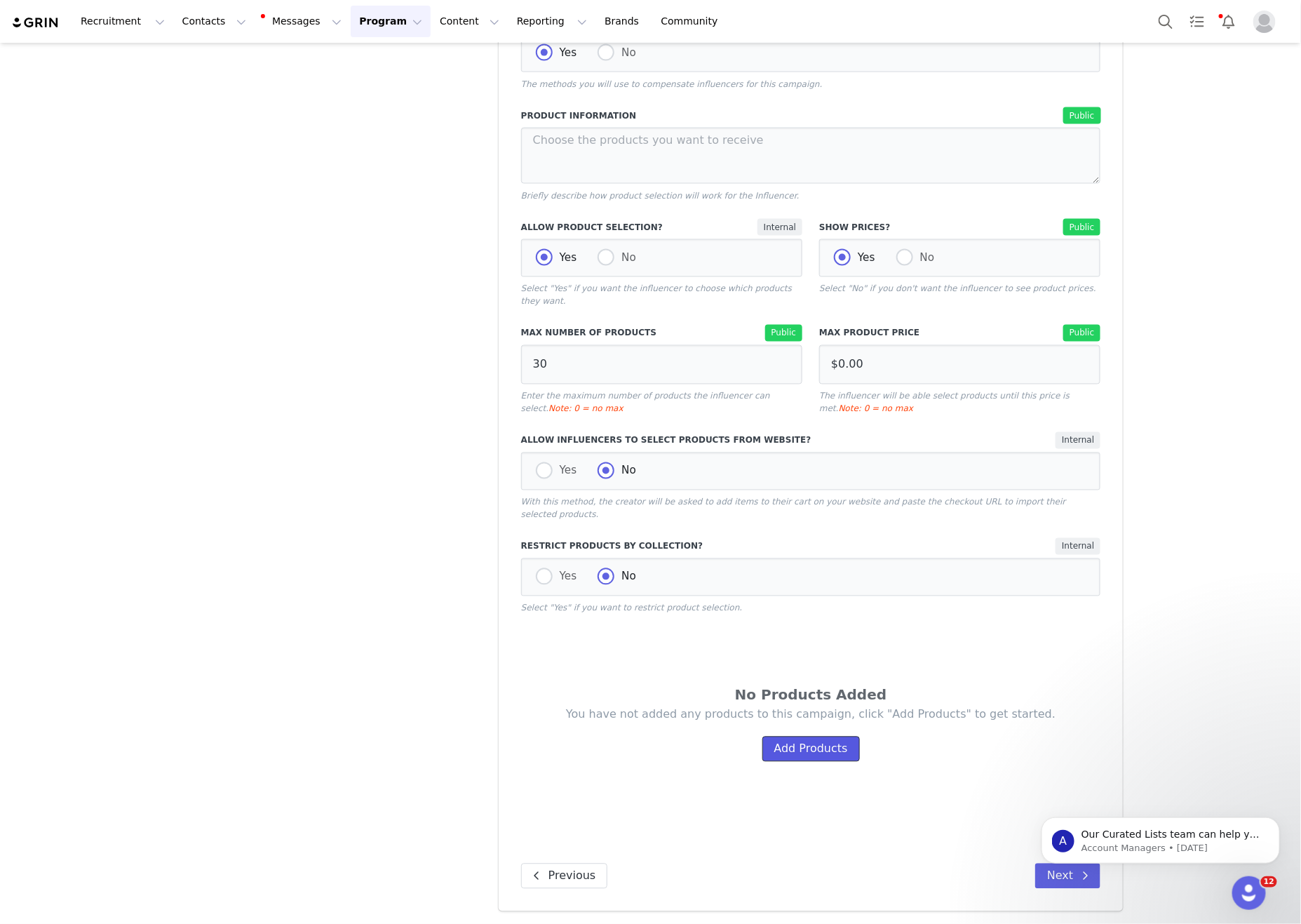
click at [809, 754] on button "Add Products" at bounding box center [811, 749] width 98 height 25
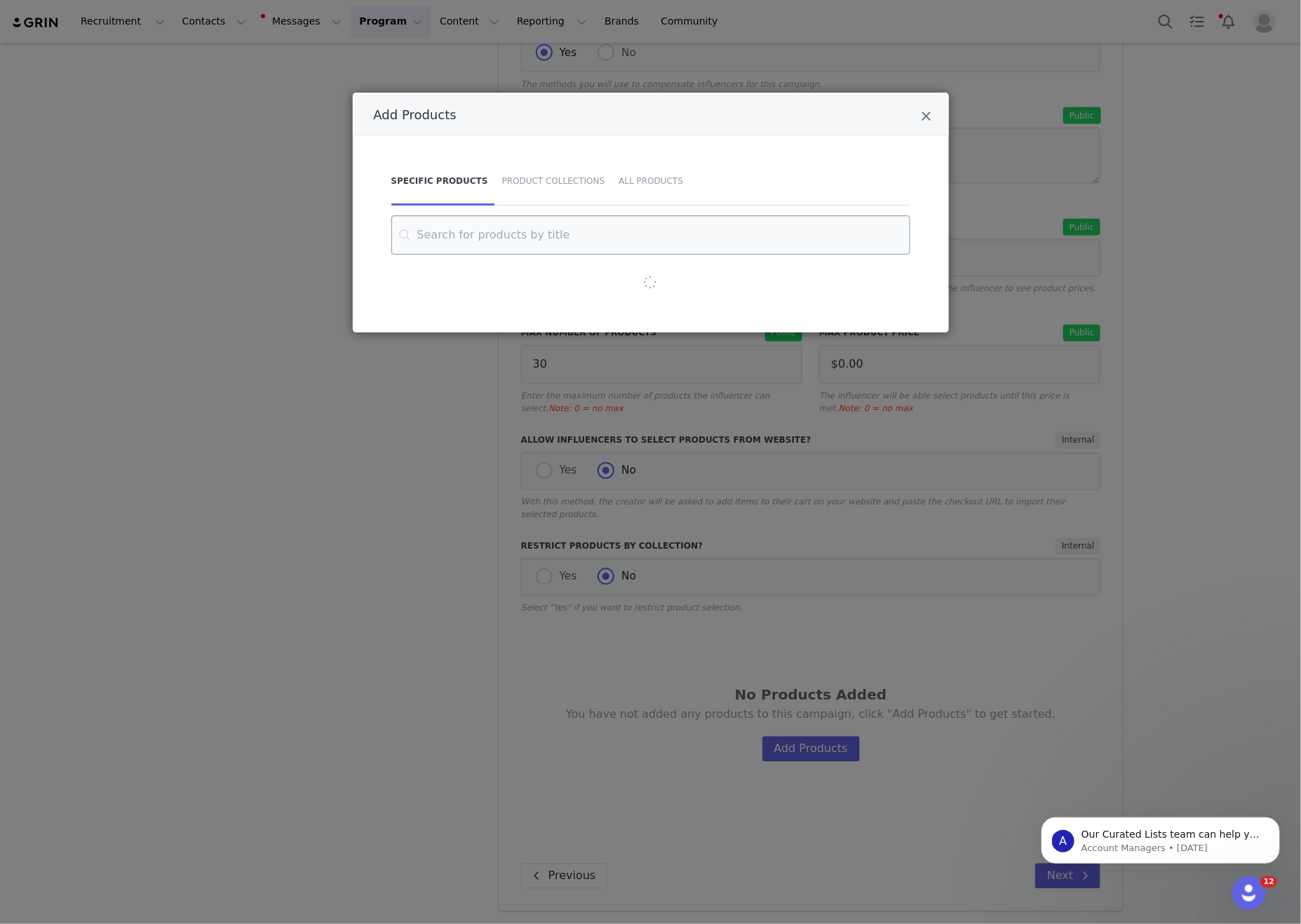
drag, startPoint x: 602, startPoint y: 175, endPoint x: 592, endPoint y: 234, distance: 59.8
click at [602, 175] on div "Product Collections" at bounding box center [554, 181] width 117 height 49
click at [592, 235] on input "Add Products" at bounding box center [651, 235] width 484 height 39
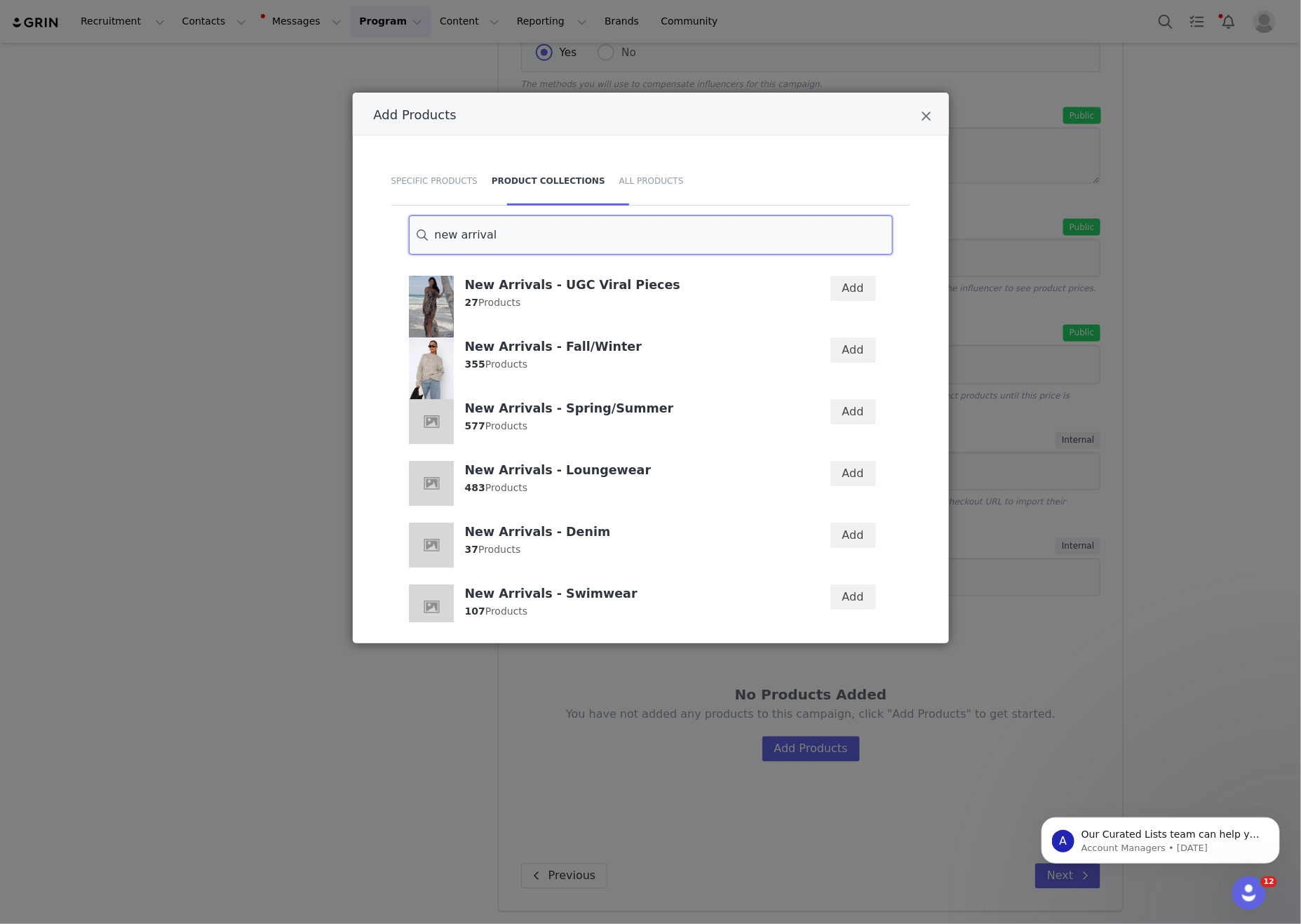
type input "new arrival"
click at [625, 475] on h4 "New Arrivals - Loungewear" at bounding box center [629, 469] width 330 height 17
click at [564, 385] on div "New Arrivals - Fall/Winter 355 Products" at bounding box center [602, 360] width 403 height 62
click at [877, 345] on div "Add" at bounding box center [844, 360] width 81 height 62
drag, startPoint x: 865, startPoint y: 356, endPoint x: 862, endPoint y: 385, distance: 29.2
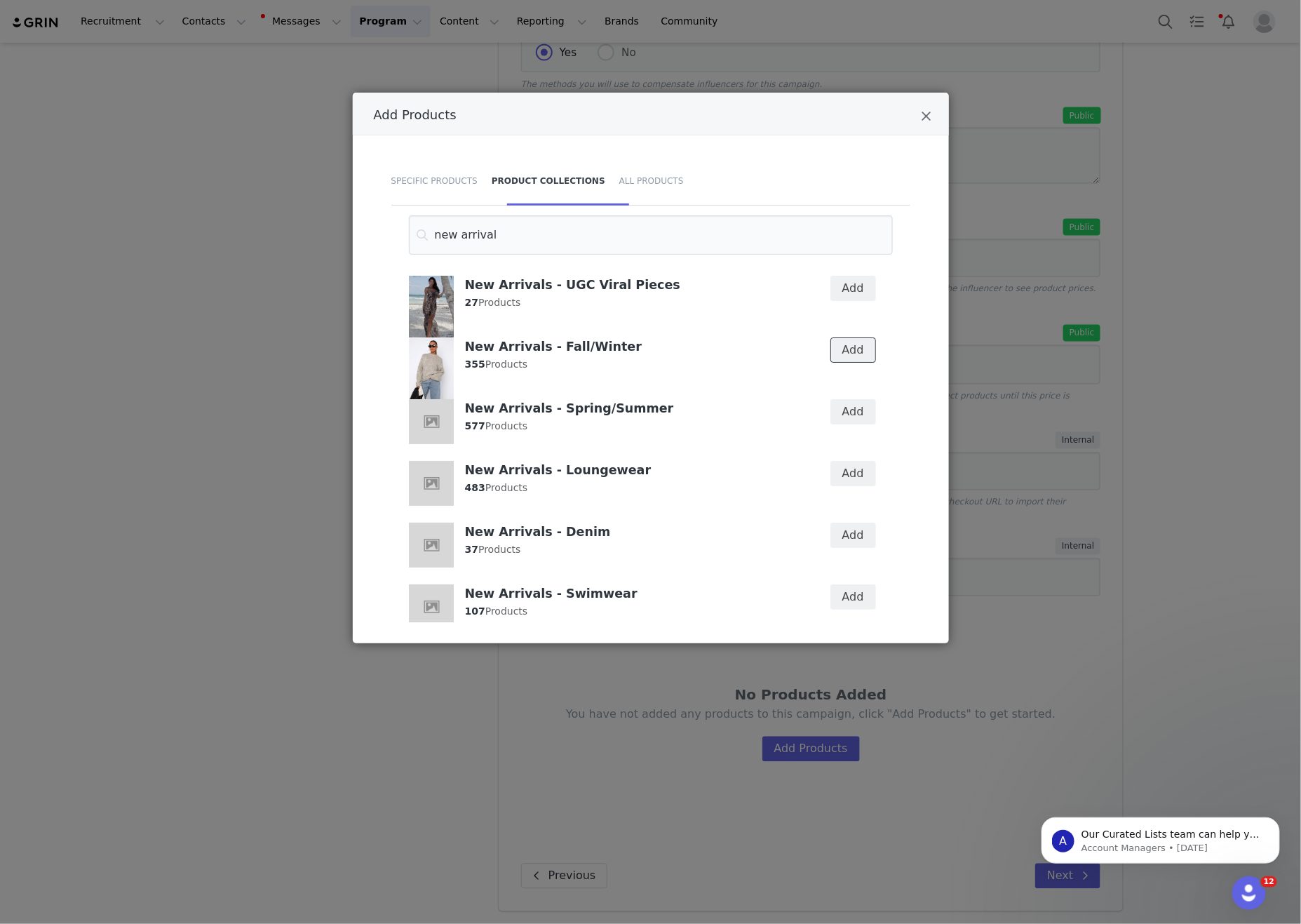
click at [864, 356] on button "Add" at bounding box center [852, 350] width 45 height 25
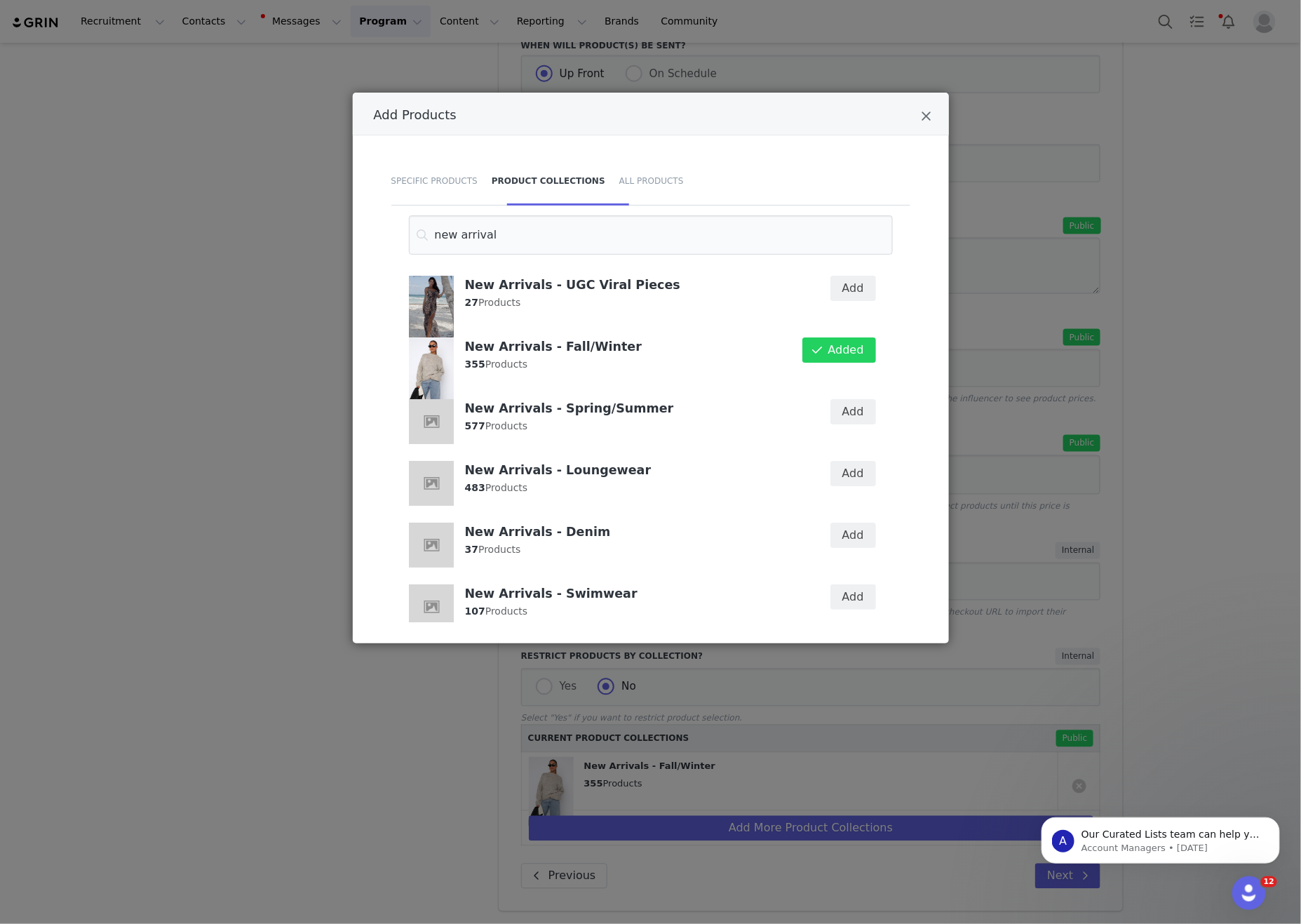
drag, startPoint x: 862, startPoint y: 399, endPoint x: 866, endPoint y: 460, distance: 61.1
click at [862, 399] on div "Add" at bounding box center [844, 422] width 81 height 62
click at [862, 468] on button "Add" at bounding box center [852, 473] width 45 height 25
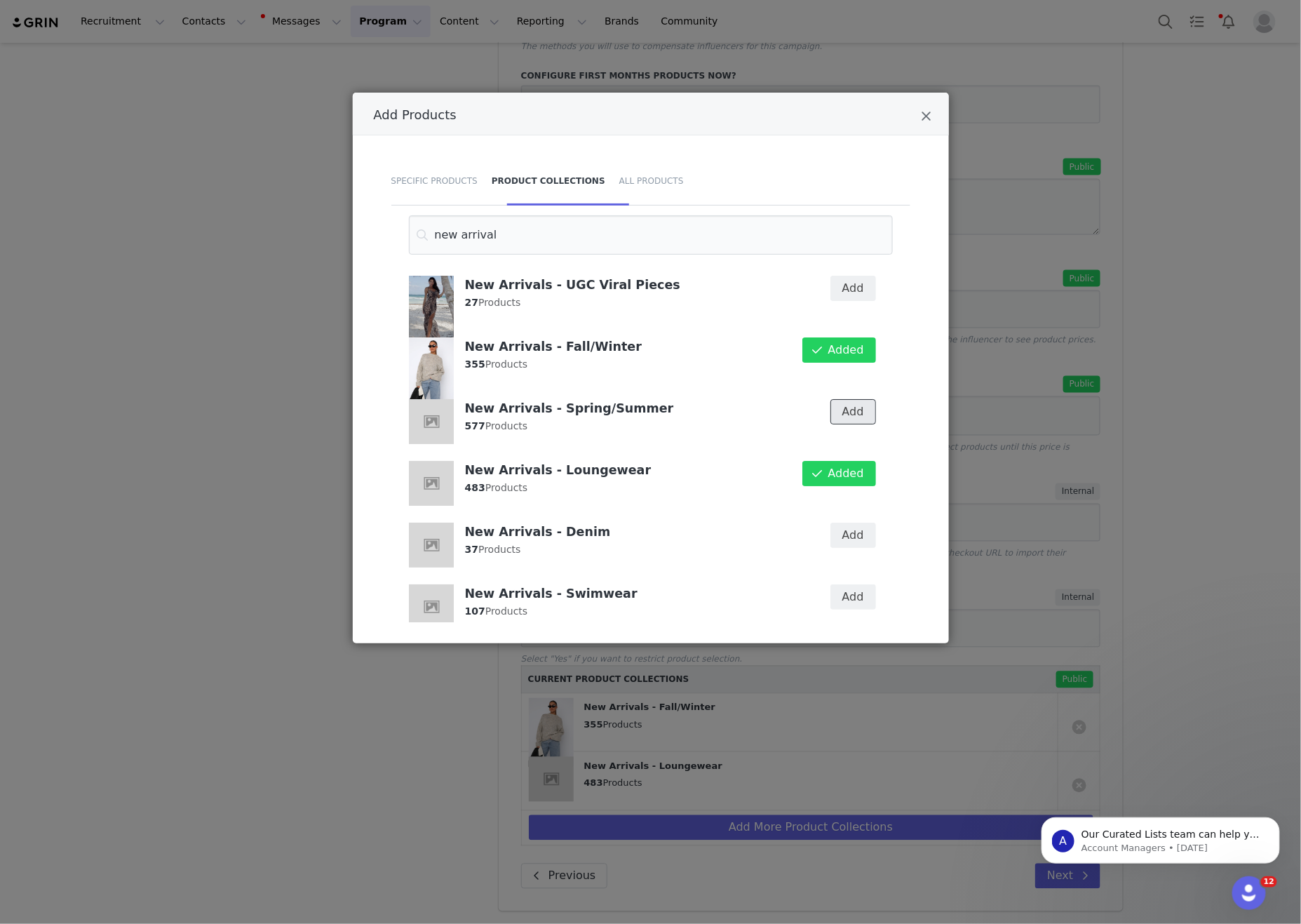
click at [845, 412] on button "Add" at bounding box center [852, 412] width 45 height 25
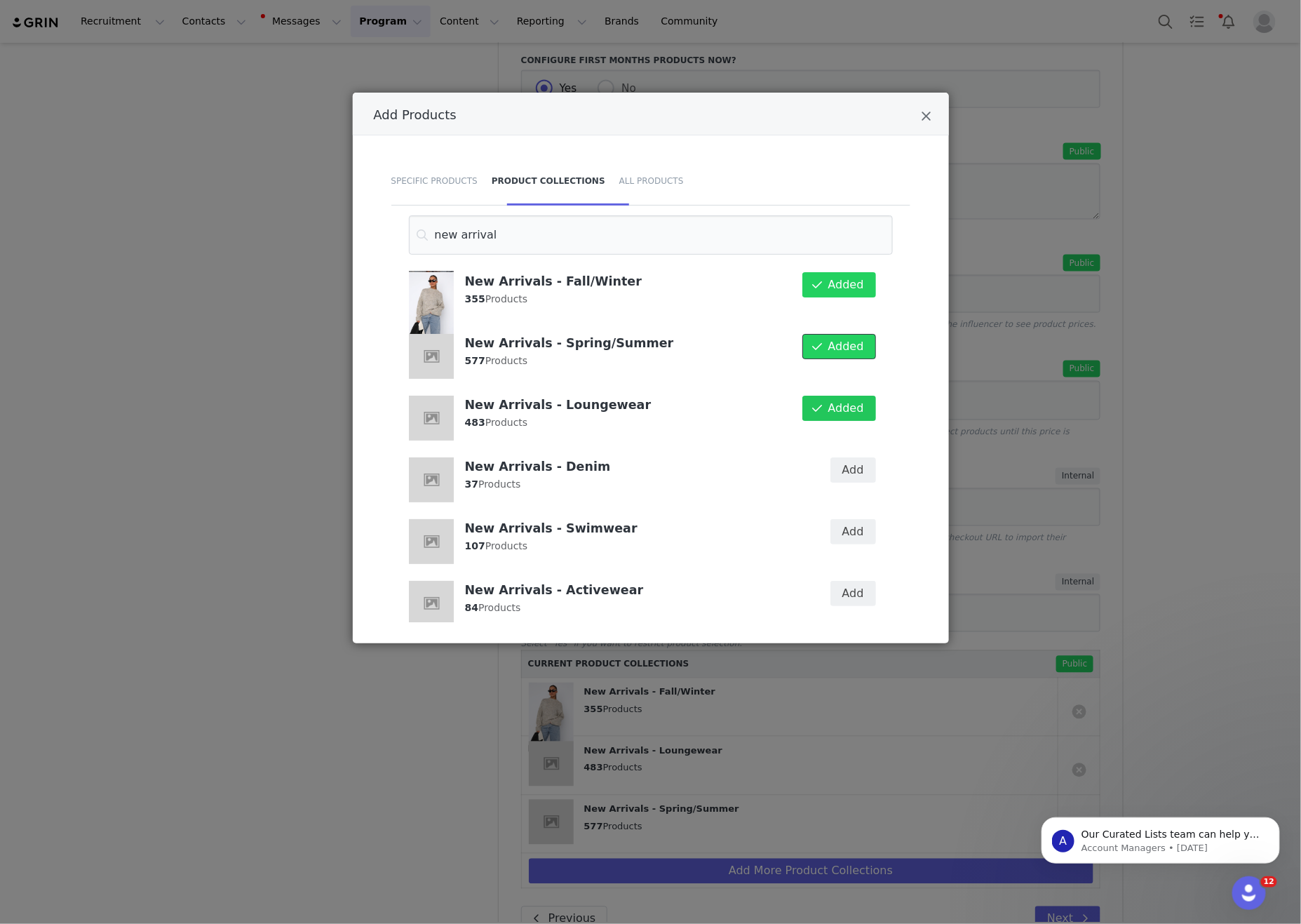
scroll to position [99, 0]
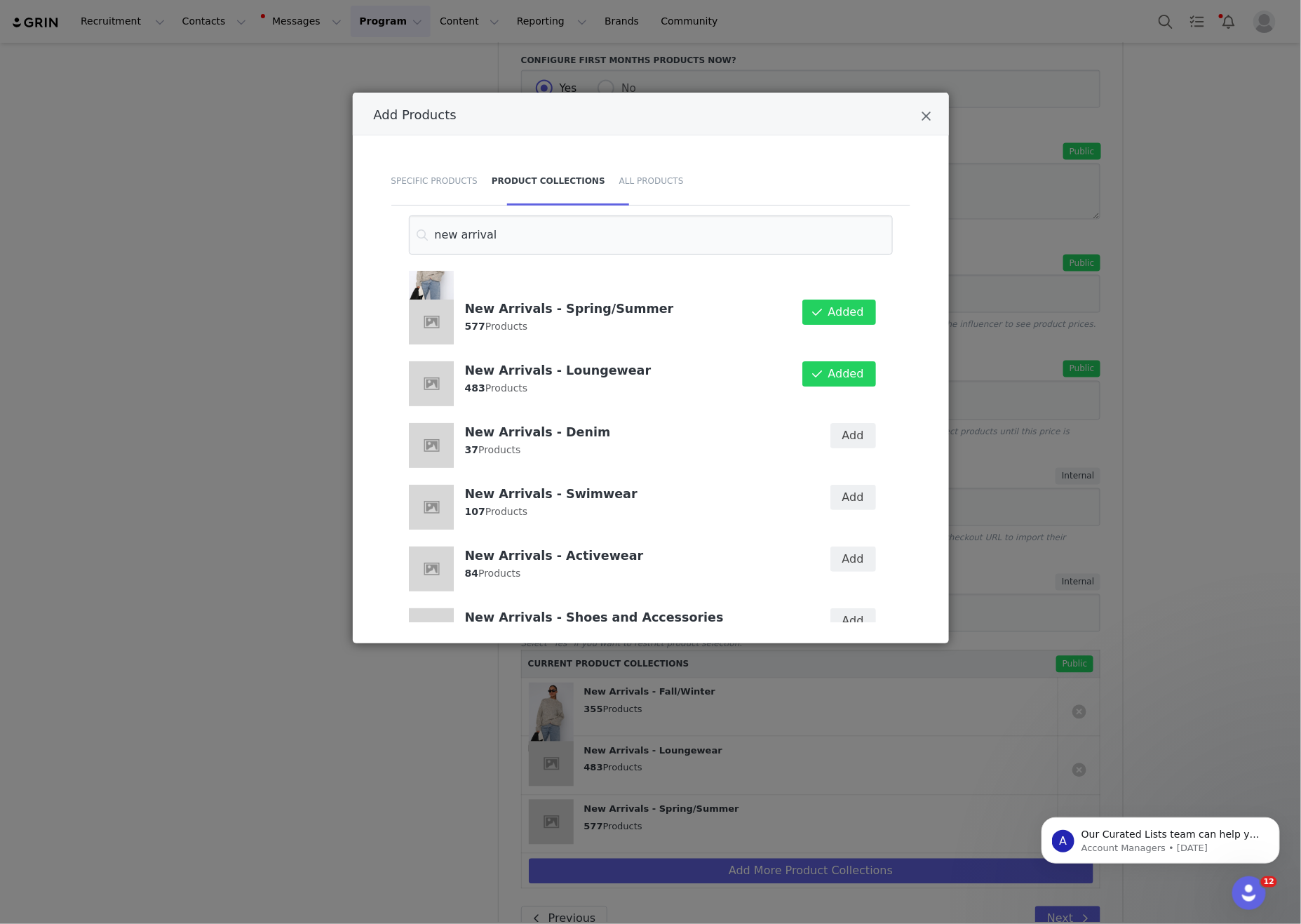
click at [851, 469] on div "Add" at bounding box center [844, 445] width 81 height 62
drag, startPoint x: 842, startPoint y: 427, endPoint x: 852, endPoint y: 496, distance: 69.7
click at [842, 428] on button "Add" at bounding box center [852, 435] width 45 height 25
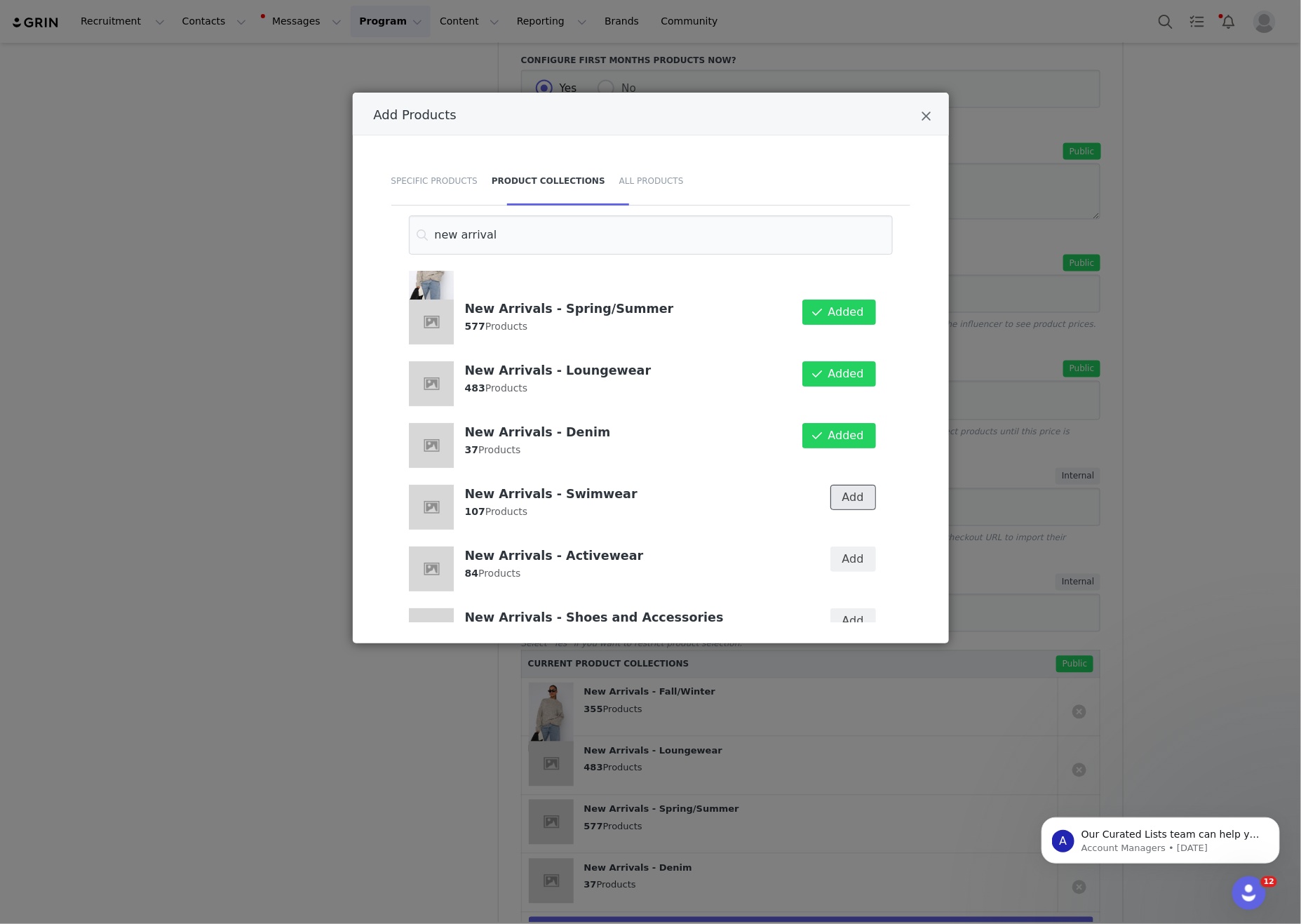
click at [852, 502] on button "Add" at bounding box center [852, 497] width 45 height 25
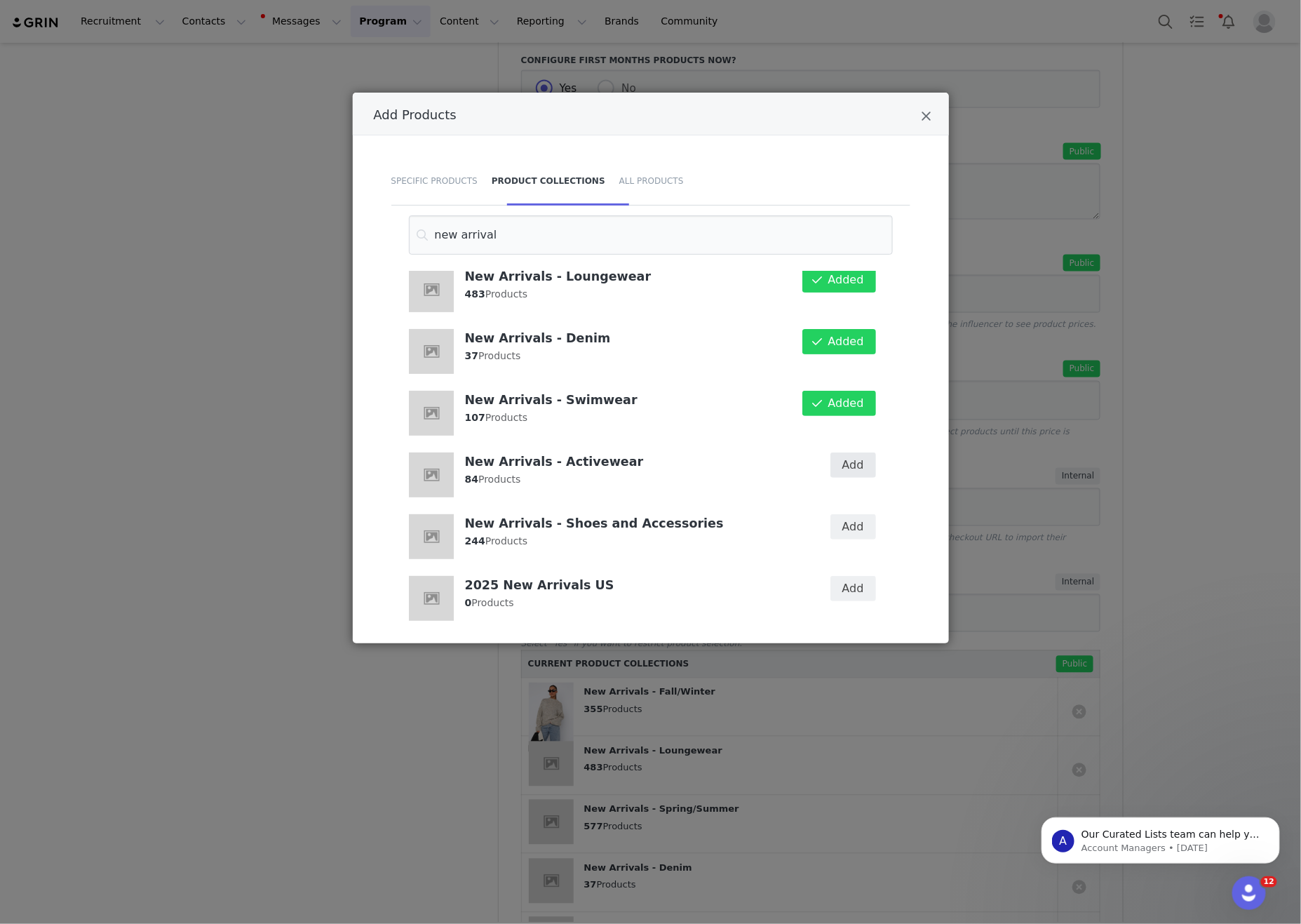
drag, startPoint x: 785, startPoint y: 495, endPoint x: 862, endPoint y: 473, distance: 80.1
click at [786, 495] on article "New Arrivals - Activewear 84 Products" at bounding box center [602, 475] width 386 height 45
click at [862, 473] on button "Add" at bounding box center [852, 465] width 45 height 25
click at [858, 525] on button "Add" at bounding box center [852, 526] width 45 height 25
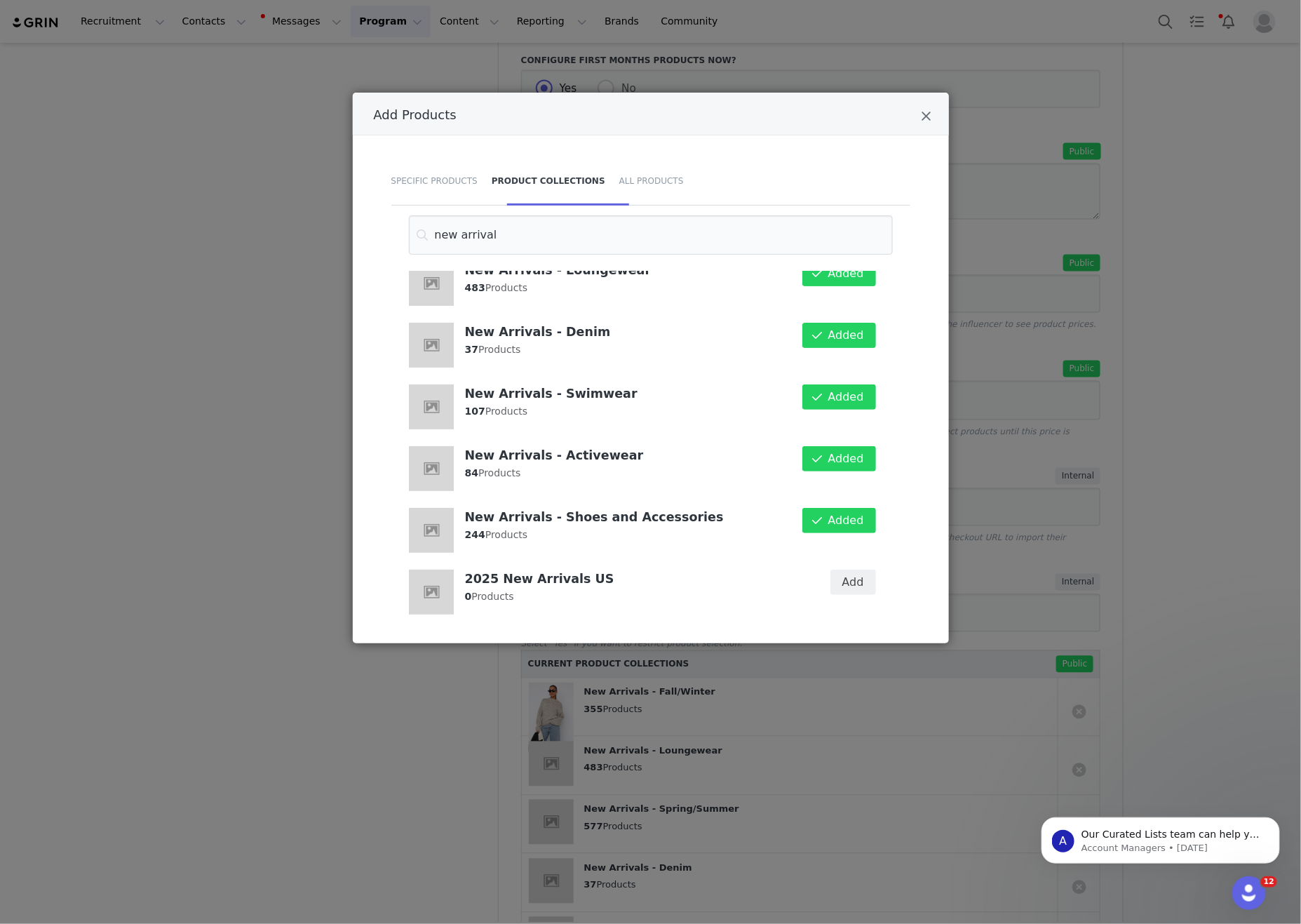
drag, startPoint x: 1029, startPoint y: 502, endPoint x: 1012, endPoint y: 502, distance: 17.0
click at [1029, 502] on div "Add Products Specific Products Product Collections All Products new arrival New…" at bounding box center [650, 462] width 1301 height 924
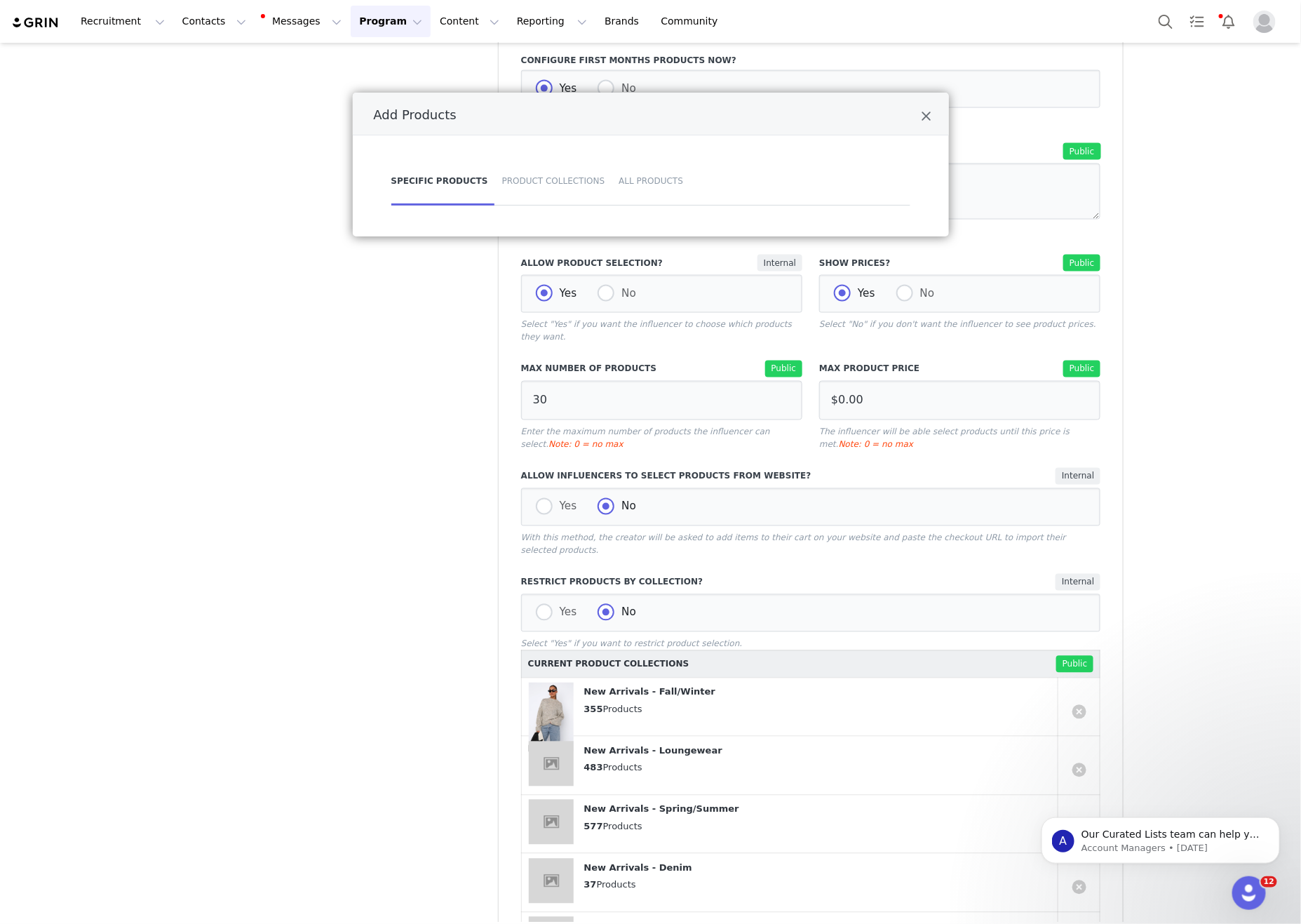
scroll to position [0, 0]
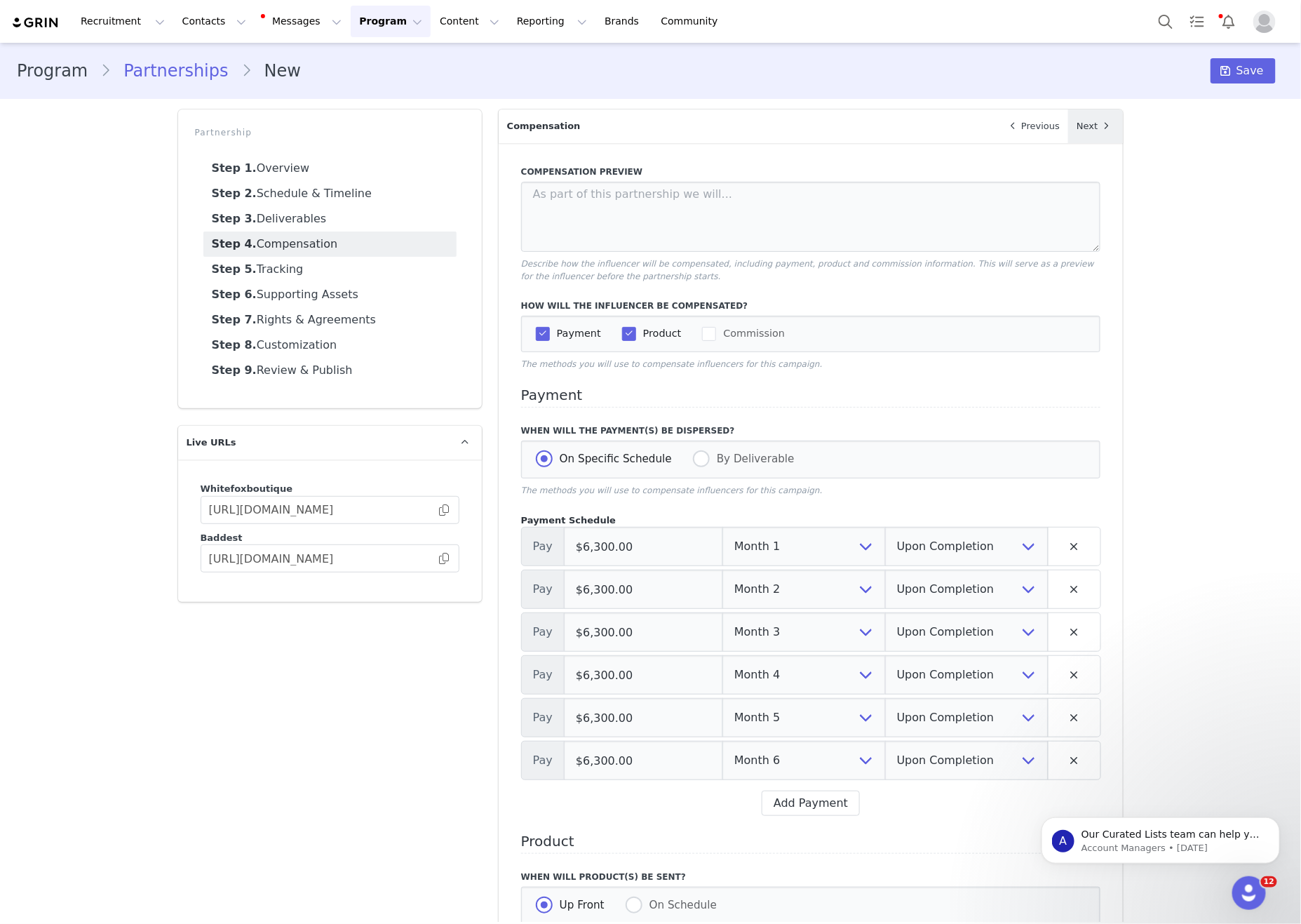
click at [1087, 139] on link "Next" at bounding box center [1095, 126] width 55 height 34
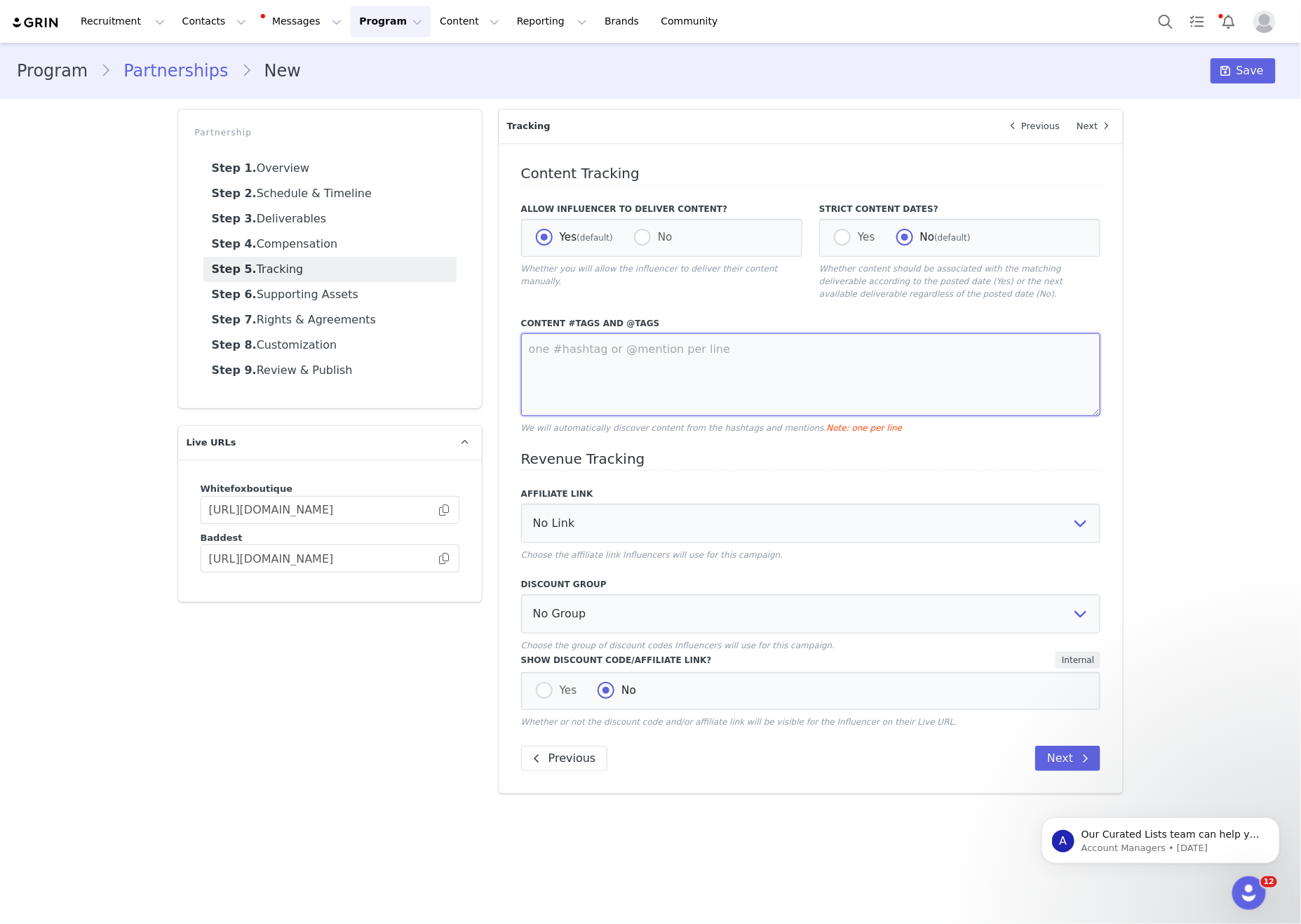
paste textarea "@whitefox @whitefoxboutique #whitefoxboutique #whitefox"
click at [893, 377] on textarea at bounding box center [811, 375] width 580 height 83
type textarea "@whitefox @whitefoxboutique #whitefoxboutique #whitefox"
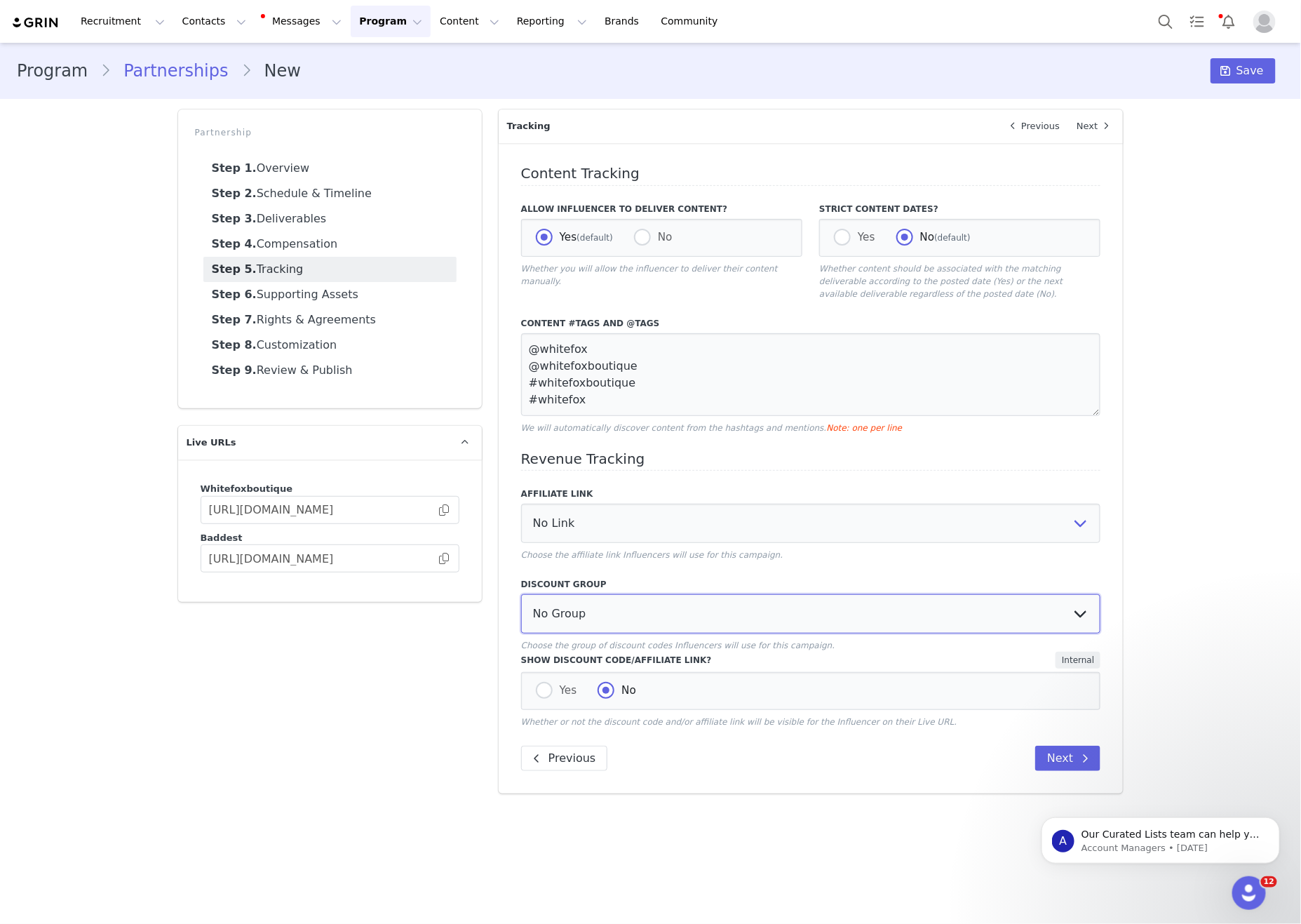
click at [632, 619] on select "No Group Influencer Code Affiliate Code 15% commission Affiliate Code 10% Commi…" at bounding box center [811, 613] width 580 height 39
select select "1988"
click at [521, 614] on select "No Group Influencer Code Affiliate Code 15% commission Affiliate Code 10% Commi…" at bounding box center [811, 613] width 580 height 39
click at [557, 700] on label "Yes" at bounding box center [557, 691] width 42 height 18
click at [552, 700] on input "Yes" at bounding box center [545, 691] width 17 height 18
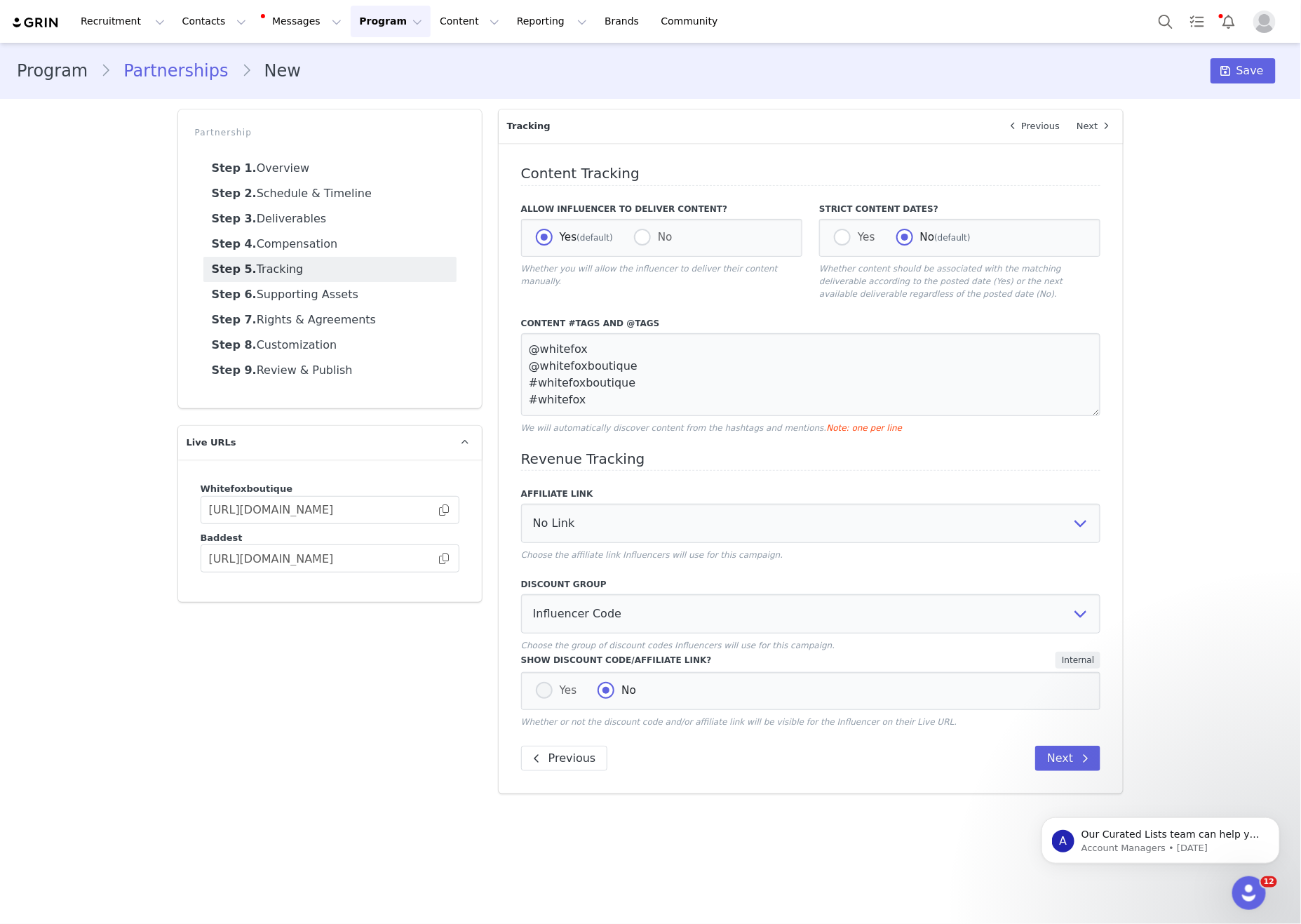
radio input "true"
radio input "false"
drag, startPoint x: 1076, startPoint y: 149, endPoint x: 1082, endPoint y: 139, distance: 11.7
click at [1076, 150] on div "Content Tracking Allow Influencer to Deliver Content? Yes (default) No Whether …" at bounding box center [811, 468] width 625 height 650
click at [1082, 138] on link "Next" at bounding box center [1095, 126] width 55 height 34
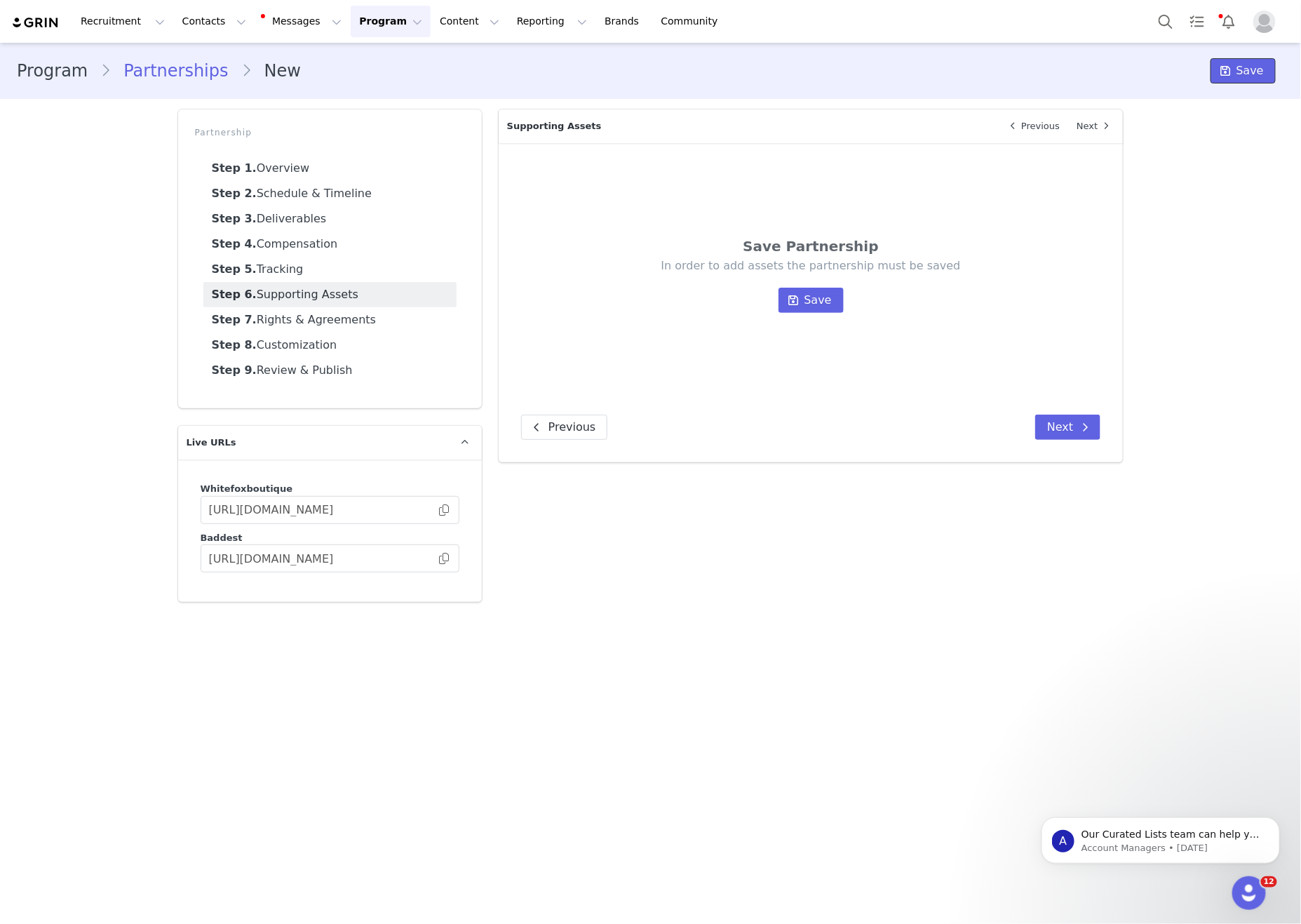
drag, startPoint x: 1243, startPoint y: 62, endPoint x: 1295, endPoint y: 97, distance: 62.7
click at [1243, 62] on span "Save" at bounding box center [1250, 71] width 28 height 17
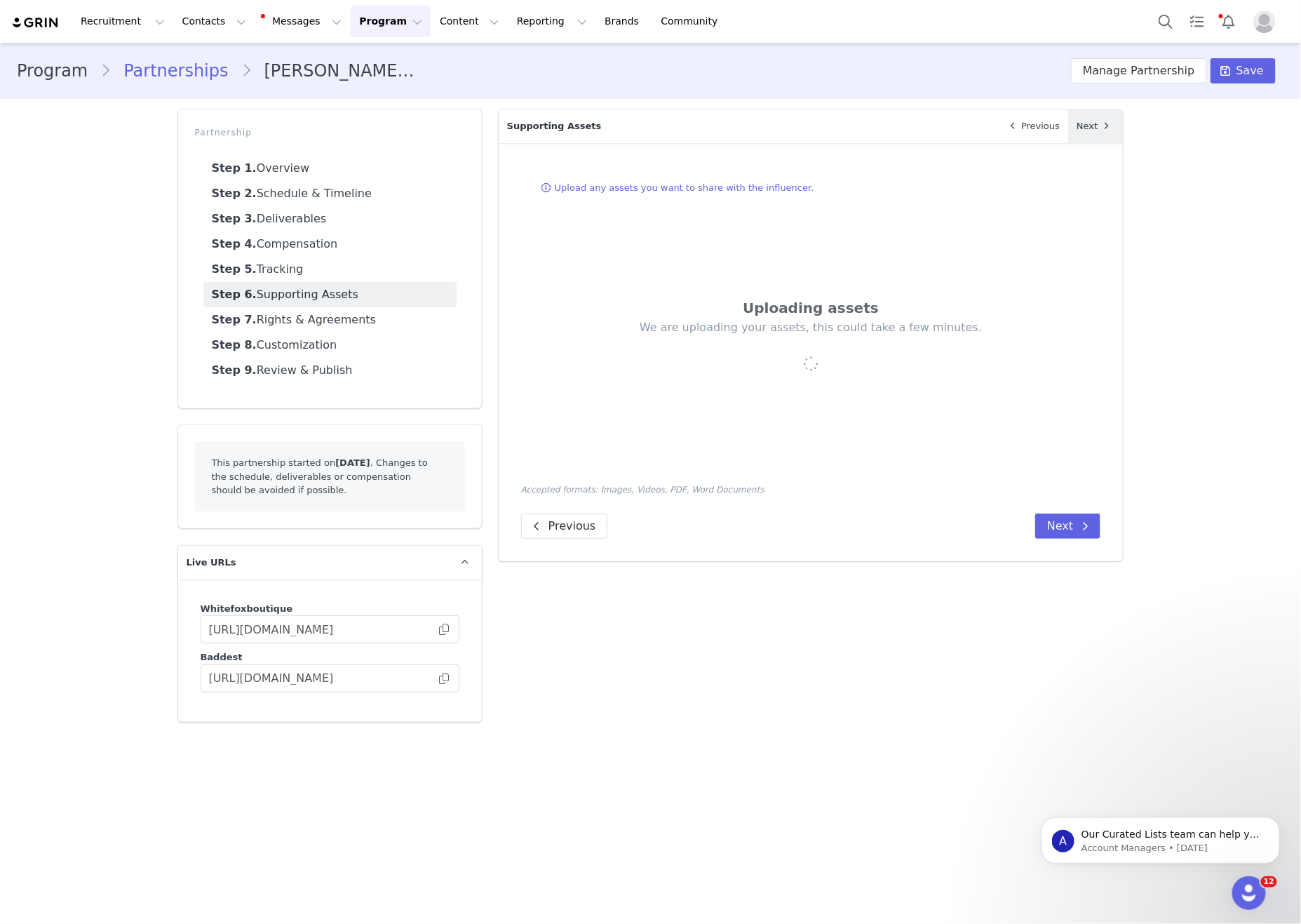
click at [1094, 131] on link "Next" at bounding box center [1095, 126] width 55 height 34
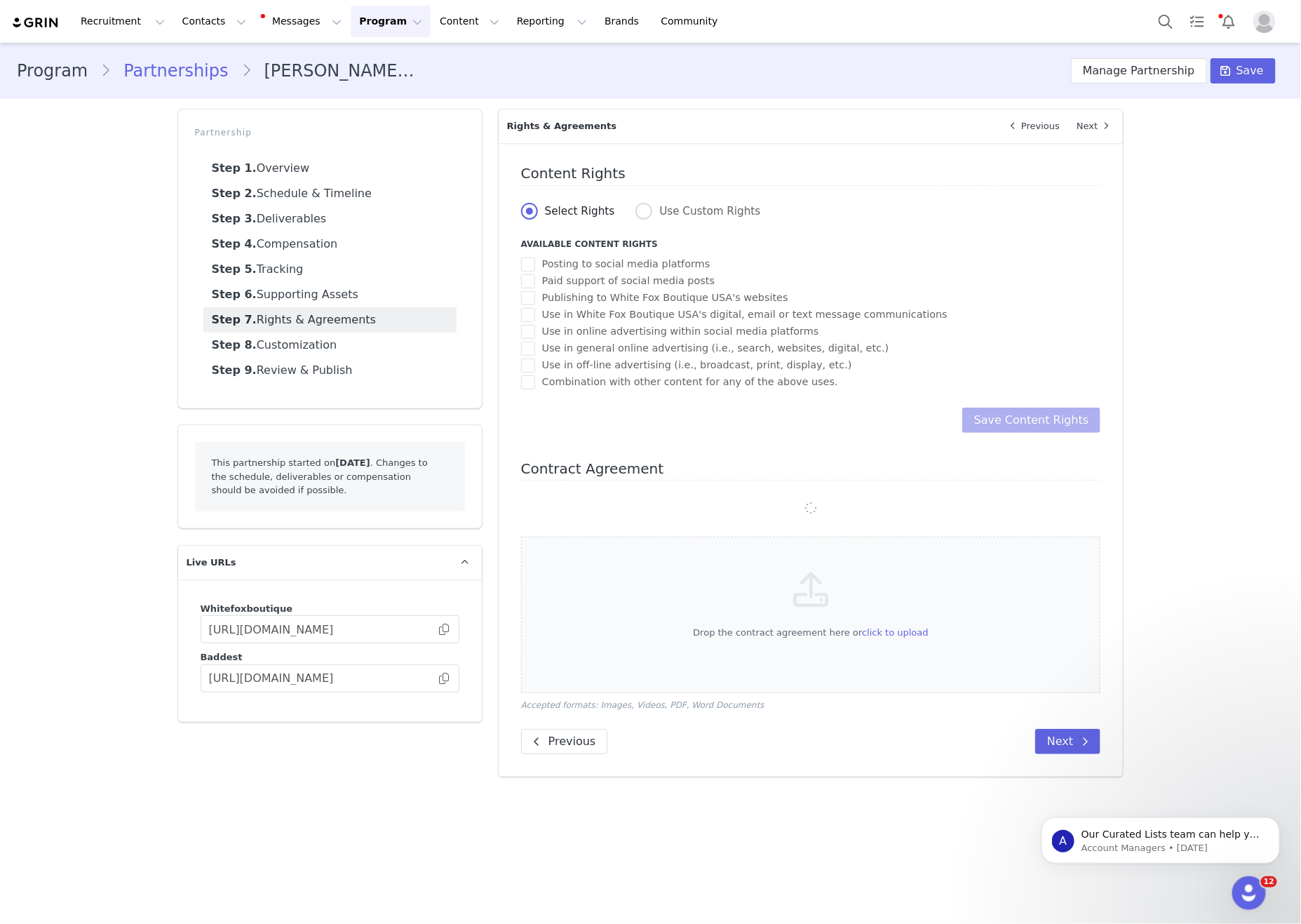
drag, startPoint x: 681, startPoint y: 423, endPoint x: 626, endPoint y: 409, distance: 56.8
click at [679, 423] on div "Save Content Rights" at bounding box center [811, 420] width 580 height 25
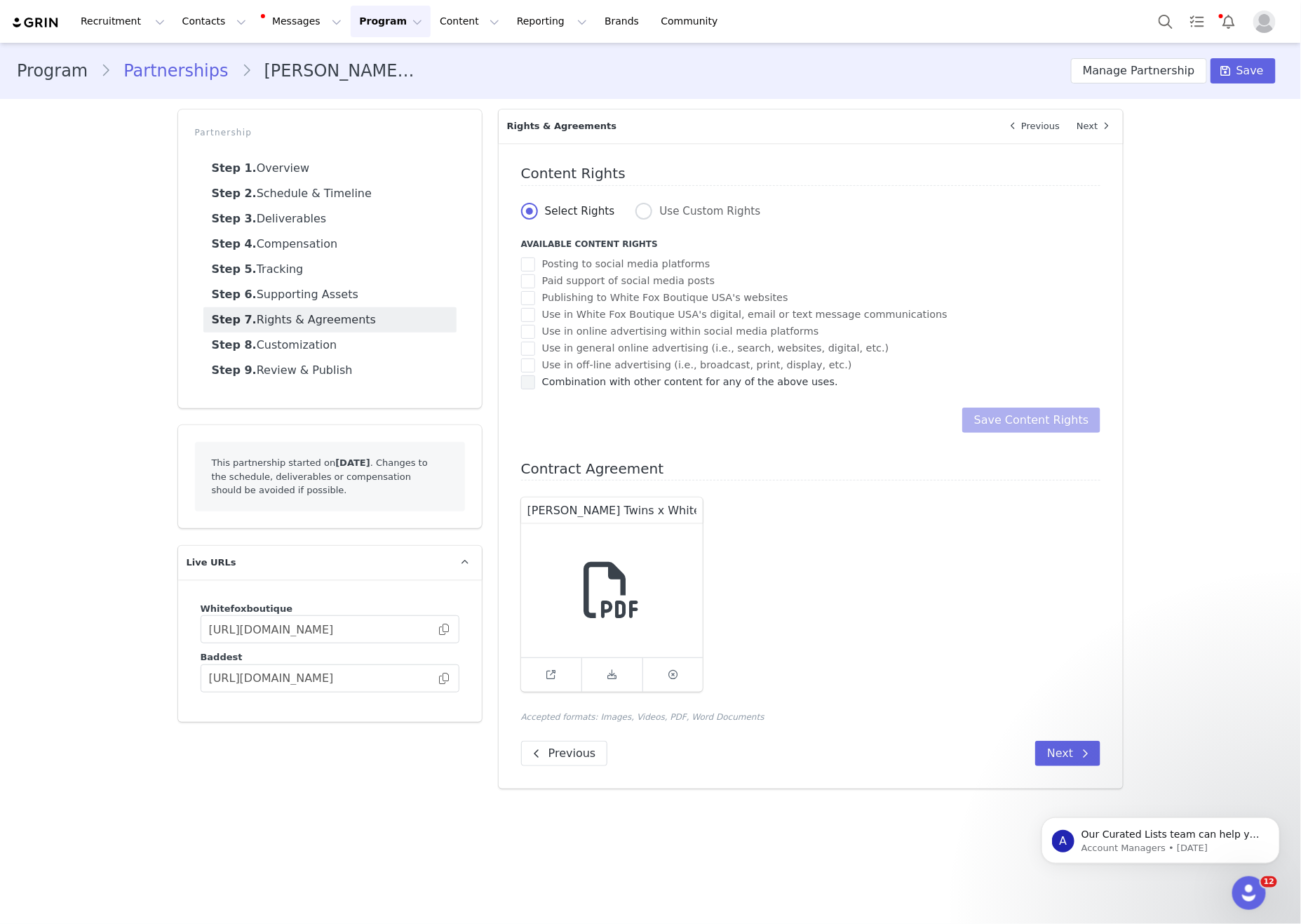
click at [617, 389] on span "Combination with other content for any of the above uses." at bounding box center [687, 382] width 303 height 13
click at [535, 375] on input "Combination with other content for any of the above uses." at bounding box center [535, 375] width 0 height 0
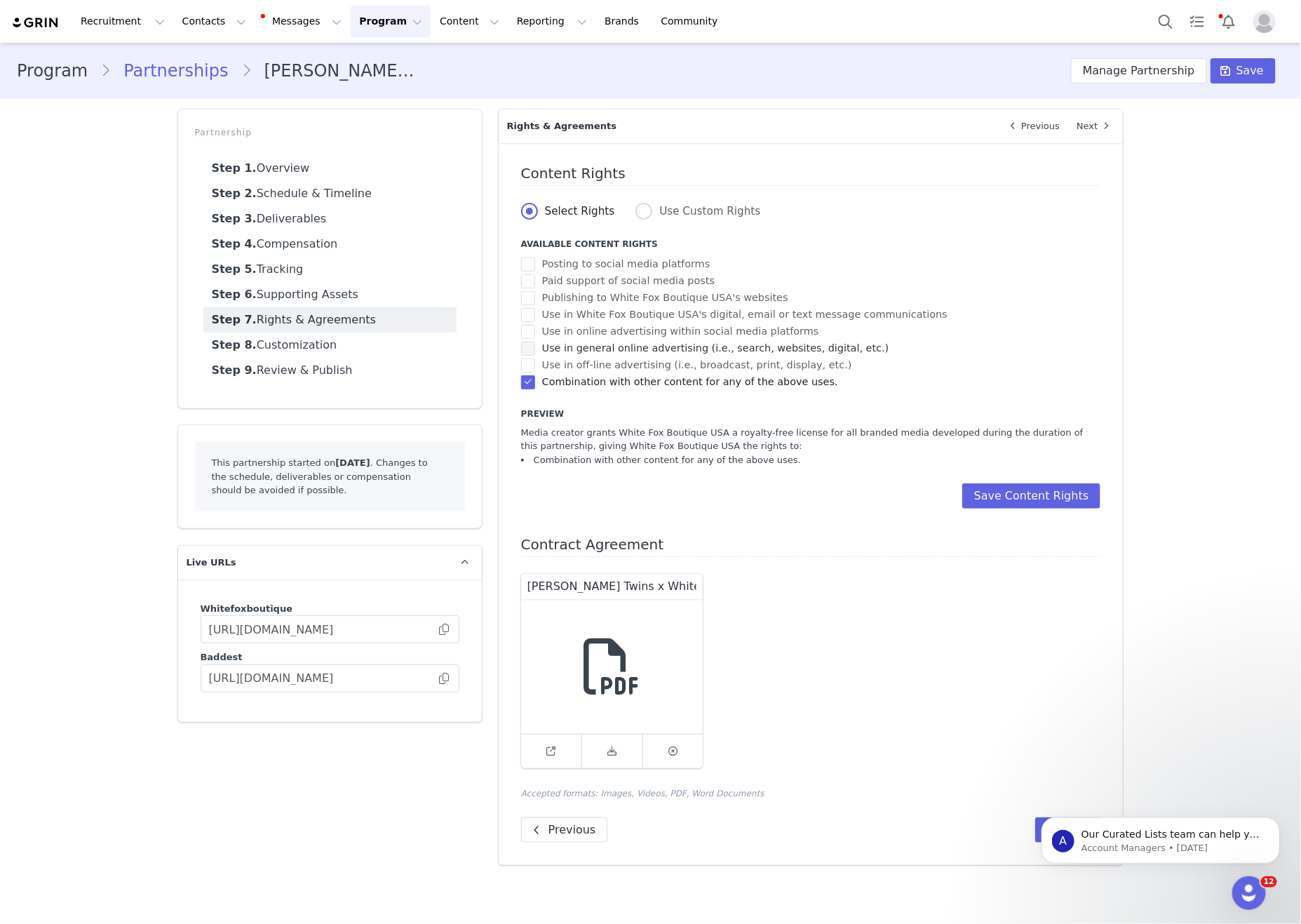
click at [537, 355] on span "Use in general online advertising (i.e., search, websites, digital, etc.)" at bounding box center [712, 348] width 354 height 13
click at [535, 342] on input "Use in general online advertising (i.e., search, websites, digital, etc.)" at bounding box center [535, 342] width 0 height 0
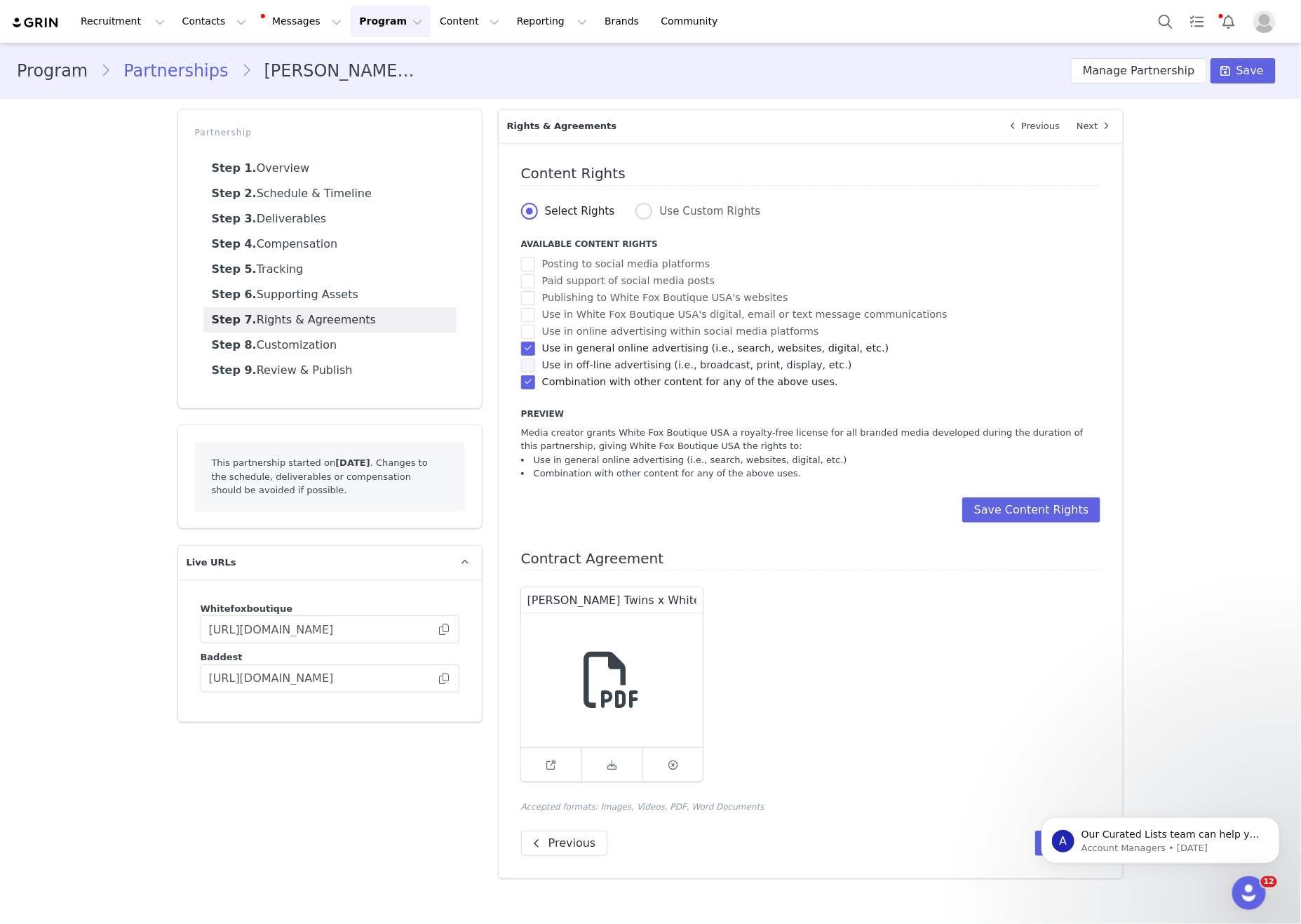
click at [560, 372] on span "Use in off-line advertising (i.e., broadcast, print, display, etc.)" at bounding box center [694, 365] width 317 height 13
click at [535, 359] on input "Use in off-line advertising (i.e., broadcast, print, display, etc.)" at bounding box center [535, 359] width 0 height 0
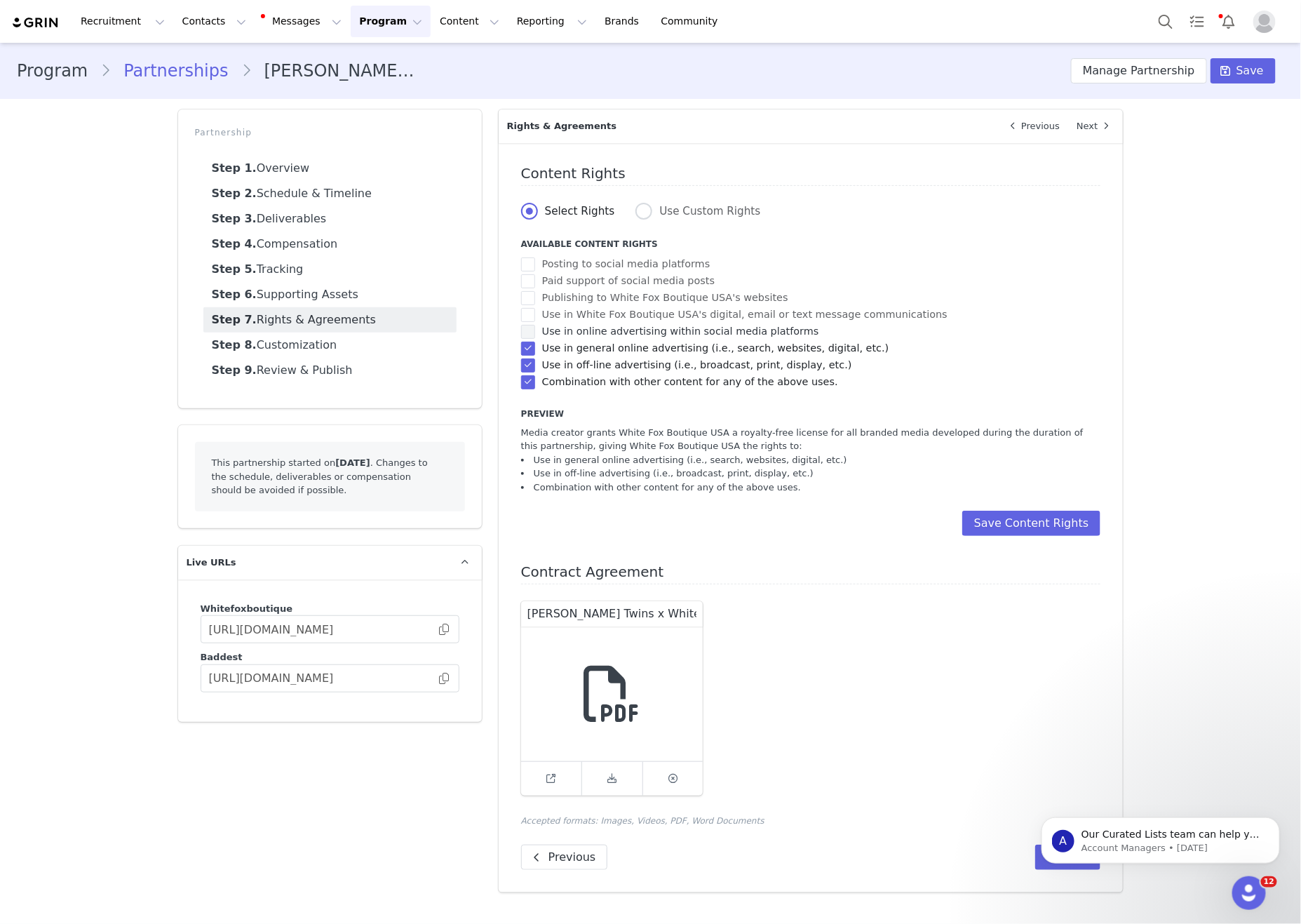
click at [568, 338] on span "Use in online advertising within social media platforms" at bounding box center [677, 331] width 284 height 13
click at [535, 325] on input "Use in online advertising within social media platforms" at bounding box center [535, 325] width 0 height 0
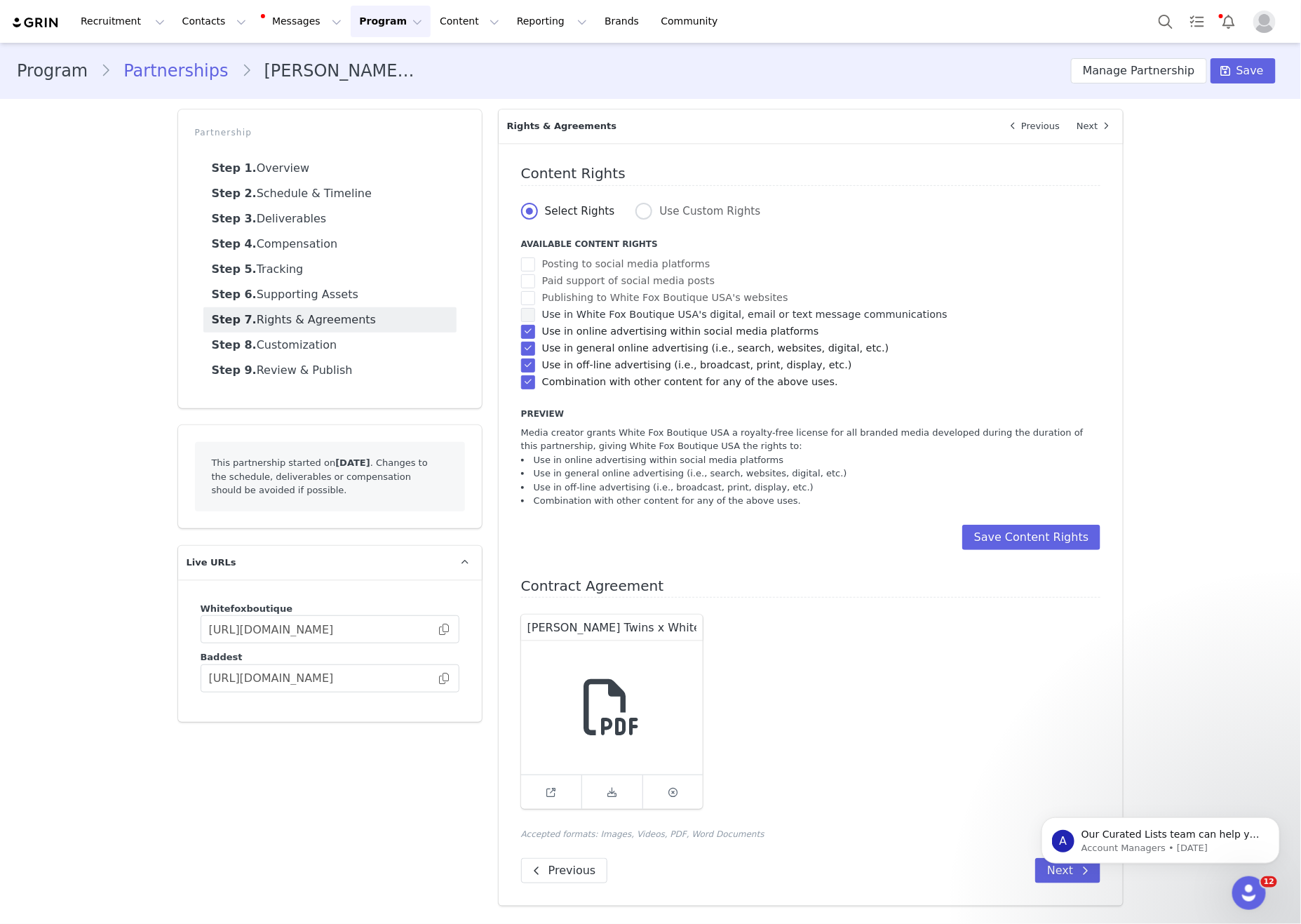
click at [568, 322] on span "Use in White Fox Boutique USA's digital, email or text message communications" at bounding box center [742, 314] width 412 height 13
click at [535, 308] on input "Use in White Fox Boutique USA's digital, email or text message communications" at bounding box center [535, 308] width 0 height 0
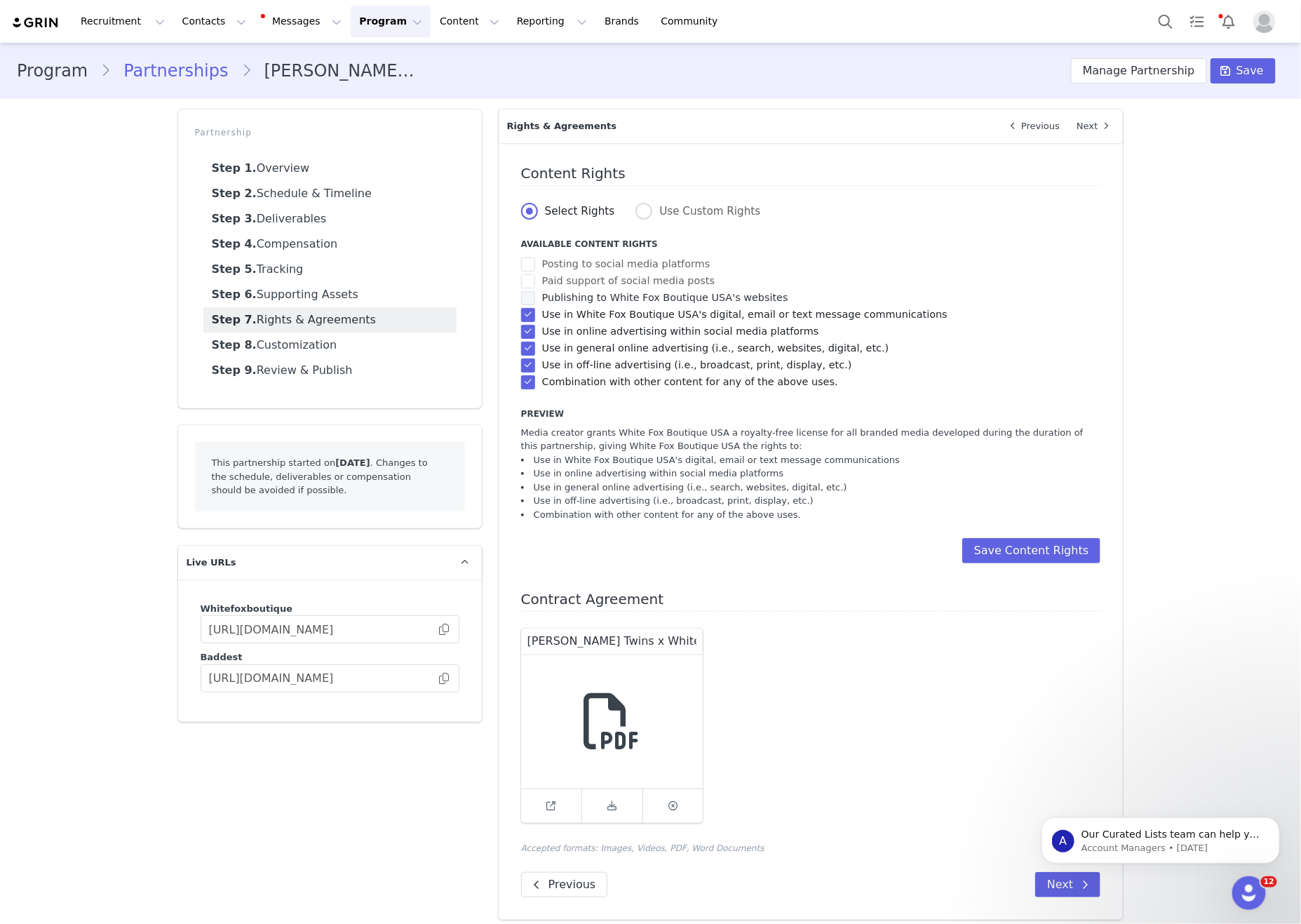
click at [569, 299] on span "Publishing to White Fox Boutique USA's websites" at bounding box center [662, 297] width 253 height 13
click at [535, 291] on input "Publishing to White Fox Boutique USA's websites" at bounding box center [535, 291] width 0 height 0
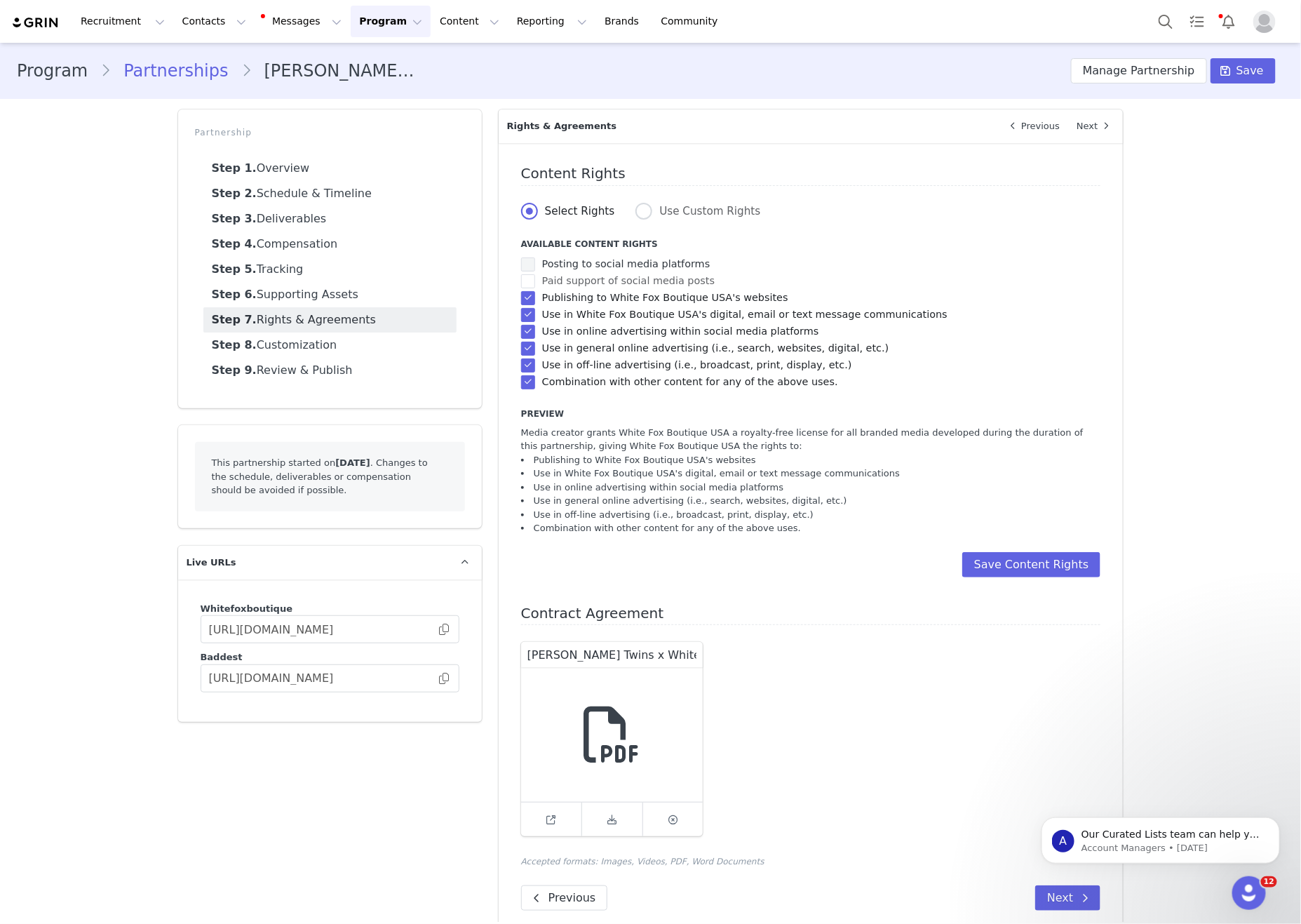
drag, startPoint x: 569, startPoint y: 287, endPoint x: 573, endPoint y: 259, distance: 28.3
click at [569, 286] on span "Paid support of social media posts" at bounding box center [625, 280] width 179 height 13
click at [535, 274] on input "Paid support of social media posts" at bounding box center [535, 274] width 0 height 0
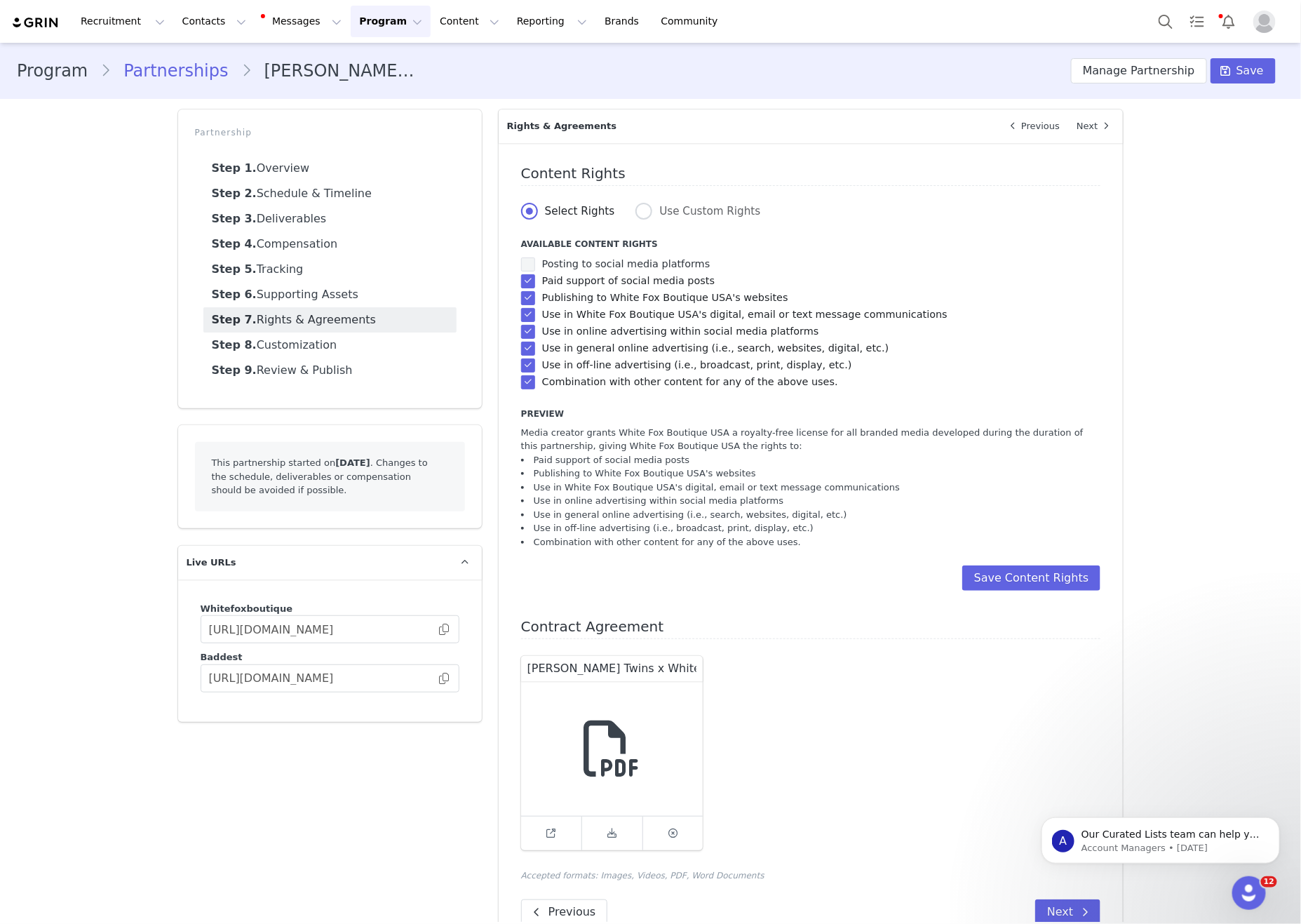
click at [573, 259] on label "Posting to social media platforms" at bounding box center [615, 265] width 189 height 17
click at [535, 258] on input "Posting to social media platforms" at bounding box center [535, 258] width 0 height 0
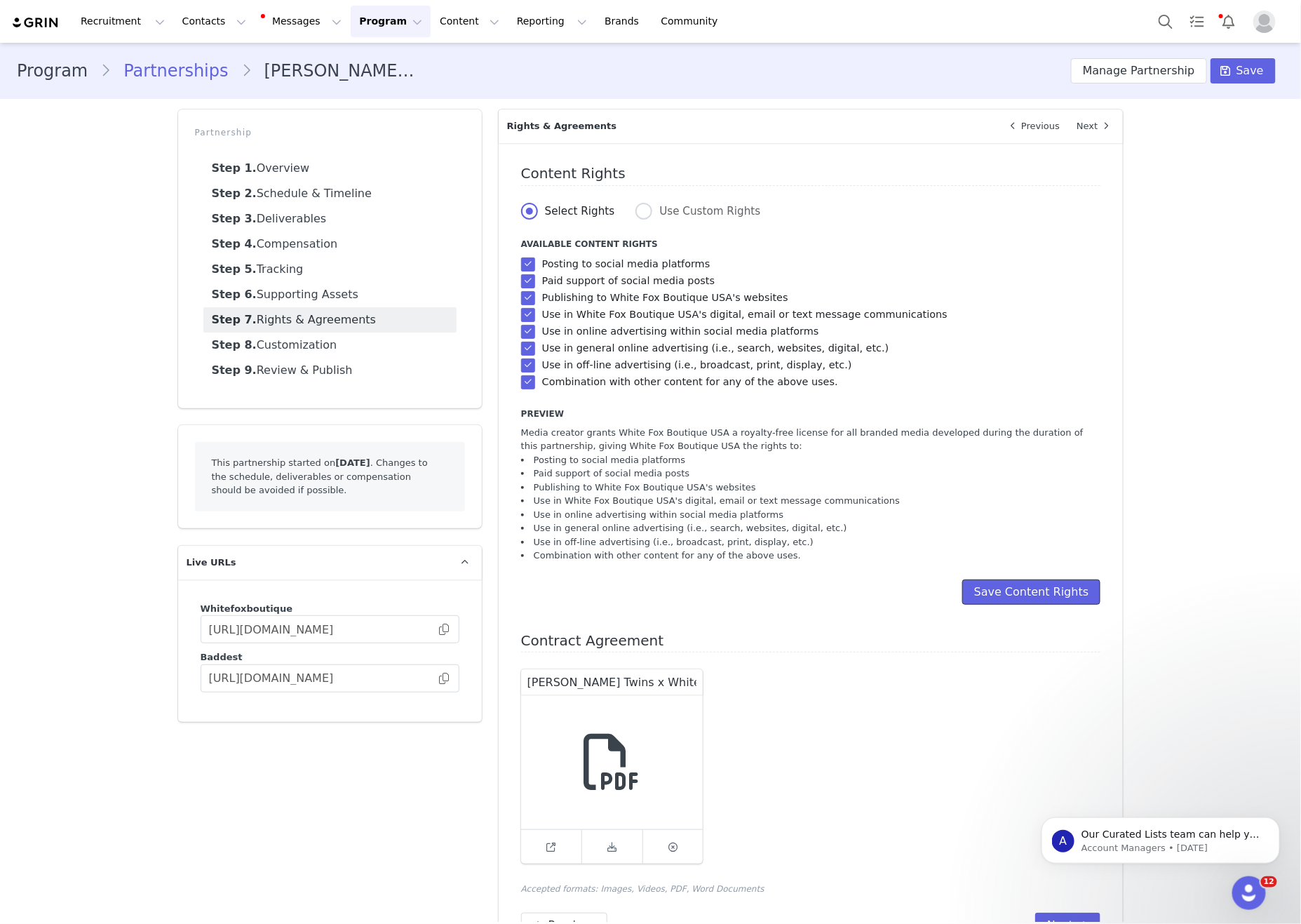
click at [1046, 605] on button "Save Content Rights" at bounding box center [1032, 592] width 139 height 25
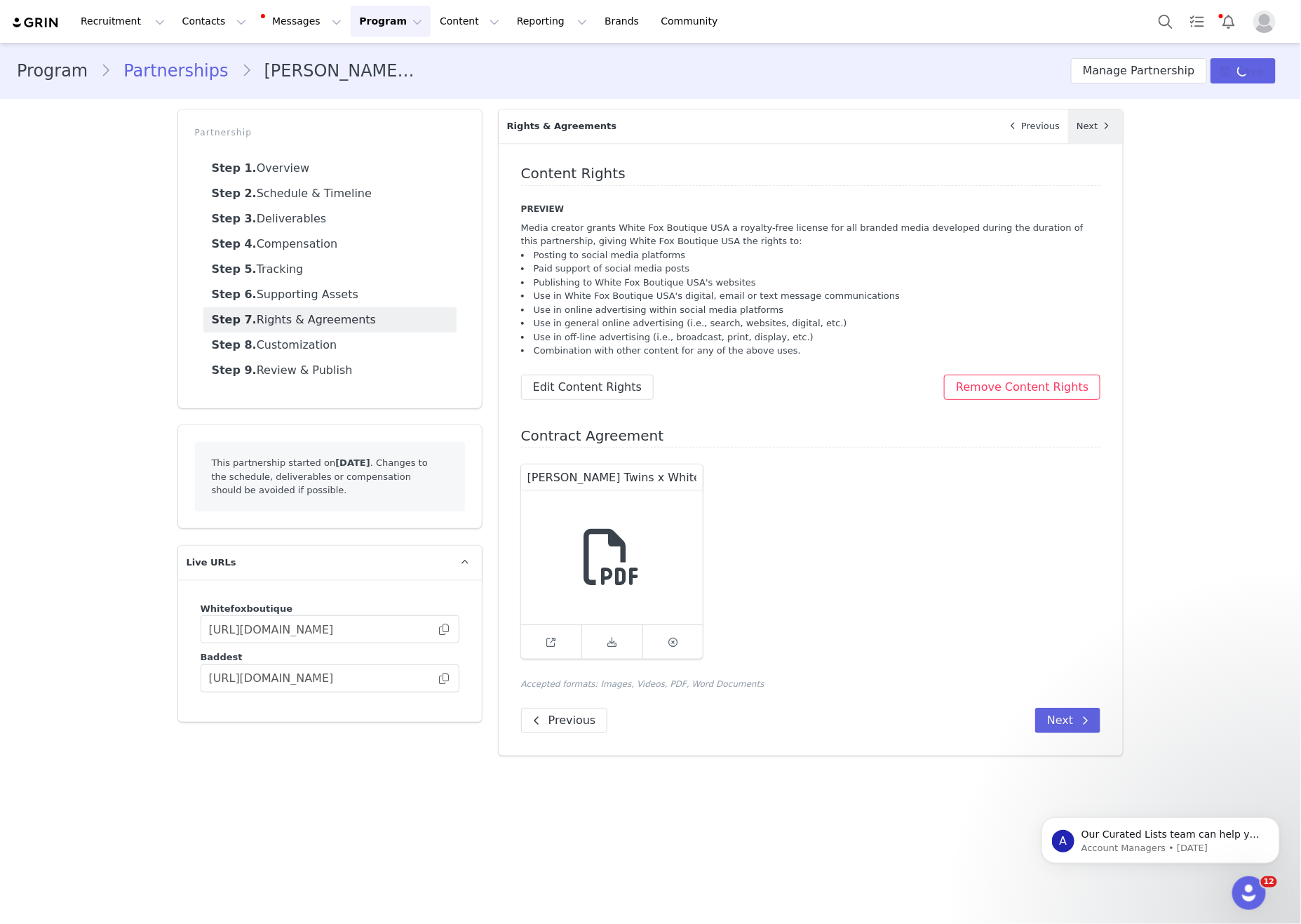
click at [1103, 130] on icon at bounding box center [1106, 126] width 5 height 9
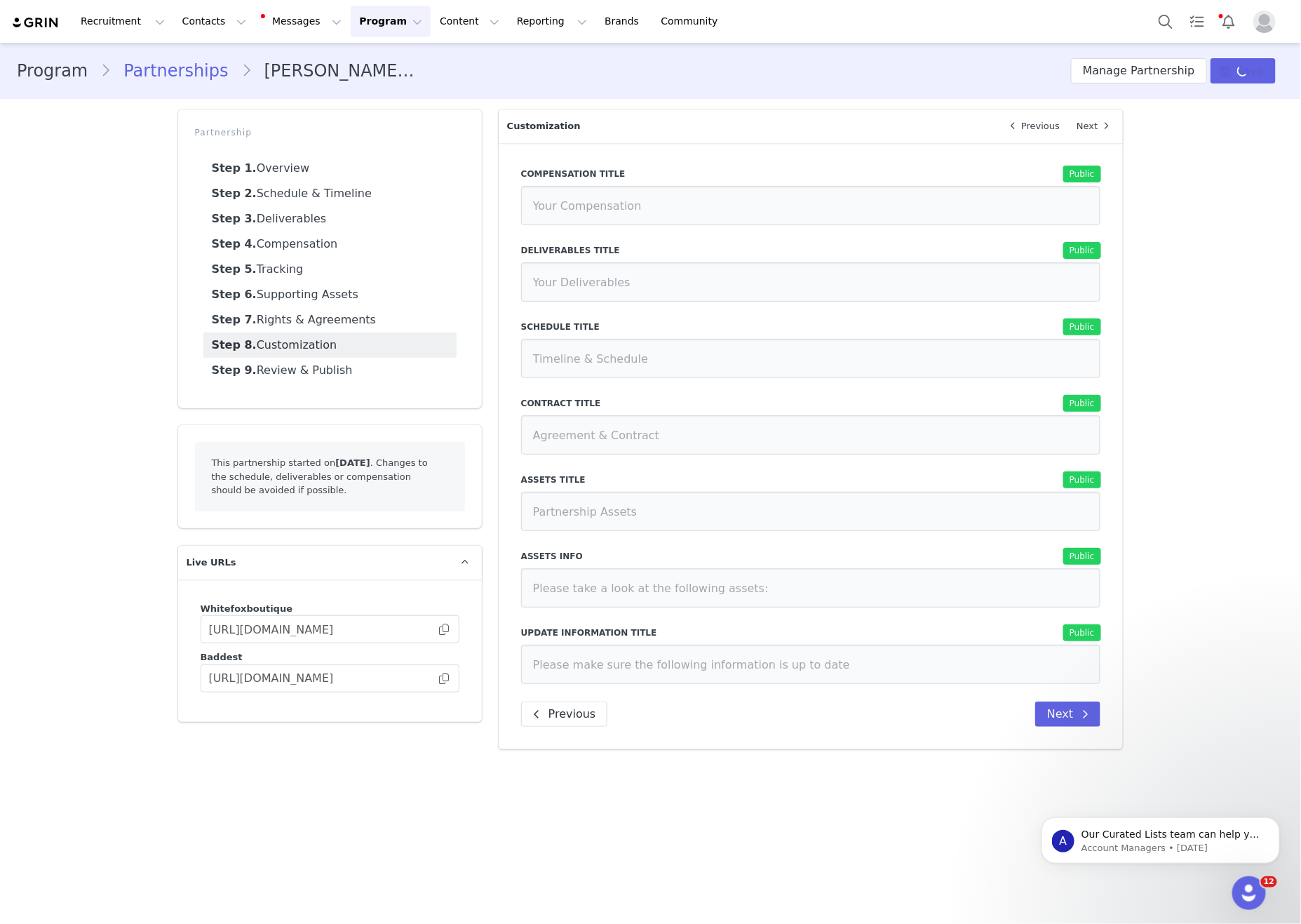
click at [1103, 130] on icon at bounding box center [1106, 126] width 5 height 9
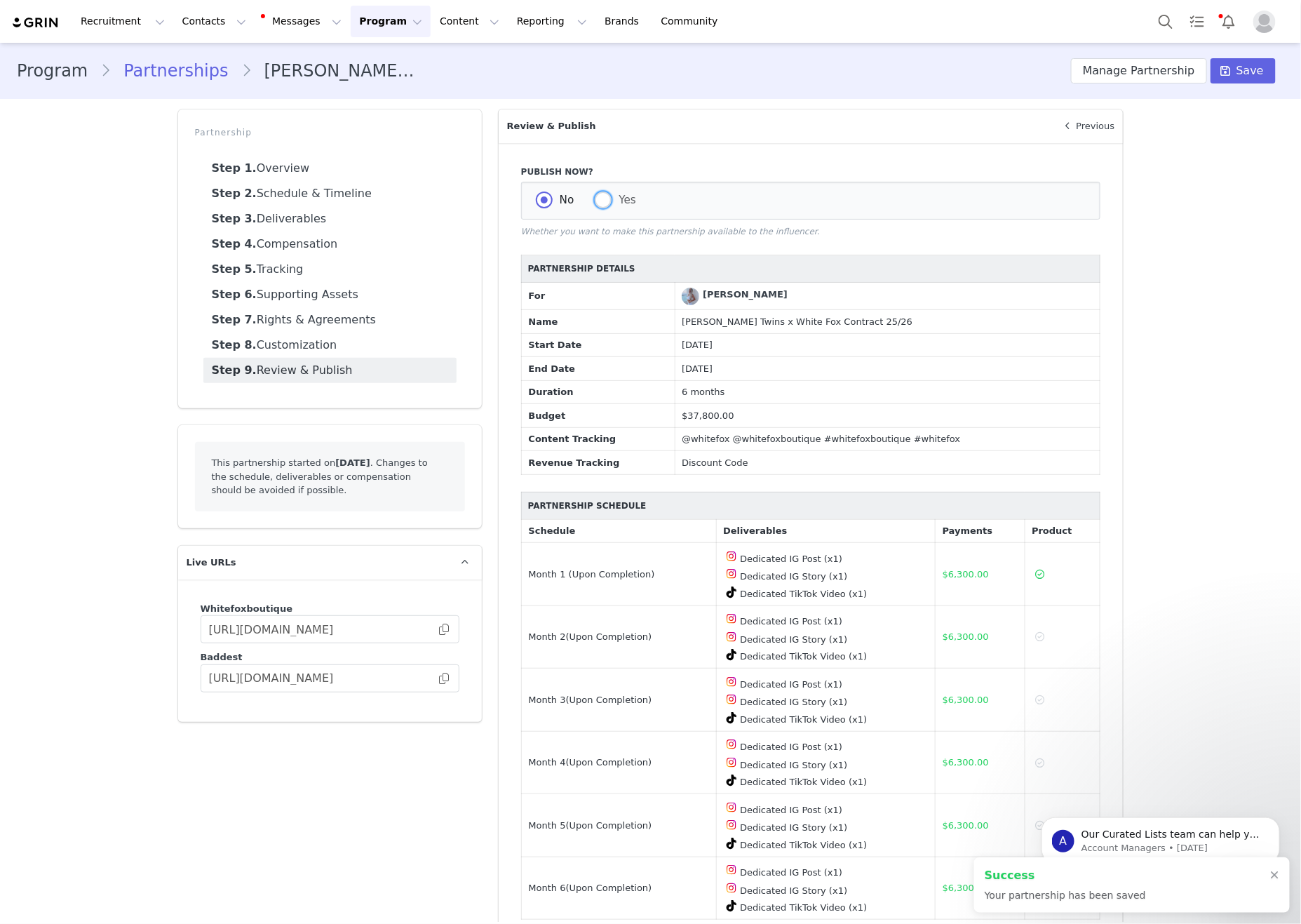
drag, startPoint x: 616, startPoint y: 198, endPoint x: 921, endPoint y: 152, distance: 308.4
click at [619, 198] on span "Yes" at bounding box center [624, 200] width 25 height 12
click at [612, 198] on input "Yes" at bounding box center [603, 201] width 17 height 18
radio input "true"
radio input "false"
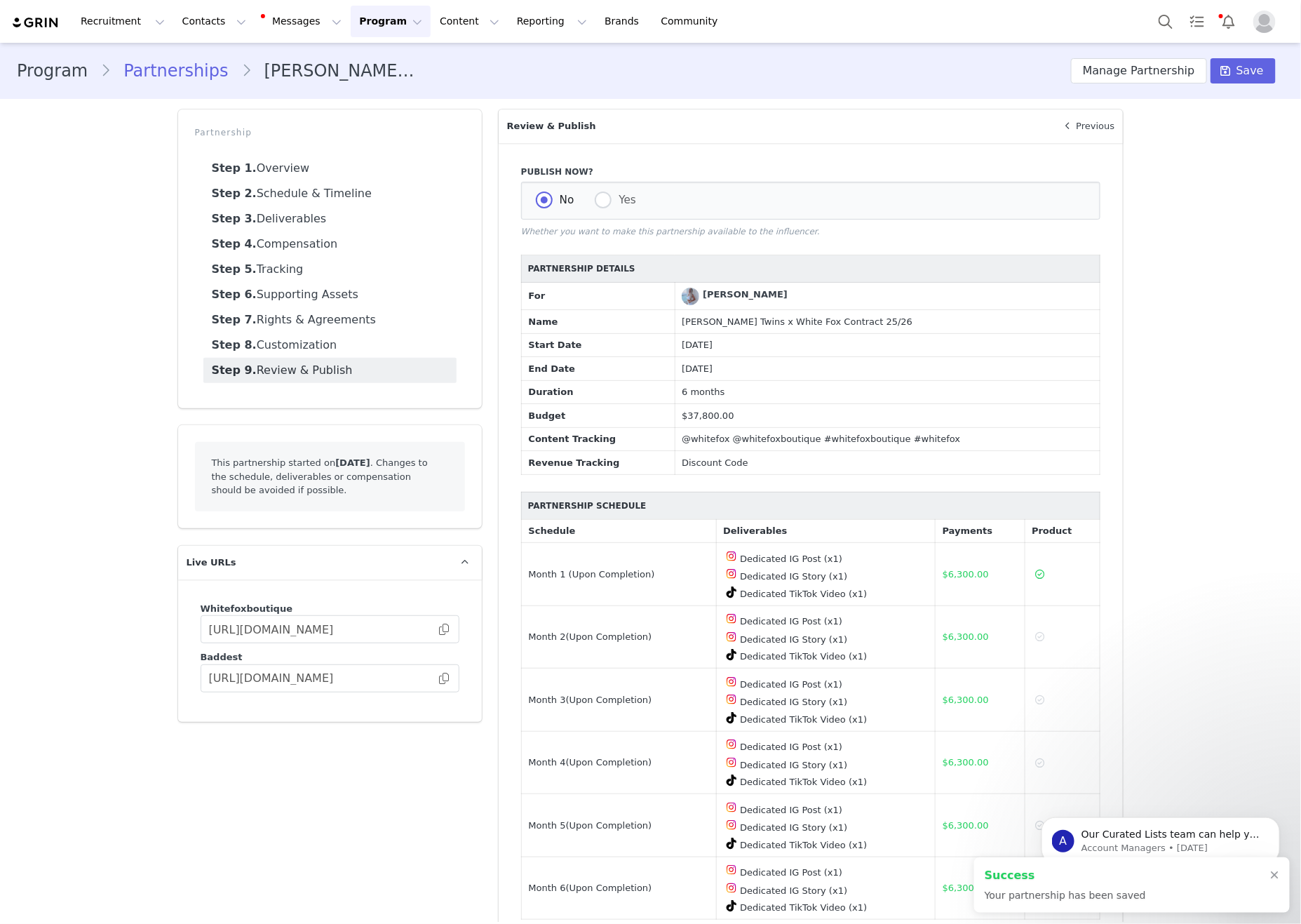
radio input "true"
click at [1247, 67] on span "Save" at bounding box center [1250, 71] width 28 height 17
click at [442, 629] on span at bounding box center [444, 629] width 14 height 0
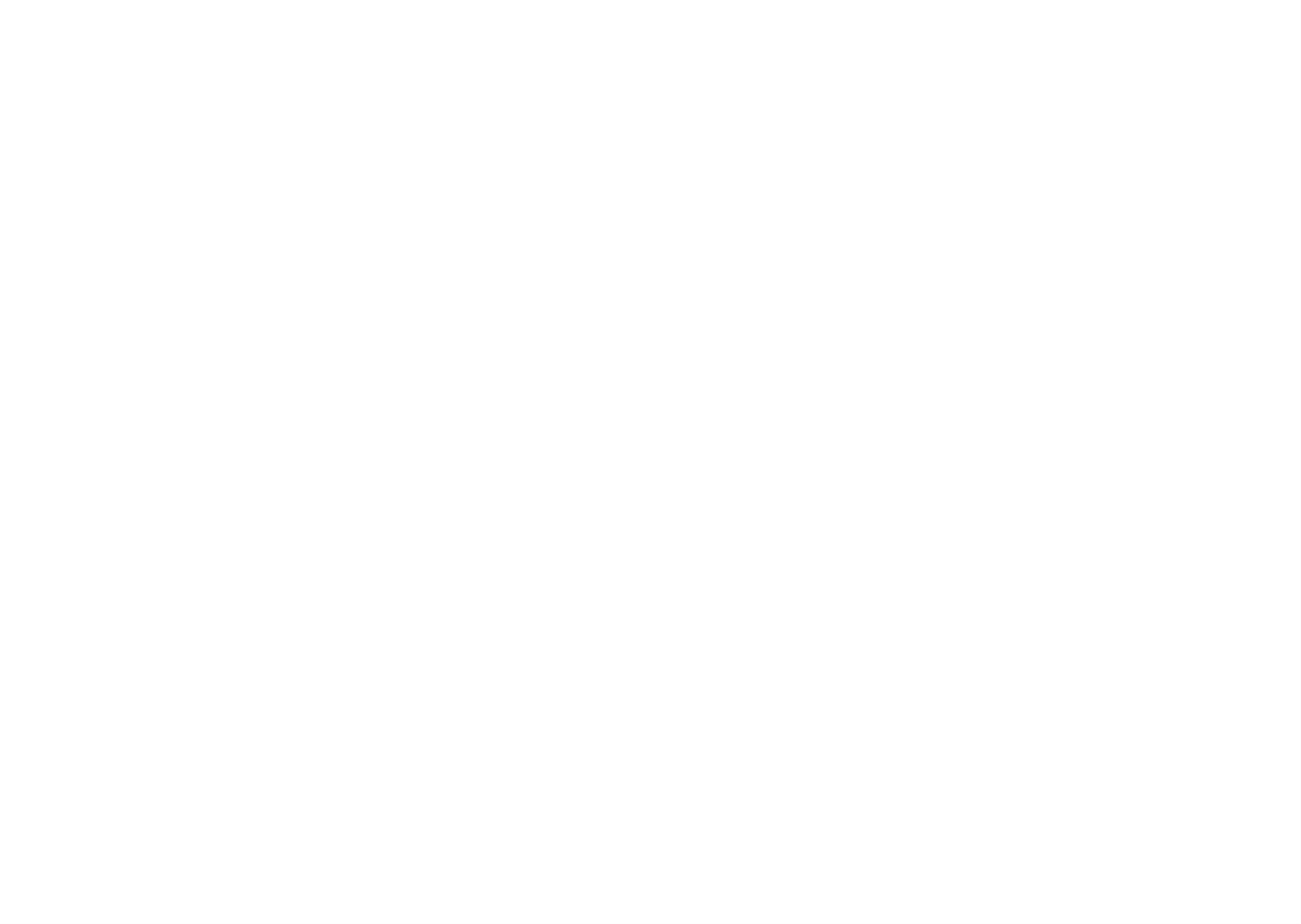
click at [746, 575] on div at bounding box center [650, 462] width 1301 height 924
click at [744, 575] on div at bounding box center [650, 462] width 1301 height 924
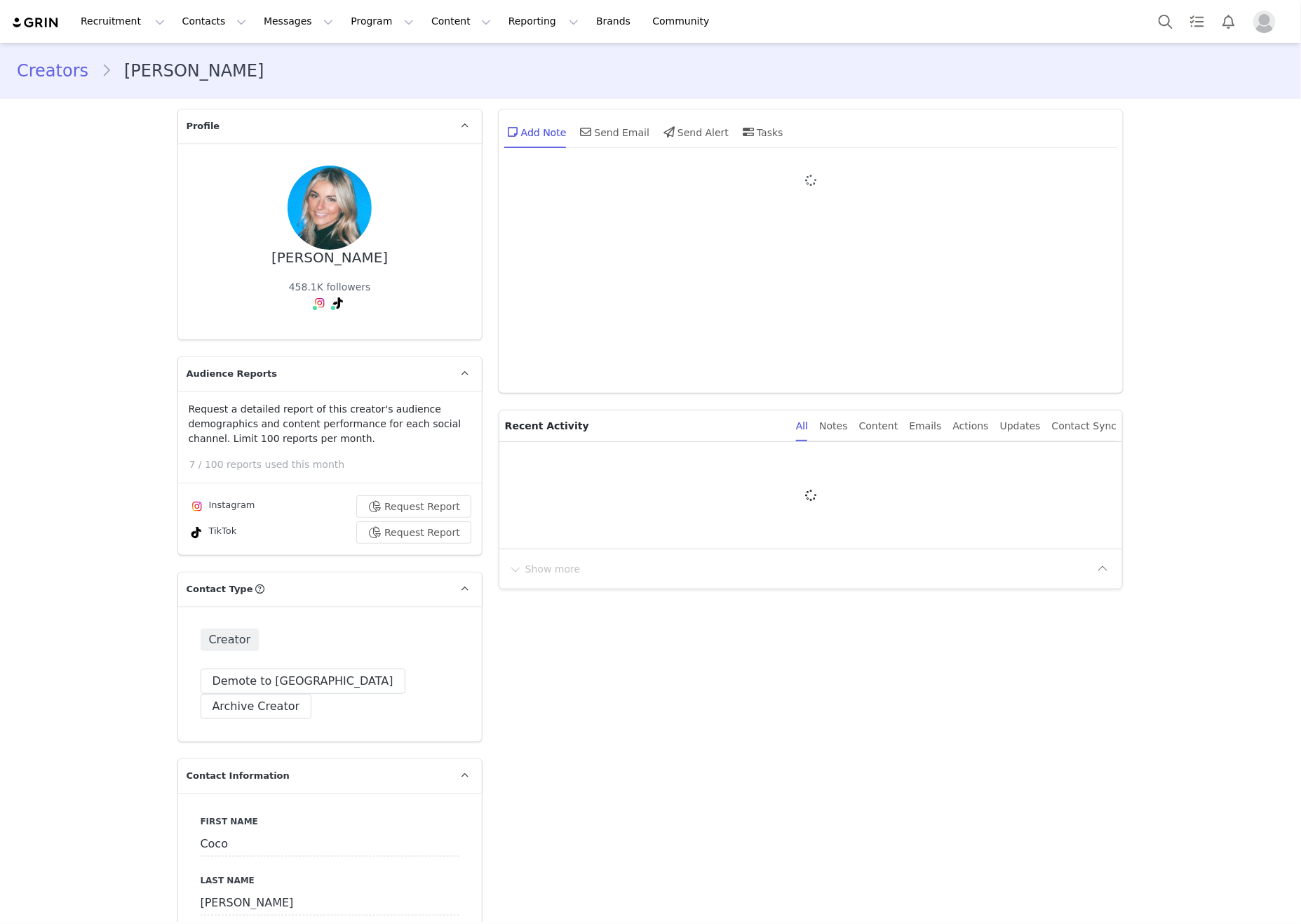
type input "+1 ([GEOGRAPHIC_DATA])"
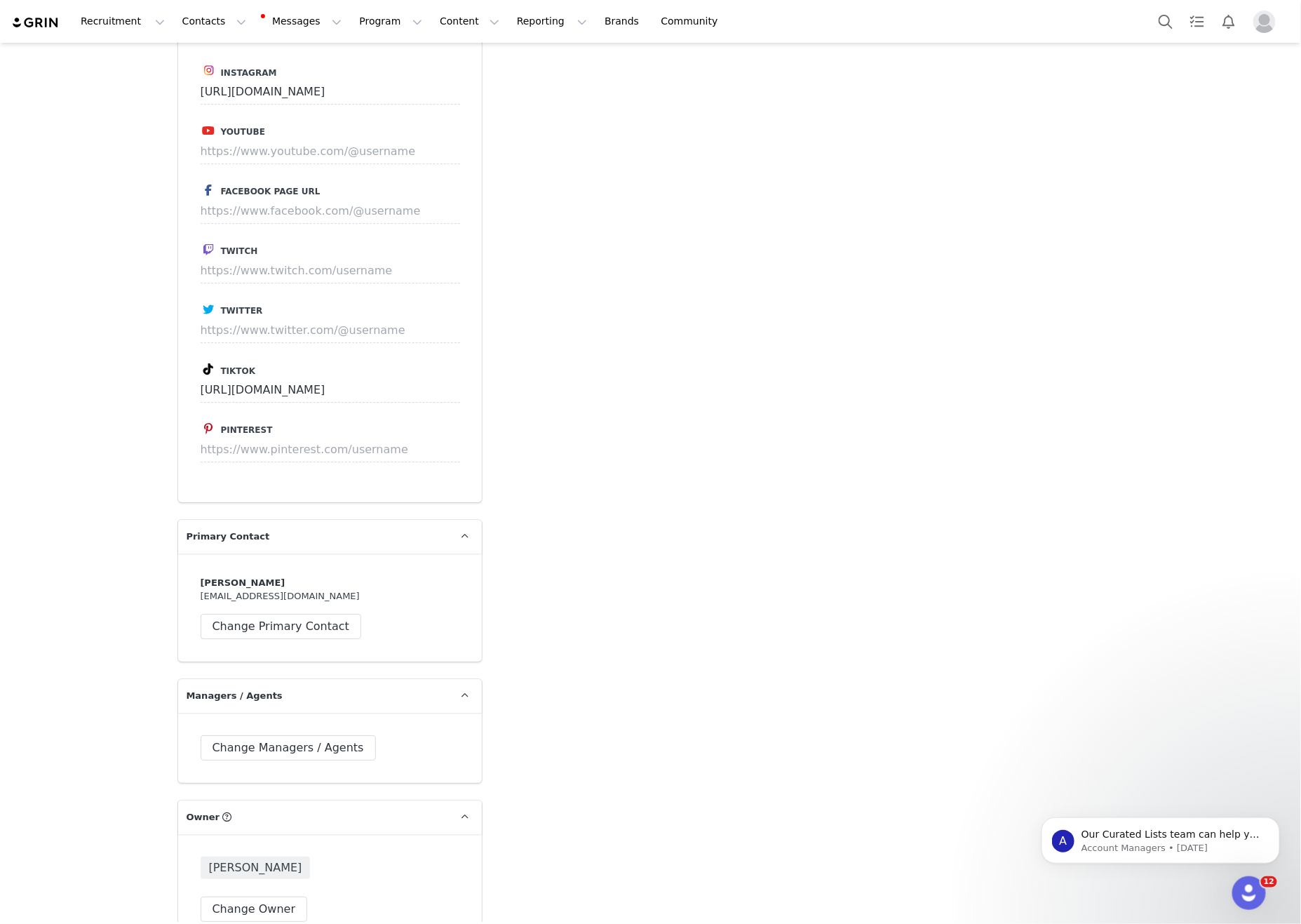
scroll to position [3679, 0]
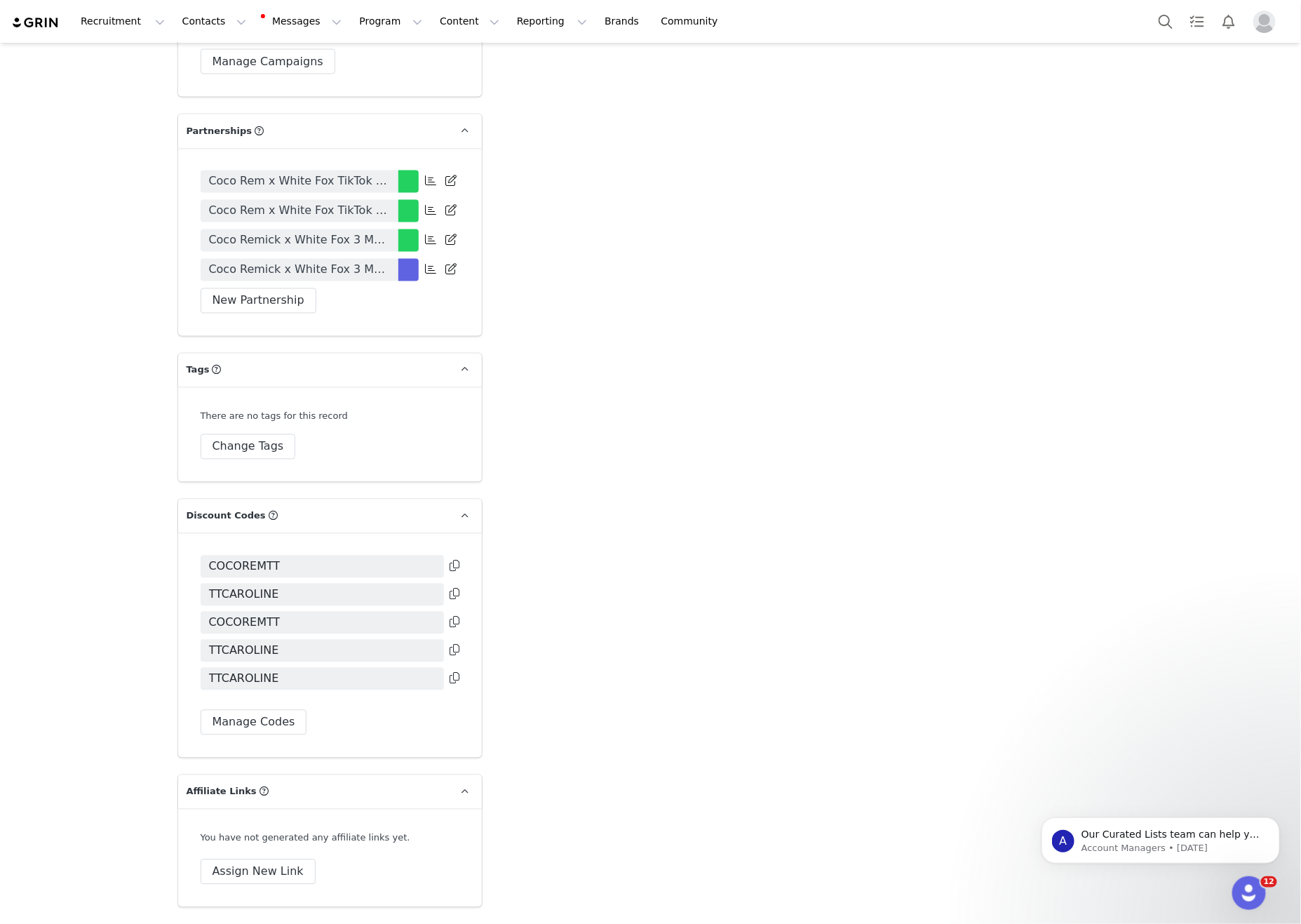
scroll to position [3235, 0]
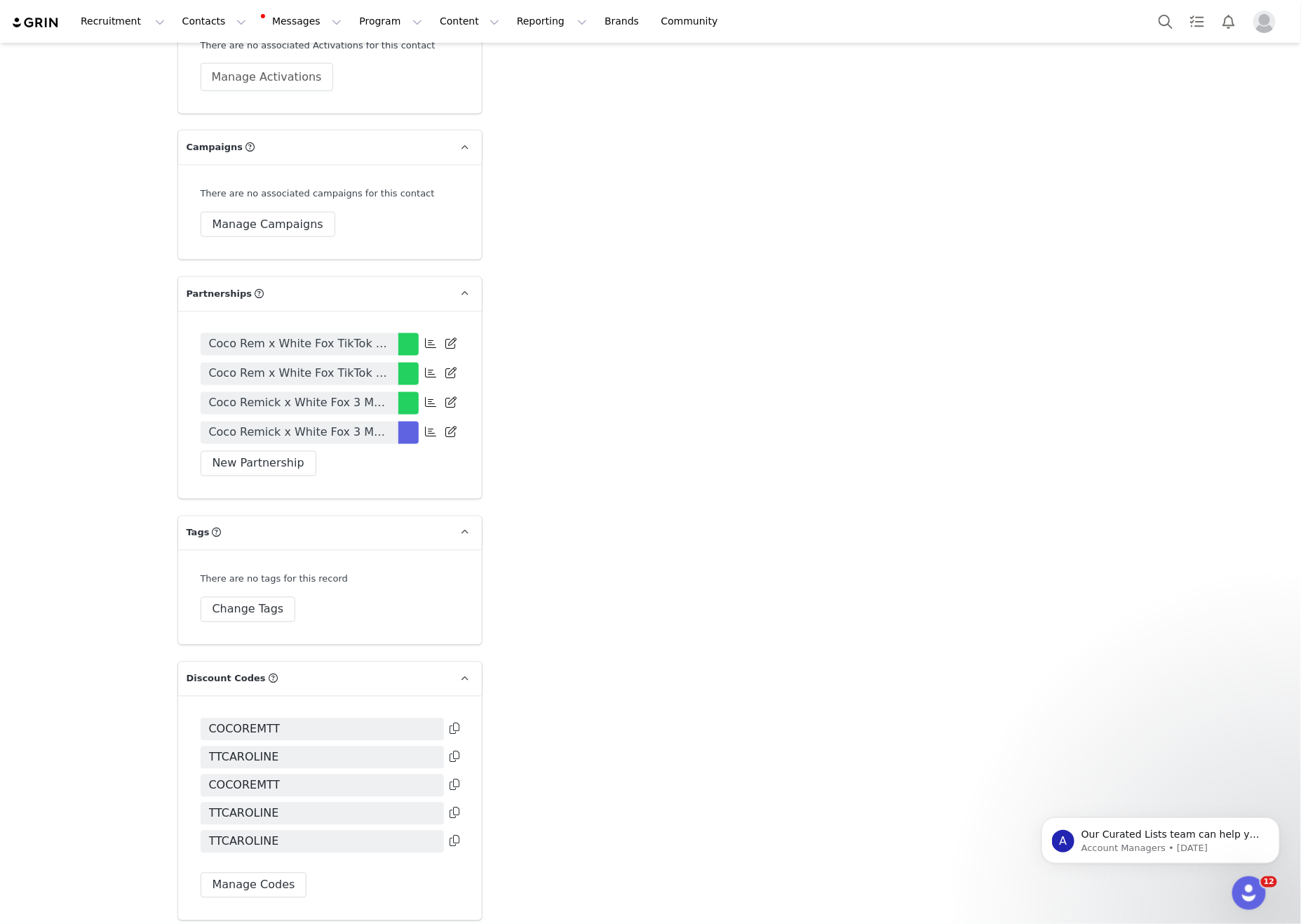
click at [362, 441] on span "Coco Remick x White Fox 3 Month Contract 2025" at bounding box center [299, 433] width 181 height 17
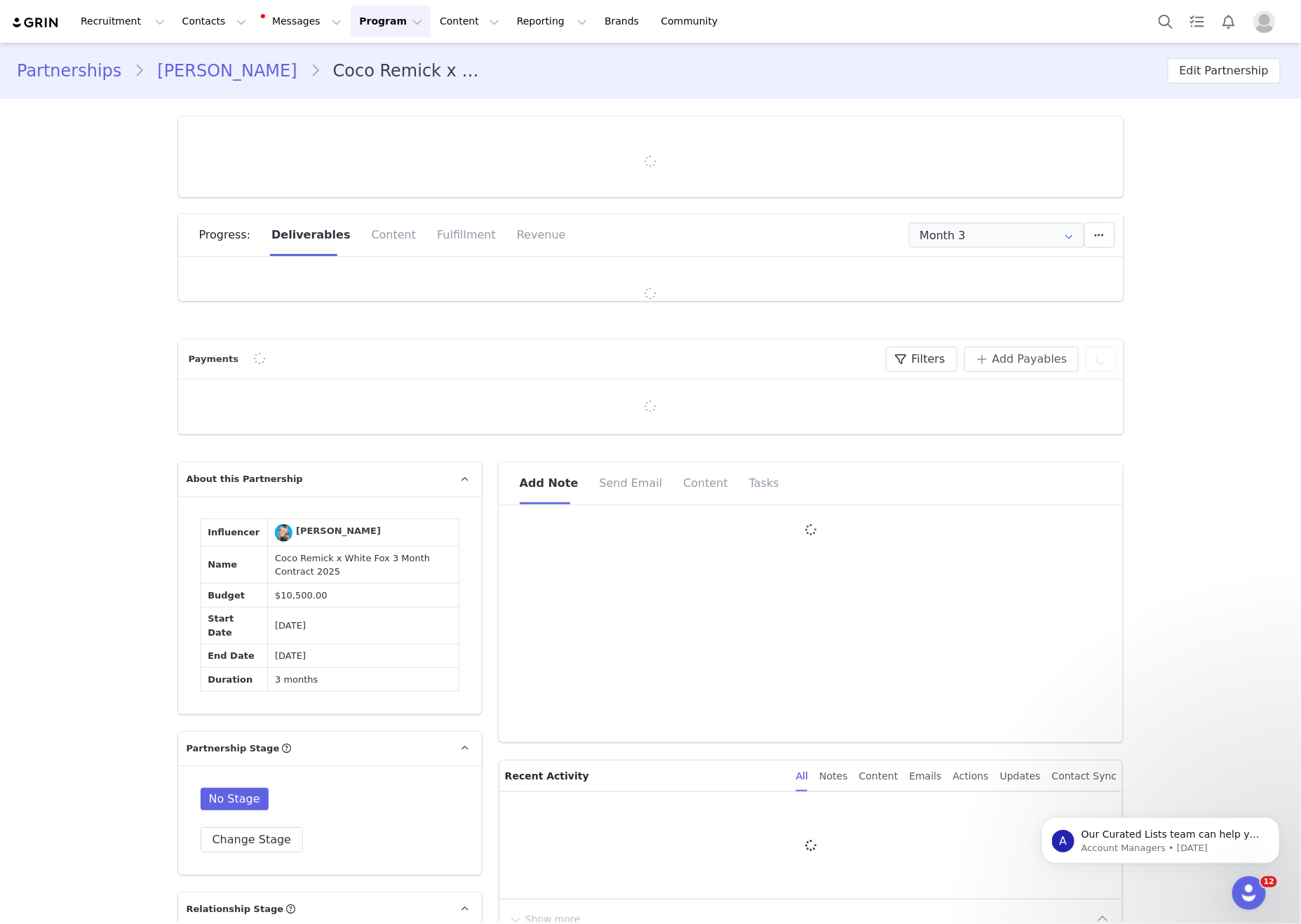
type input "+1 ([GEOGRAPHIC_DATA])"
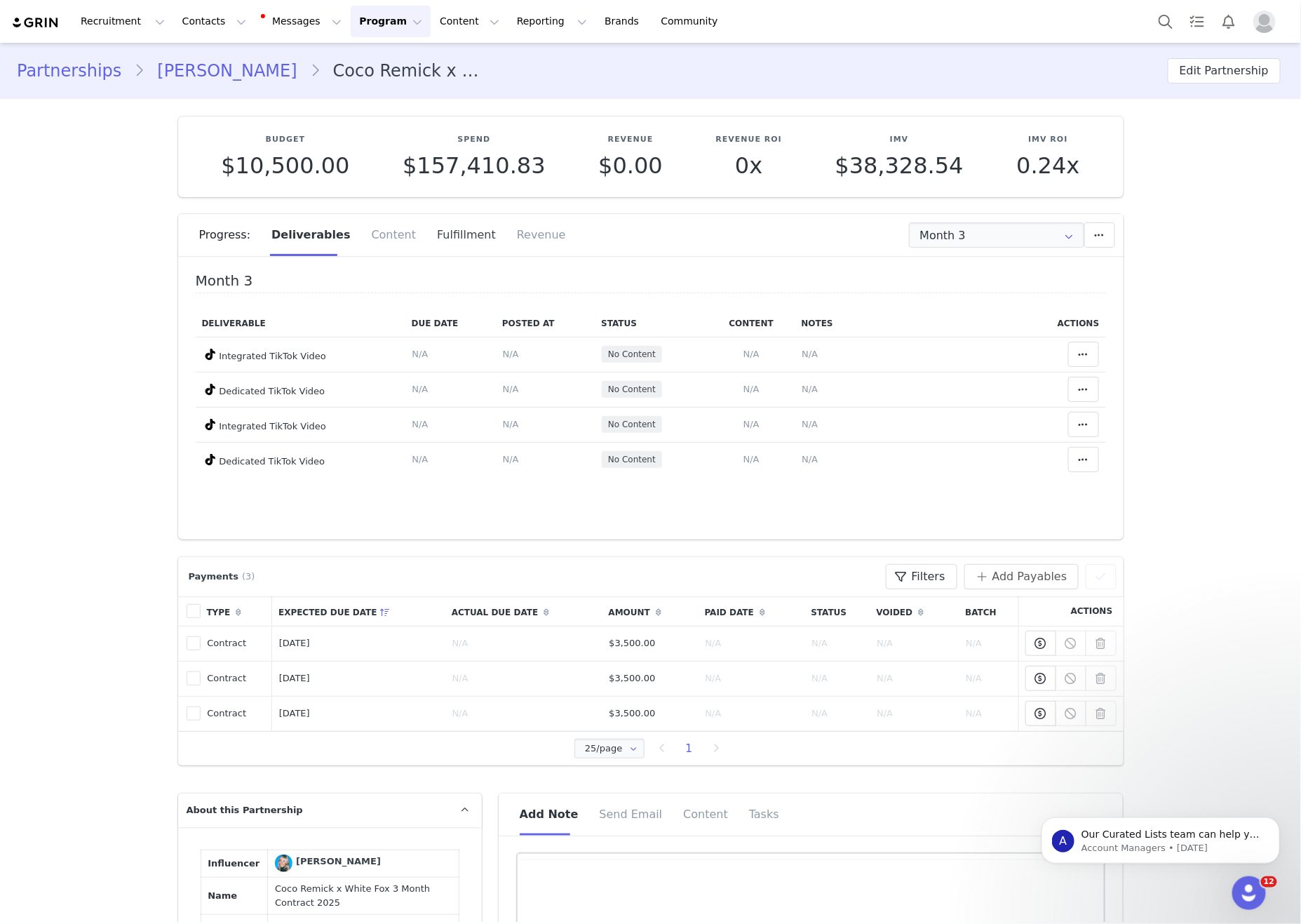
click at [470, 234] on div "Fulfillment" at bounding box center [466, 235] width 80 height 42
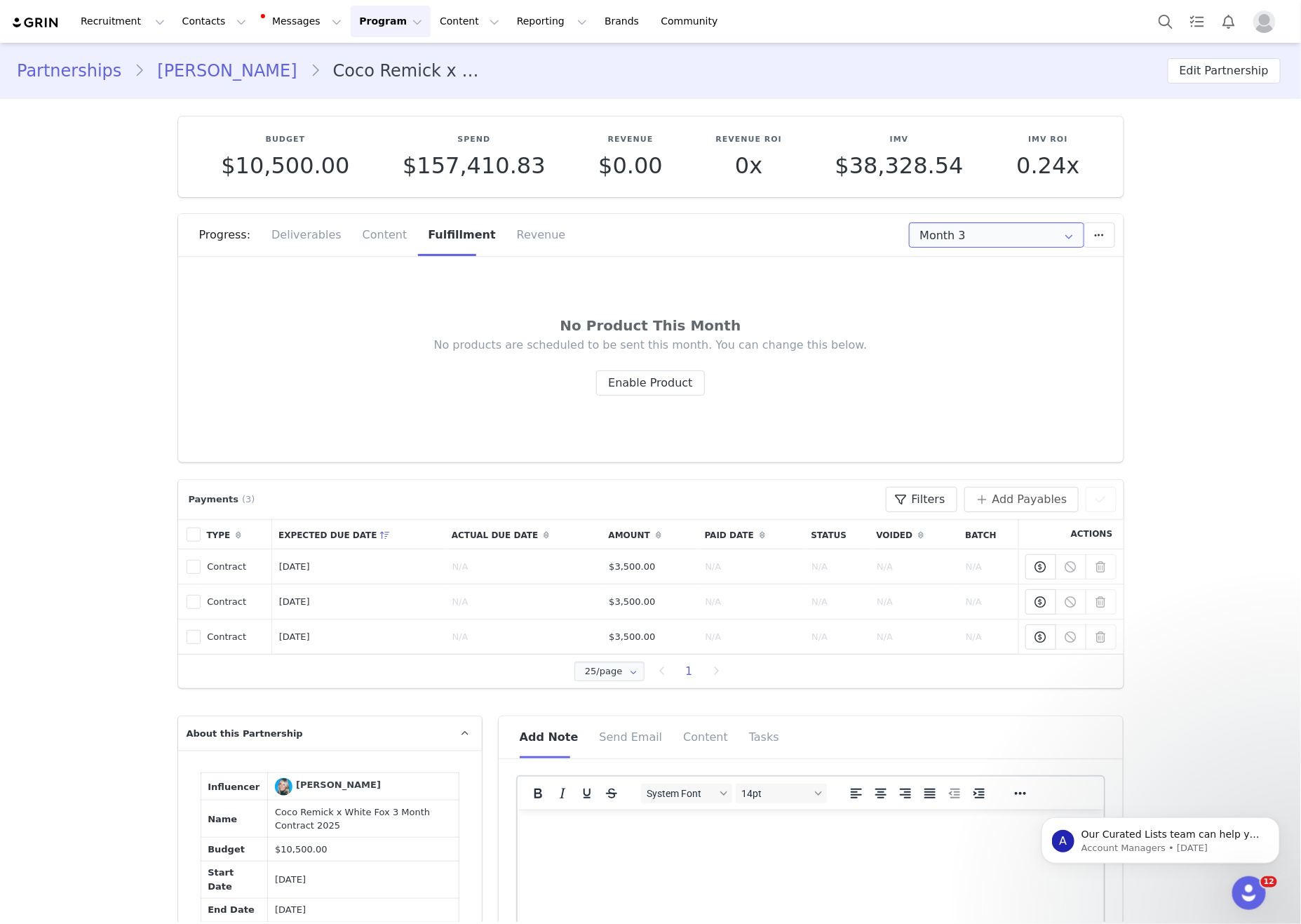
click at [1005, 231] on input "Month 3" at bounding box center [997, 235] width 175 height 25
click at [1005, 293] on span "Jul 27th - Aug 26th" at bounding box center [1031, 295] width 76 height 24
type input "Month 2"
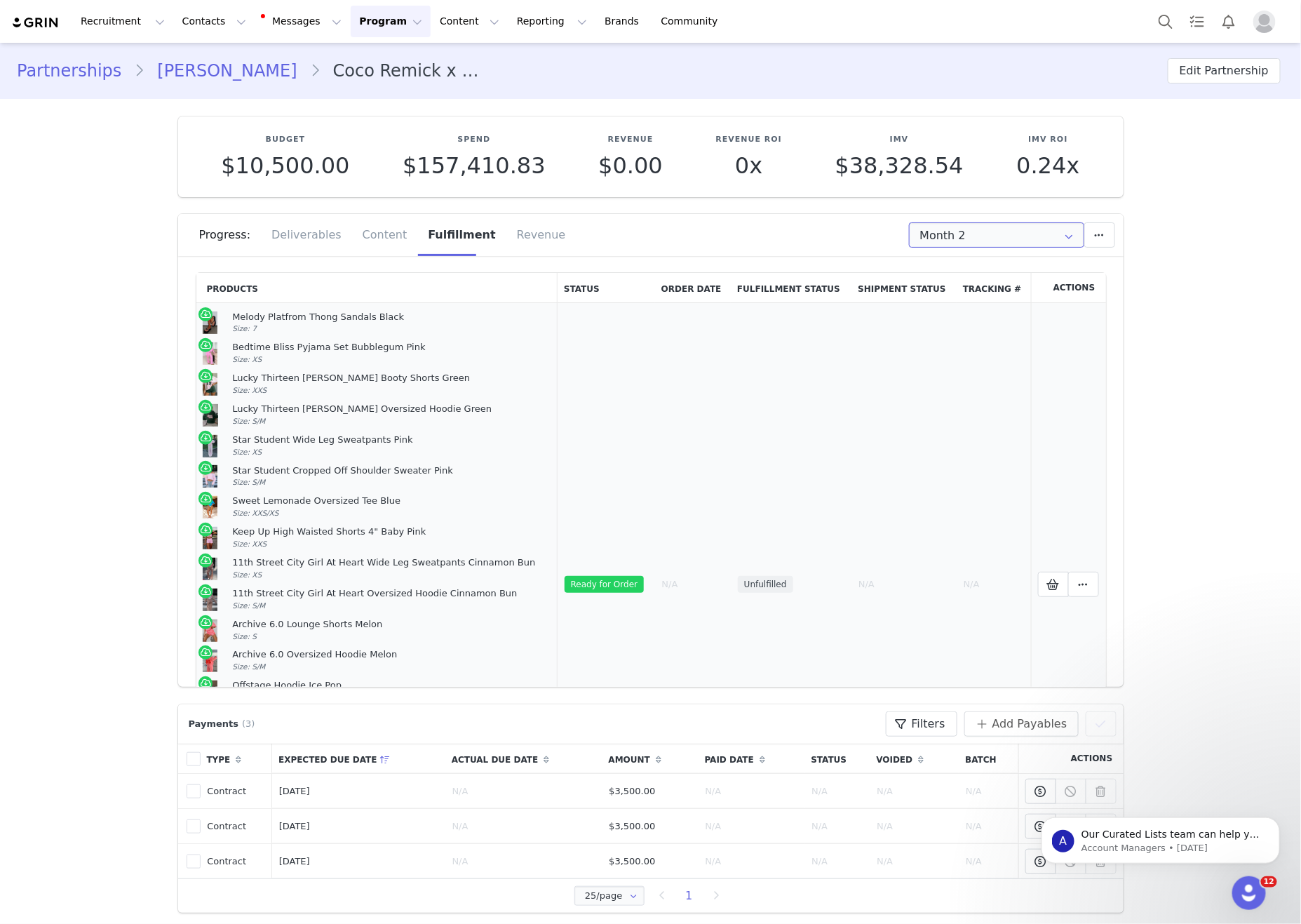
scroll to position [245, 0]
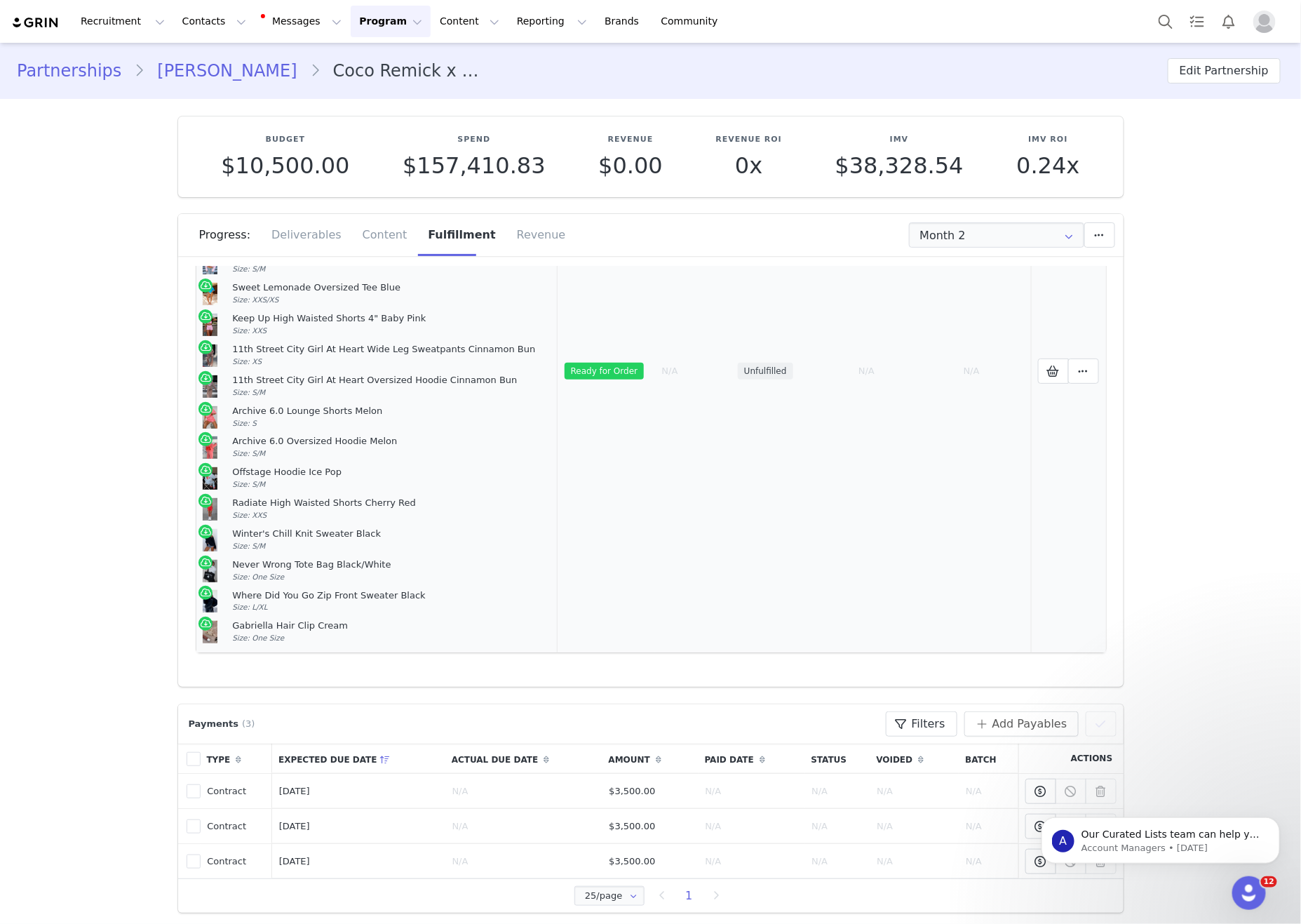
click at [439, 637] on div "Gabriella Hair Clip Cream Size: One Size" at bounding box center [392, 632] width 319 height 24
click at [1005, 365] on icon at bounding box center [1053, 371] width 12 height 12
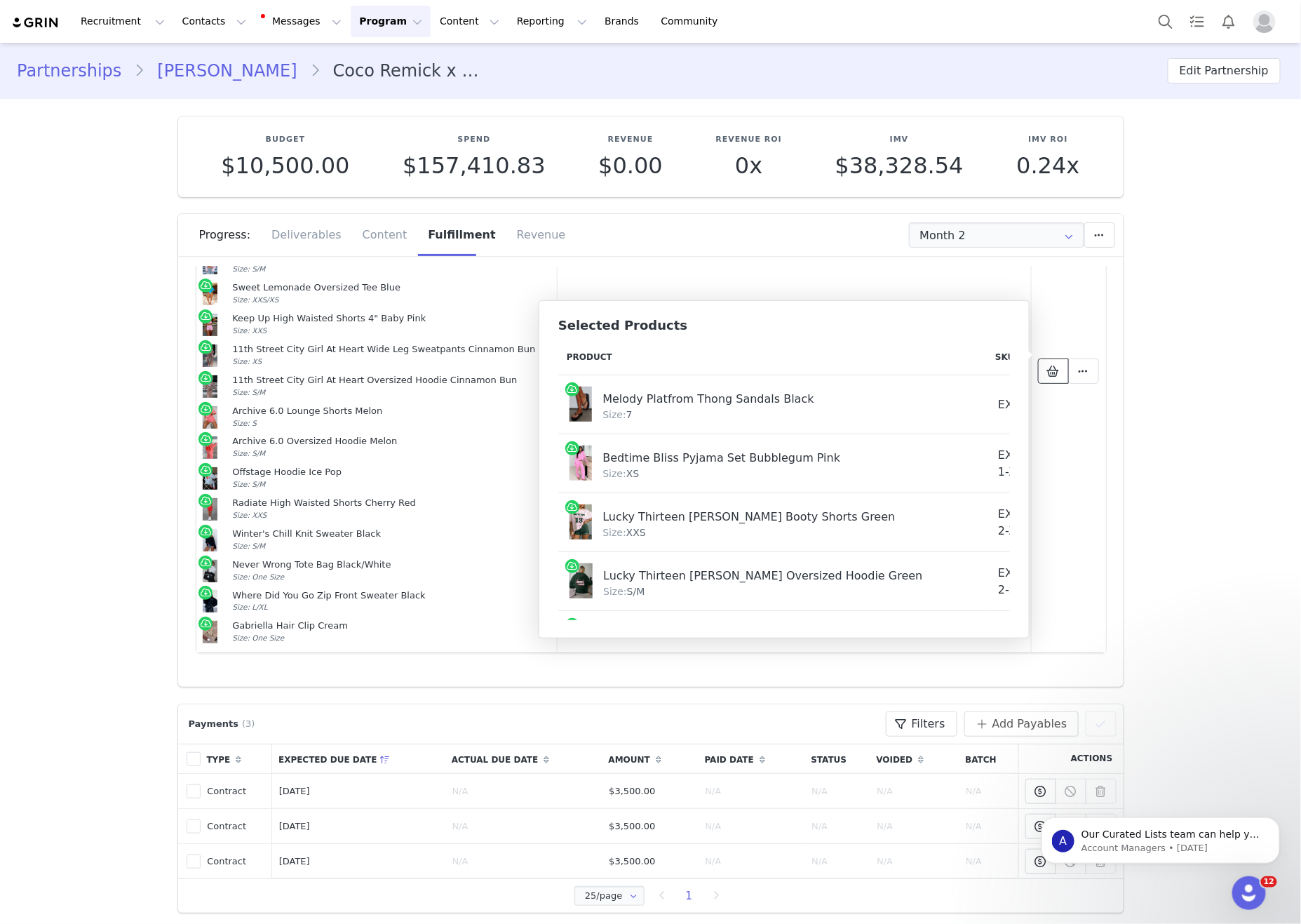
scroll to position [840, 0]
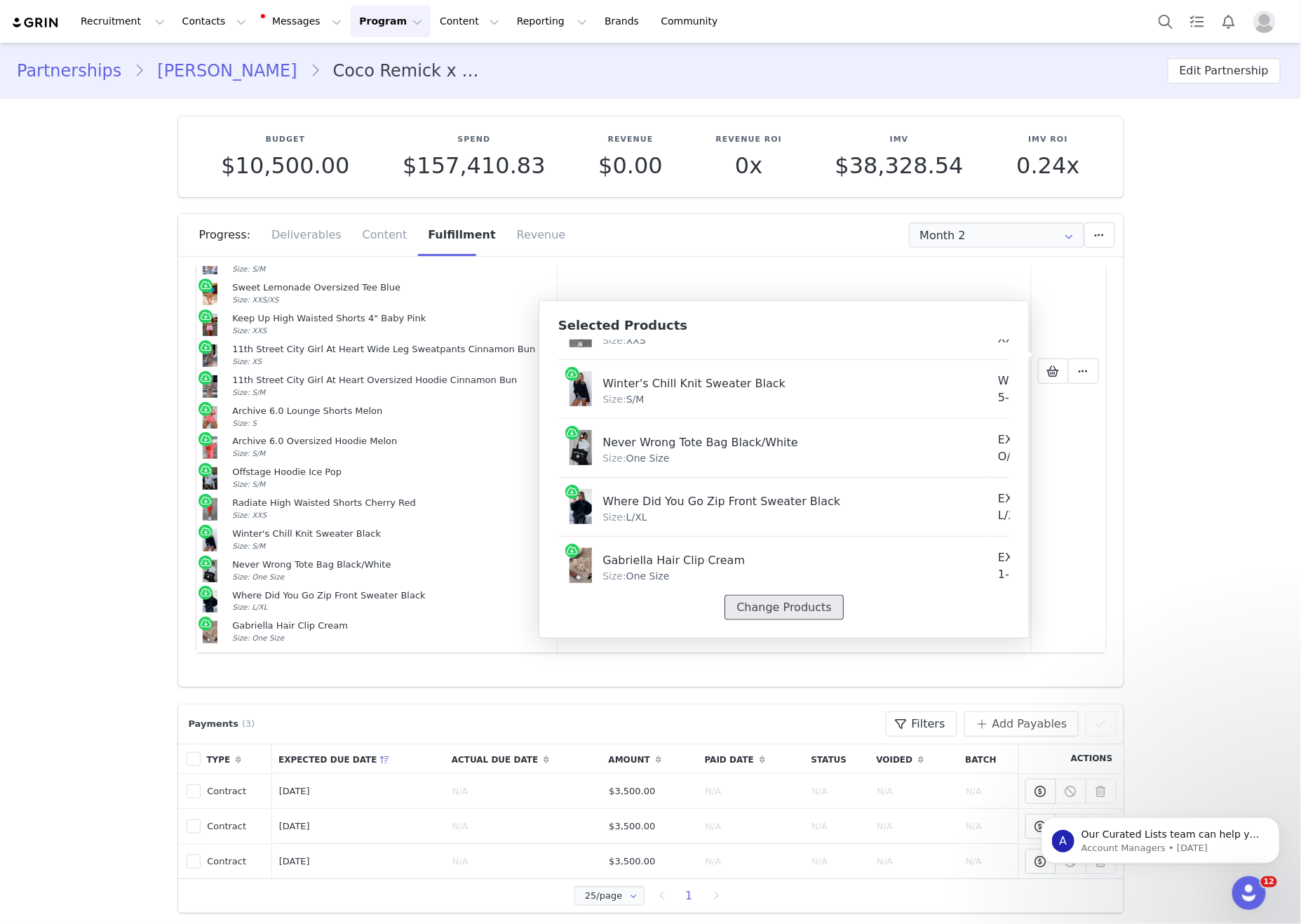
click at [816, 603] on button "Change Products" at bounding box center [784, 607] width 118 height 25
select select "27365959"
select select "28011923"
select select "27780315"
select select "27779033"
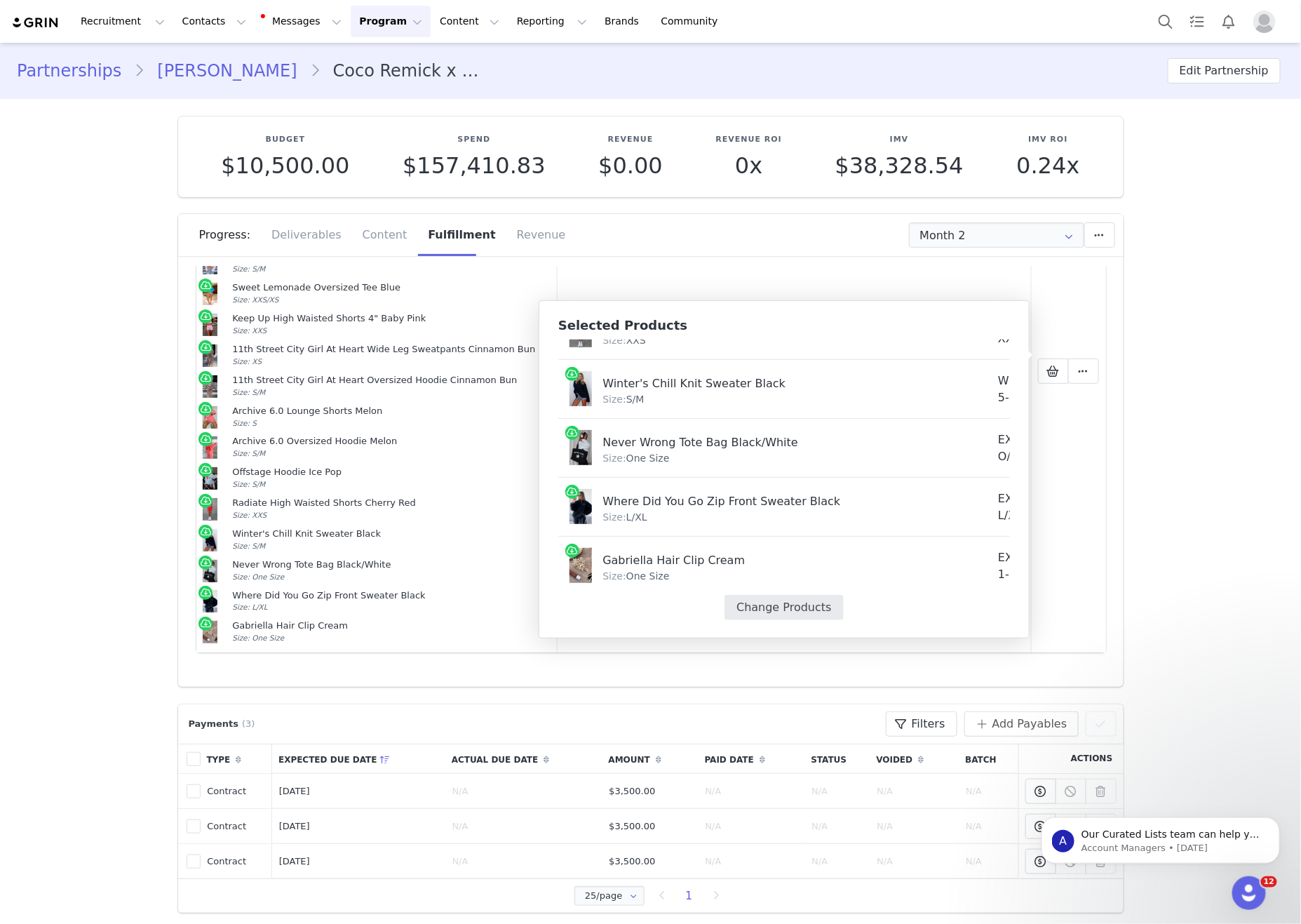
select select "27780419"
select select "27828716"
select select "27626276"
select select "21212415"
select select "26326958"
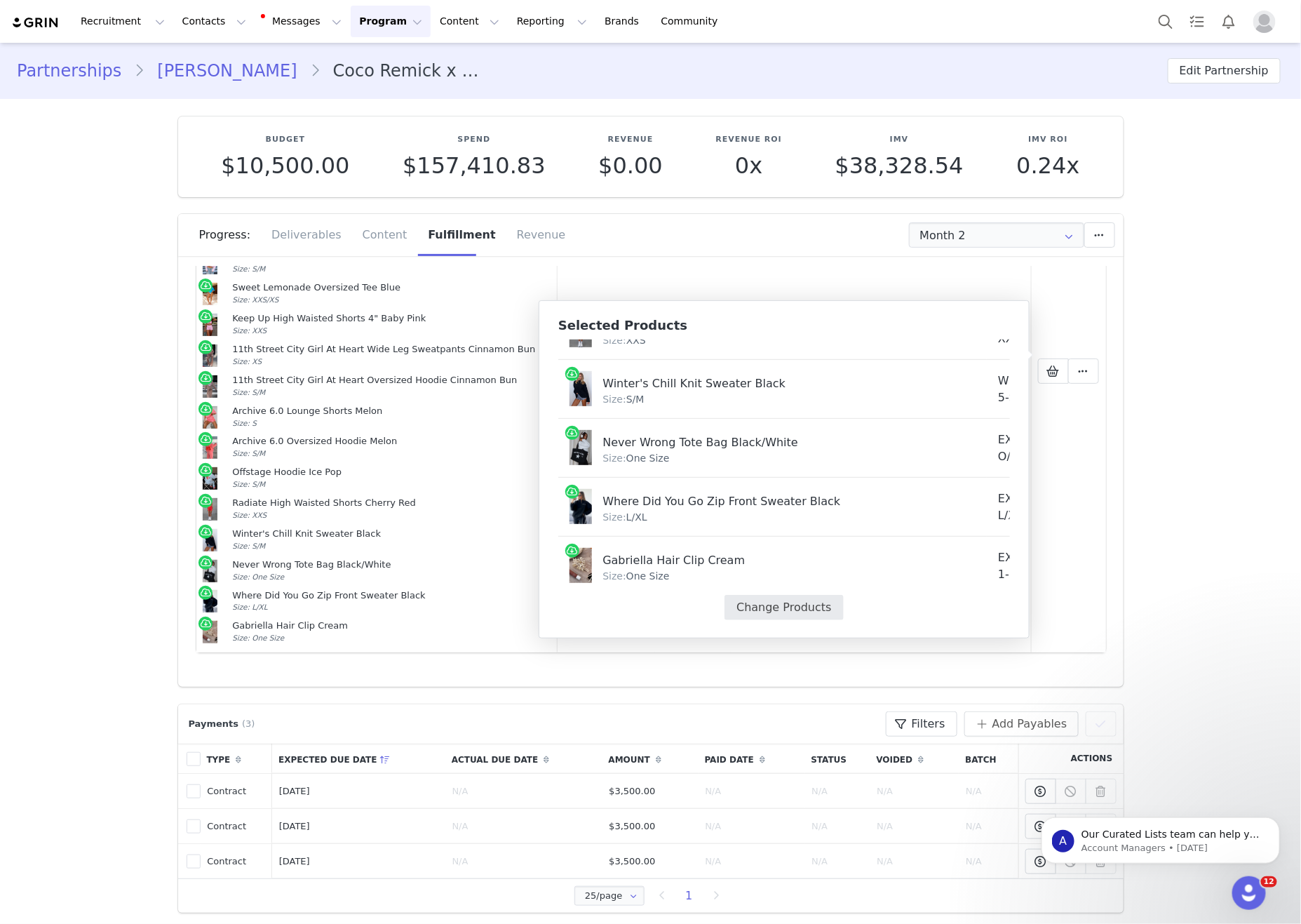
select select "26326640"
select select "16605301"
select select "20866230"
select select "25688741"
select select "26223055"
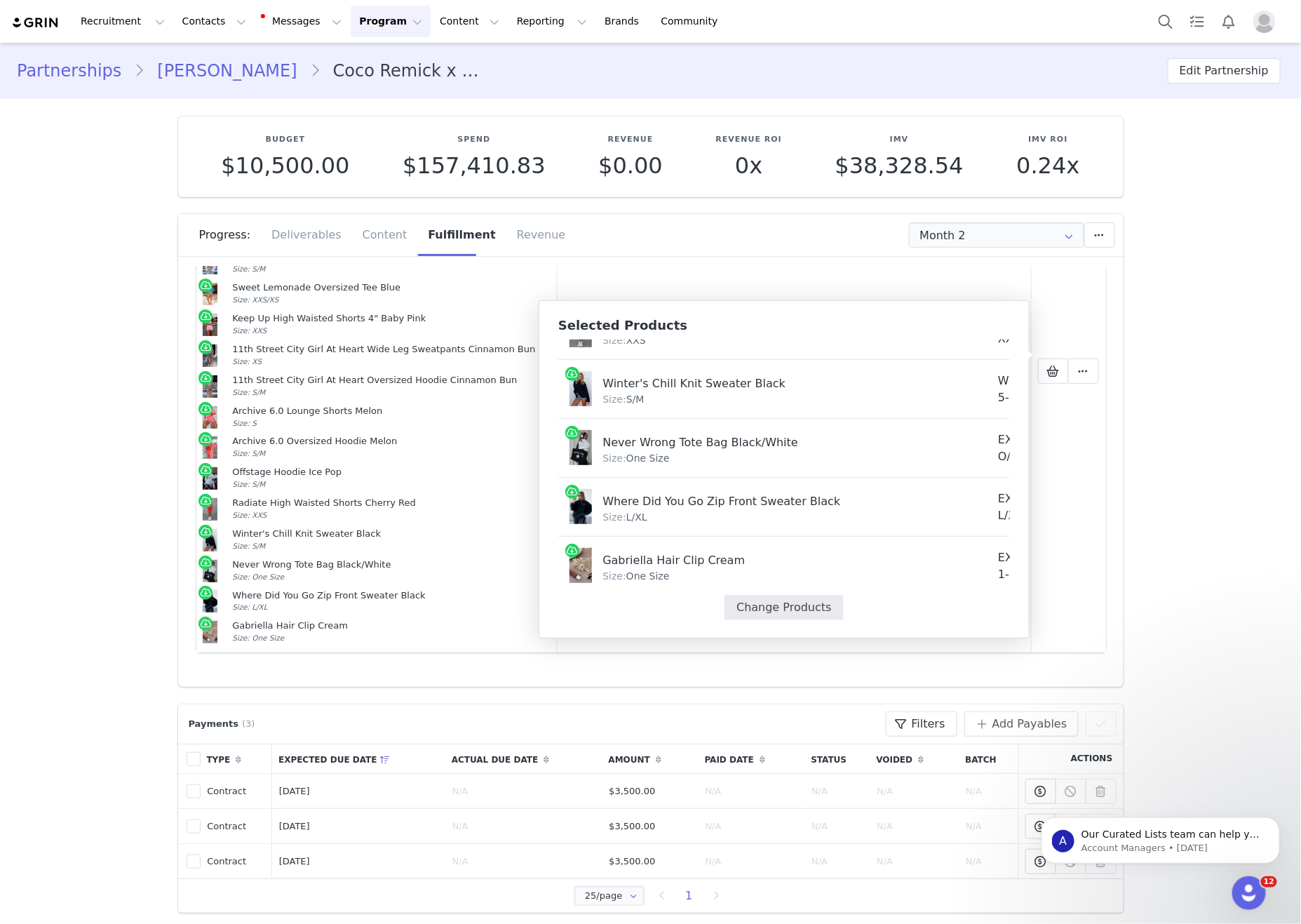
select select "24889026"
select select "27626501"
select select "19880626"
select select "27711172"
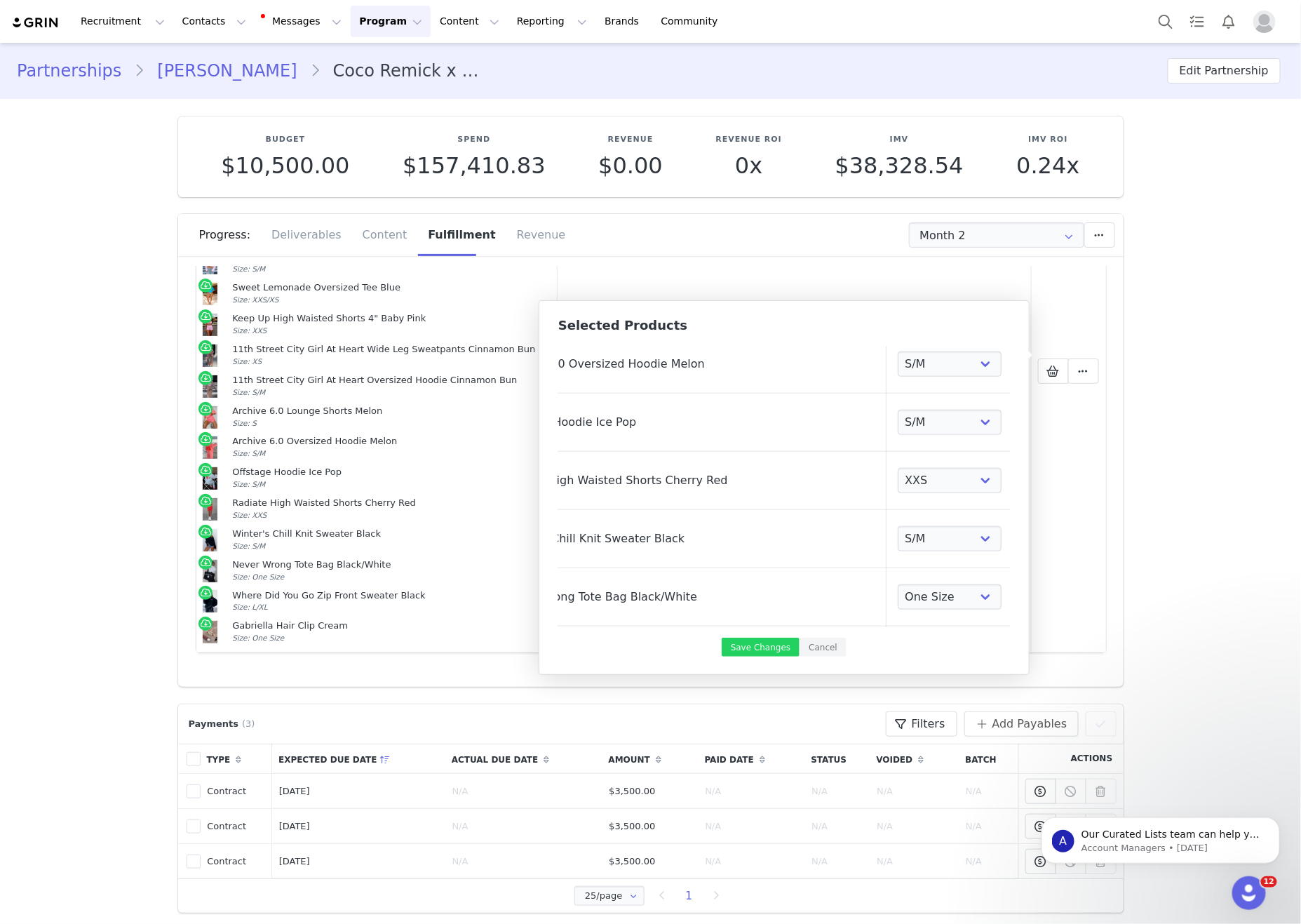
scroll to position [853, 102]
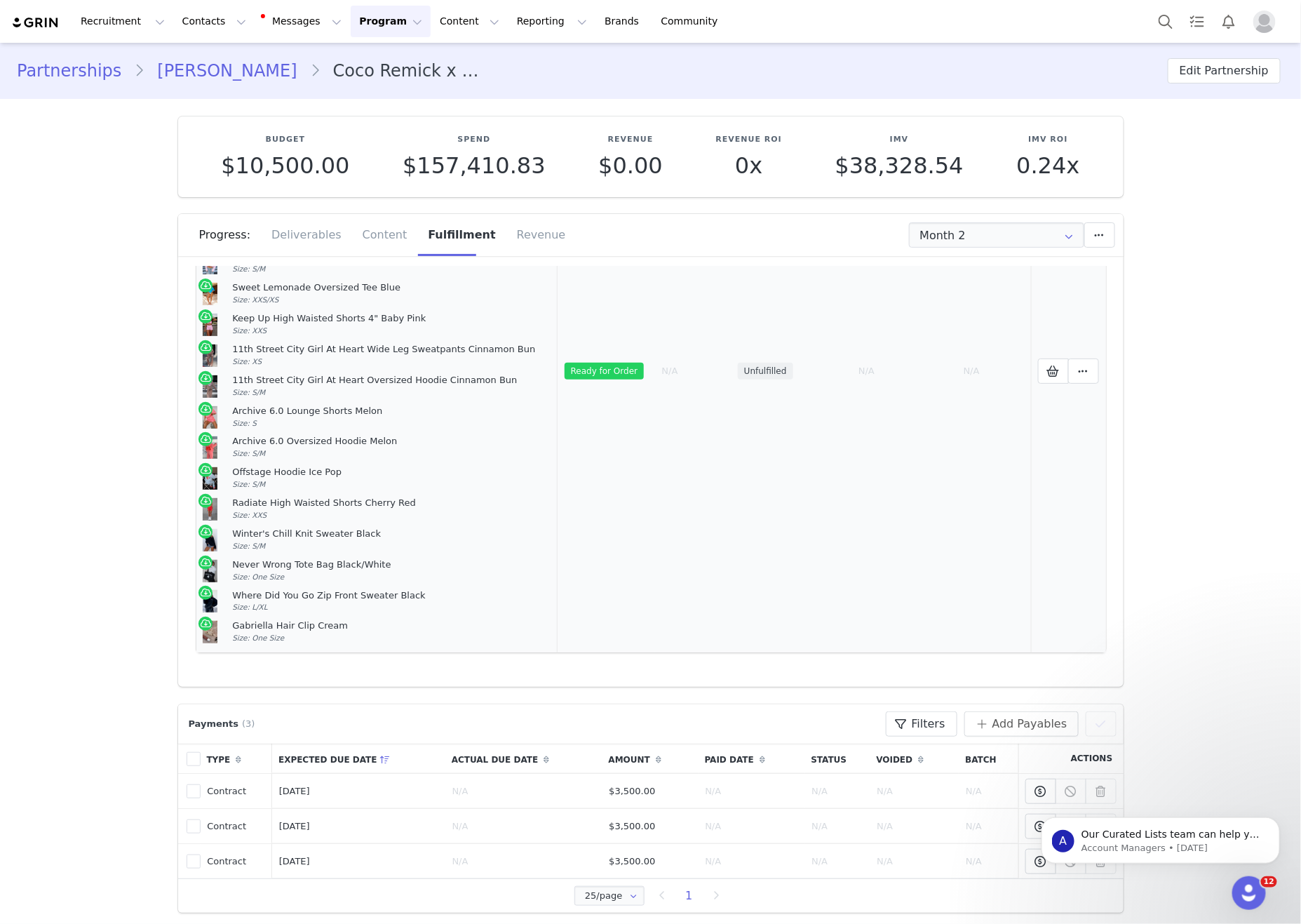
click at [1005, 353] on td "Mark as Fulfilled Create Shopify Draft Order Create Shopify Order Reconfigure P…" at bounding box center [1069, 371] width 75 height 562
click at [1005, 362] on td "Mark as Fulfilled Create Shopify Draft Order Create Shopify Order Reconfigure P…" at bounding box center [1069, 371] width 75 height 562
click at [1005, 359] on button at bounding box center [1083, 371] width 31 height 25
click at [976, 367] on div "Create Shopify Order" at bounding box center [961, 374] width 195 height 32
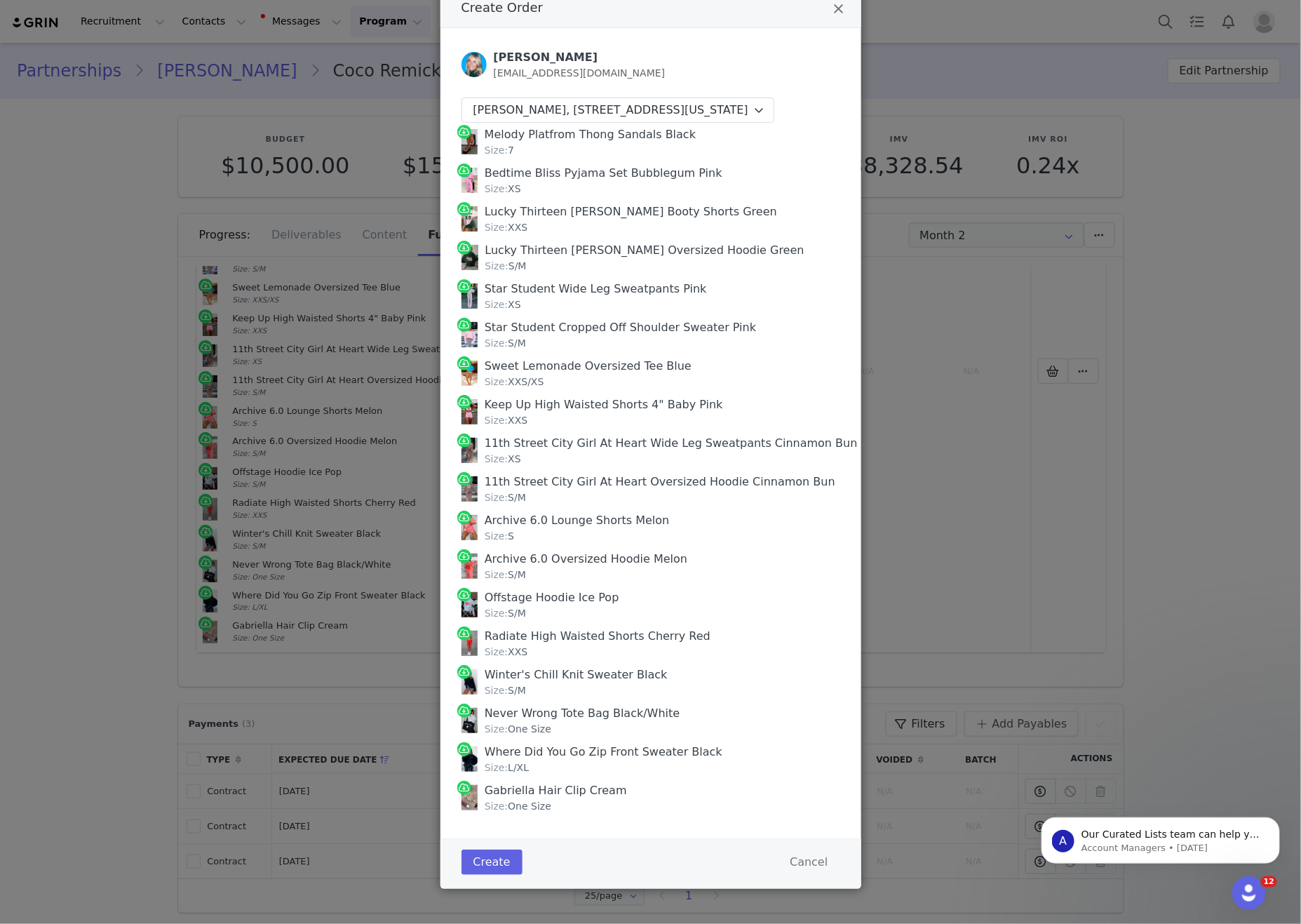
scroll to position [110, 0]
drag, startPoint x: 672, startPoint y: 810, endPoint x: 1266, endPoint y: 427, distance: 706.8
click at [604, 298] on div "Melody Platfrom Thong Sandals Black Size: 7 Bedtime Bliss Pyjama Set Bubblegum …" at bounding box center [651, 470] width 379 height 695
click at [717, 452] on div "11th Street City Girl At Heart Wide Leg Sweatpants Cinnamon Bun" at bounding box center [671, 443] width 373 height 17
click at [687, 446] on div "11th Street City Girl At Heart Wide Leg Sweatpants Cinnamon Bun Size: XS" at bounding box center [651, 451] width 379 height 38
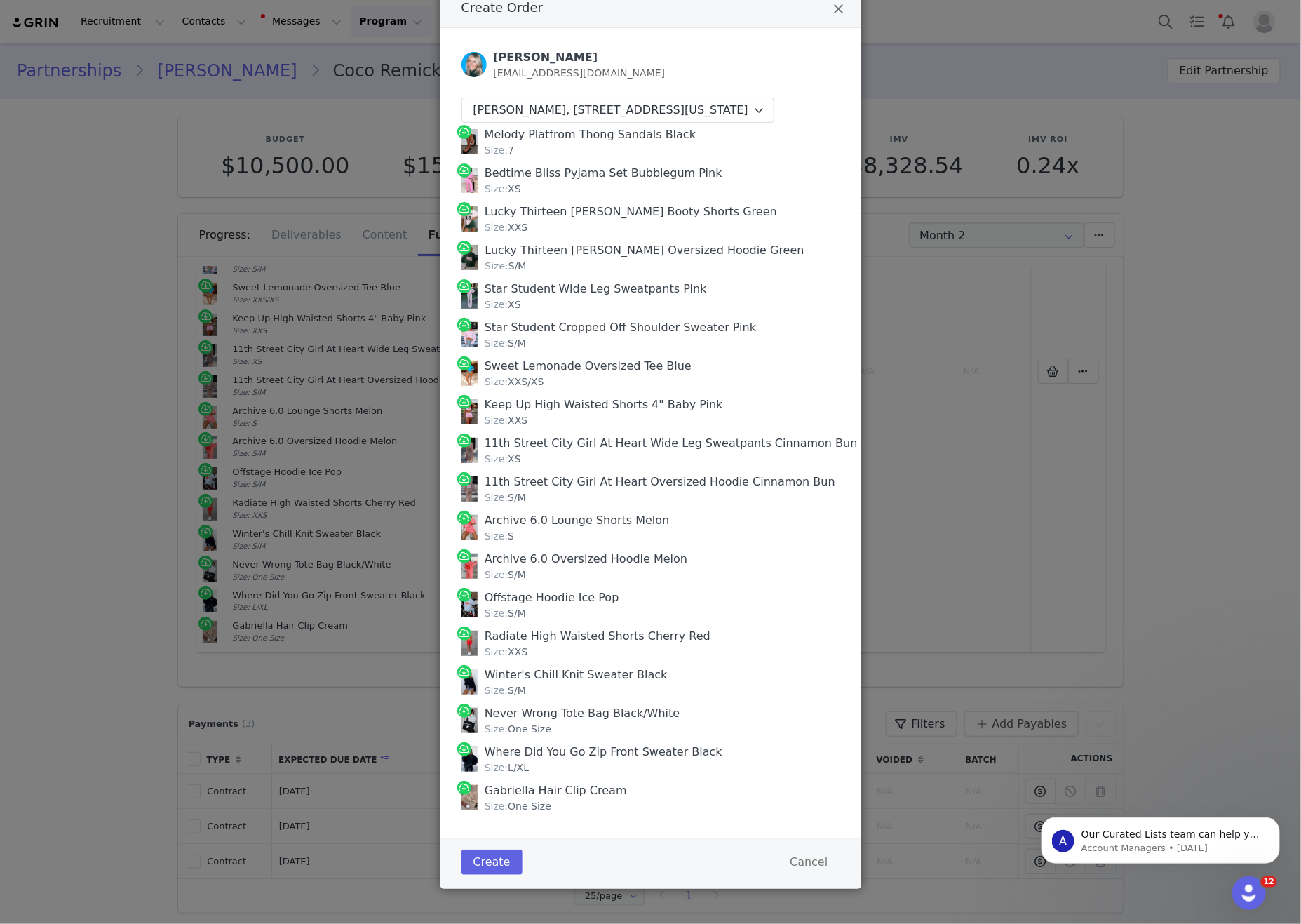
scroll to position [124, 0]
copy div "Coco Remick, 31831 Grand Canyon Dr. Laguna Niguel, California 92677 United Stat…"
drag, startPoint x: 607, startPoint y: 806, endPoint x: 504, endPoint y: 112, distance: 701.6
click at [504, 112] on div "Coco Remick SconeClone@gmail.com Coco Remick, 31831 Grand Canyon Dr. Laguna Nig…" at bounding box center [651, 433] width 379 height 768
drag, startPoint x: 482, startPoint y: 862, endPoint x: 949, endPoint y: 826, distance: 468.4
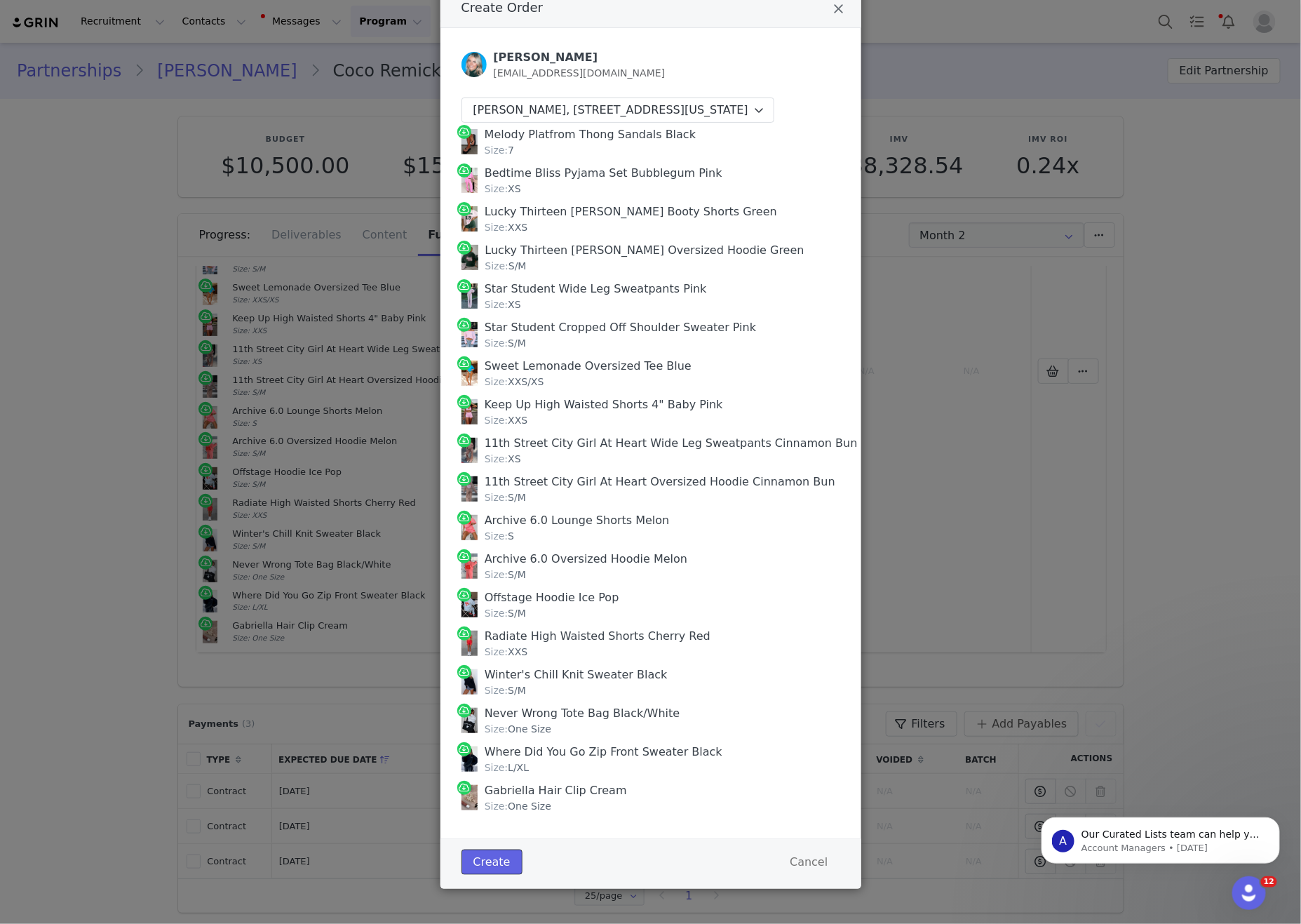
click at [483, 862] on button "Create" at bounding box center [492, 862] width 61 height 25
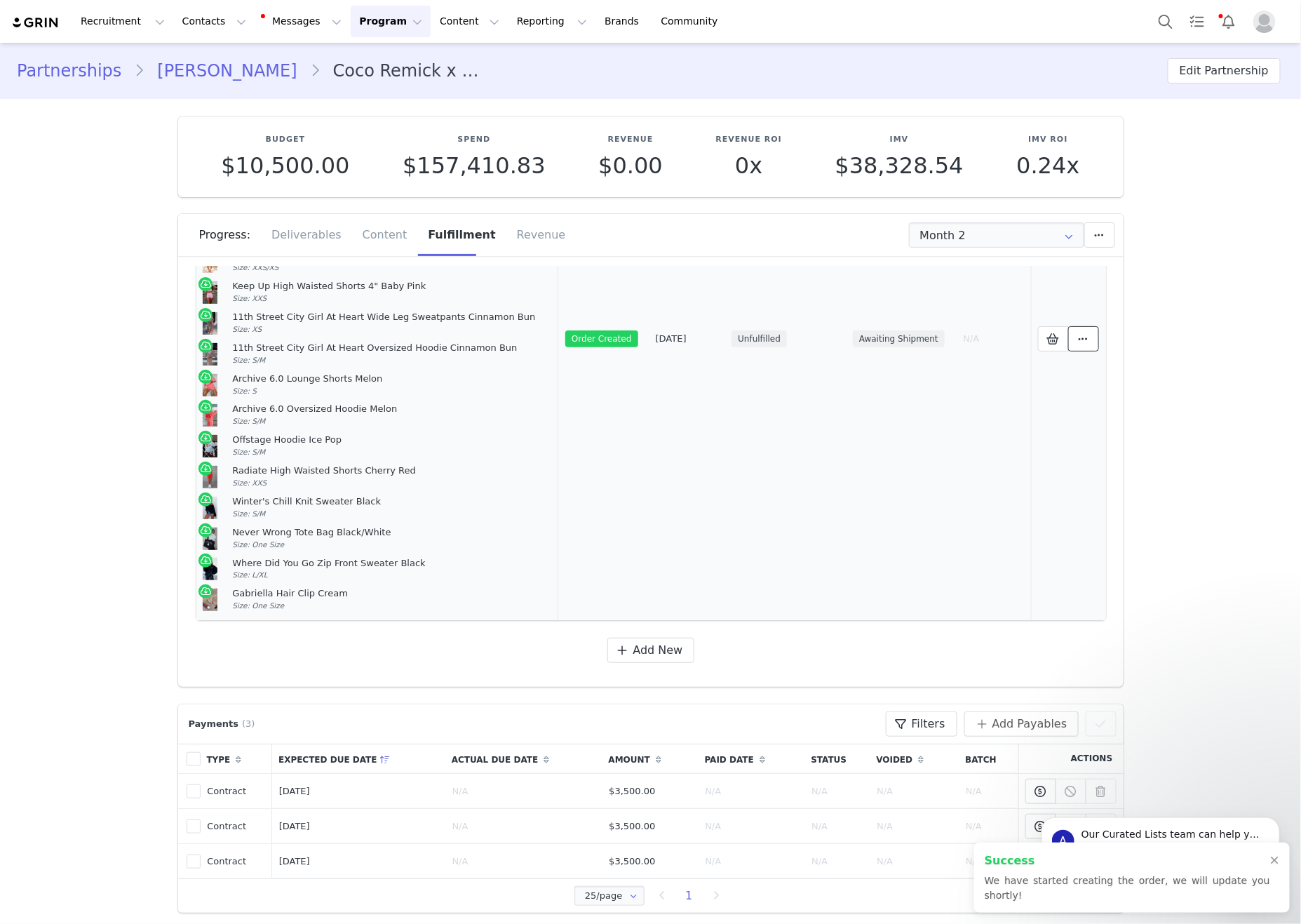
click at [1005, 345] on icon at bounding box center [1083, 339] width 10 height 12
click at [989, 357] on link "View Order" at bounding box center [961, 355] width 195 height 32
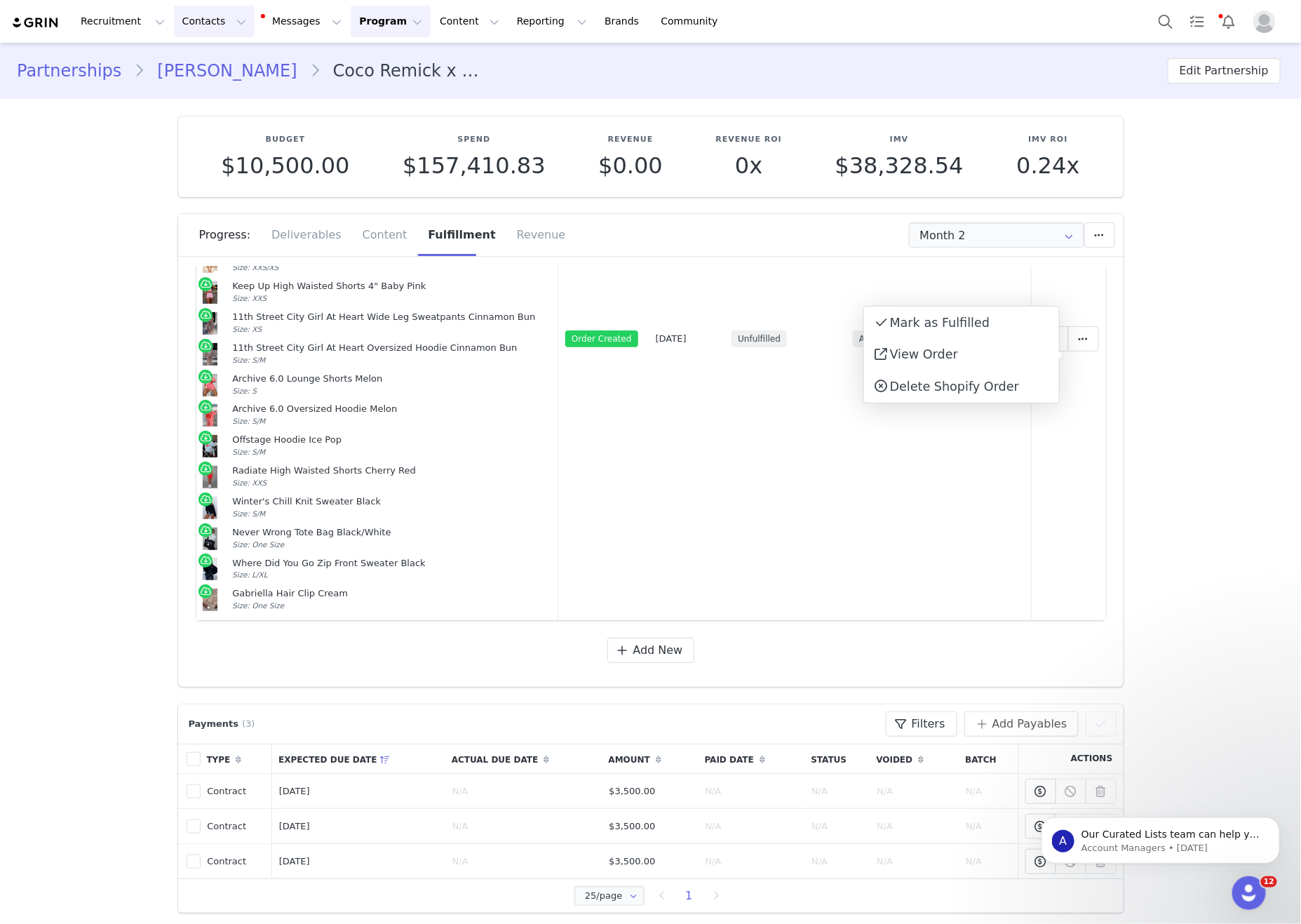
click at [174, 13] on button "Contacts Contacts" at bounding box center [214, 21] width 81 height 32
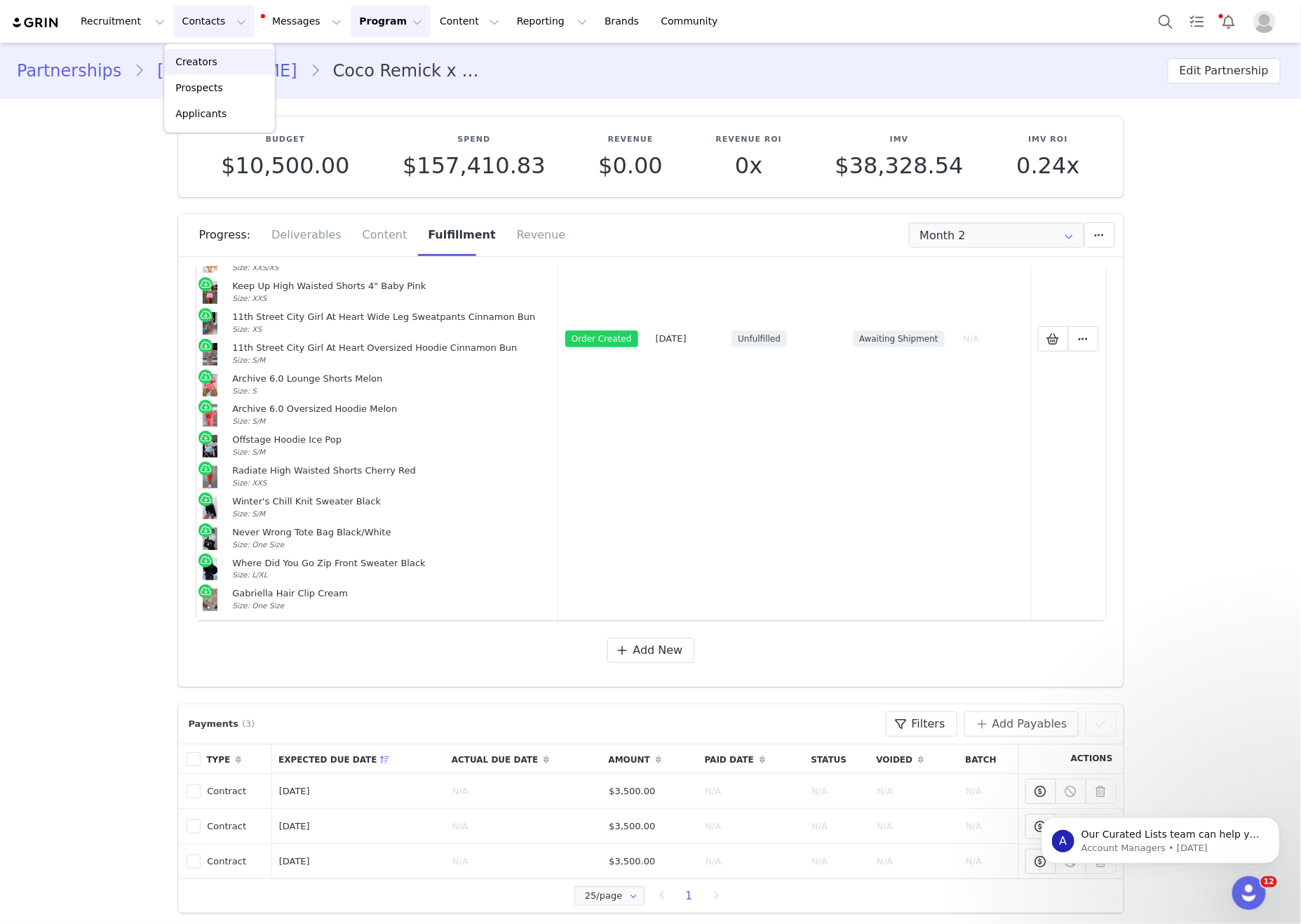
click at [250, 67] on div "Creators" at bounding box center [219, 62] width 94 height 15
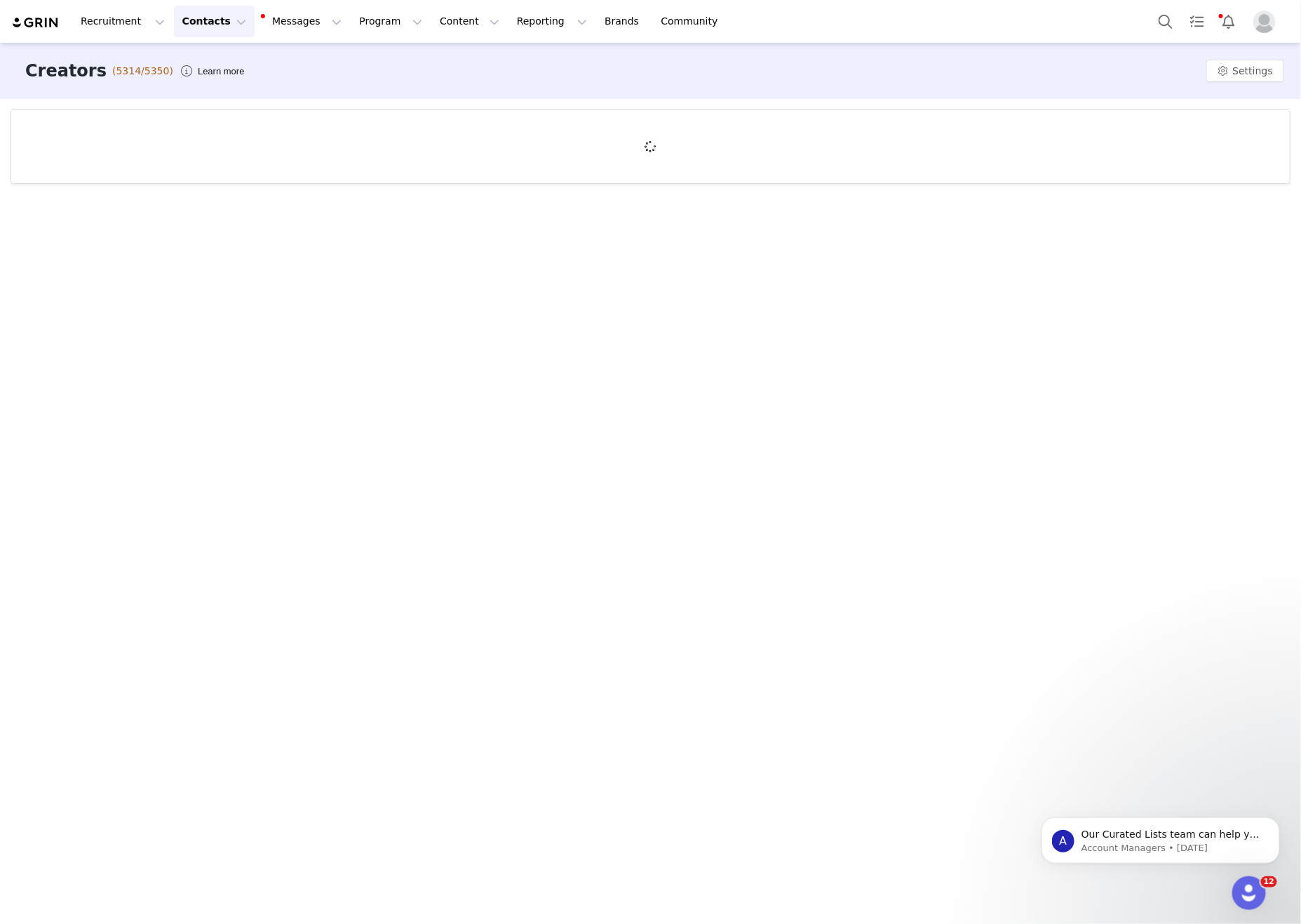
drag, startPoint x: 226, startPoint y: 20, endPoint x: 234, endPoint y: 44, distance: 25.3
click at [226, 20] on button "Contacts Contacts" at bounding box center [214, 21] width 81 height 32
click at [241, 65] on div "Creators" at bounding box center [219, 62] width 94 height 15
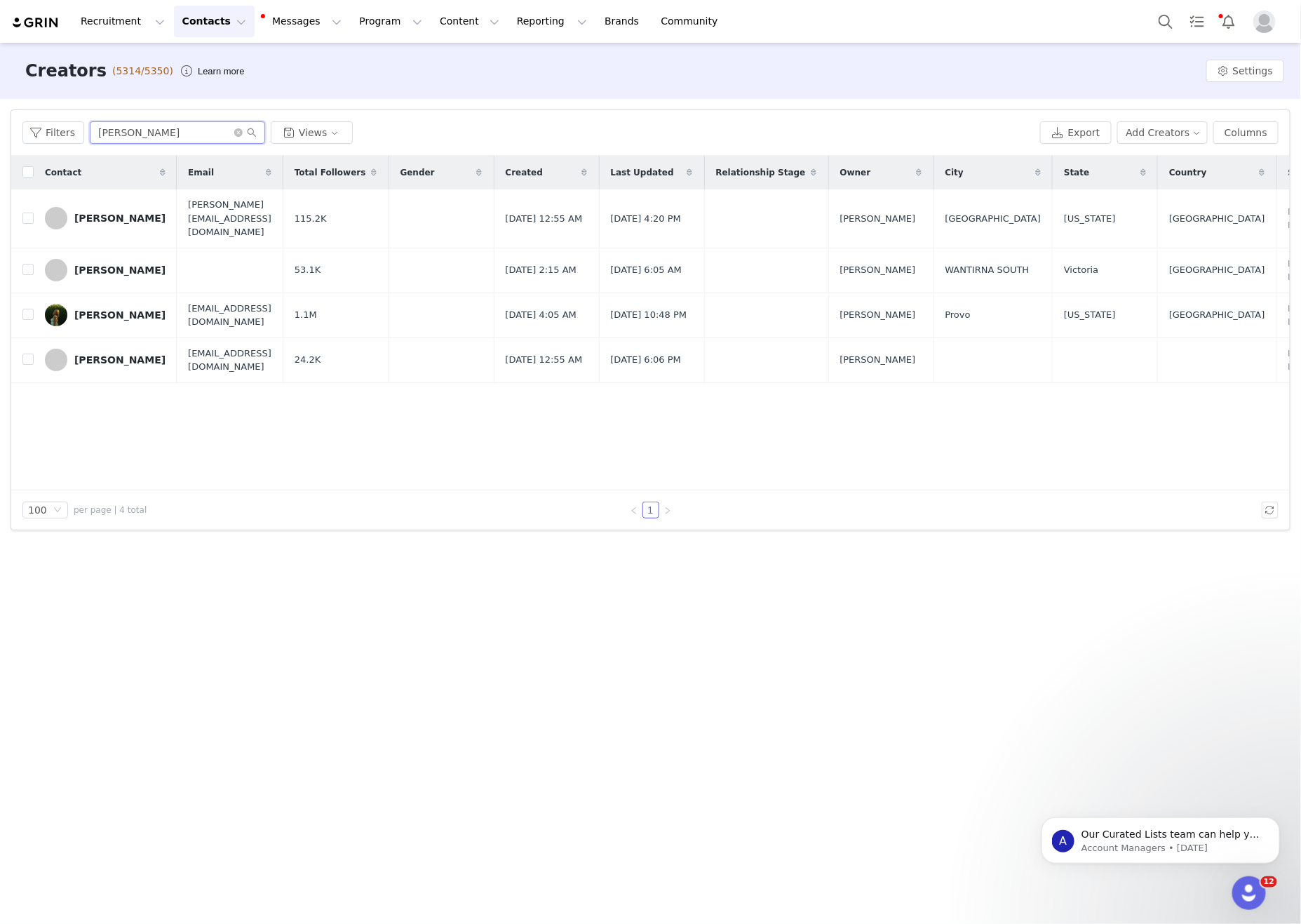
drag, startPoint x: 147, startPoint y: 129, endPoint x: 18, endPoint y: 118, distance: 129.5
click at [18, 116] on div "Filters mcknight Views Export Add Creators Columns" at bounding box center [651, 132] width 1279 height 45
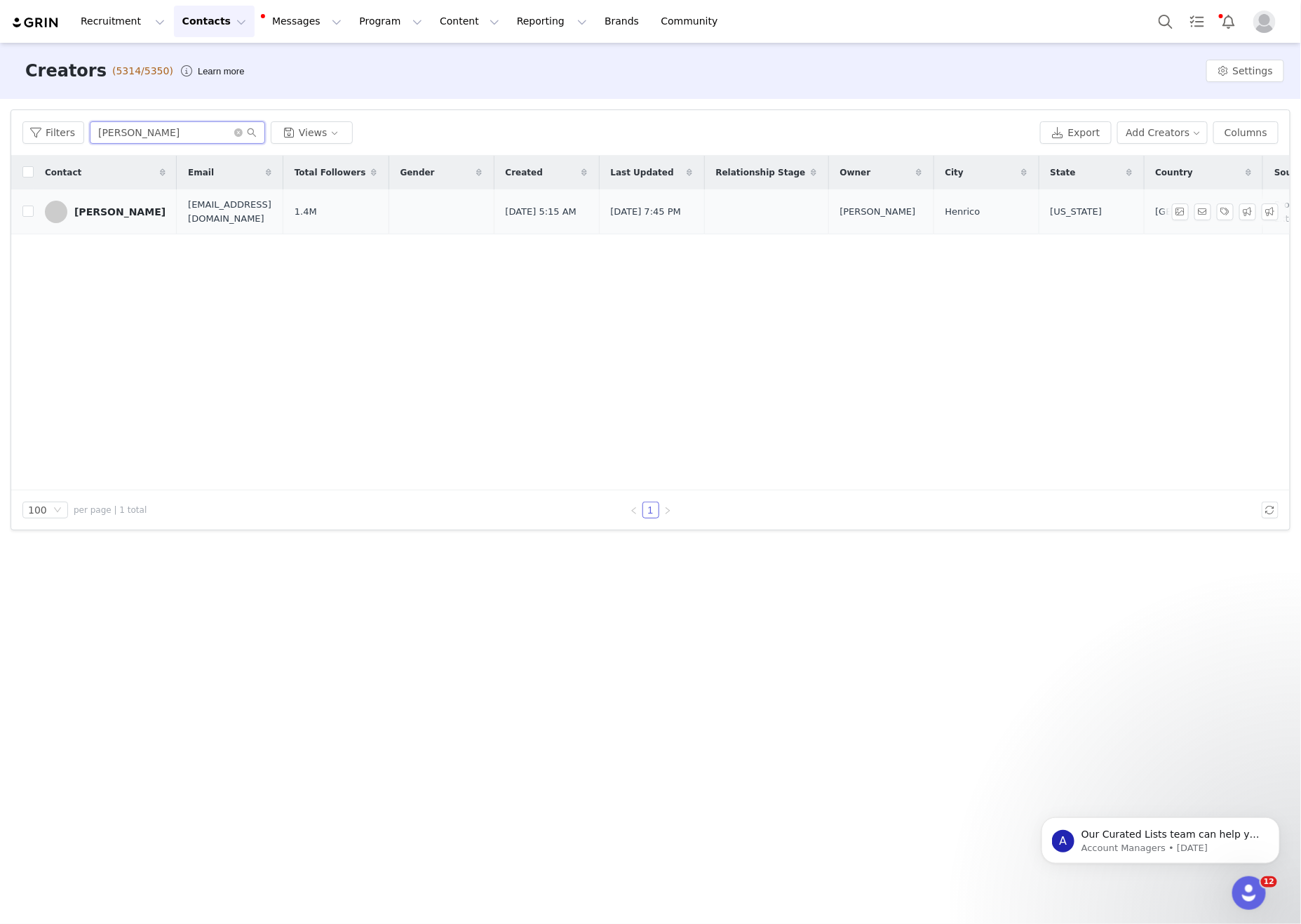
type input "BAILEY STEWAR"
click at [147, 218] on td "Bailey Stewart" at bounding box center [105, 212] width 143 height 45
click at [115, 210] on div "Bailey Stewart" at bounding box center [120, 212] width 92 height 12
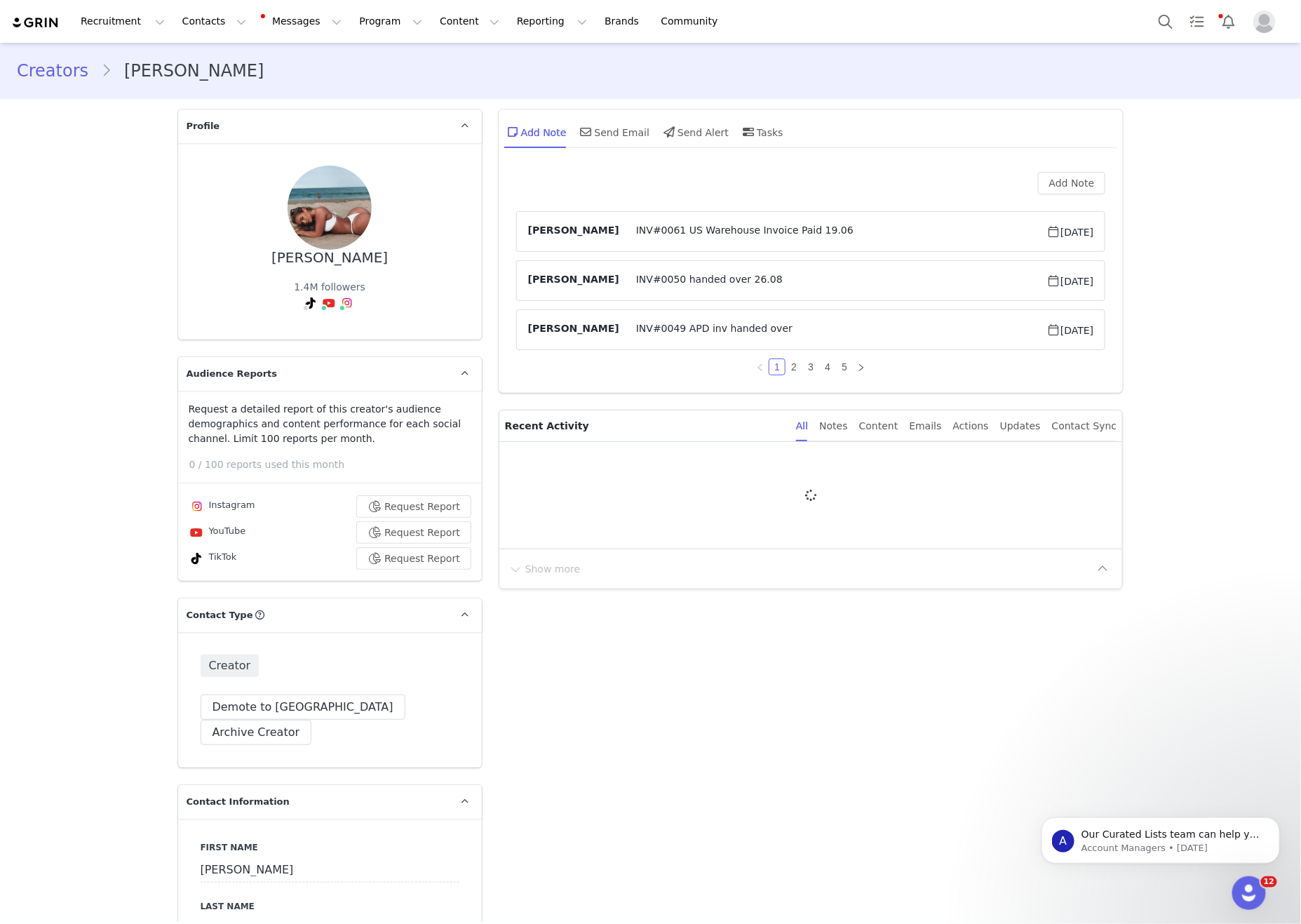
type input "+1 ([GEOGRAPHIC_DATA])"
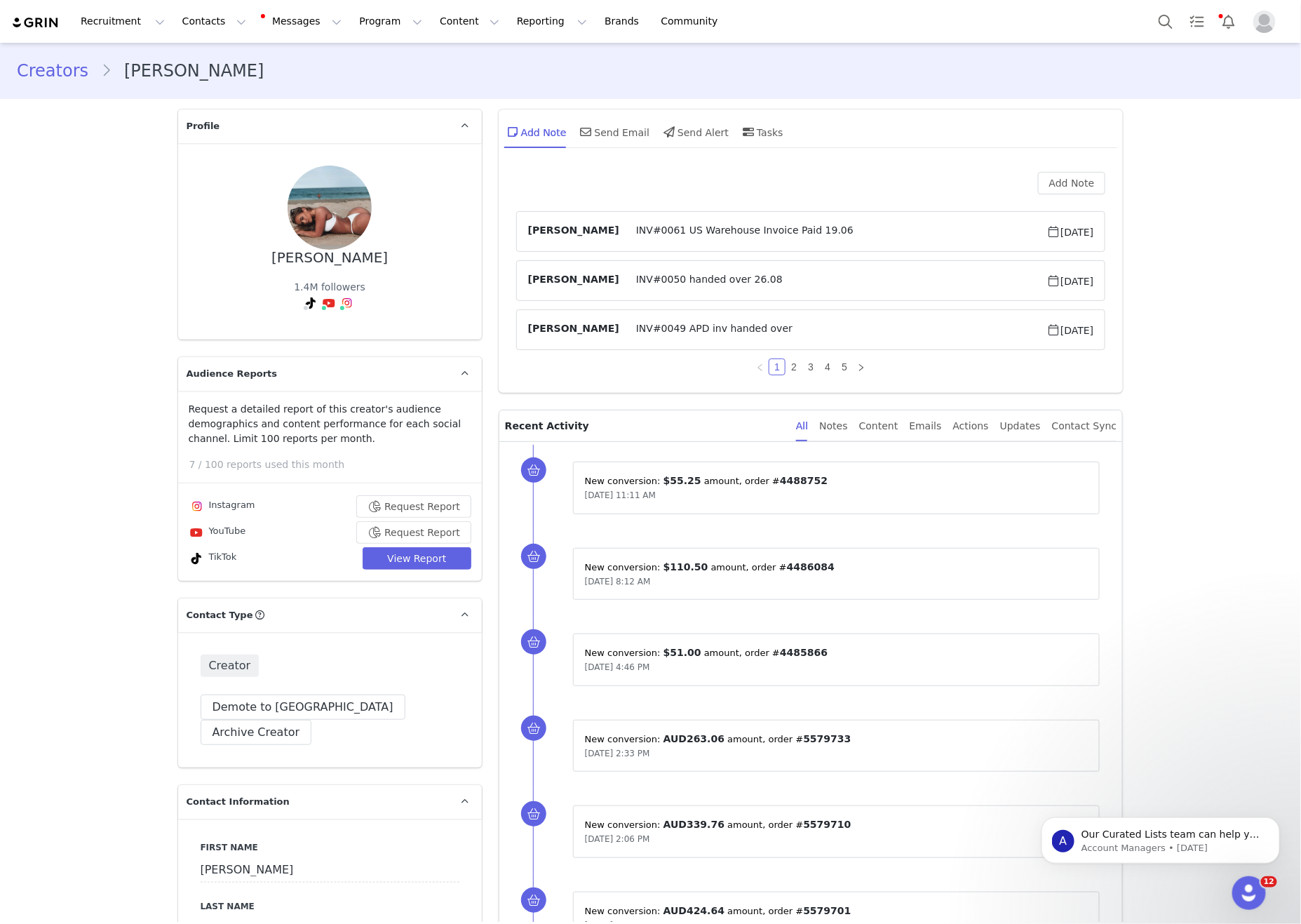
click at [1005, 495] on div "Sep 1, 2025, 11:11 AM" at bounding box center [836, 495] width 504 height 14
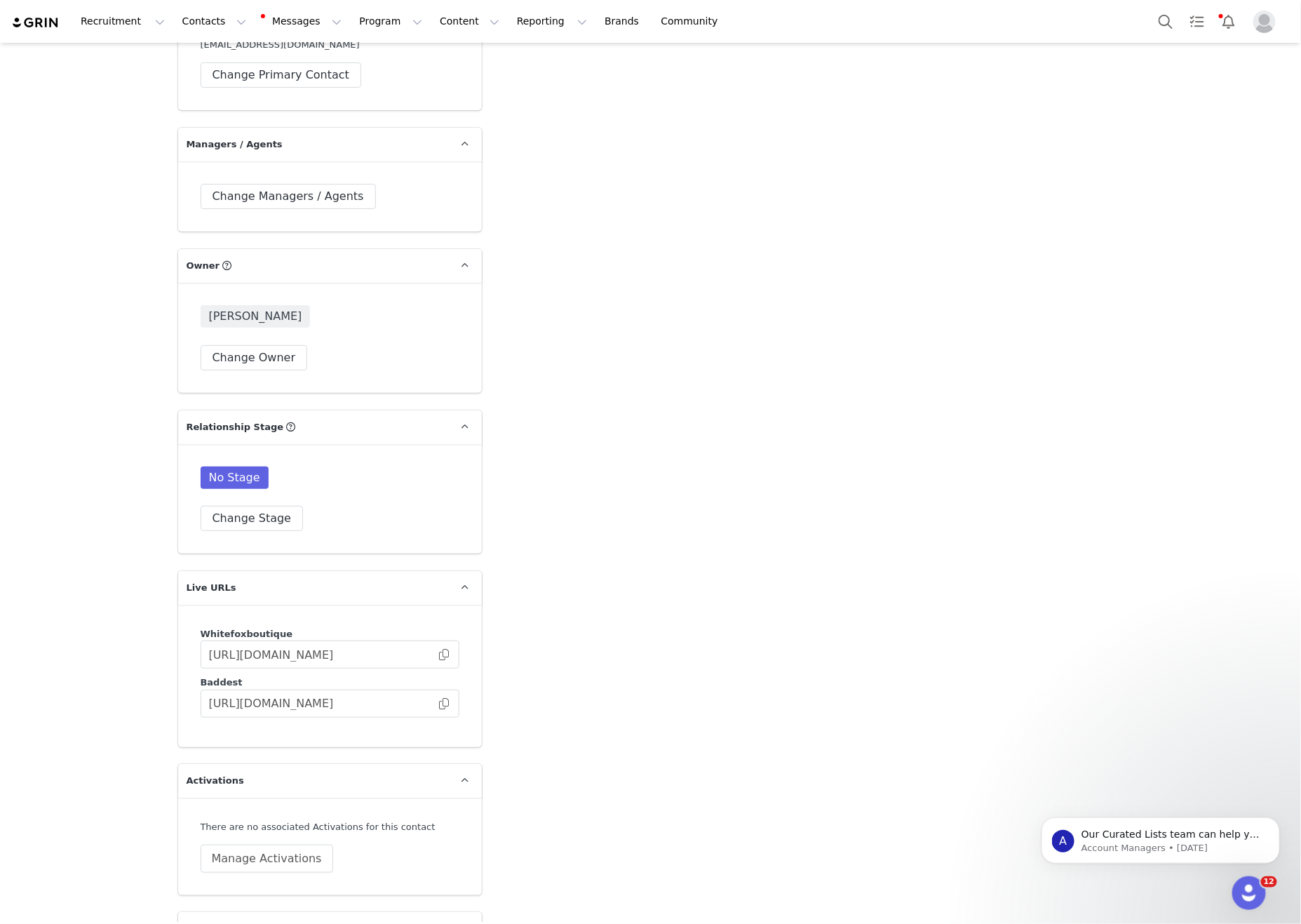
scroll to position [3945, 0]
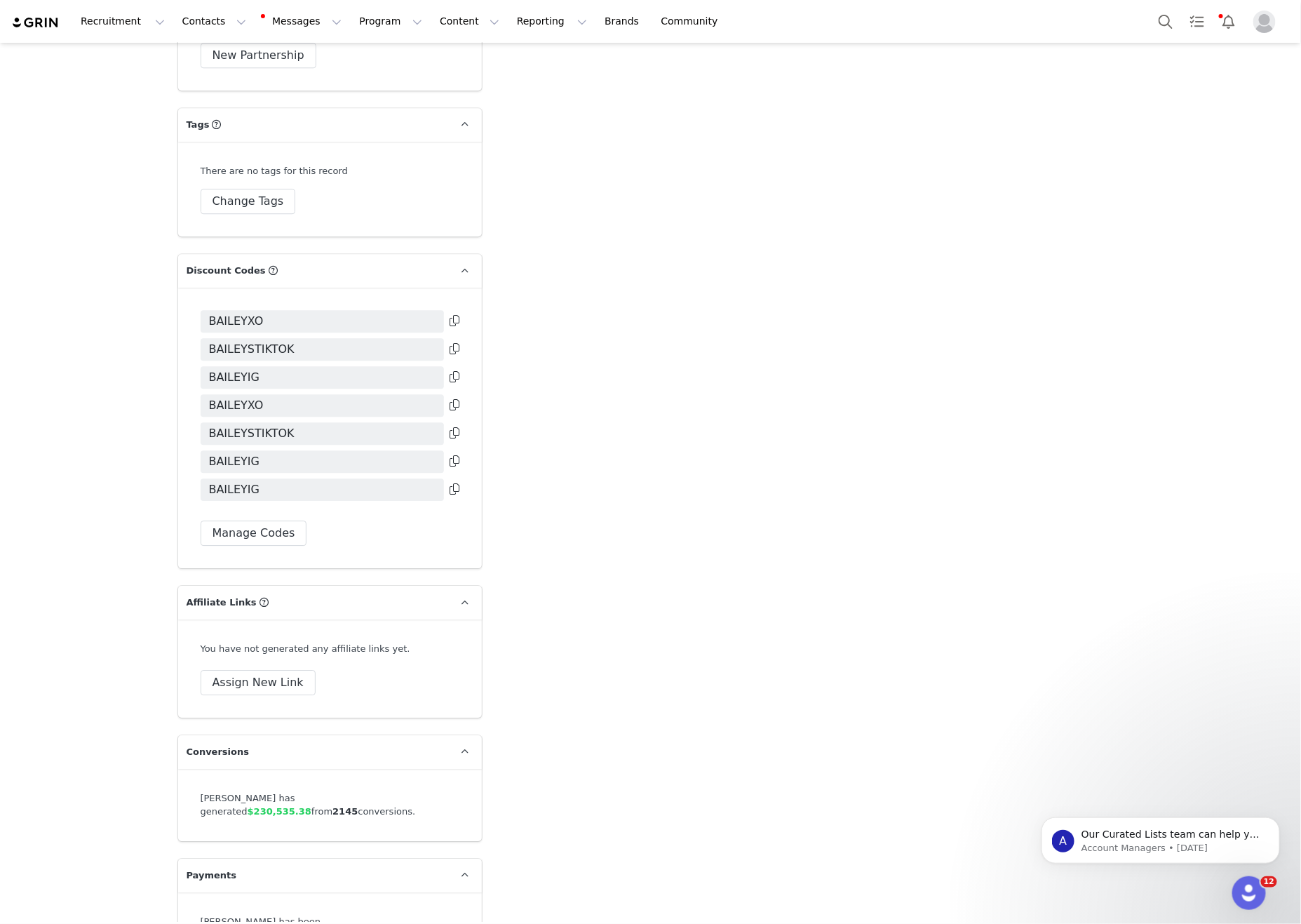
drag, startPoint x: 822, startPoint y: 495, endPoint x: 821, endPoint y: 512, distance: 17.0
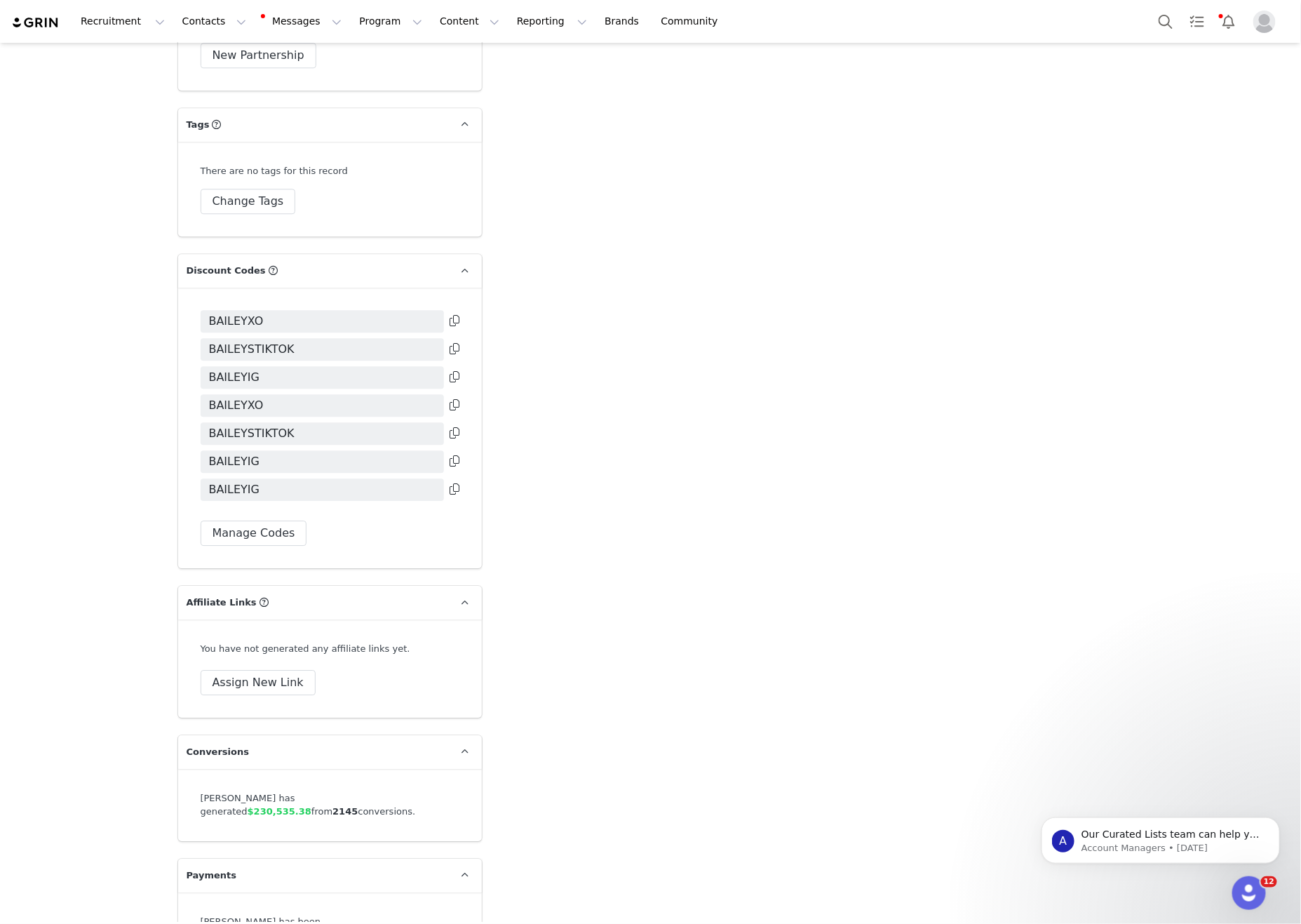
drag, startPoint x: 1006, startPoint y: 509, endPoint x: 920, endPoint y: 485, distance: 89.3
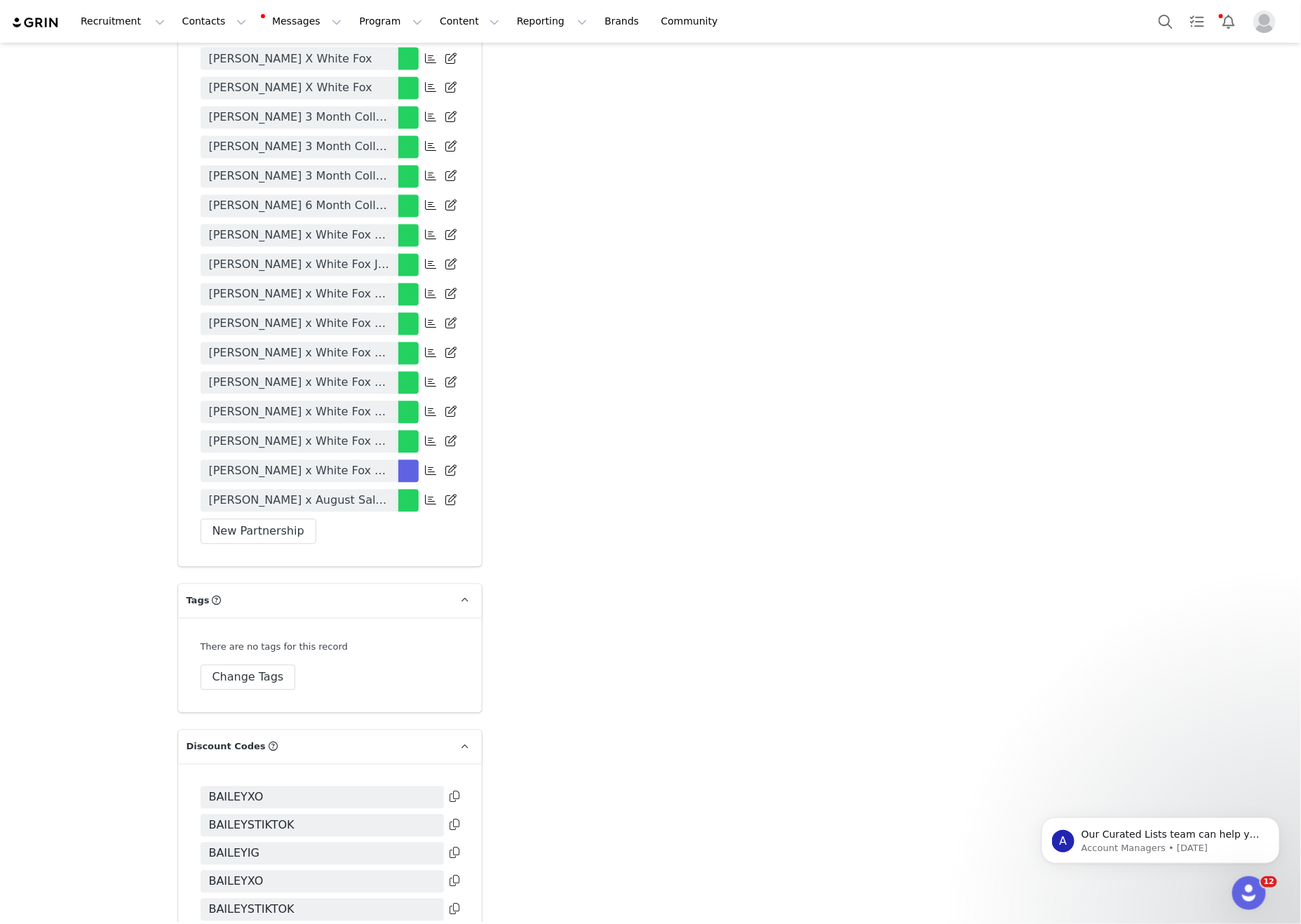
scroll to position [3394, 0]
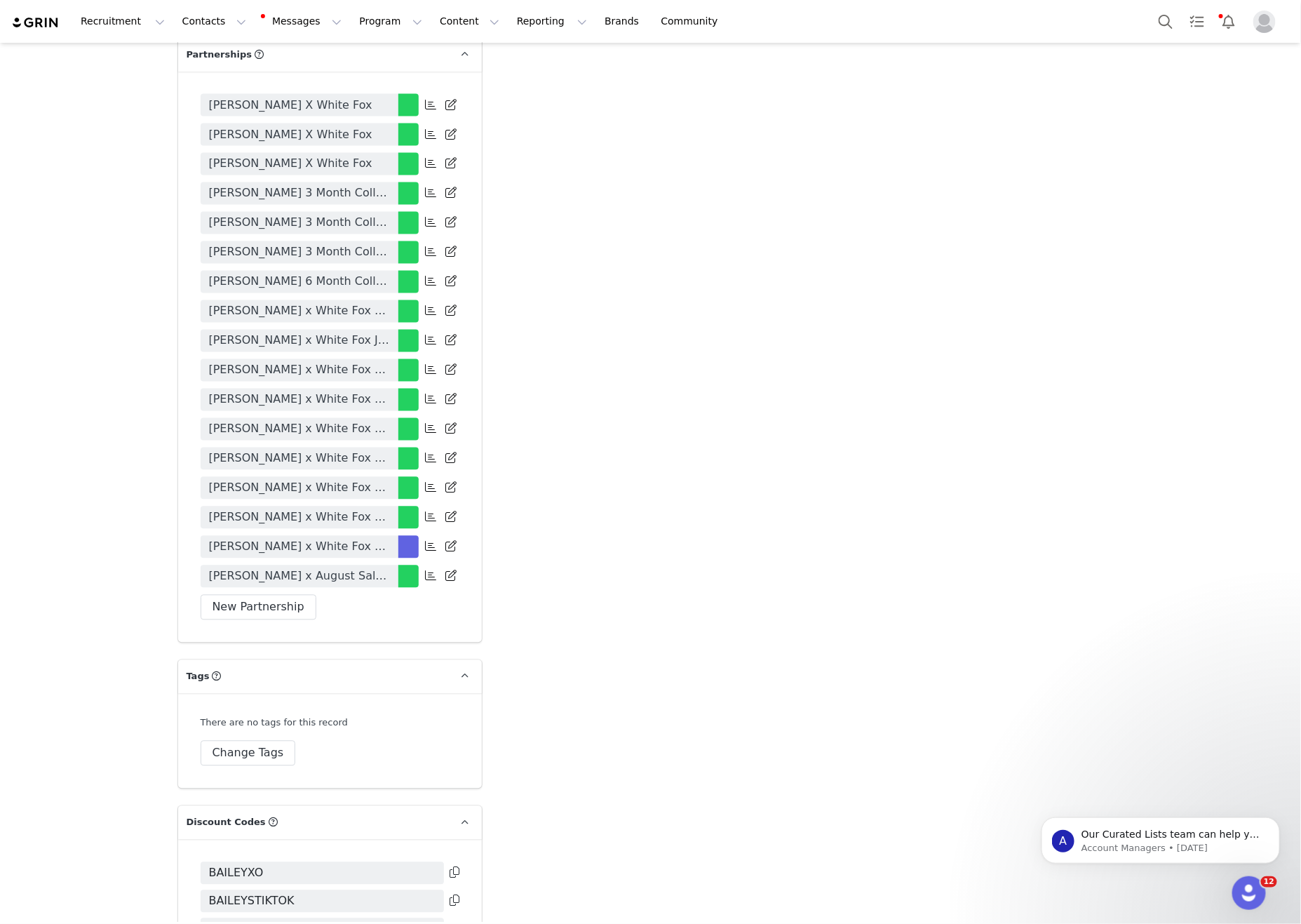
drag, startPoint x: 786, startPoint y: 502, endPoint x: 606, endPoint y: 479, distance: 181.5
drag, startPoint x: 1039, startPoint y: 528, endPoint x: 949, endPoint y: 525, distance: 90.0
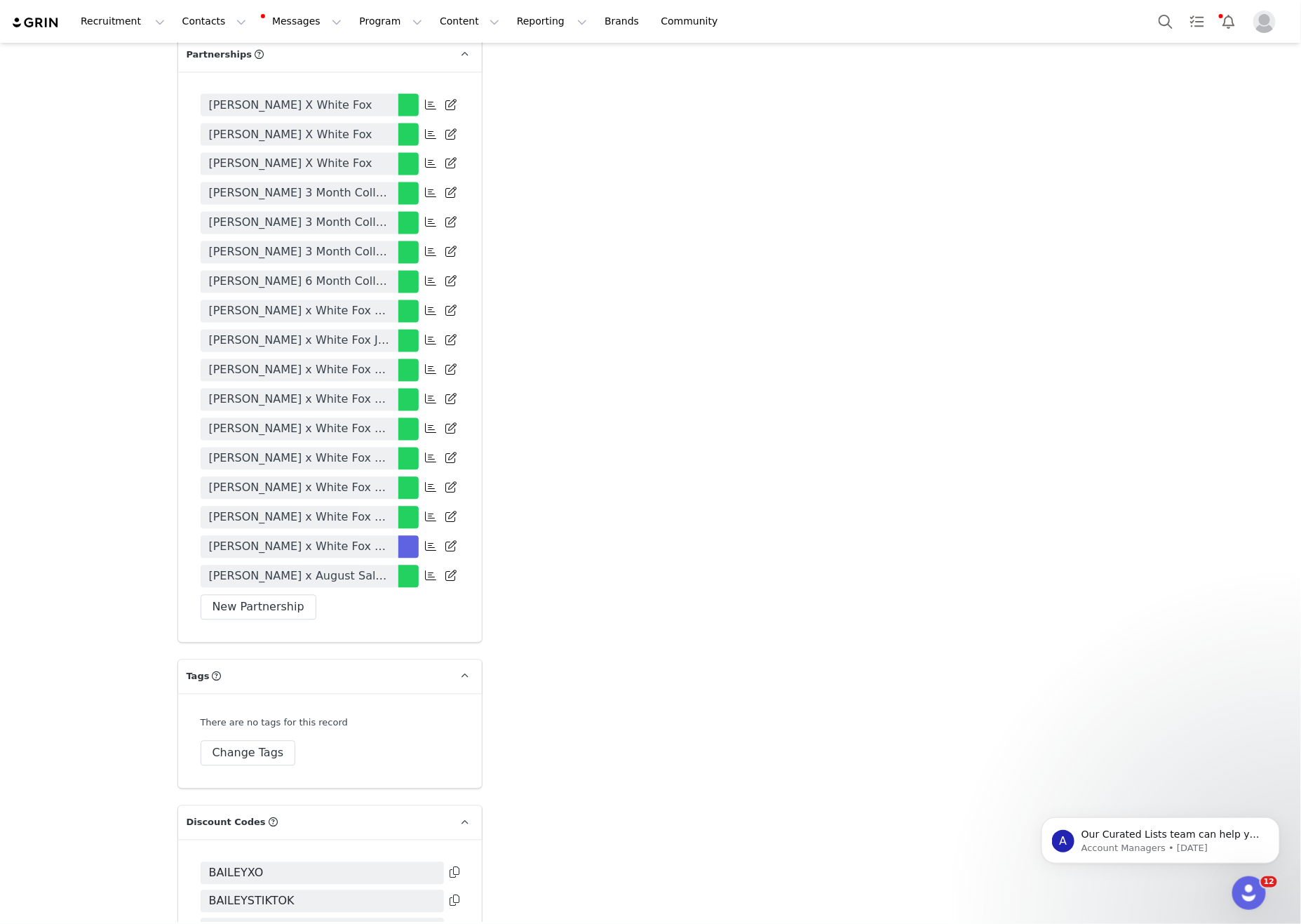
click at [340, 539] on span "Bailey Stewart x White Fox Contract" at bounding box center [299, 547] width 181 height 17
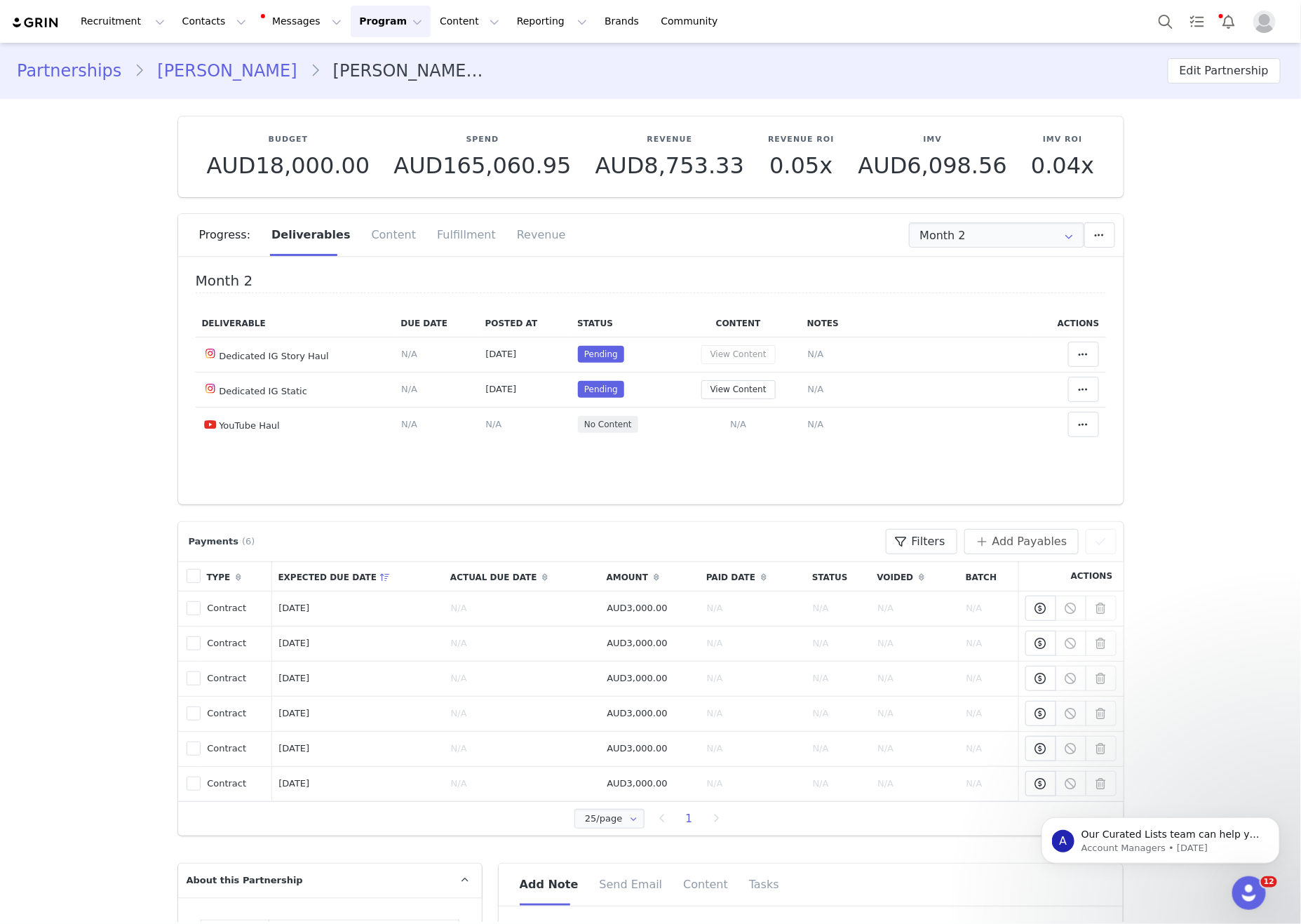
type input "+1 ([GEOGRAPHIC_DATA])"
click at [450, 235] on div "Fulfillment" at bounding box center [466, 235] width 80 height 42
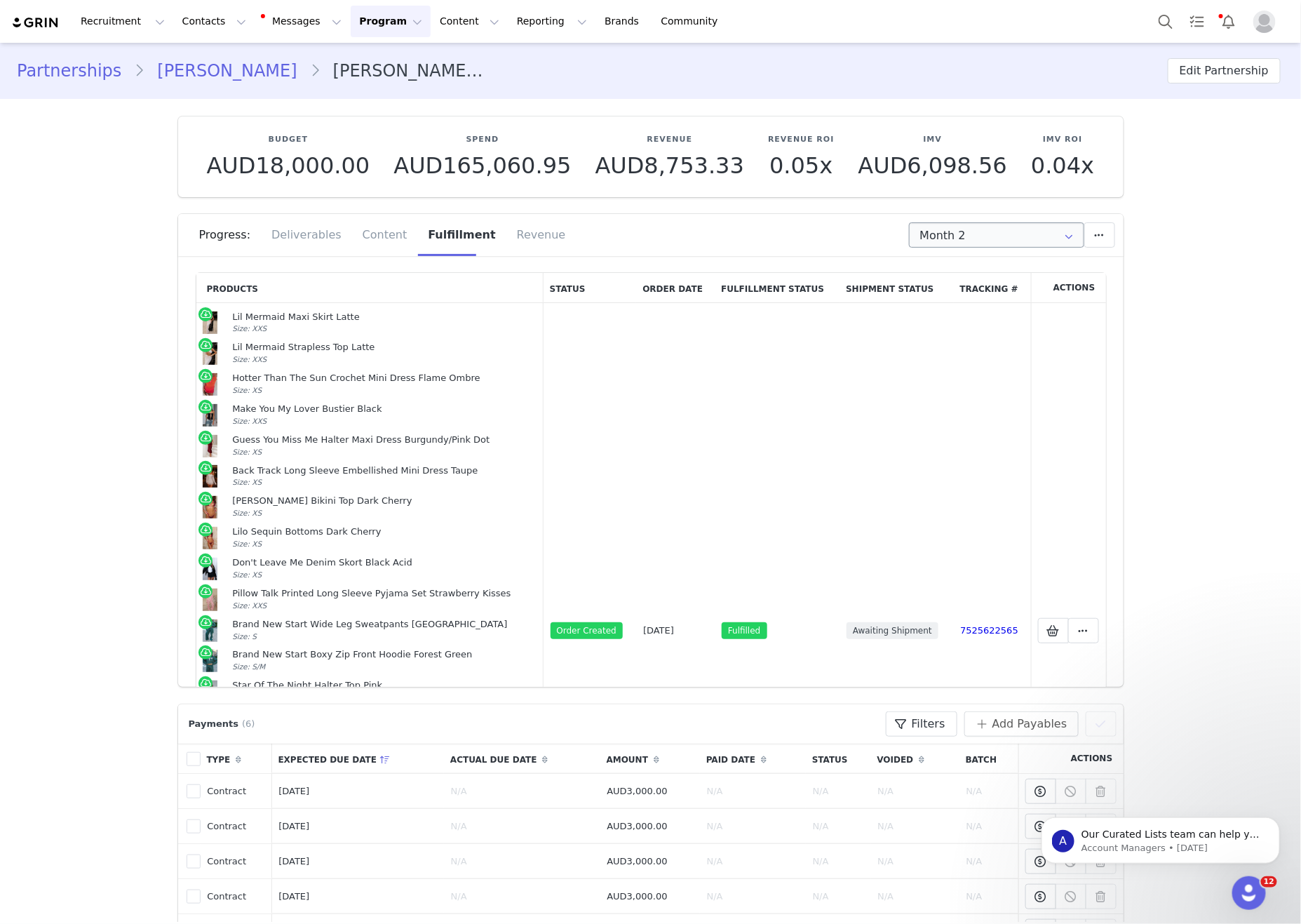
drag, startPoint x: 1009, startPoint y: 262, endPoint x: 1030, endPoint y: 225, distance: 42.5
click at [1005, 259] on div "Progress: Deliverables Content Fulfillment Revenue" at bounding box center [651, 239] width 946 height 52
click at [1005, 225] on input "Month 2" at bounding box center [997, 235] width 175 height 25
click at [1005, 319] on span "Sep 9th - Oct 8th" at bounding box center [1031, 319] width 76 height 24
type input "Month 3"
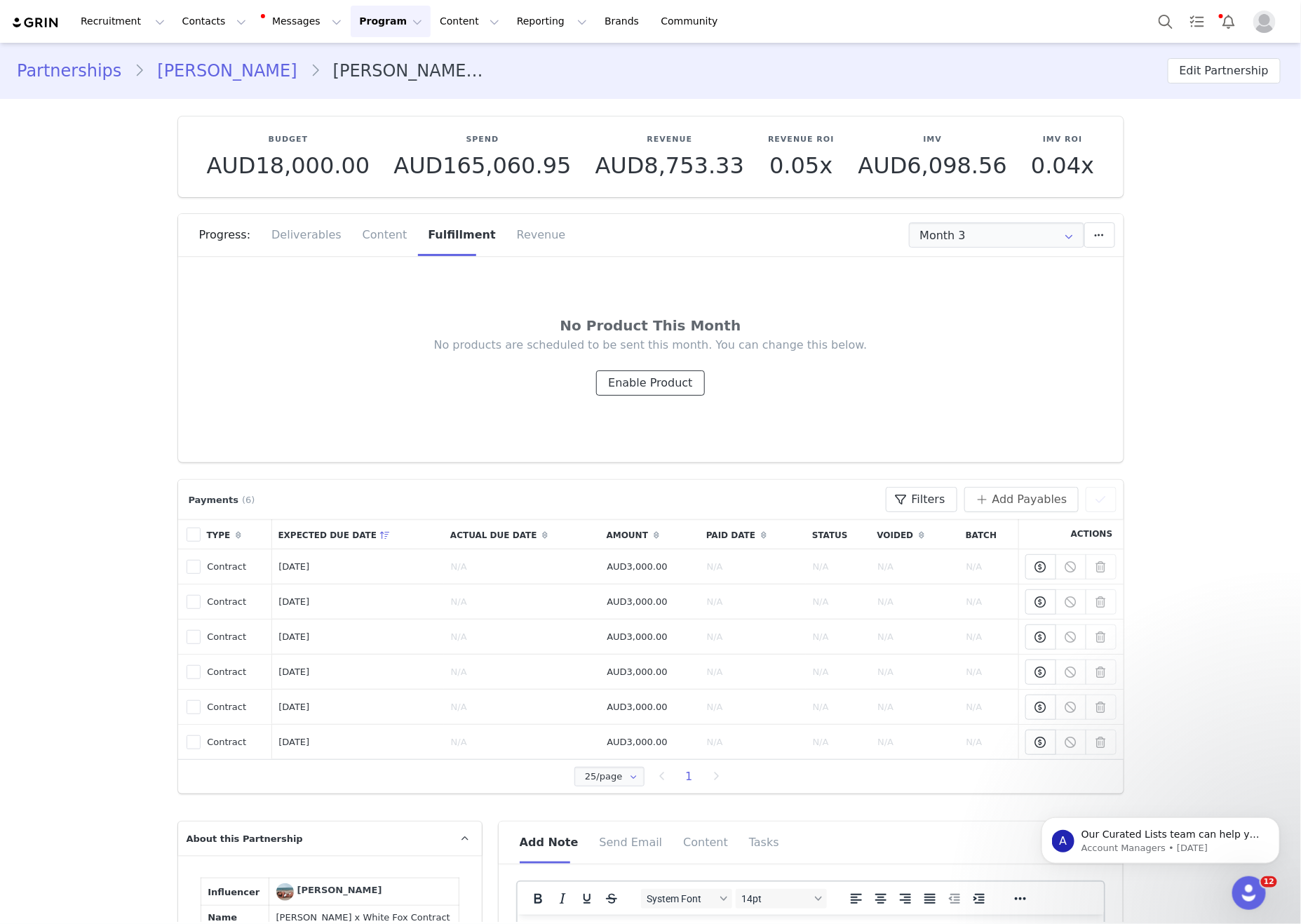
click at [679, 385] on button "Enable Product" at bounding box center [650, 382] width 108 height 25
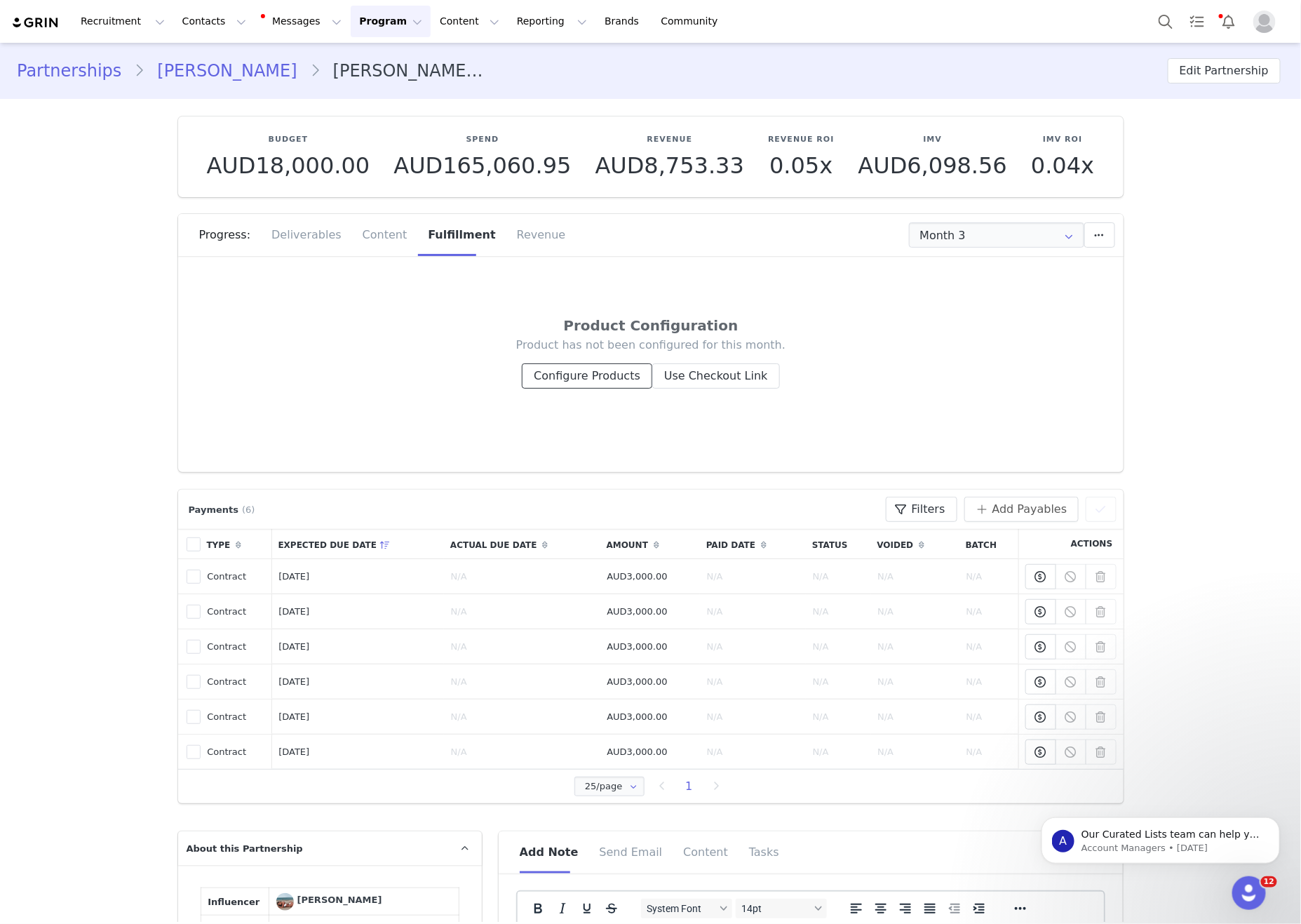
click at [631, 369] on button "Configure Products" at bounding box center [587, 375] width 131 height 25
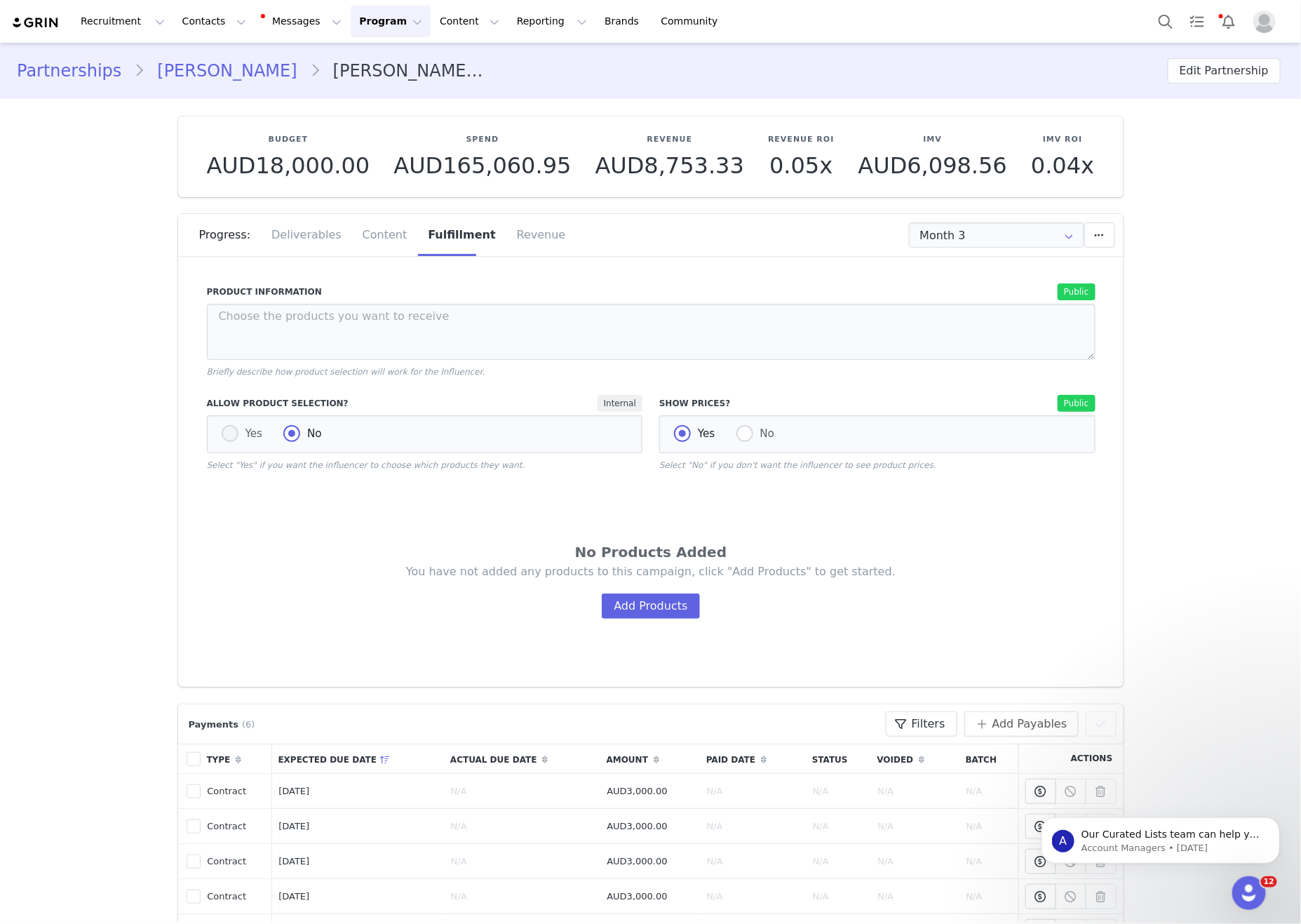
drag, startPoint x: 219, startPoint y: 422, endPoint x: 245, endPoint y: 439, distance: 31.1
click at [219, 422] on div "Yes No" at bounding box center [425, 434] width 436 height 38
drag, startPoint x: 248, startPoint y: 441, endPoint x: 239, endPoint y: 442, distance: 9.1
click at [247, 440] on span "Yes" at bounding box center [251, 433] width 25 height 12
click at [239, 441] on input "Yes" at bounding box center [230, 434] width 17 height 18
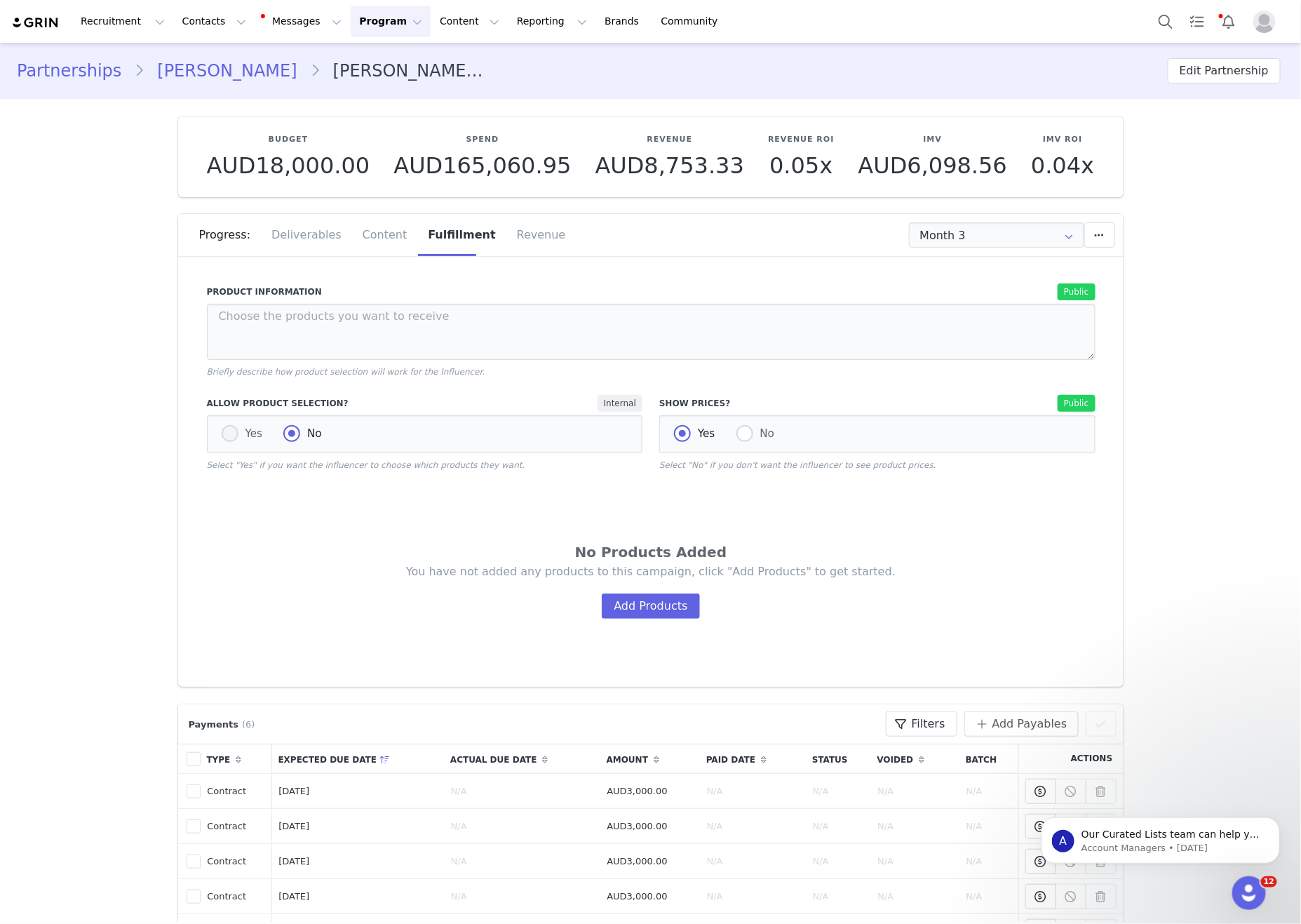
radio input "true"
radio input "false"
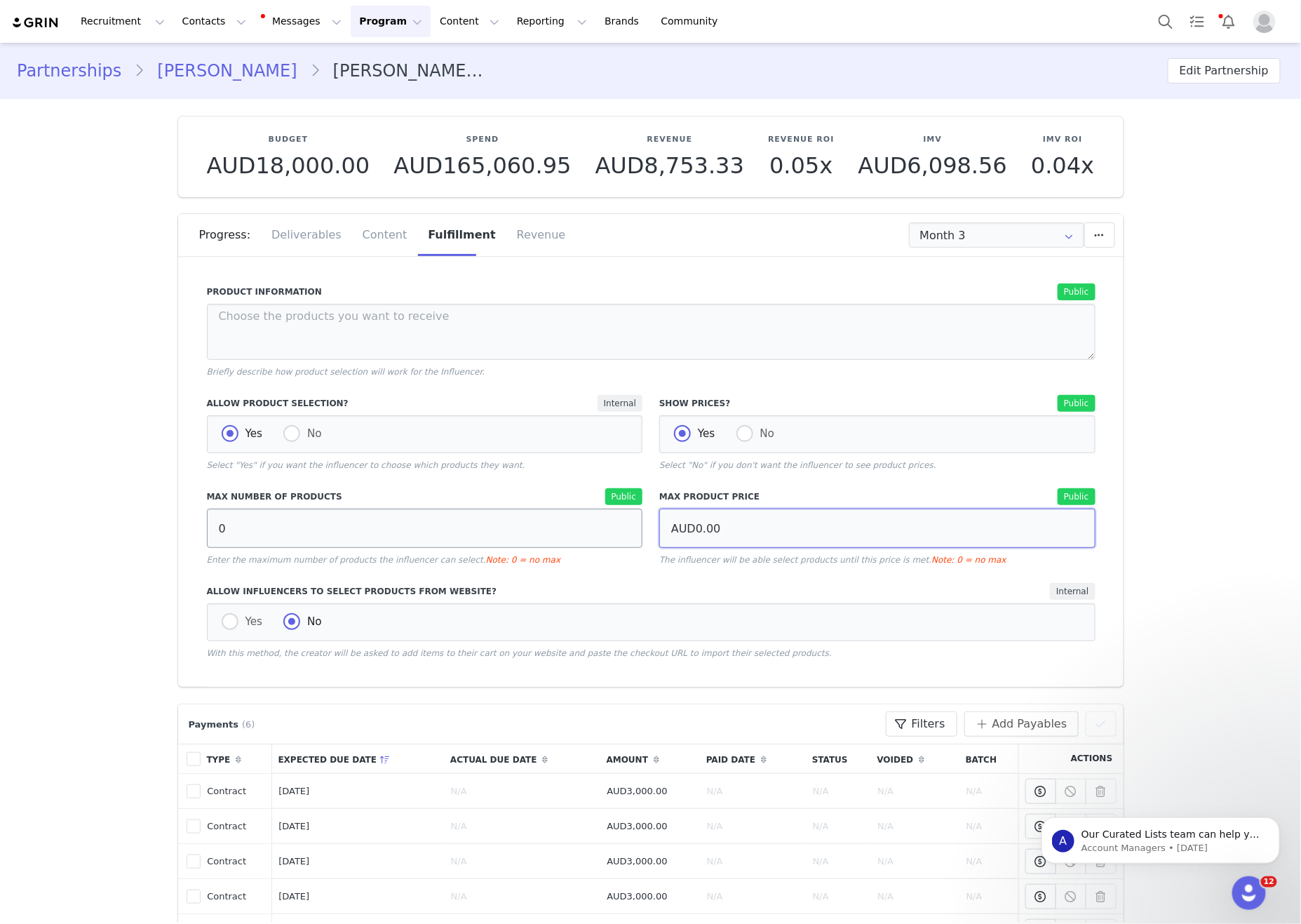
drag, startPoint x: 890, startPoint y: 541, endPoint x: 414, endPoint y: 542, distance: 476.0
click at [445, 535] on div "Max Number of Products Public 0 Enter the maximum number of products the influe…" at bounding box center [651, 527] width 906 height 95
drag, startPoint x: 414, startPoint y: 542, endPoint x: 0, endPoint y: 510, distance: 415.2
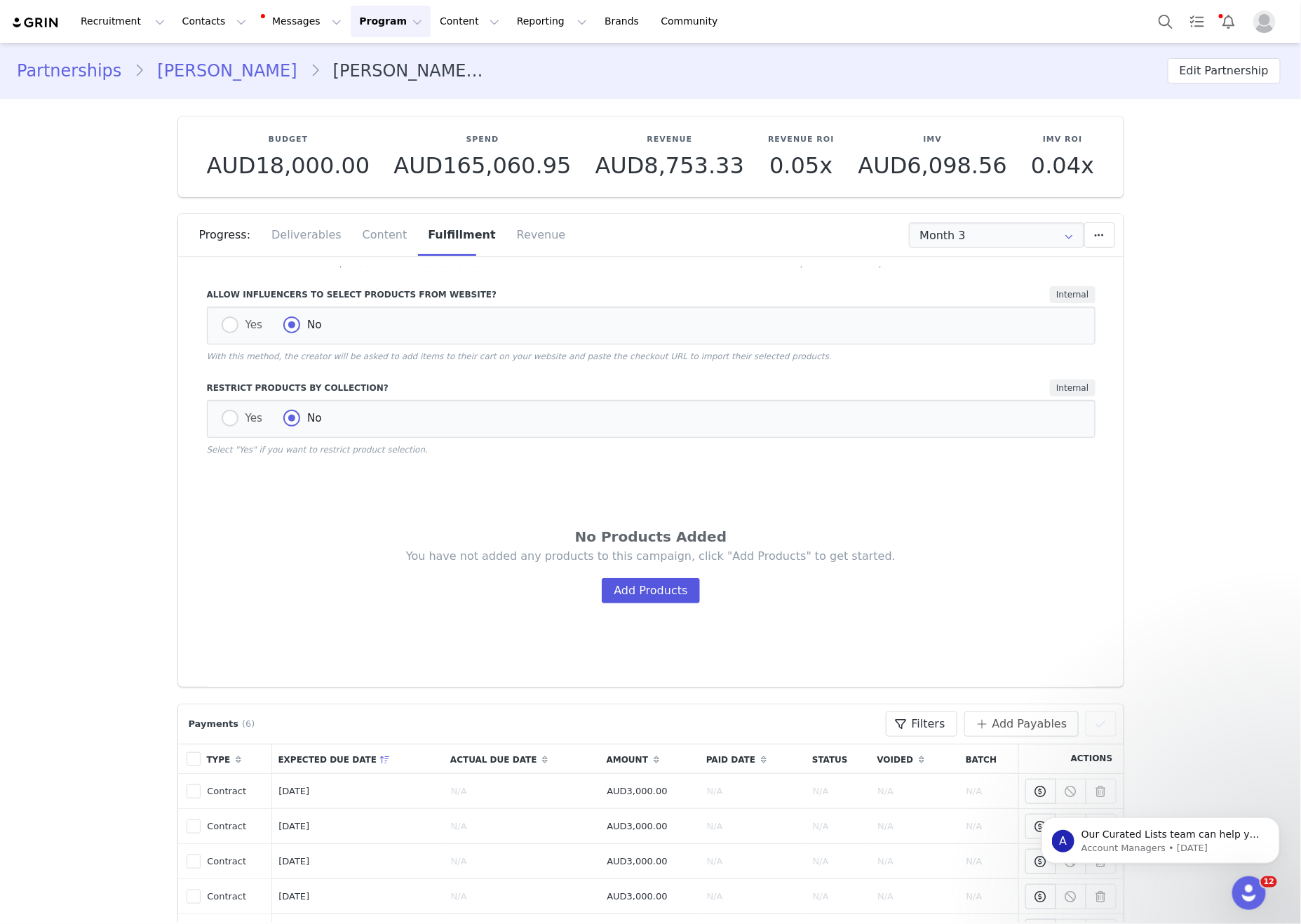
type input "20"
click at [641, 602] on button "Add Products" at bounding box center [650, 590] width 98 height 25
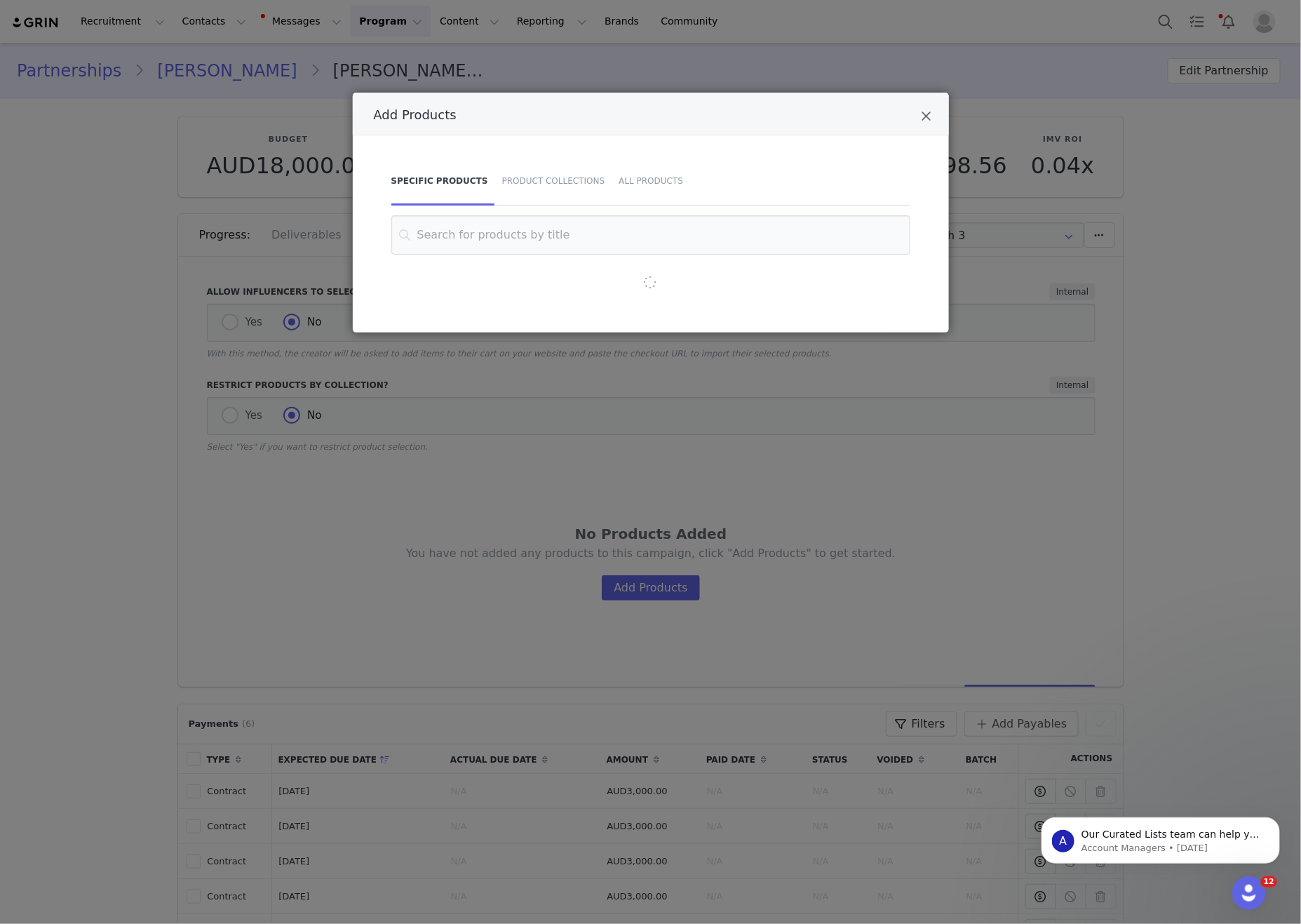
drag, startPoint x: 195, startPoint y: 312, endPoint x: 639, endPoint y: 555, distance: 506.1
click at [202, 313] on div "Add Products Specific Products Product Collections All Products" at bounding box center [650, 462] width 1301 height 924
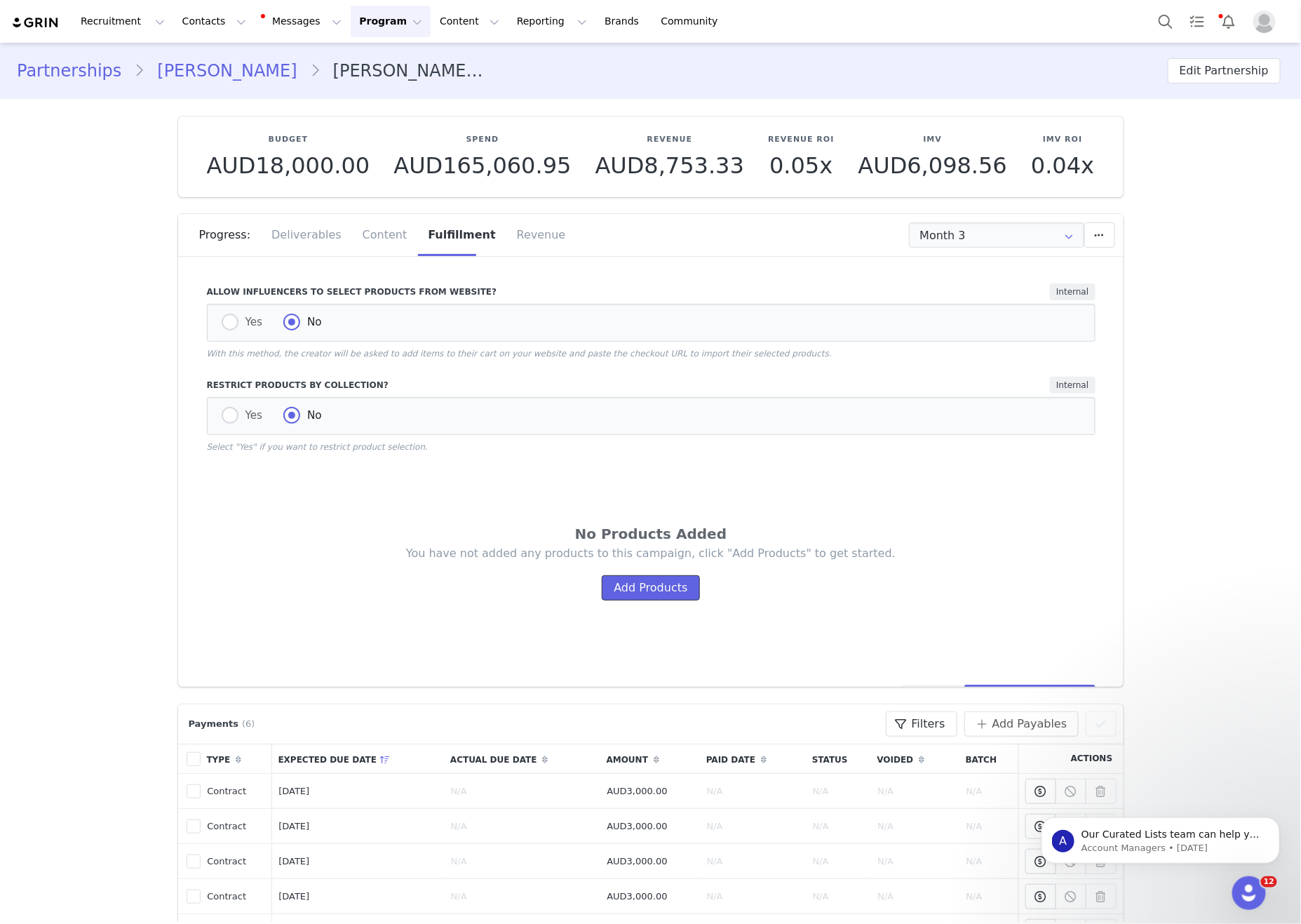
click at [642, 600] on button "Add Products" at bounding box center [650, 588] width 98 height 25
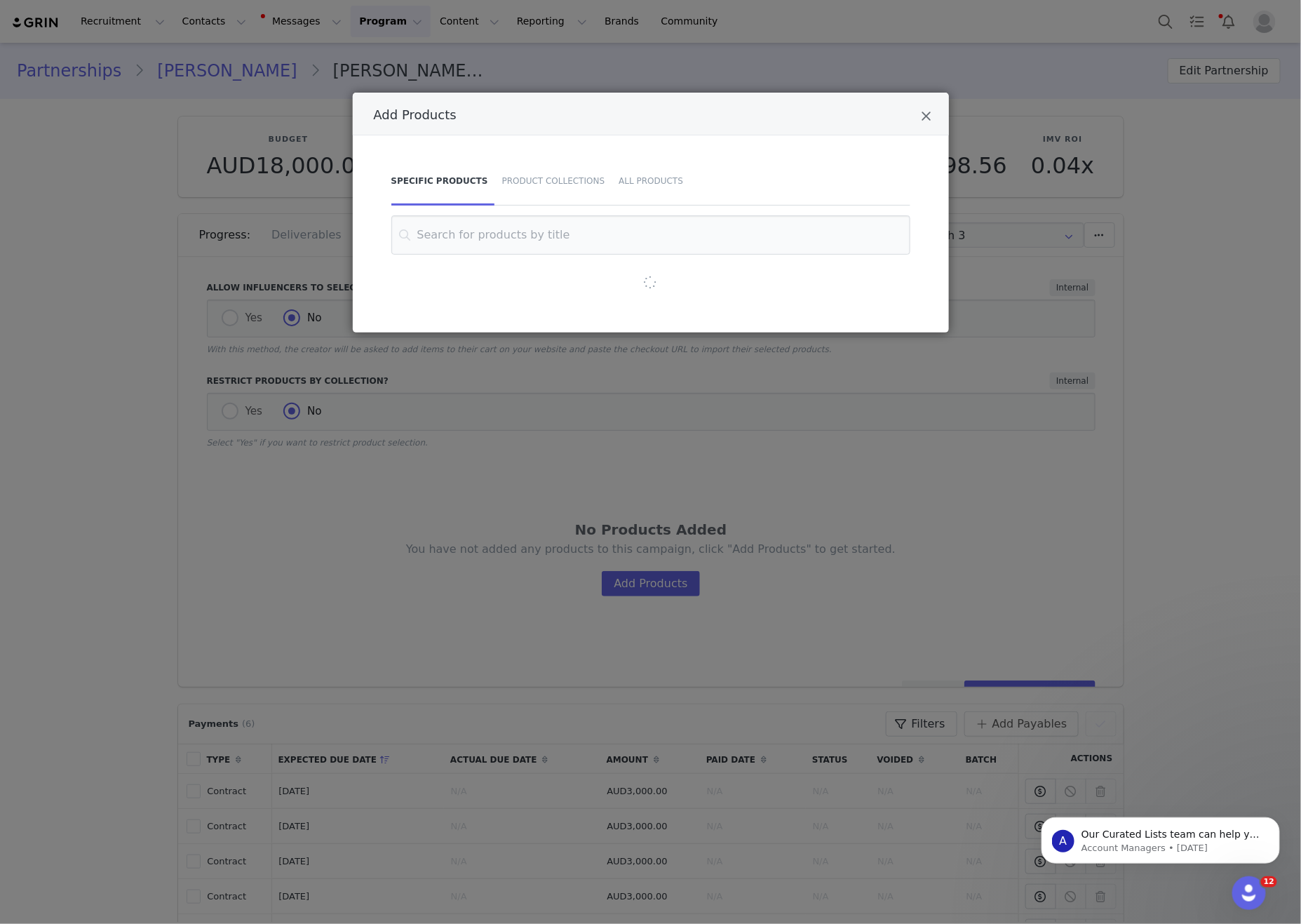
scroll to position [305, 0]
click at [589, 172] on div "Product Collections" at bounding box center [554, 181] width 117 height 49
drag, startPoint x: 578, startPoint y: 234, endPoint x: 602, endPoint y: 246, distance: 26.8
click at [578, 234] on input "Add Products" at bounding box center [651, 235] width 484 height 39
click at [540, 229] on input "Add Products" at bounding box center [651, 235] width 484 height 39
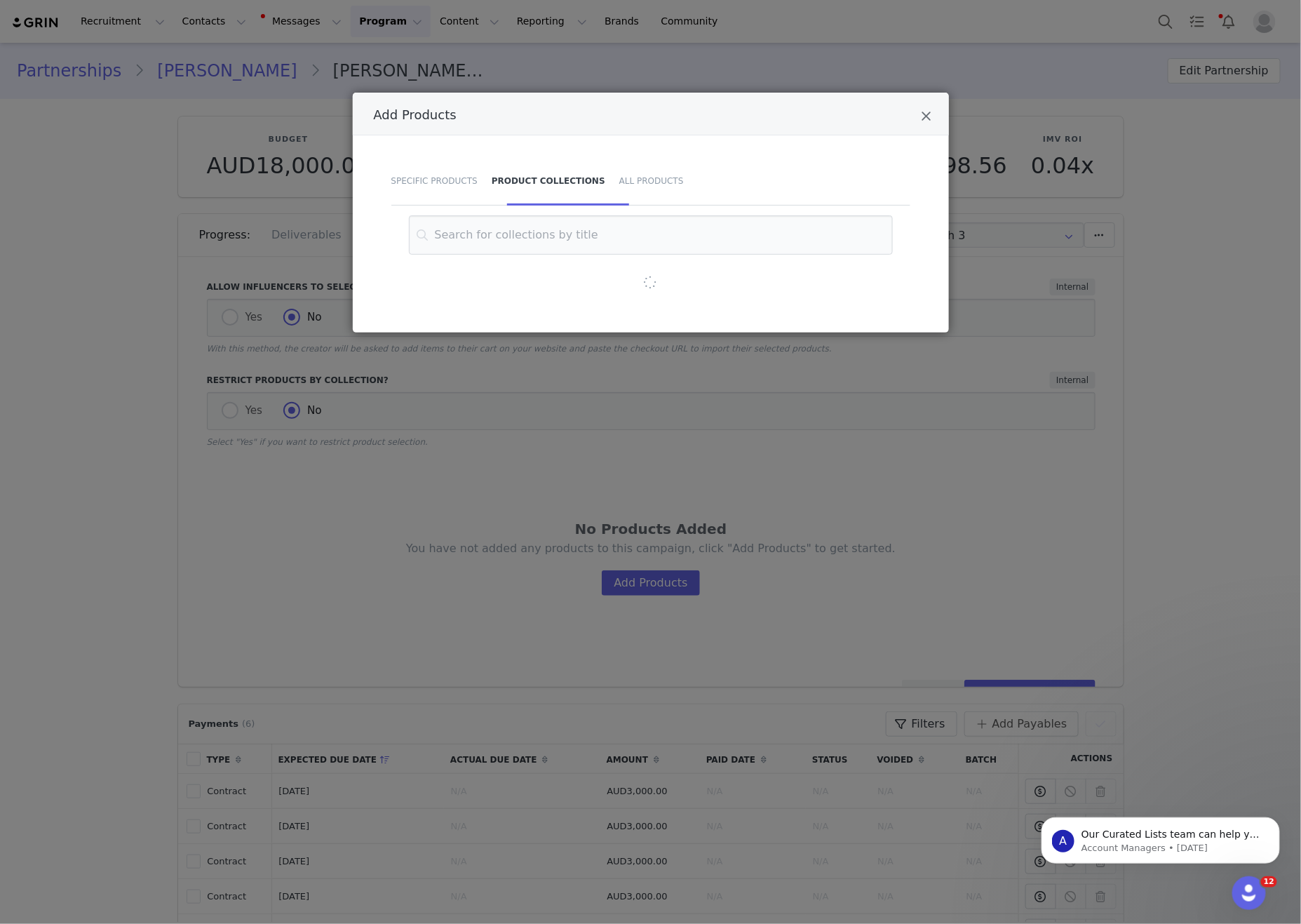
click at [979, 348] on div "Add Products Specific Products Product Collections All Products" at bounding box center [650, 462] width 1301 height 924
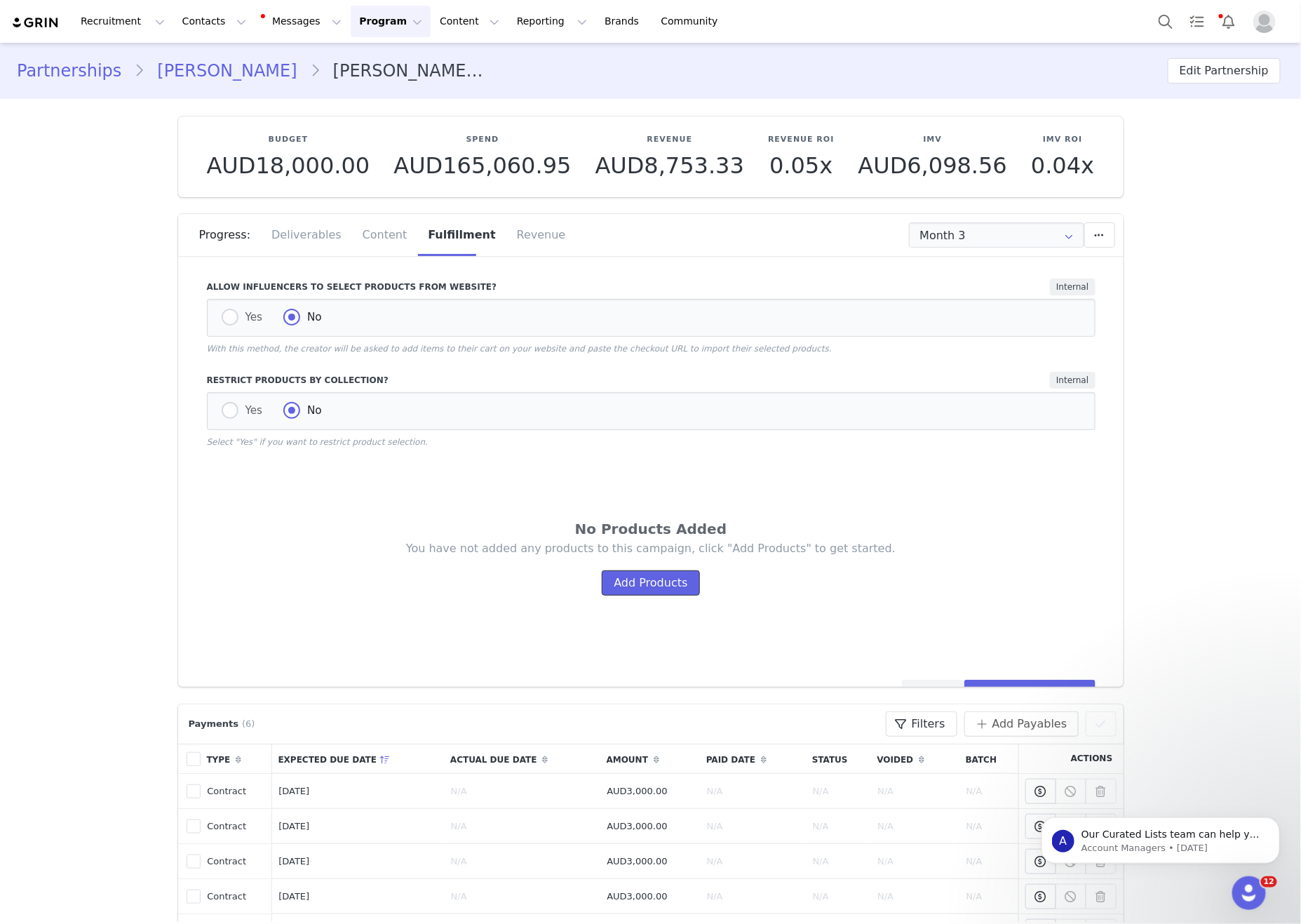
drag, startPoint x: 666, startPoint y: 608, endPoint x: 676, endPoint y: 575, distance: 34.5
click at [666, 595] on button "Add Products" at bounding box center [650, 582] width 98 height 25
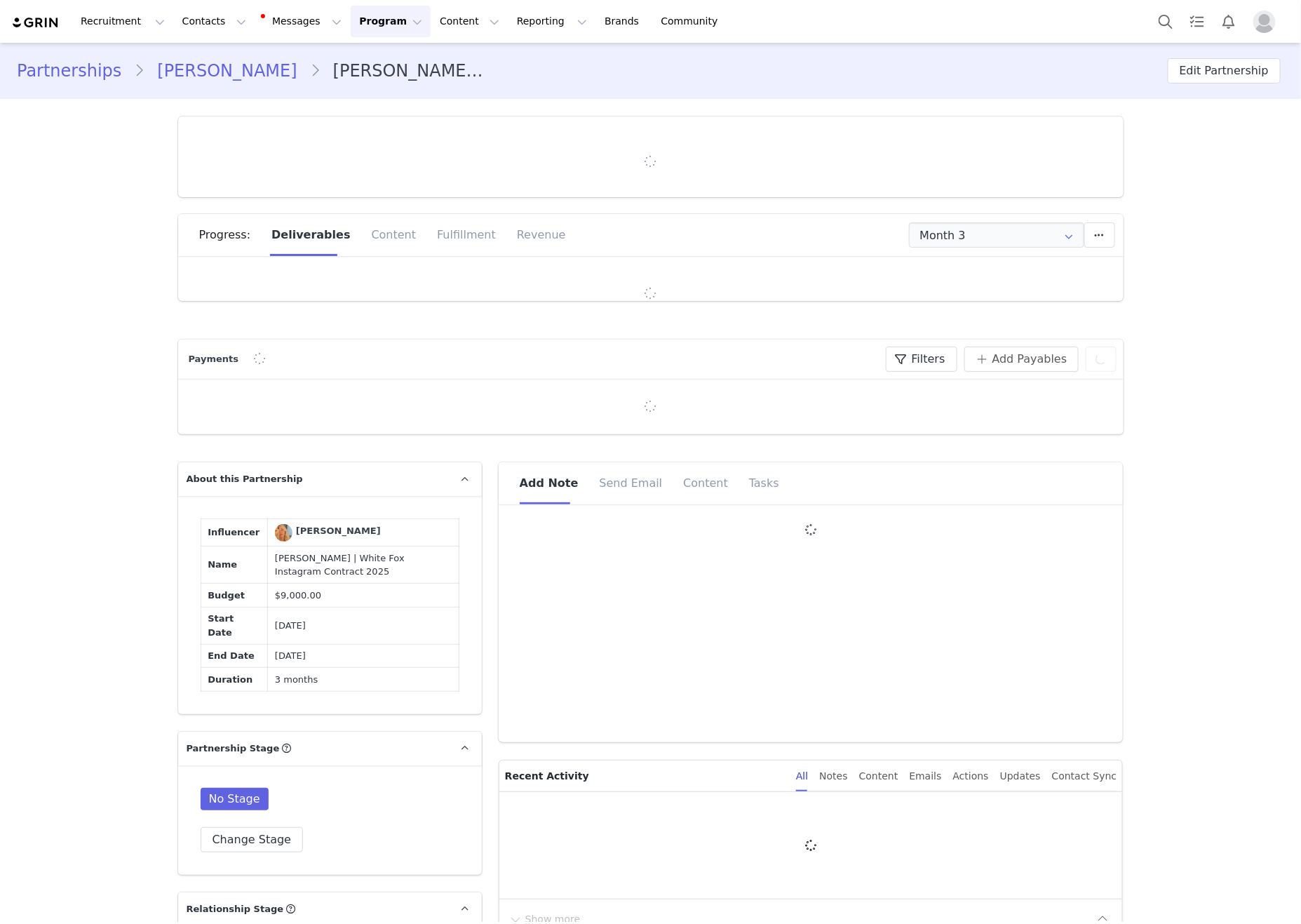
type input "+1 ([GEOGRAPHIC_DATA])"
